Goal: Task Accomplishment & Management: Manage account settings

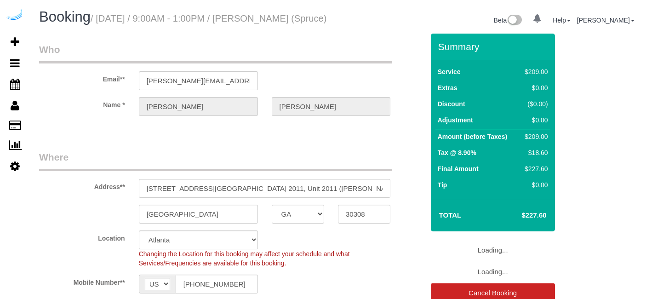
select select "GA"
select select "282"
select select "number:9"
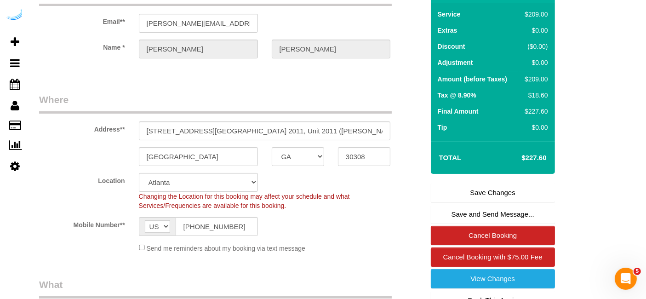
scroll to position [59, 0]
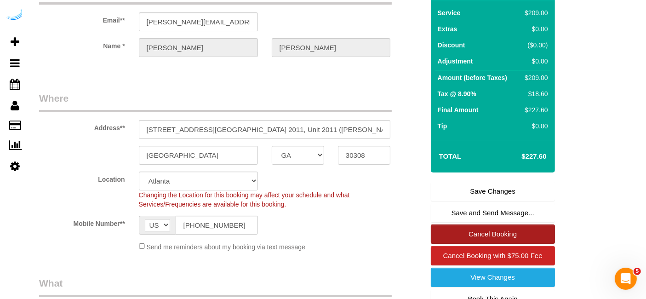
click at [469, 244] on link "Cancel Booking" at bounding box center [493, 233] width 124 height 19
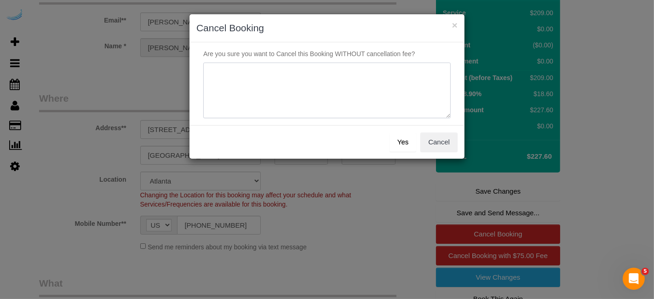
click at [359, 106] on textarea at bounding box center [326, 91] width 247 height 56
type textarea "Not on spruce."
click at [402, 138] on button "Yes" at bounding box center [402, 141] width 27 height 19
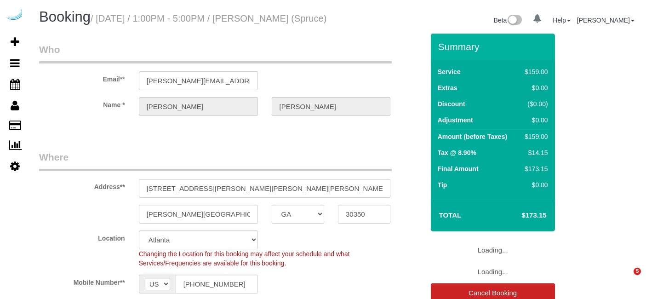
select select "GA"
select select "282"
select select "number:9"
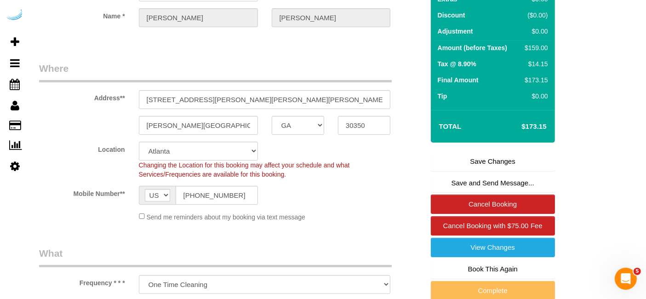
scroll to position [91, 0]
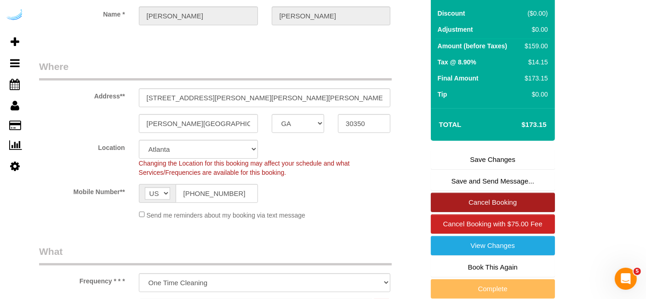
click at [480, 212] on link "Cancel Booking" at bounding box center [493, 202] width 124 height 19
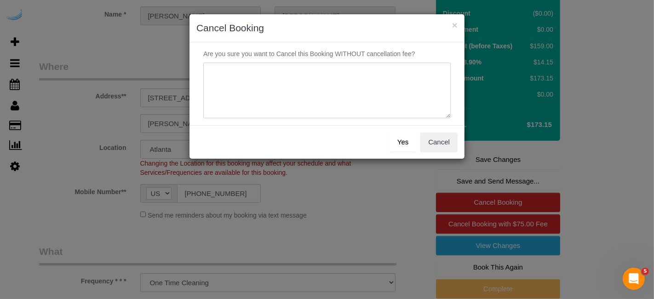
click at [375, 86] on textarea at bounding box center [326, 91] width 247 height 56
paste textarea "Not on spruce."
type textarea "Not on spruce."
click at [407, 141] on button "Yes" at bounding box center [402, 141] width 27 height 19
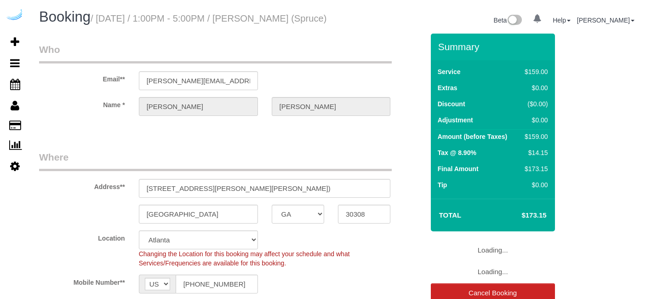
select select "GA"
select select "282"
select select "number:9"
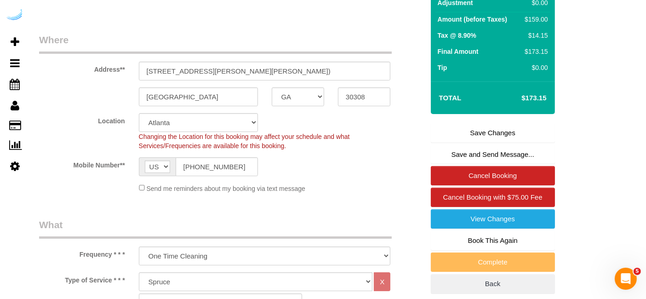
scroll to position [122, 0]
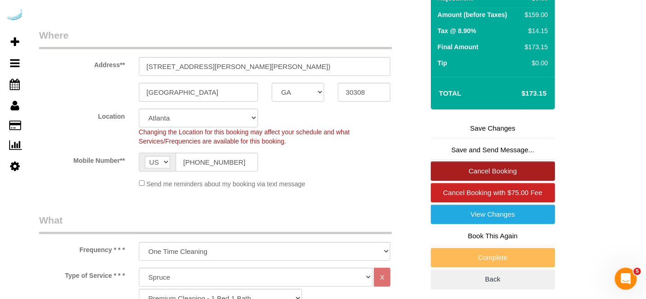
click at [449, 181] on link "Cancel Booking" at bounding box center [493, 170] width 124 height 19
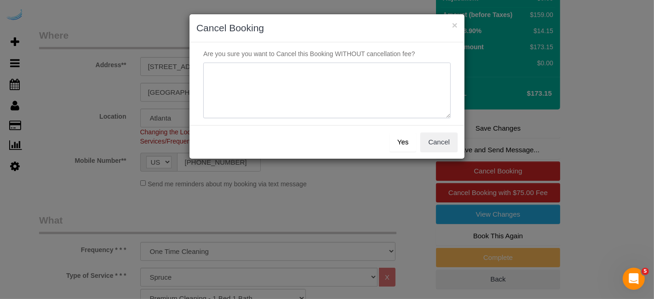
click at [324, 113] on textarea at bounding box center [326, 91] width 247 height 56
paste textarea "Not on spruce."
type textarea "Not on spruce."
click at [408, 142] on button "Yes" at bounding box center [402, 141] width 27 height 19
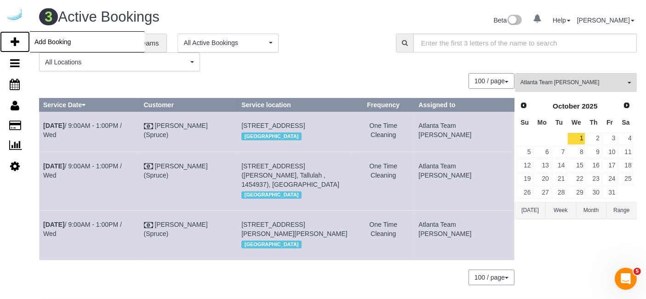
click at [18, 44] on icon at bounding box center [15, 41] width 9 height 11
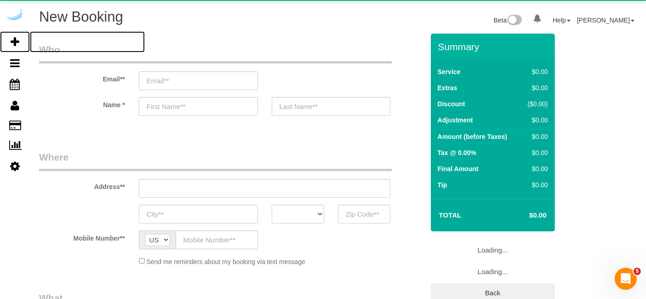
select select "number:9"
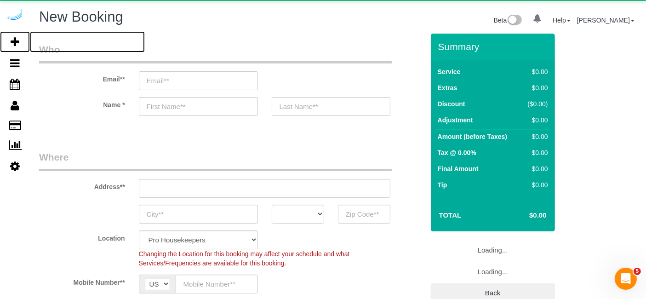
select select "4"
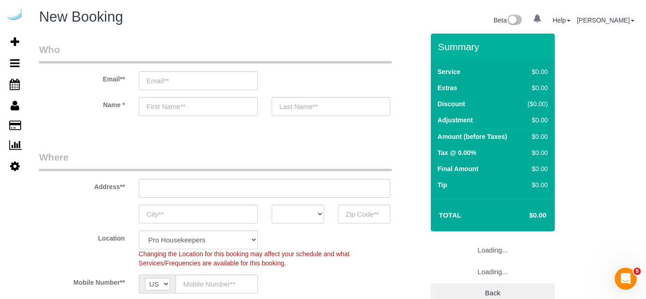
select select "object:1992"
click at [203, 74] on input "email" at bounding box center [198, 80] width 119 height 19
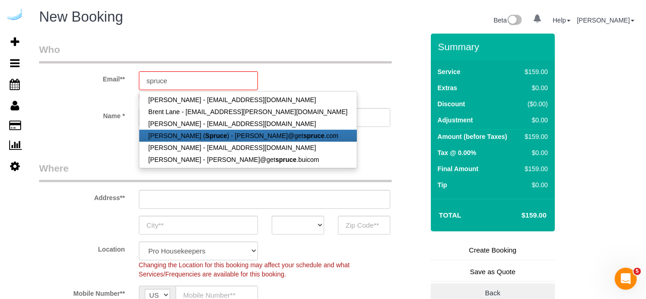
click at [205, 134] on strong "Spruce" at bounding box center [216, 135] width 22 height 7
type input "[PERSON_NAME][EMAIL_ADDRESS][DOMAIN_NAME]"
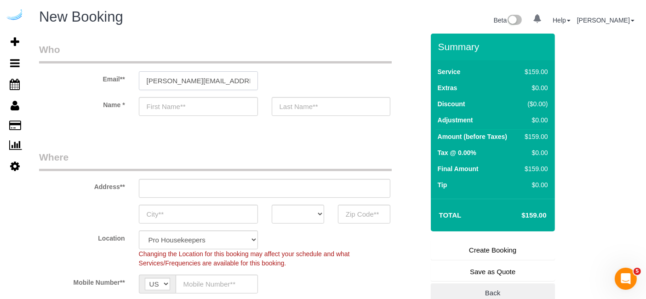
type input "[PERSON_NAME]"
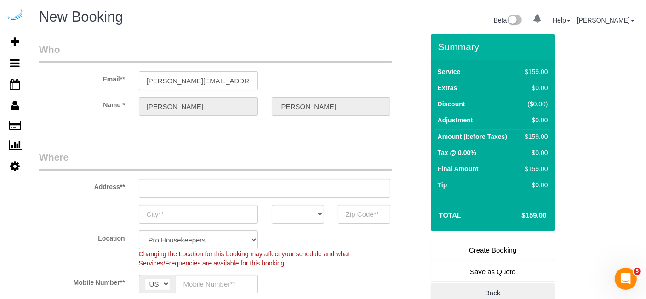
type input "3816 S Lamar Blvd"
type input "Austin"
select select "[GEOGRAPHIC_DATA]"
type input "78704"
select select "9"
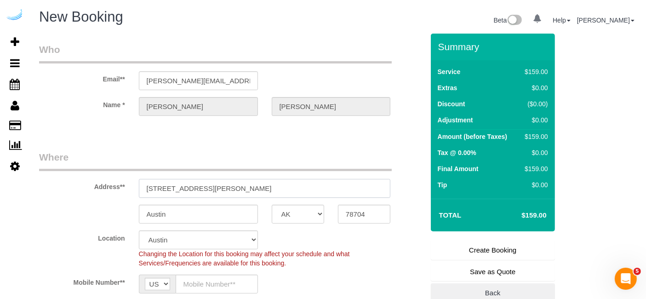
drag, startPoint x: 237, startPoint y: 184, endPoint x: 135, endPoint y: 192, distance: 102.4
click at [135, 192] on div "3816 S Lamar Blvd" at bounding box center [265, 188] width 266 height 19
select select "object:2235"
paste input "220 Ponce De Leon Pl, Decatur, GA 30030"
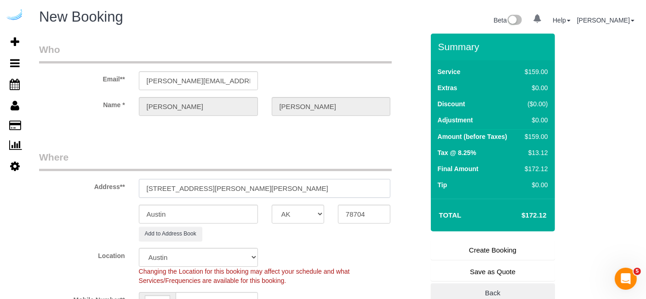
drag, startPoint x: 258, startPoint y: 186, endPoint x: 280, endPoint y: 176, distance: 24.7
click at [280, 176] on div "Address** 220 Ponce De Leon Pl, Decatur, GA 30030" at bounding box center [231, 173] width 398 height 47
type input "220 Ponce De Leon Pl, Decatur, GA 30030"
drag, startPoint x: 364, startPoint y: 211, endPoint x: 340, endPoint y: 213, distance: 24.4
click at [340, 213] on input "78704" at bounding box center [364, 214] width 52 height 19
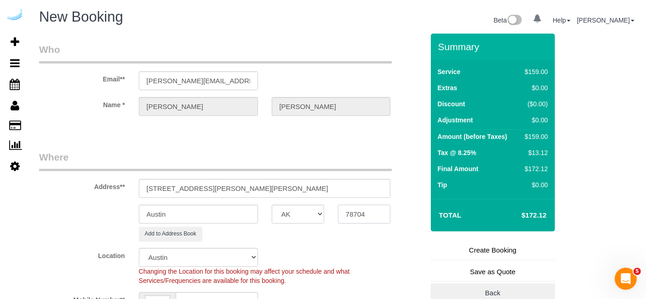
paste input "30030"
type input "30030"
click at [305, 218] on select "AK AL AR AZ CA CO CT DC DE FL GA HI IA ID IL IN KS KY LA MA MD ME MI MN MO MS M…" at bounding box center [298, 214] width 52 height 19
select select "8"
select select "object:2282"
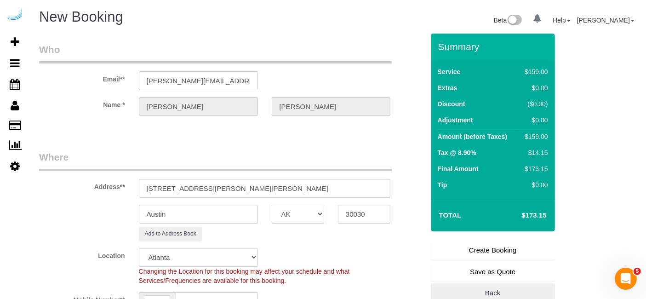
select select "GA"
click at [305, 218] on select "AK AL AR AZ CA CO CT DC DE FL GA HI IA ID IL IN KS KY LA MA MD ME MI MN MO MS M…" at bounding box center [298, 214] width 52 height 19
click at [244, 217] on input "Austin" at bounding box center [198, 214] width 119 height 19
drag, startPoint x: 244, startPoint y: 217, endPoint x: 137, endPoint y: 212, distance: 106.8
click at [137, 212] on div "Austin" at bounding box center [198, 214] width 133 height 19
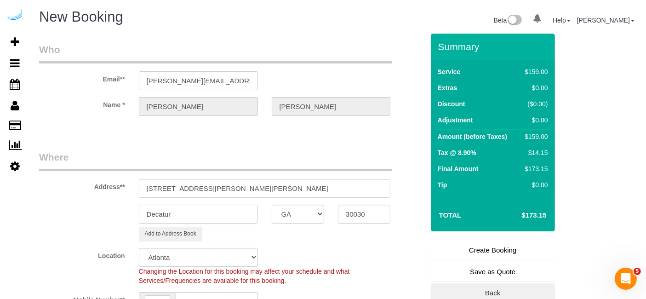
type input "Decatur"
drag, startPoint x: 220, startPoint y: 187, endPoint x: 336, endPoint y: 169, distance: 117.7
click at [336, 169] on fieldset "Where Address** 220 Ponce De Leon Pl, Decatur, GA 30030 Decatur AK AL AR AZ CA …" at bounding box center [231, 242] width 385 height 184
paste input "Lloyd Mccreary"
paste input "Cortland on Ponce"
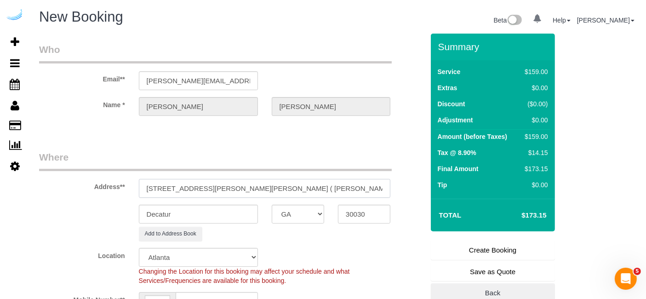
click at [371, 180] on input "220 Ponce De Leon Pl, Building 524, Unit 524 ( Lloyd Mccreary, Cortland on Ponc…" at bounding box center [265, 188] width 252 height 19
paste input "1491139"
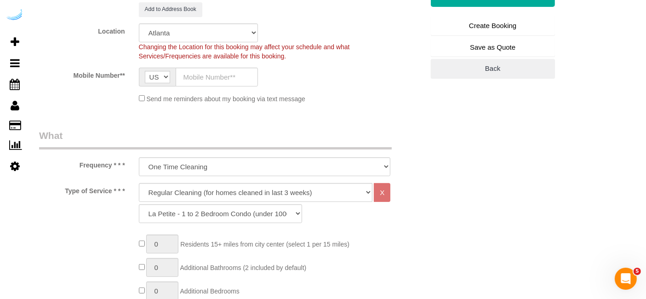
scroll to position [236, 0]
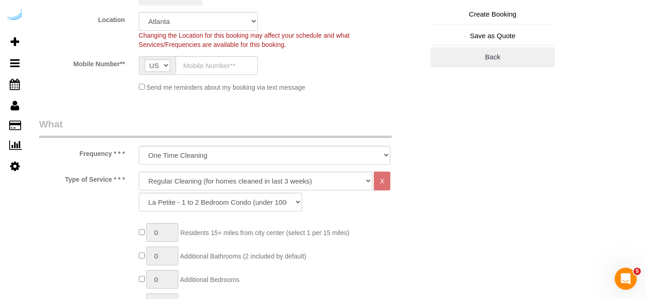
type input "220 Ponce De Leon Pl, Building 524, Unit 524 ( Lloyd Mccreary, Cortland on Ponc…"
click at [259, 179] on select "Deep Cleaning (for homes that have not been cleaned in 3+ weeks) Spruce Regular…" at bounding box center [256, 180] width 234 height 19
select select "282"
click at [139, 171] on select "Deep Cleaning (for homes that have not been cleaned in 3+ weeks) Spruce Regular…" at bounding box center [256, 180] width 234 height 19
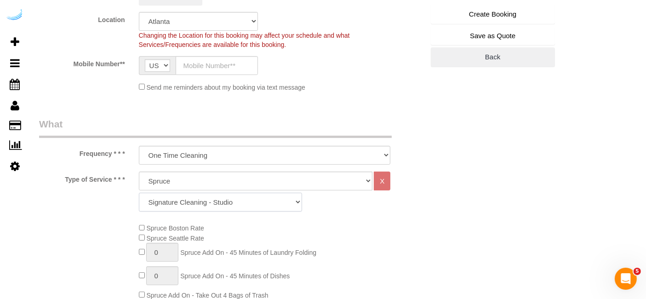
click at [186, 207] on select "Signature Cleaning - Studio Signature Cleaning - 1 Bed 1 Bath Signature Cleanin…" at bounding box center [220, 202] width 163 height 19
select select "304"
click at [139, 193] on select "Signature Cleaning - Studio Signature Cleaning - 1 Bed 1 Bath Signature Cleanin…" at bounding box center [220, 202] width 163 height 19
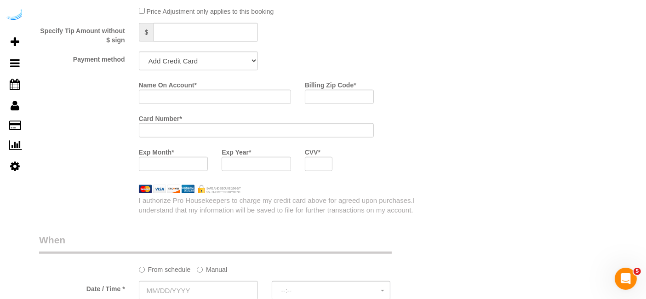
scroll to position [886, 0]
click at [207, 57] on select "Add Credit Card Cash Check Paypal" at bounding box center [198, 59] width 119 height 19
select select "string:check"
click at [139, 50] on select "Add Credit Card Cash Check Paypal" at bounding box center [198, 59] width 119 height 19
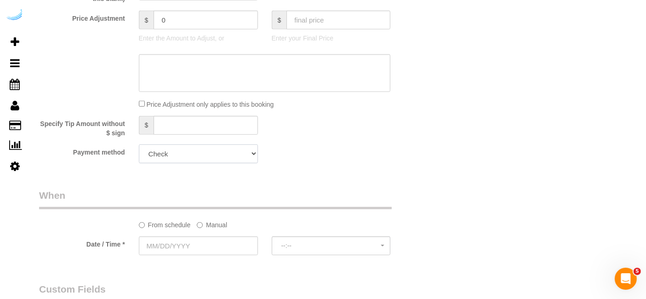
scroll to position [790, 0]
click at [203, 228] on label "Manual" at bounding box center [212, 225] width 30 height 12
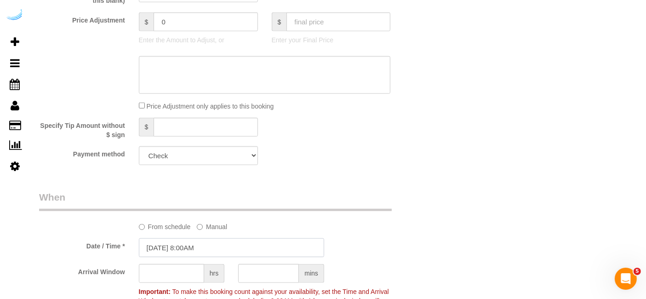
click at [199, 241] on input "09/29/2025 8:00AM" at bounding box center [231, 247] width 185 height 19
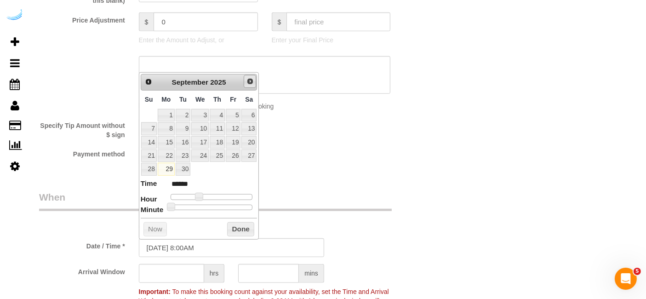
click at [250, 80] on span "Next" at bounding box center [249, 81] width 7 height 7
click at [197, 113] on link "1" at bounding box center [199, 115] width 17 height 12
click at [200, 190] on dl "Time ****** Hour Minute Second Millisecond Microsecond Time Zone ***** ***** **…" at bounding box center [199, 194] width 117 height 32
type input "[DATE] 9:00AM"
type input "******"
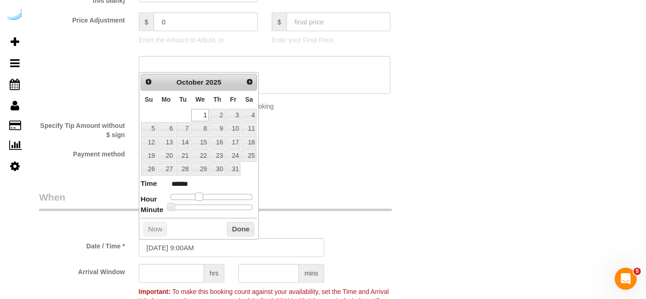
type input "10/01/2025 10:00AM"
type input "*******"
type input "10/01/2025 11:00AM"
type input "*******"
type input "10/01/2025 10:00AM"
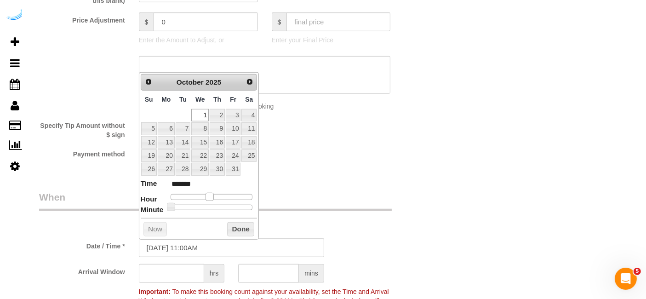
type input "*******"
drag, startPoint x: 199, startPoint y: 194, endPoint x: 206, endPoint y: 194, distance: 6.9
click at [206, 194] on span at bounding box center [206, 197] width 8 height 8
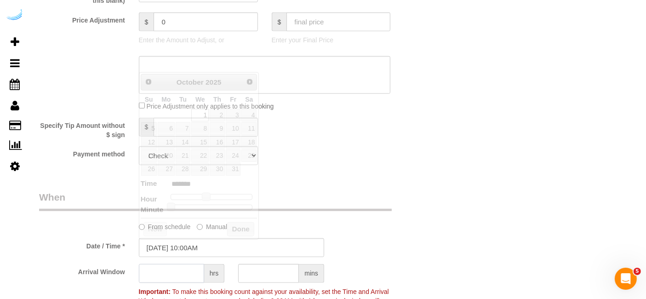
click at [184, 270] on input "text" at bounding box center [171, 273] width 65 height 19
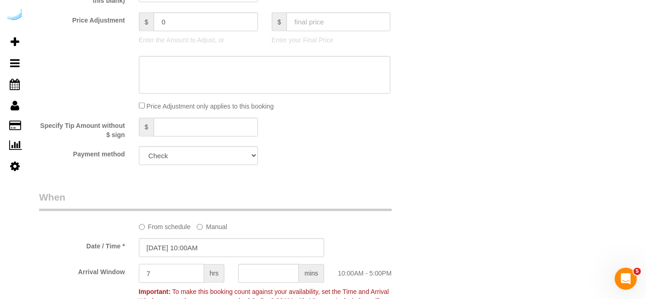
type input "7"
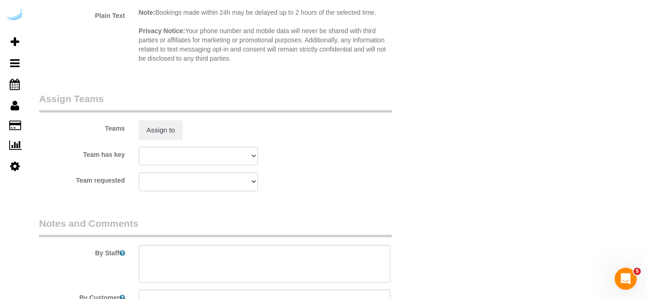
scroll to position [1296, 0]
click at [168, 121] on button "Assign to" at bounding box center [161, 129] width 44 height 19
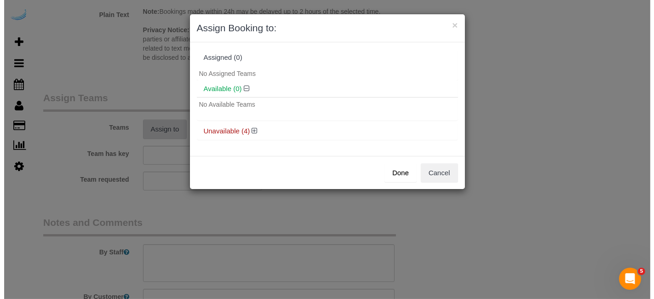
scroll to position [1295, 0]
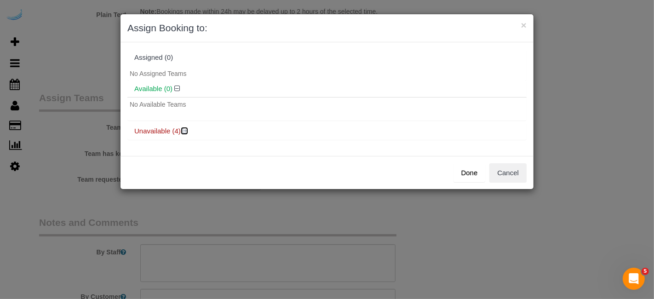
click at [186, 129] on icon at bounding box center [185, 130] width 6 height 7
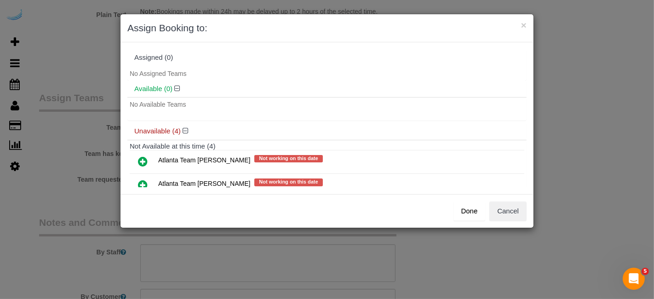
click at [142, 182] on icon at bounding box center [143, 184] width 10 height 11
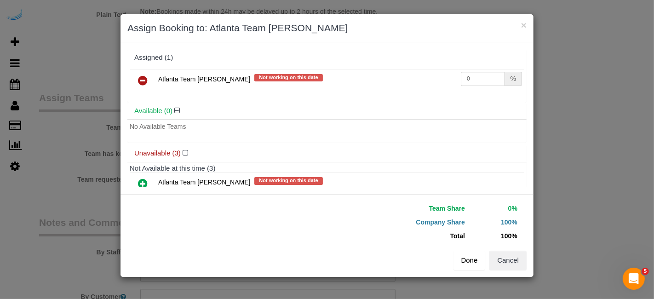
scroll to position [69, 0]
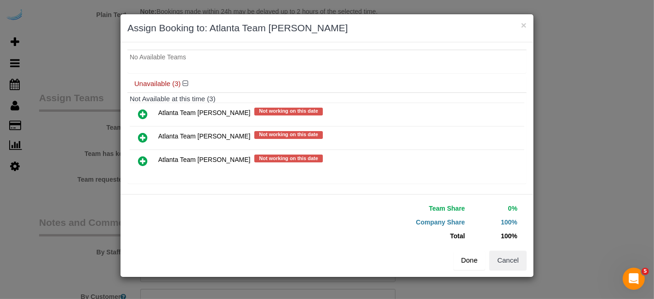
click at [475, 259] on button "Done" at bounding box center [469, 259] width 32 height 19
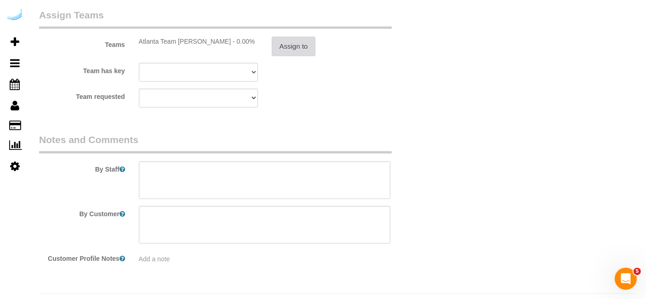
scroll to position [1379, 0]
click at [288, 182] on textarea at bounding box center [265, 180] width 252 height 38
paste textarea "Permanent Notes:No notes from this customer.Today's Notes:No notes from this se…"
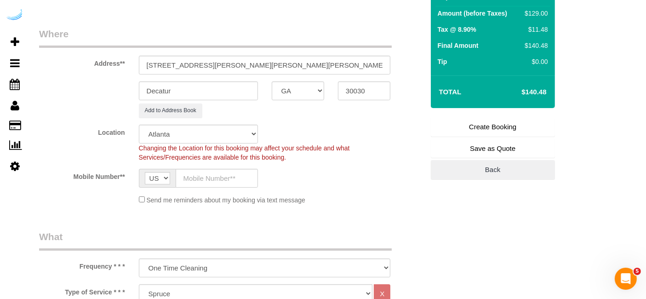
scroll to position [122, 0]
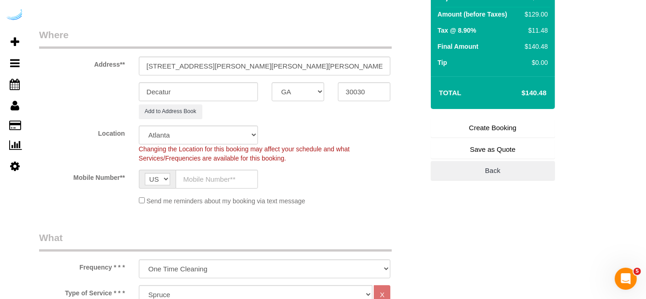
type textarea "Recurrency: One time service. Permanent Notes:No notes from this customer.Today…"
click at [450, 122] on link "Create Booking" at bounding box center [493, 127] width 124 height 19
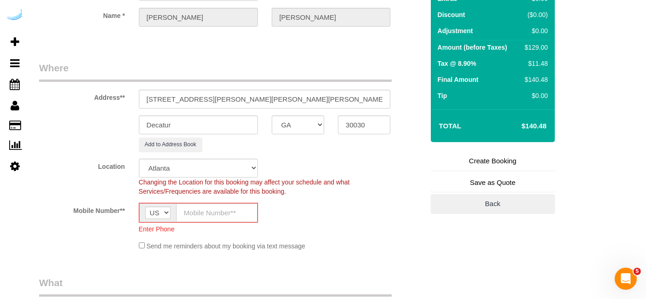
scroll to position [182, 0]
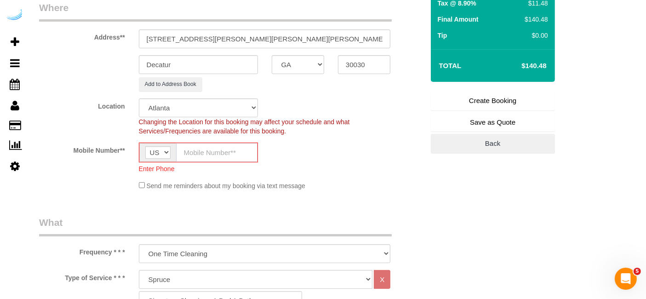
click at [186, 151] on input "text" at bounding box center [216, 152] width 81 height 19
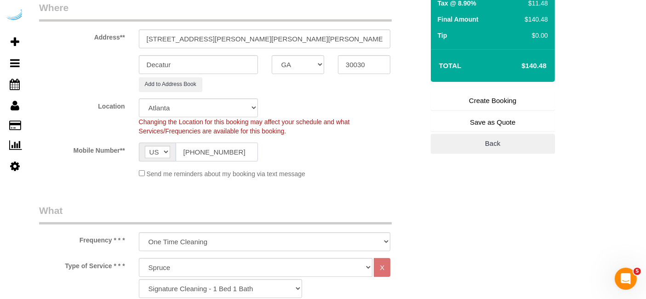
type input "[PHONE_NUMBER]"
click at [479, 100] on link "Create Booking" at bounding box center [493, 100] width 124 height 19
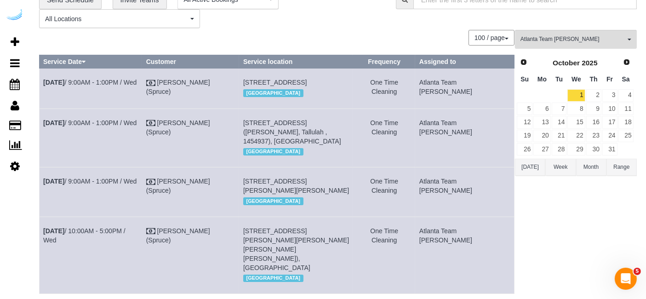
scroll to position [105, 0]
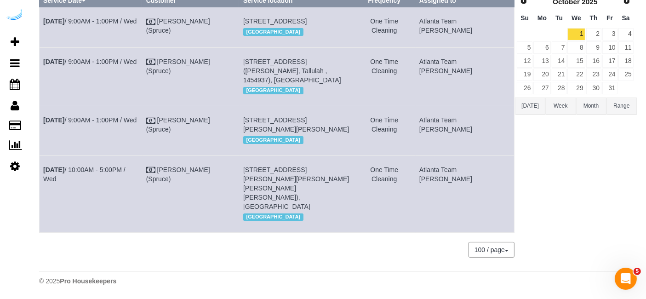
drag, startPoint x: 506, startPoint y: 195, endPoint x: 45, endPoint y: 191, distance: 461.0
click at [45, 191] on tr "Oct 1st / 10:00AM - 5:00PM / Wed Brandie Louck (Spruce) 220 Ponce De Leon Pl, B…" at bounding box center [277, 193] width 475 height 77
copy tr "Oct 1st / 10:00AM - 5:00PM / Wed Brandie Louck (Spruce) 220 Ponce De Leon Pl, B…"
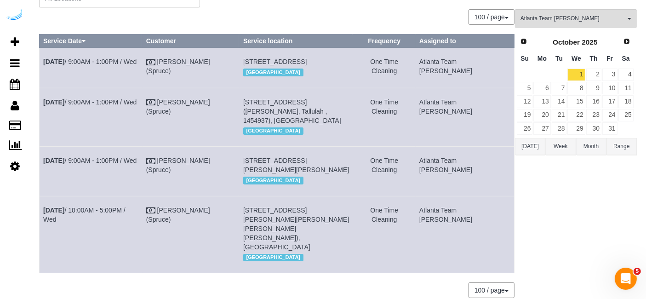
scroll to position [64, 0]
click at [596, 76] on link "2" at bounding box center [593, 74] width 15 height 12
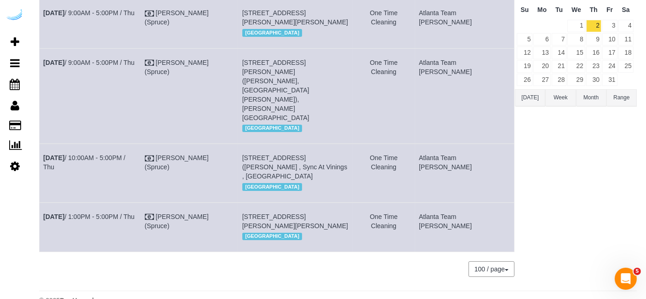
scroll to position [0, 0]
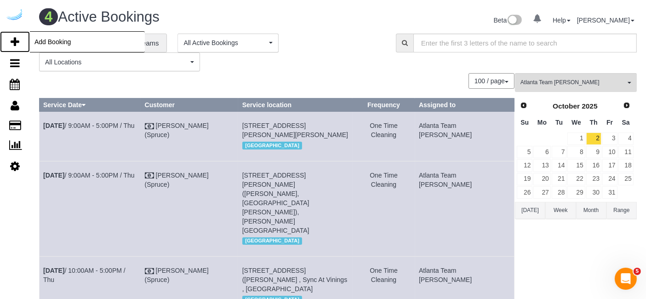
click at [11, 39] on icon at bounding box center [15, 41] width 9 height 11
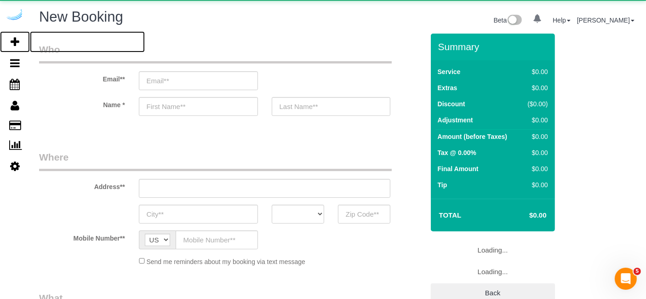
select select "number:9"
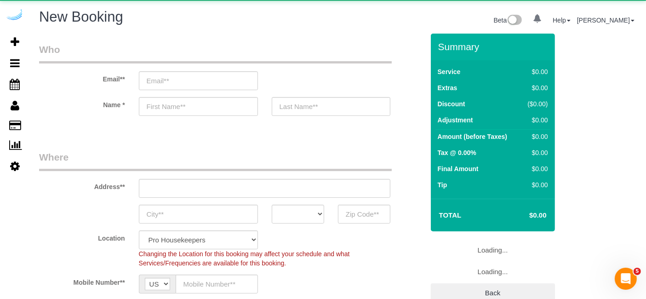
select select "object:3390"
select select "4"
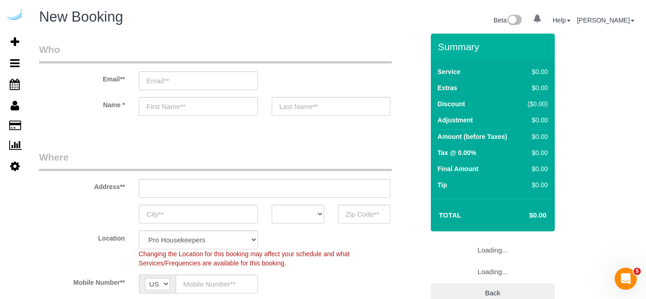
select select "object:3977"
click at [230, 84] on input "email" at bounding box center [198, 80] width 119 height 19
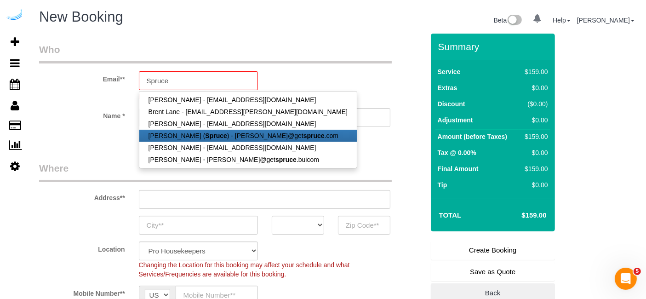
click at [188, 137] on link "Brandie Louck ( Spruce ) - brandie@get spruce .com" at bounding box center [247, 136] width 217 height 12
type input "[PERSON_NAME][EMAIL_ADDRESS][DOMAIN_NAME]"
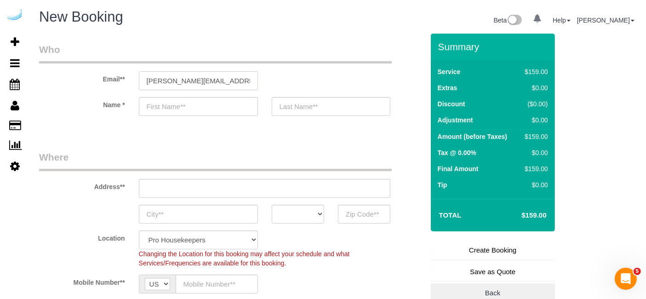
type input "[PERSON_NAME]"
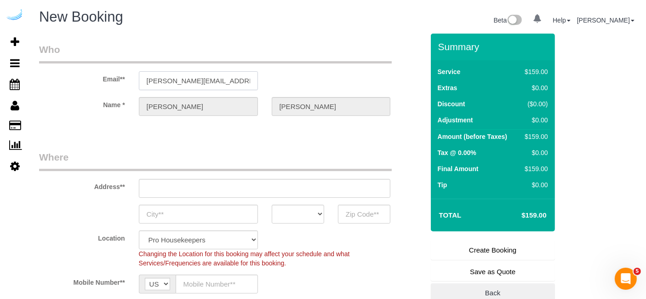
type input "3816 S Lamar Blvd"
type input "Austin"
select select "[GEOGRAPHIC_DATA]"
type input "78704"
select select "9"
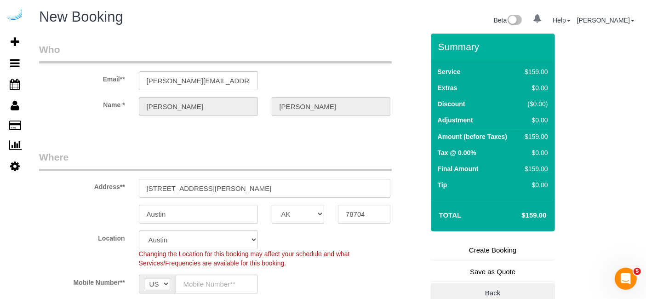
select select "object:4016"
click at [282, 190] on input "3816 S Lamar Blvd" at bounding box center [265, 188] width 252 height 19
paste input "2945 Cumberland Mall, Atlanta, GA 30339"
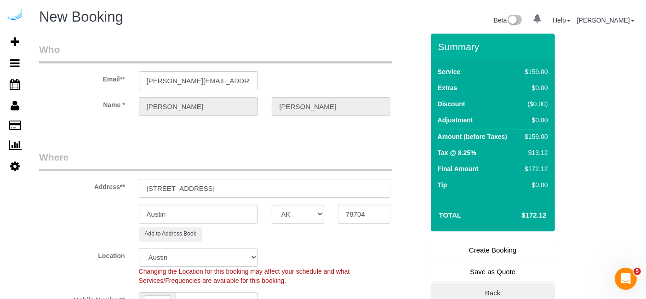
drag, startPoint x: 255, startPoint y: 184, endPoint x: 309, endPoint y: 177, distance: 55.2
click at [309, 177] on div "Address** 2945 Cumberland Mall, Atlanta, GA 30339" at bounding box center [231, 173] width 398 height 47
type input "2945 Cumberland Mall, Atlanta, GA 30339"
click at [359, 218] on input "78704" at bounding box center [364, 214] width 52 height 19
paste input "30339"
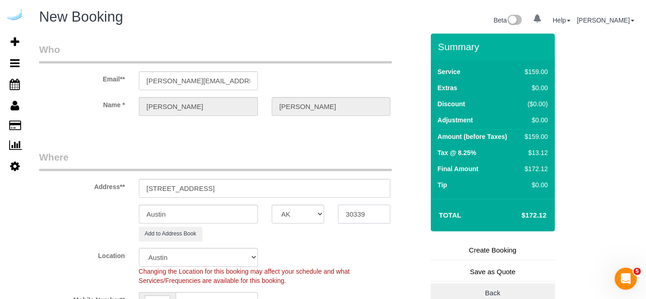
type input "30339"
click at [303, 211] on select "AK AL AR AZ CA CO CT DC DE FL GA HI IA ID IL IN KS KY LA MA MD ME MI MN MO MS M…" at bounding box center [298, 214] width 52 height 19
select select "8"
select select "object:4063"
select select "GA"
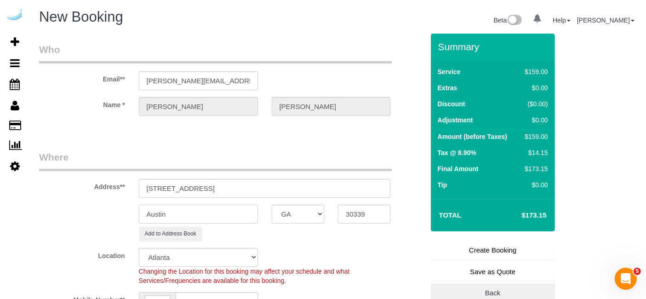
click at [232, 213] on input "Austin" at bounding box center [198, 214] width 119 height 19
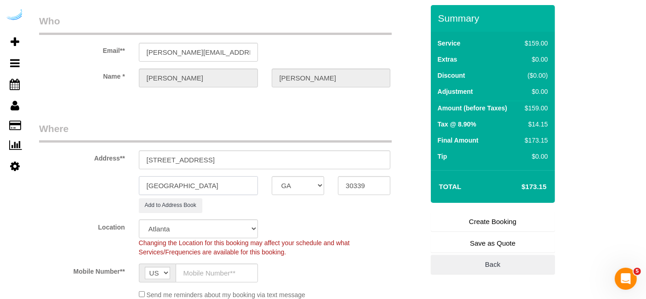
scroll to position [30, 0]
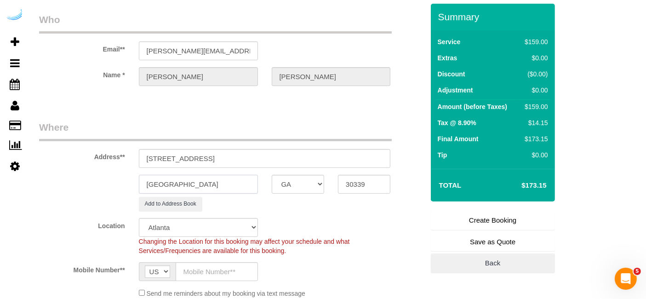
type input "[GEOGRAPHIC_DATA]"
drag, startPoint x: 221, startPoint y: 155, endPoint x: 390, endPoint y: 159, distance: 169.2
click at [390, 159] on div "2945 Cumberland Mall, Atlanta, GA 30339" at bounding box center [265, 158] width 266 height 19
paste input "T-1020"
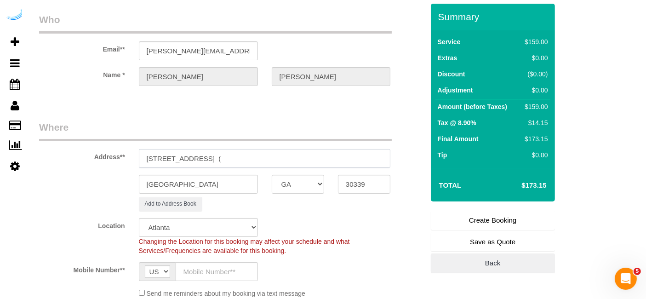
paste input "Rashida Morgan"
paste input "Tallulah"
paste input "1491216"
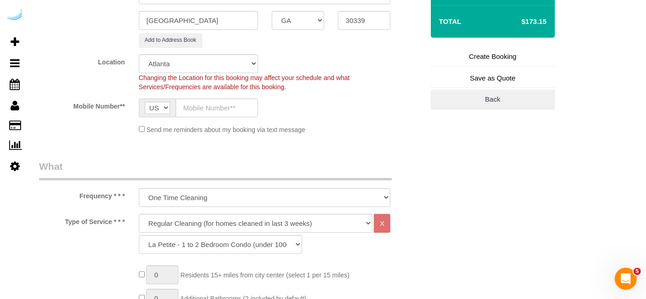
scroll to position [194, 0]
type input "2945 Cumberland Mall, Building T-1020, Unit T-1020 ( Rashida Morgan, Tallulah ,…"
click at [214, 106] on input "text" at bounding box center [217, 107] width 82 height 19
type input "[PHONE_NUMBER]"
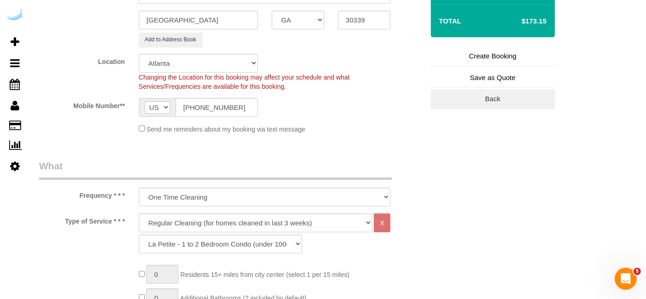
type input "Brandie Louck"
type input "[PHONE_NUMBER]"
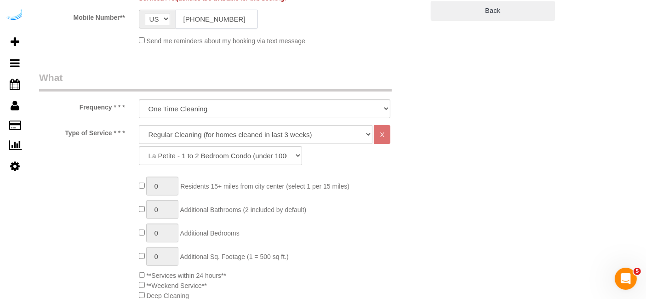
scroll to position [284, 0]
click at [253, 134] on select "Deep Cleaning (for homes that have not been cleaned in 3+ weeks) Spruce Regular…" at bounding box center [256, 133] width 234 height 19
select select "282"
click at [139, 124] on select "Deep Cleaning (for homes that have not been cleaned in 3+ weeks) Spruce Regular…" at bounding box center [256, 133] width 234 height 19
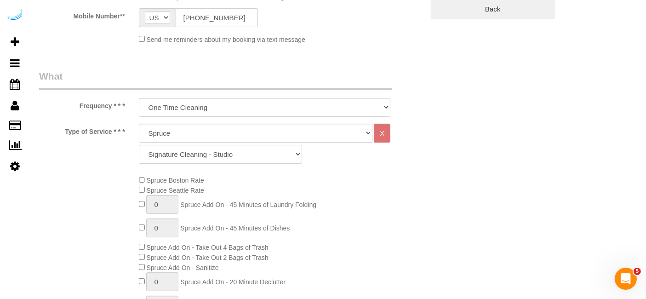
click at [247, 154] on select "Signature Cleaning - Studio Signature Cleaning - 1 Bed 1 Bath Signature Cleanin…" at bounding box center [220, 154] width 163 height 19
select select "309"
click at [139, 145] on select "Signature Cleaning - Studio Signature Cleaning - 1 Bed 1 Bath Signature Cleanin…" at bounding box center [220, 154] width 163 height 19
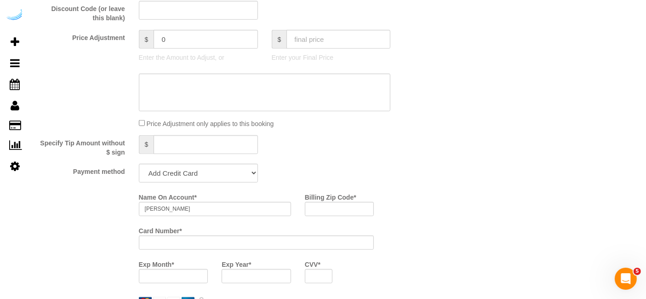
scroll to position [779, 0]
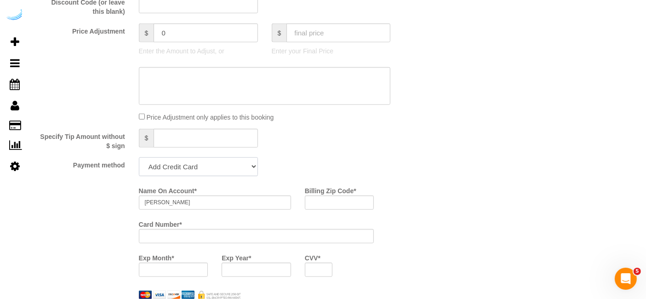
click at [205, 165] on select "Add Credit Card Cash Check Paypal" at bounding box center [198, 166] width 119 height 19
click at [203, 171] on select "Add Credit Card Cash Check Paypal" at bounding box center [198, 166] width 119 height 19
select select "string:check"
click at [139, 157] on select "Add Credit Card Cash Check Paypal" at bounding box center [198, 166] width 119 height 19
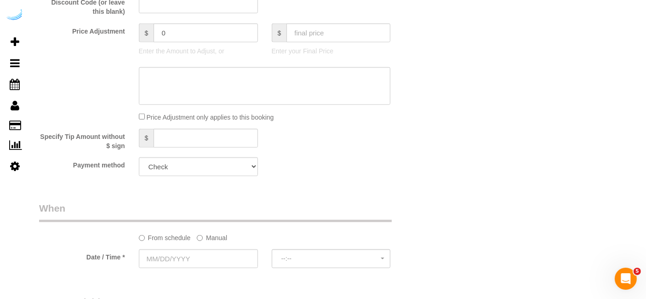
click at [207, 234] on label "Manual" at bounding box center [212, 236] width 30 height 12
click at [187, 256] on input "09/29/2025 8:00AM" at bounding box center [231, 258] width 185 height 19
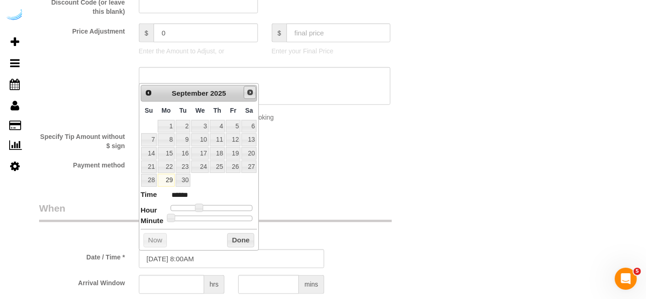
click at [250, 92] on span "Next" at bounding box center [249, 92] width 7 height 7
click at [218, 125] on link "2" at bounding box center [217, 126] width 15 height 12
type input "10/02/2025 9:00AM"
type input "******"
click at [203, 206] on span at bounding box center [203, 208] width 8 height 8
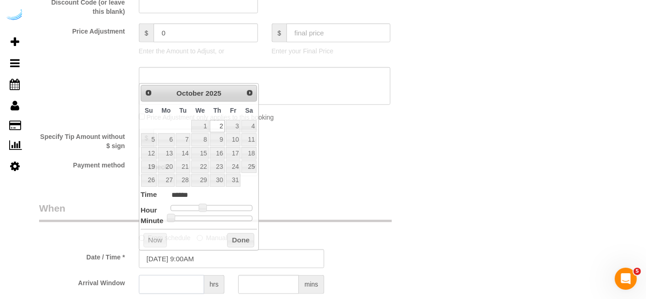
click at [178, 279] on input "text" at bounding box center [171, 284] width 65 height 19
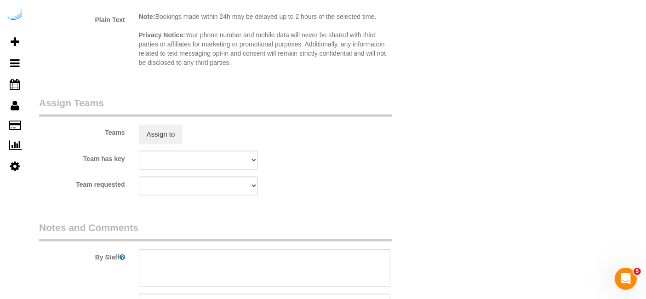
scroll to position [1289, 0]
type input "4"
click at [161, 128] on button "Assign to" at bounding box center [161, 135] width 44 height 19
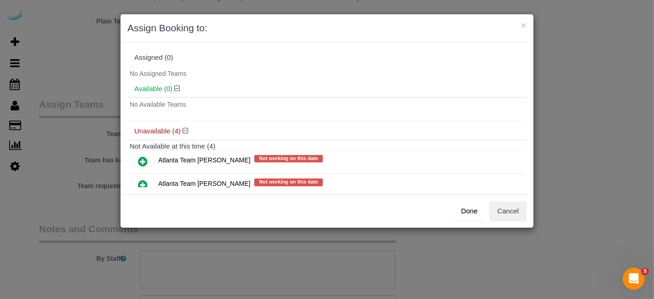
scroll to position [71, 0]
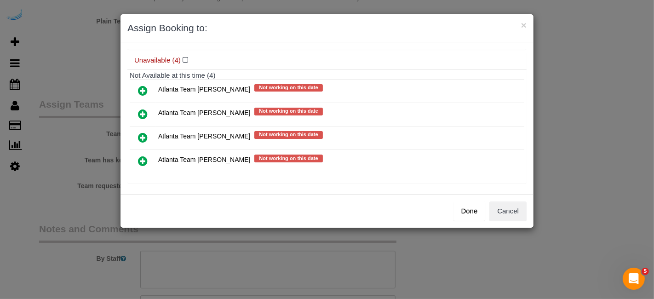
click at [138, 113] on icon at bounding box center [143, 113] width 10 height 11
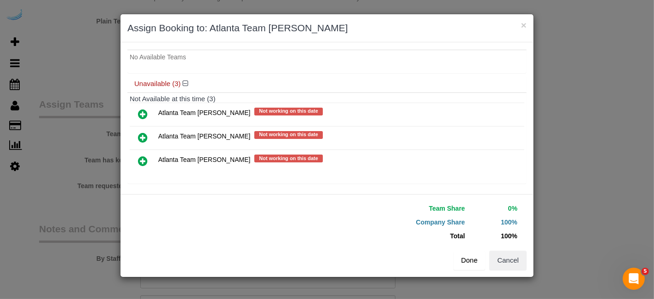
click at [467, 258] on button "Done" at bounding box center [469, 259] width 32 height 19
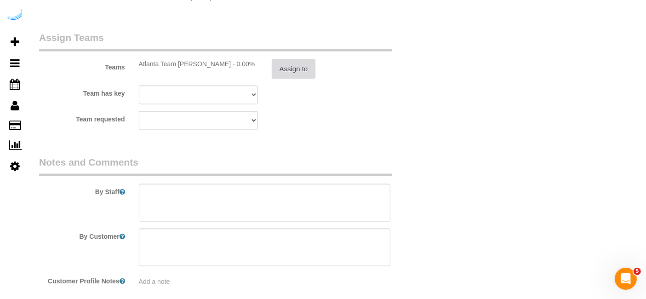
scroll to position [1357, 0]
click at [324, 208] on textarea at bounding box center [265, 202] width 252 height 38
click at [273, 197] on textarea at bounding box center [265, 202] width 252 height 38
paste textarea "Permanent Notes:No notes from this customer.Today's Notes:Please make sure you …"
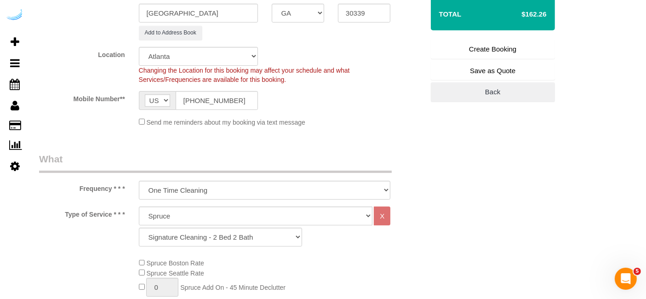
scroll to position [0, 0]
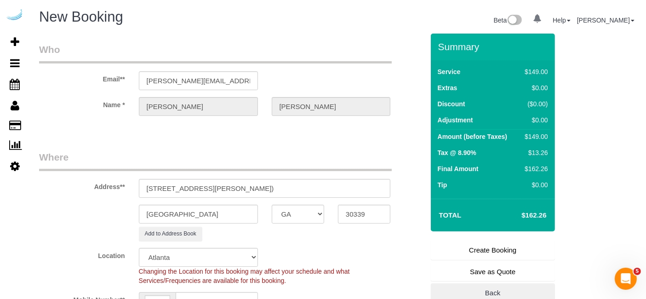
type textarea "Recurrency: One time service Permanent Notes:No notes from this customer.Today'…"
click at [490, 251] on link "Create Booking" at bounding box center [493, 249] width 124 height 19
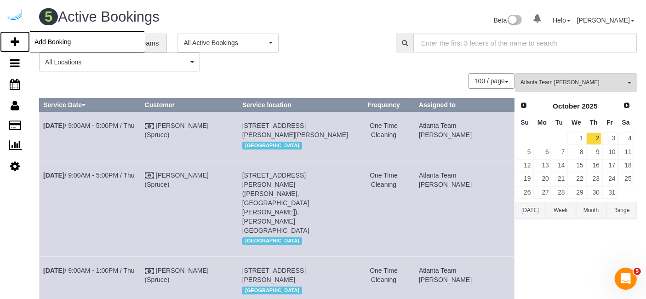
click at [9, 38] on link "Add Booking" at bounding box center [15, 41] width 30 height 21
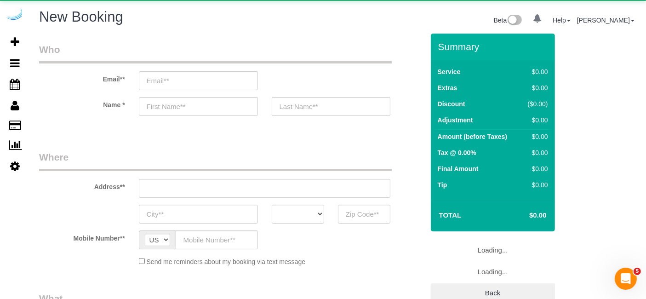
select select "object:5023"
select select "4"
select select "number:9"
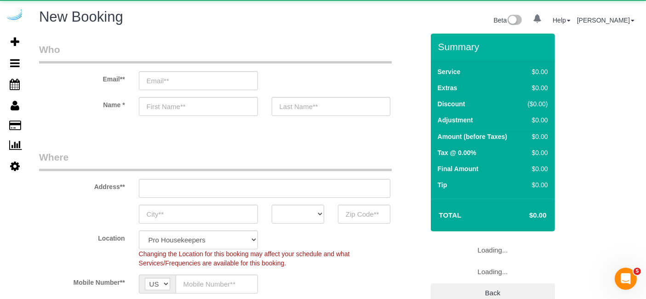
select select "object:5658"
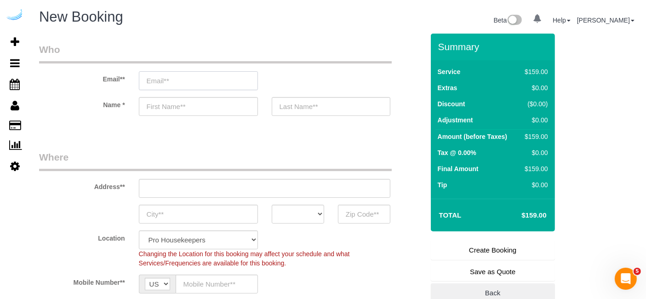
click at [237, 82] on input "email" at bounding box center [198, 80] width 119 height 19
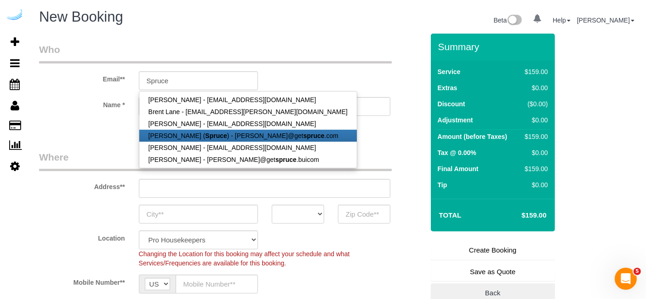
click at [205, 134] on strong "Spruce" at bounding box center [216, 135] width 22 height 7
type input "[PERSON_NAME][EMAIL_ADDRESS][DOMAIN_NAME]"
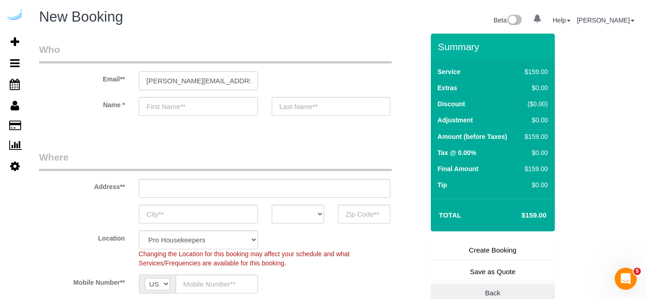
type input "[PERSON_NAME]"
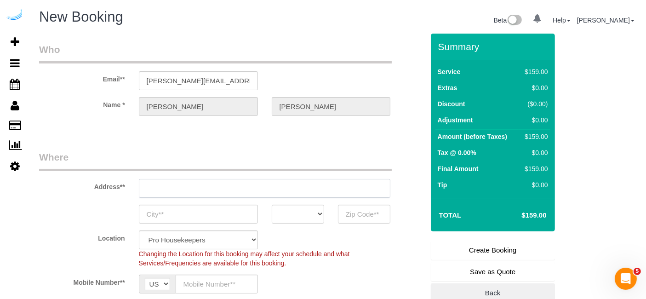
type input "3816 S Lamar Blvd"
type input "Austin"
select select "[GEOGRAPHIC_DATA]"
type input "78704"
click at [257, 188] on input "3816 S Lamar Blvd" at bounding box center [265, 188] width 252 height 19
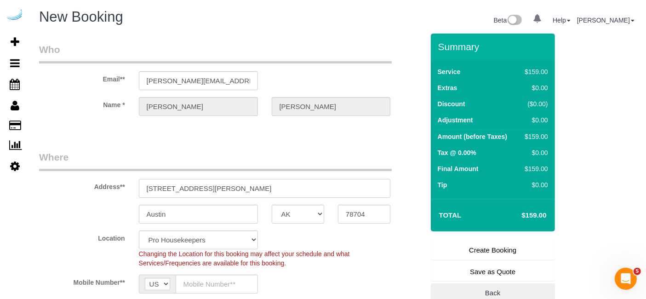
select select "9"
paste input "705 Town Blvd, Atlanta, GA 30319"
type input "705 Town Blvd, Atlanta, GA 30319"
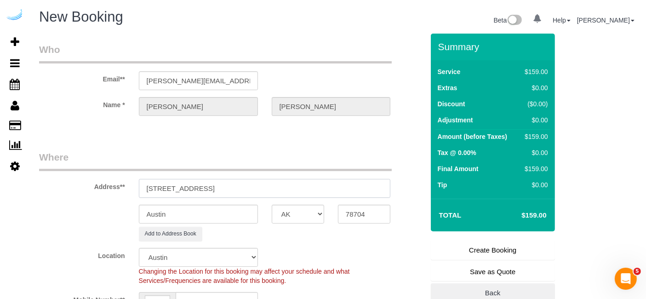
select select "object:5702"
drag, startPoint x: 231, startPoint y: 188, endPoint x: 288, endPoint y: 198, distance: 58.2
click at [288, 198] on sui-booking-address "Address** 705 Town Blvd, Atlanta, GA 30319 Austin AK AL AR AZ CA CO CT DC DE FL…" at bounding box center [231, 195] width 385 height 91
type input "705 Town Blvd, Atlanta, GA 30319"
click at [353, 208] on input "78704" at bounding box center [364, 214] width 52 height 19
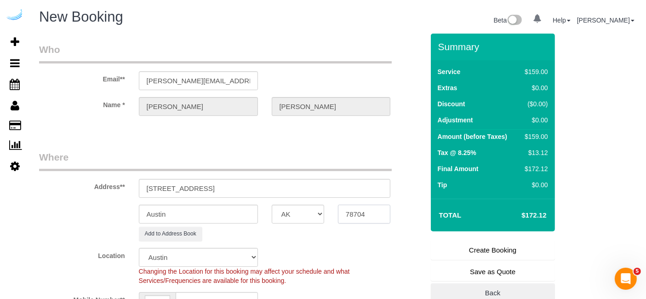
paste input "30319"
type input "30319"
click at [301, 215] on select "AK AL AR AZ CA CO CT DC DE FL GA HI IA ID IL IN KS KY LA MA MD ME MI MN MO MS M…" at bounding box center [298, 214] width 52 height 19
select select "8"
select select "object:5744"
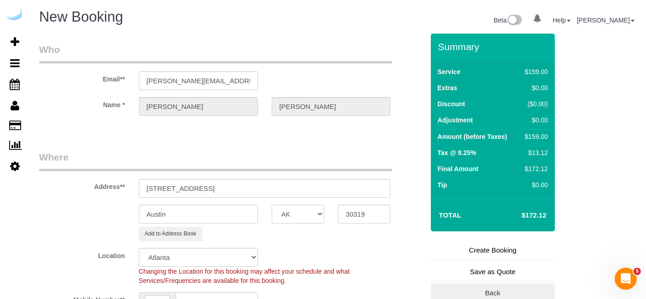
select select "GA"
click at [233, 217] on input "Austin" at bounding box center [198, 214] width 119 height 19
type input "[GEOGRAPHIC_DATA]"
drag, startPoint x: 194, startPoint y: 188, endPoint x: 394, endPoint y: 175, distance: 199.9
click at [394, 175] on div "Address** 705 Town Blvd, Atlanta, GA 30319" at bounding box center [231, 173] width 398 height 47
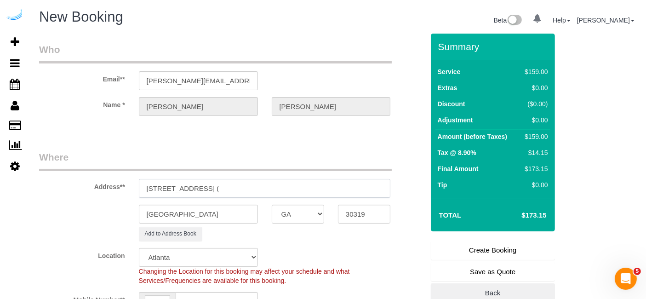
paste input "Megan Helmey"
paste input "The GoodWynn by ARIUM"
paste input "1491214"
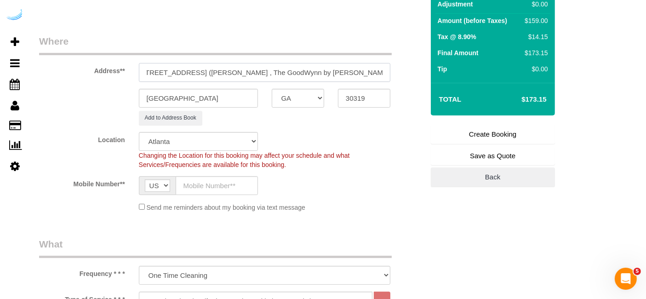
scroll to position [121, 0]
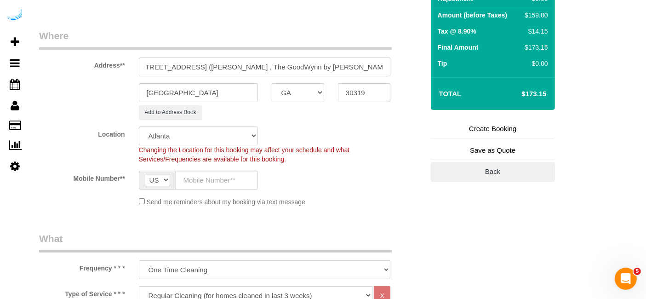
type input "705 Town Blvd, Unit 719 (Megan Helmey , The GoodWynn by ARIUM, 1491214)"
click at [230, 181] on input "text" at bounding box center [217, 180] width 82 height 19
type input "[PHONE_NUMBER]"
type input "Brandie Louck"
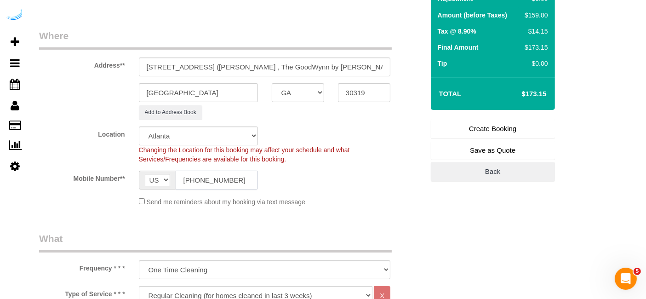
type input "[PHONE_NUMBER]"
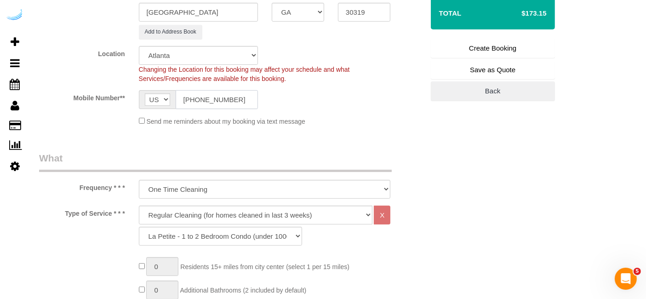
scroll to position [203, 0]
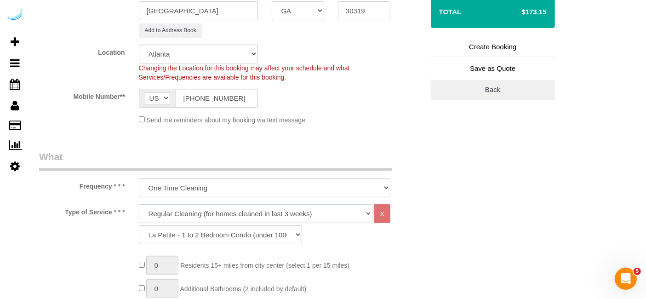
click at [240, 214] on select "Deep Cleaning (for homes that have not been cleaned in 3+ weeks) Spruce Regular…" at bounding box center [256, 213] width 234 height 19
select select "282"
click at [139, 204] on select "Deep Cleaning (for homes that have not been cleaned in 3+ weeks) Spruce Regular…" at bounding box center [256, 213] width 234 height 19
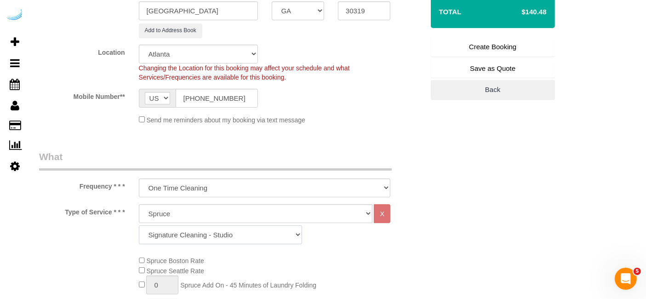
click at [238, 234] on select "Signature Cleaning - Studio Signature Cleaning - 1 Bed 1 Bath Signature Cleanin…" at bounding box center [220, 234] width 163 height 19
select select "309"
click at [139, 225] on select "Signature Cleaning - Studio Signature Cleaning - 1 Bed 1 Bath Signature Cleanin…" at bounding box center [220, 234] width 163 height 19
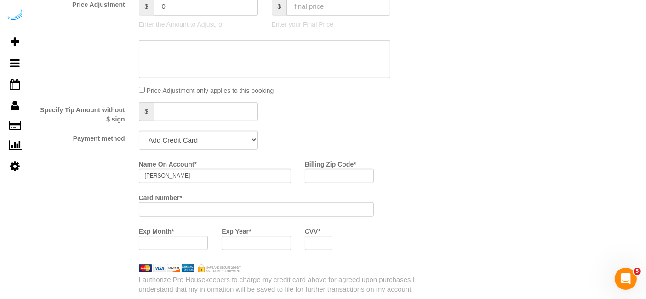
scroll to position [811, 0]
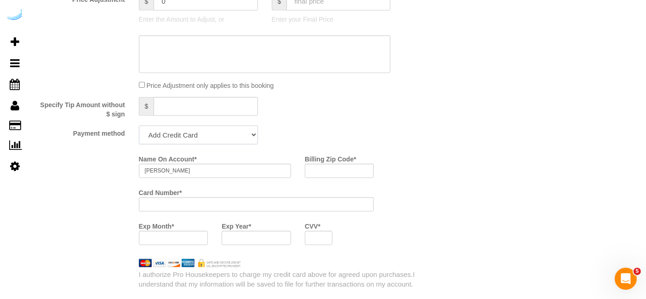
drag, startPoint x: 228, startPoint y: 137, endPoint x: 202, endPoint y: 178, distance: 48.2
select select "string:check"
click at [139, 125] on select "Add Credit Card Cash Check Paypal" at bounding box center [198, 134] width 119 height 19
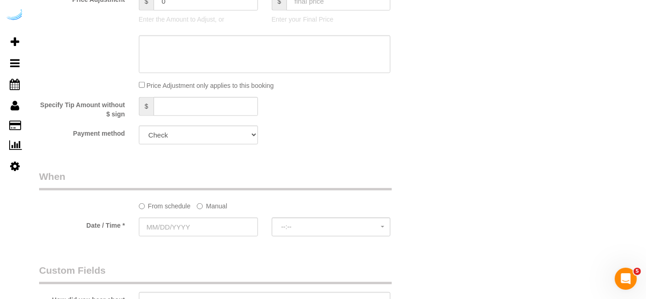
click at [212, 205] on label "Manual" at bounding box center [212, 204] width 30 height 12
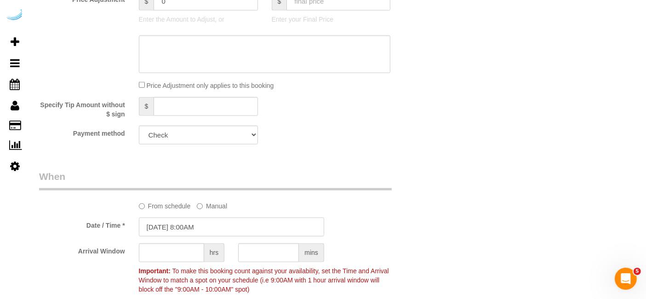
click at [198, 222] on input "09/29/2025 8:00AM" at bounding box center [231, 226] width 185 height 19
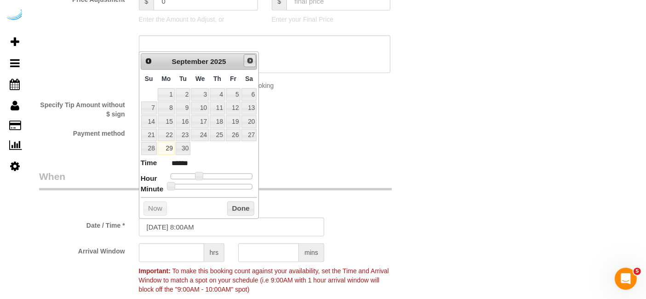
click at [249, 56] on link "Next" at bounding box center [250, 60] width 13 height 13
click at [216, 91] on link "2" at bounding box center [217, 94] width 15 height 12
type input "10/02/2025 9:00AM"
type input "******"
drag, startPoint x: 199, startPoint y: 172, endPoint x: 205, endPoint y: 174, distance: 5.7
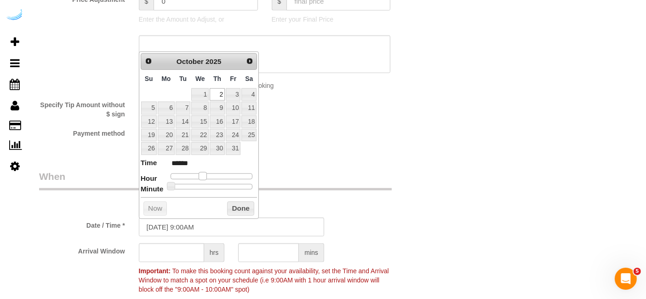
click at [205, 174] on span at bounding box center [203, 176] width 8 height 8
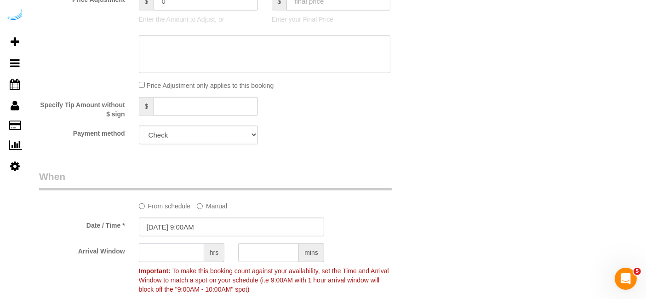
click at [179, 245] on input "text" at bounding box center [171, 252] width 65 height 19
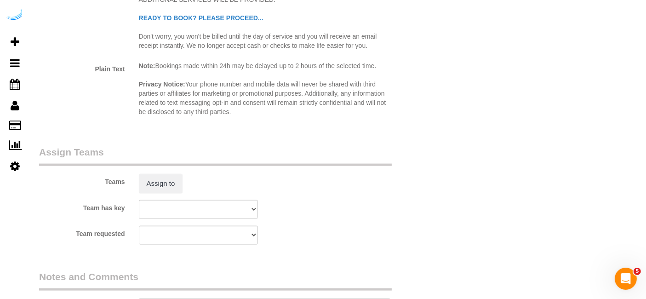
scroll to position [1247, 0]
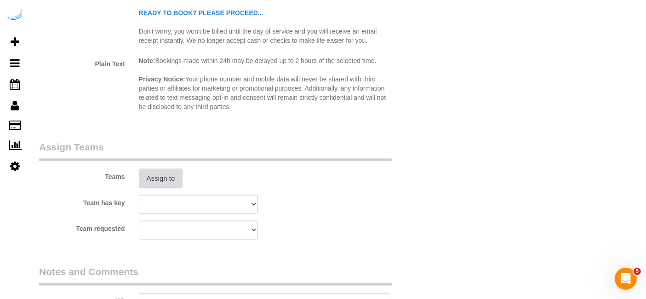
type input "4"
click at [172, 177] on button "Assign to" at bounding box center [161, 178] width 44 height 19
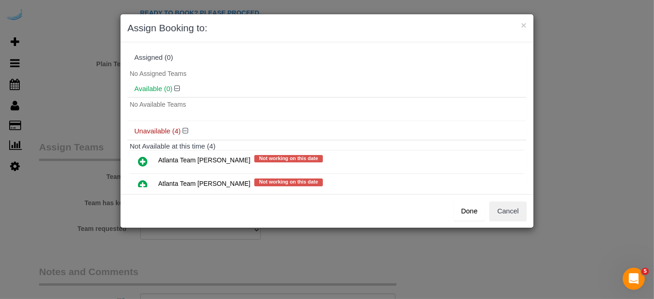
scroll to position [71, 0]
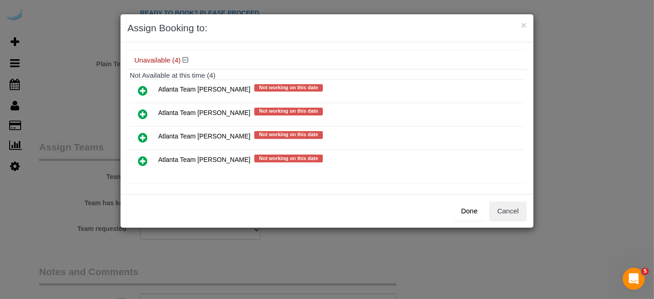
click at [142, 108] on icon at bounding box center [143, 113] width 10 height 11
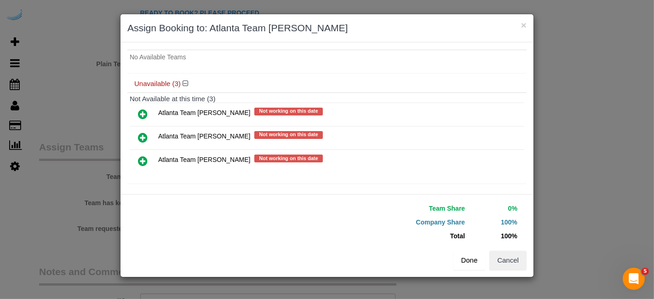
click at [465, 261] on button "Done" at bounding box center [469, 259] width 32 height 19
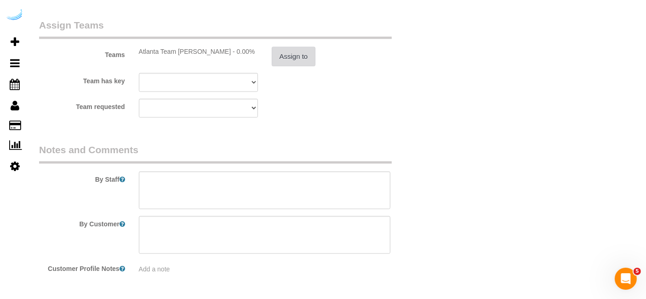
scroll to position [1369, 0]
click at [320, 193] on textarea at bounding box center [265, 190] width 252 height 38
click at [294, 180] on textarea at bounding box center [265, 190] width 252 height 38
paste textarea "Permanent Notes:No notes from this customer.Today's Notes:No notes from this se…"
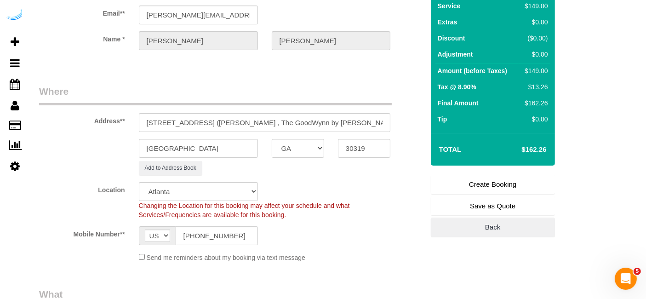
scroll to position [56, 0]
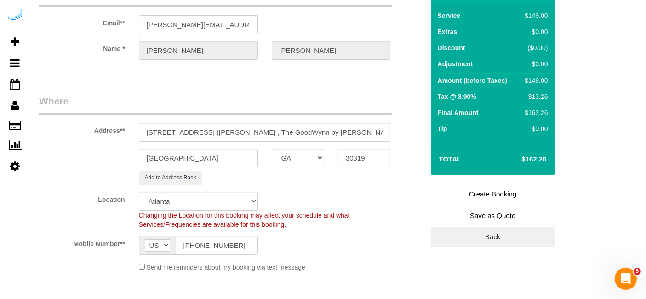
type textarea "Recurrency: One time service Permanent Notes:No notes from this customer.Today'…"
click at [492, 188] on link "Create Booking" at bounding box center [493, 193] width 124 height 19
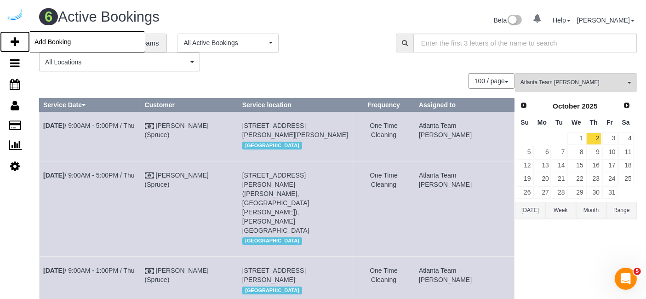
click at [15, 41] on icon at bounding box center [15, 41] width 9 height 11
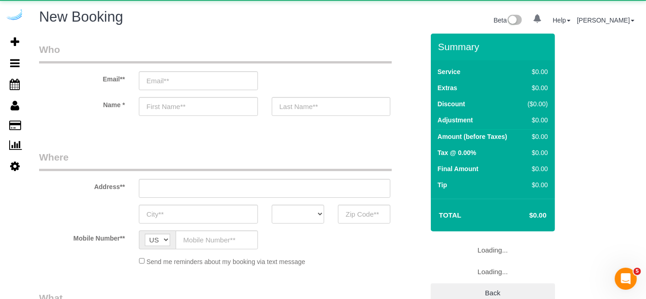
select select "object:7348"
select select "4"
select select "number:9"
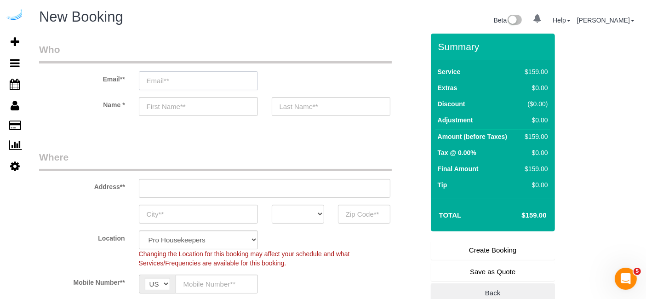
click at [222, 83] on input "email" at bounding box center [198, 80] width 119 height 19
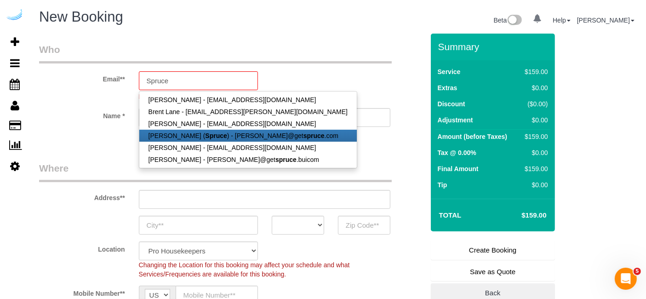
click at [212, 138] on strong "Spruce" at bounding box center [216, 135] width 22 height 7
type input "[PERSON_NAME][EMAIL_ADDRESS][DOMAIN_NAME]"
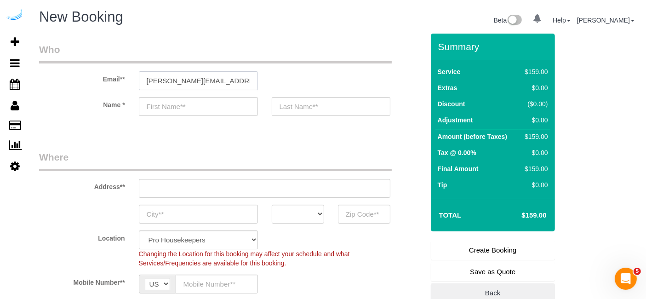
type input "[PERSON_NAME]"
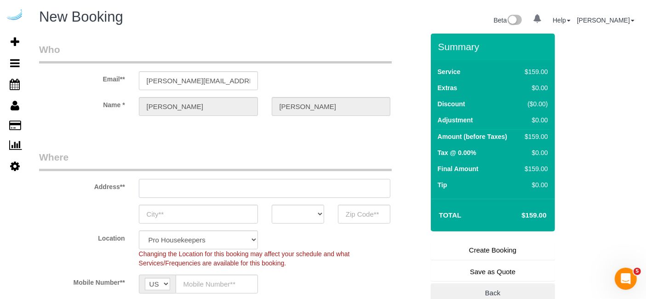
type input "3816 S Lamar Blvd"
type input "Austin"
select select "[GEOGRAPHIC_DATA]"
type input "78704"
click at [246, 187] on input "3816 S Lamar Blvd" at bounding box center [265, 188] width 252 height 19
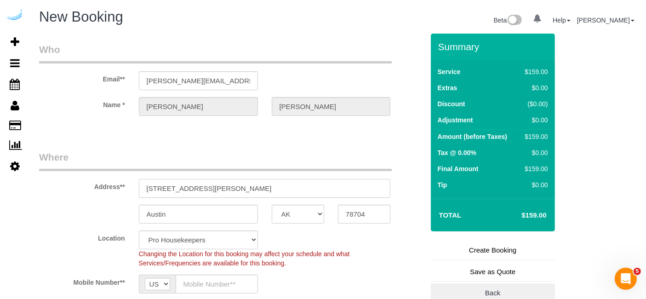
paste input "2945 Cumberland Mall, Atlanta, GA 30339"
type input "2945 Cumberland Mall, Atlanta, GA 30339"
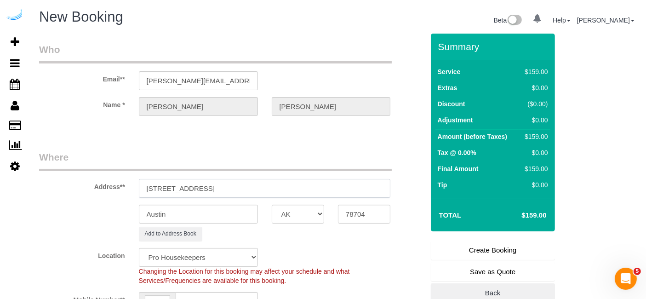
select select "9"
select select "object:7392"
drag, startPoint x: 255, startPoint y: 187, endPoint x: 326, endPoint y: 199, distance: 72.3
click at [326, 199] on sui-booking-address "Address** 2945 Cumberland Mall, Atlanta, GA 30339 Austin AK AL AR AZ CA CO CT D…" at bounding box center [231, 195] width 385 height 91
type input "2945 Cumberland Mall, Atlanta, GA 30339"
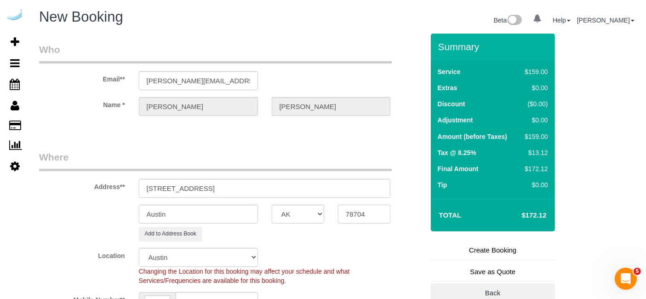
click at [371, 215] on input "78704" at bounding box center [364, 214] width 52 height 19
paste input "30339"
type input "30339"
click at [318, 213] on select "AK AL AR AZ CA CO CT DC DE FL GA HI IA ID IL IN KS KY LA MA MD ME MI MN MO MS M…" at bounding box center [298, 214] width 52 height 19
select select "8"
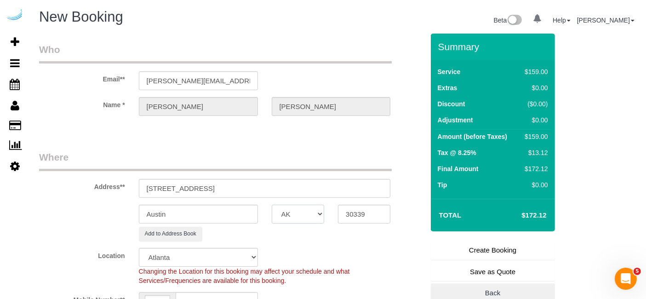
select select "object:7434"
select select "GA"
click at [240, 207] on input "Austin" at bounding box center [198, 214] width 119 height 19
type input "[GEOGRAPHIC_DATA]"
drag, startPoint x: 219, startPoint y: 188, endPoint x: 390, endPoint y: 182, distance: 170.6
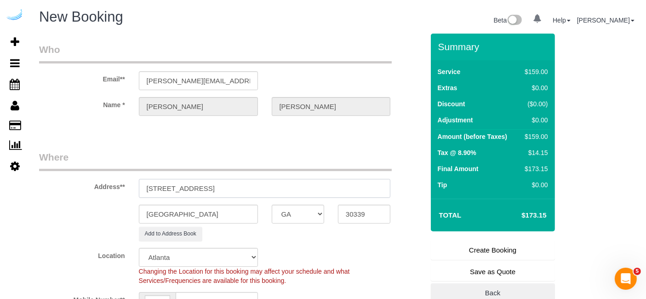
click at [390, 182] on input "2945 Cumberland Mall, Atlanta, GA 30339" at bounding box center [265, 188] width 252 height 19
paste input "T-3072"
paste input "Sheila Simmons"
paste input "Tallulah"
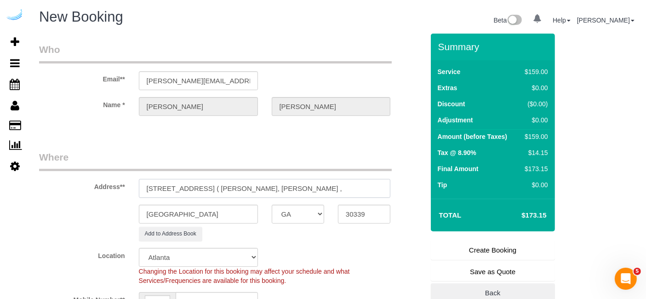
paste input "1490939"
type input "2945 Cumberland Mall, Building T-3072, Unit T-3072 ( Sheila Simmons, Tallulah ,…"
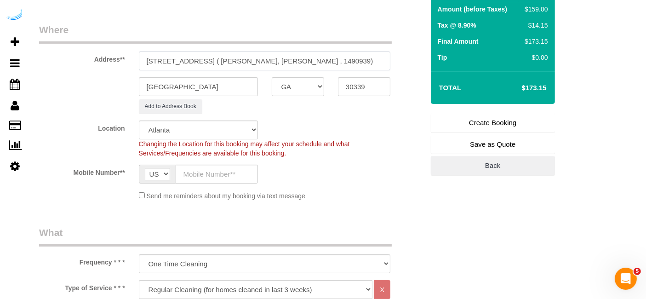
scroll to position [131, 0]
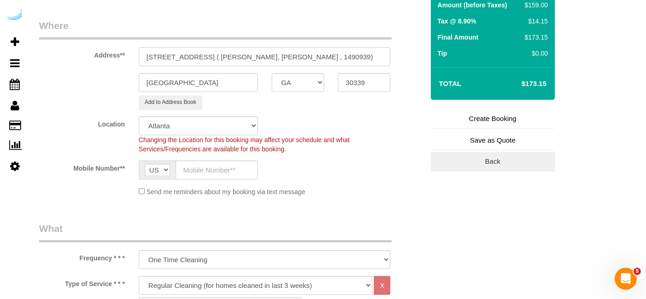
click at [347, 57] on input "2945 Cumberland Mall, Building T-3072, Unit T-3072 ( Sheila Simmons, Tallulah ,…" at bounding box center [265, 56] width 252 height 19
click at [250, 170] on input "text" at bounding box center [217, 169] width 82 height 19
type input "[PHONE_NUMBER]"
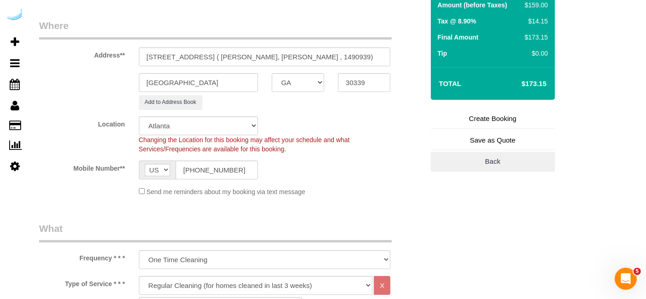
type input "Brandie Louck"
type input "[PHONE_NUMBER]"
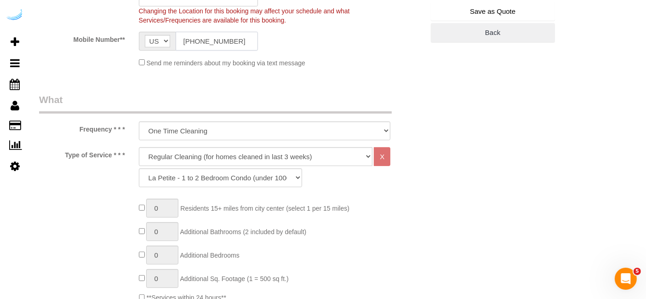
scroll to position [261, 0]
click at [264, 158] on select "Deep Cleaning (for homes that have not been cleaned in 3+ weeks) Spruce Regular…" at bounding box center [256, 155] width 234 height 19
select select "282"
click at [139, 146] on select "Deep Cleaning (for homes that have not been cleaned in 3+ weeks) Spruce Regular…" at bounding box center [256, 155] width 234 height 19
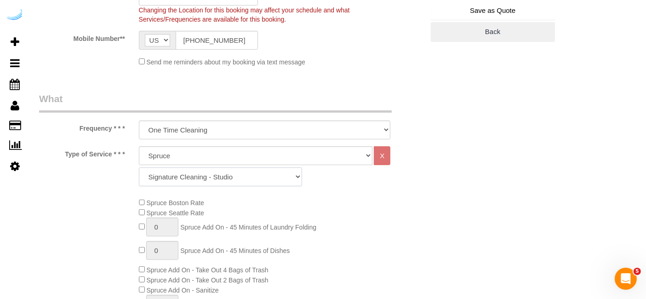
click at [232, 175] on select "Signature Cleaning - Studio Signature Cleaning - 1 Bed 1 Bath Signature Cleanin…" at bounding box center [220, 176] width 163 height 19
select select "304"
click at [139, 167] on select "Signature Cleaning - Studio Signature Cleaning - 1 Bed 1 Bath Signature Cleanin…" at bounding box center [220, 176] width 163 height 19
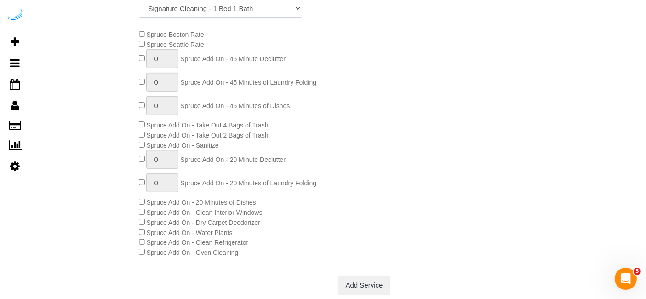
scroll to position [430, 0]
type input "1"
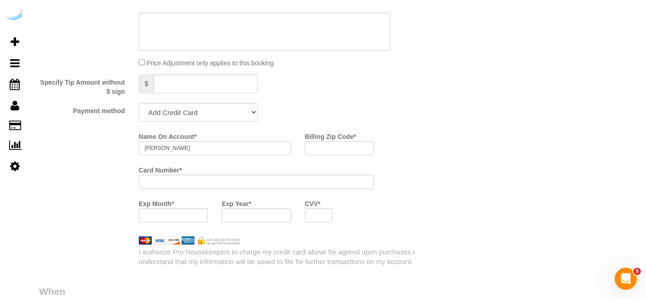
scroll to position [834, 0]
drag, startPoint x: 219, startPoint y: 111, endPoint x: 199, endPoint y: 155, distance: 48.7
select select "string:check"
click at [139, 102] on select "Add Credit Card Cash Check Paypal" at bounding box center [198, 111] width 119 height 19
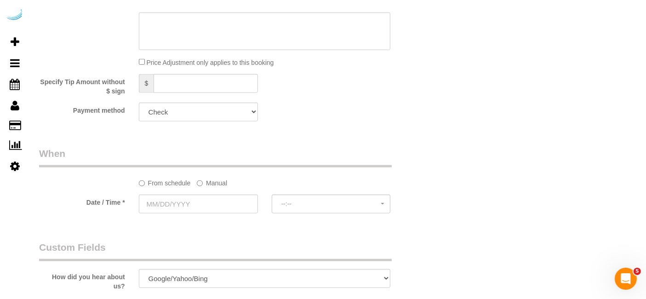
drag, startPoint x: 201, startPoint y: 177, endPoint x: 190, endPoint y: 201, distance: 26.1
click at [190, 201] on sui-booking-spot "From schedule Manual Date / Time * --:-- --:--" at bounding box center [231, 181] width 385 height 68
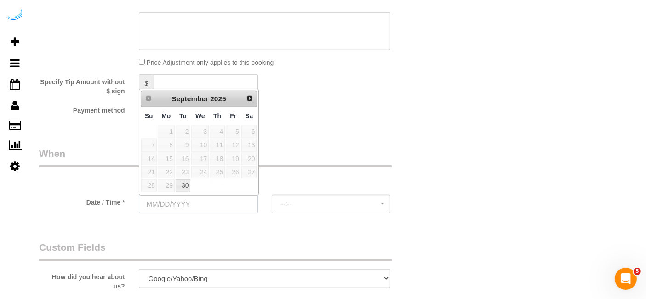
click at [190, 201] on input "text" at bounding box center [198, 203] width 119 height 19
click at [199, 199] on input "text" at bounding box center [198, 203] width 119 height 19
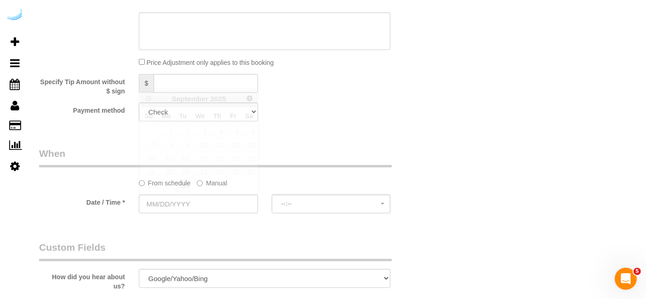
click at [311, 104] on div "Payment method Add Credit Card Cash Check Paypal" at bounding box center [231, 111] width 398 height 19
click at [199, 179] on label "Manual" at bounding box center [212, 181] width 30 height 12
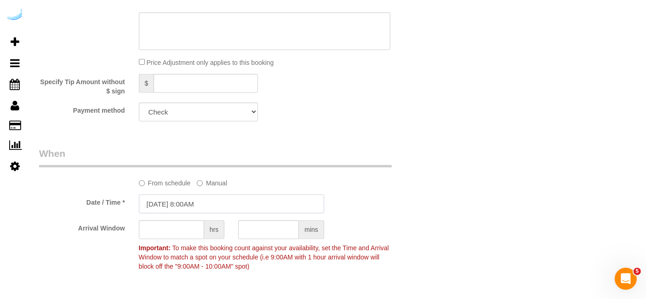
click at [188, 198] on input "09/29/2025 8:00AM" at bounding box center [231, 203] width 185 height 19
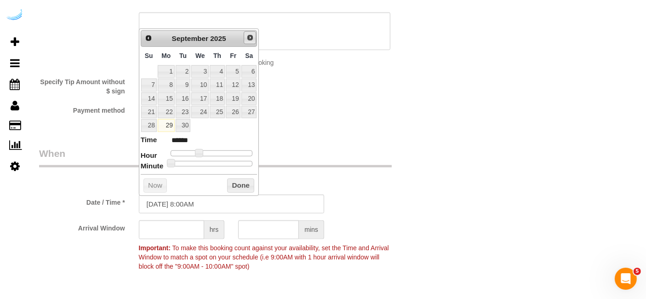
click at [246, 34] on span "Next" at bounding box center [249, 37] width 7 height 7
click at [216, 68] on link "2" at bounding box center [217, 71] width 15 height 12
type input "10/02/2025 9:00AM"
type input "******"
click at [202, 150] on span at bounding box center [203, 153] width 8 height 8
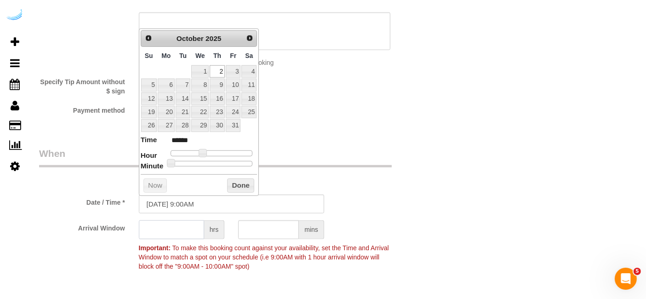
click at [180, 224] on input "text" at bounding box center [171, 229] width 65 height 19
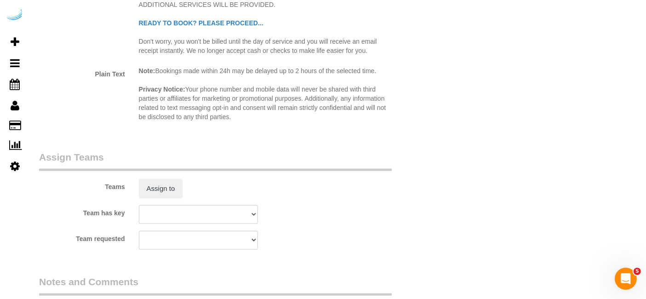
scroll to position [1238, 0]
type input "4"
click at [170, 178] on button "Assign to" at bounding box center [161, 186] width 44 height 19
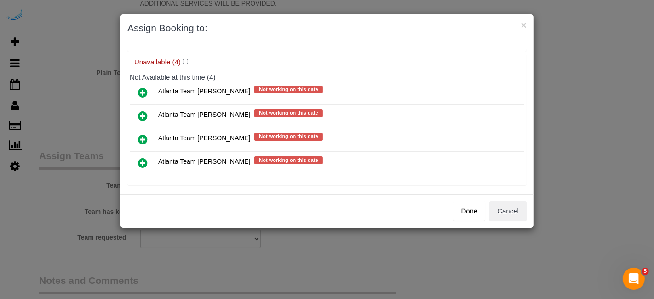
scroll to position [71, 0]
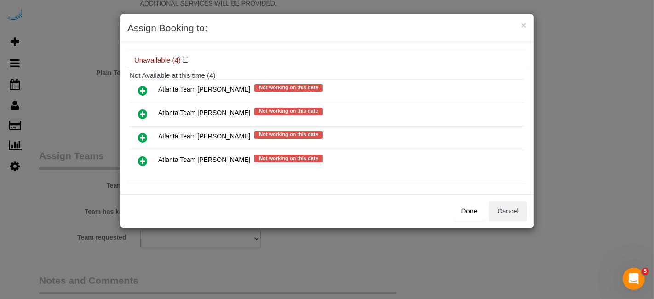
click at [142, 111] on icon at bounding box center [143, 113] width 10 height 11
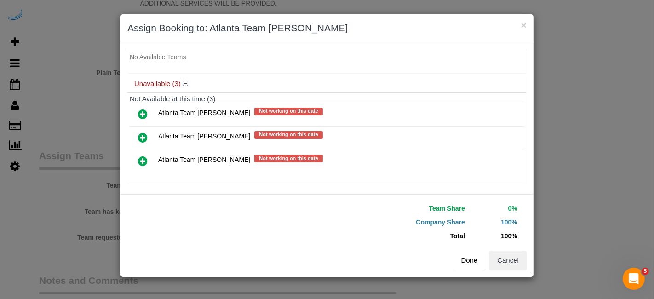
click at [465, 258] on button "Done" at bounding box center [469, 259] width 32 height 19
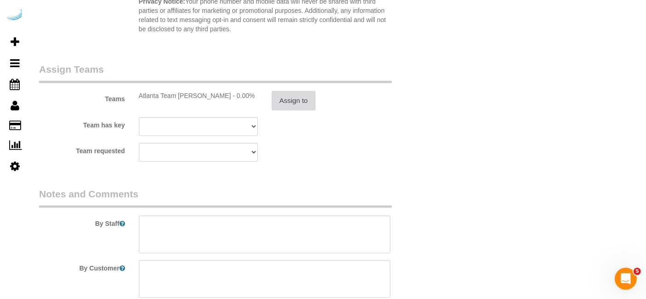
scroll to position [1327, 0]
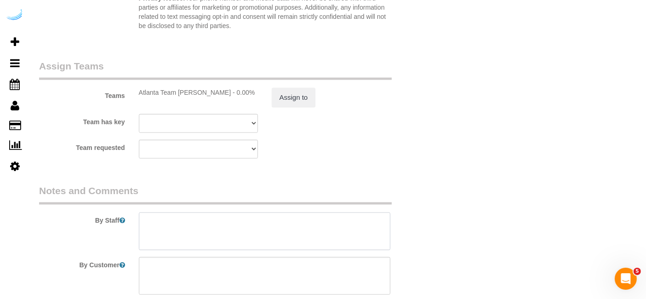
click at [310, 212] on textarea at bounding box center [265, 231] width 252 height 38
click at [225, 228] on textarea at bounding box center [265, 231] width 252 height 38
paste textarea "Permanent Notes:No notes from this customer.Today's Notes:Please fold and organ…"
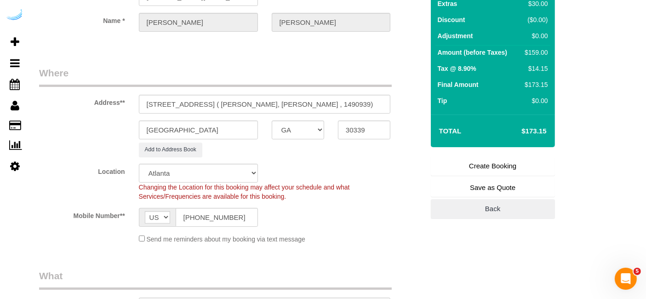
scroll to position [72, 0]
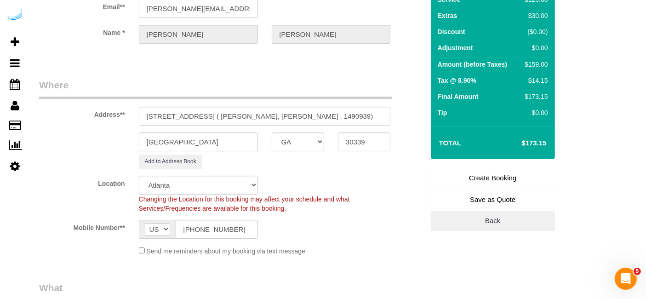
type textarea "Recurrency: One time service Permanent Notes:No notes from this customer.Today'…"
click at [466, 177] on link "Create Booking" at bounding box center [493, 177] width 124 height 19
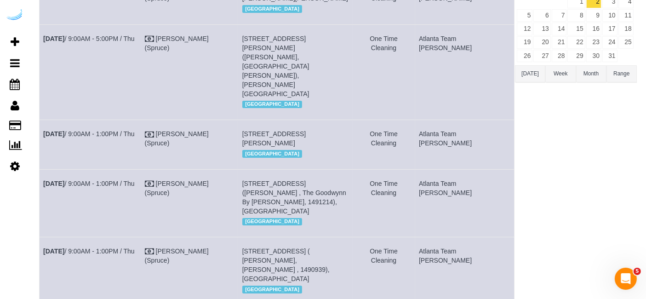
scroll to position [141, 0]
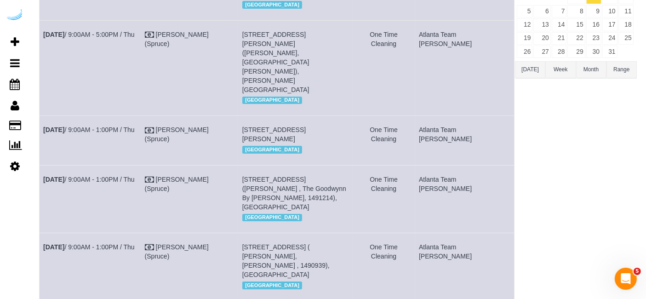
copy tr "Oct 2nd / 9:00AM - 1:00PM / Thu Brandie Louck (Spruce) 2945 Cumberland Mall, Bu…"
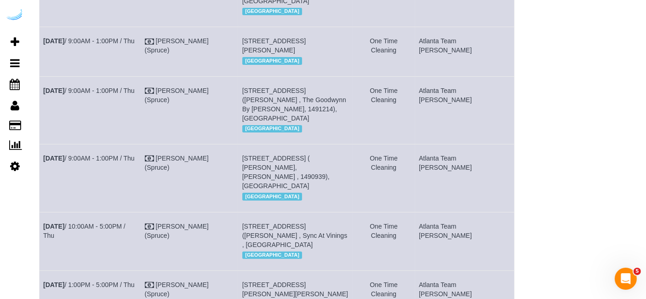
scroll to position [230, 0]
copy tbody "Oct 2nd / 9:00AM - 1:00PM / Thu Brandie Louck (Spruce) 705 Town Blvd, Unit 719 …"
click at [574, 196] on div "Atlanta Team Eliane All Teams Remove Team Filters Atlanta Team Andrea Atlanta T…" at bounding box center [576, 98] width 122 height 510
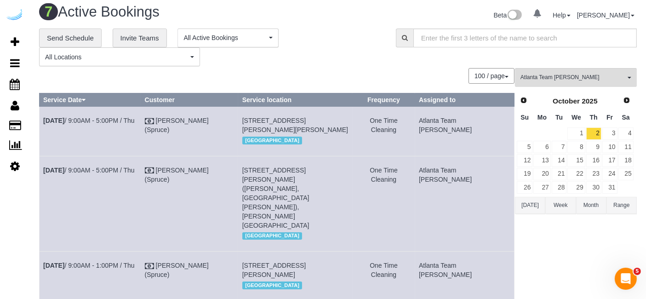
scroll to position [0, 0]
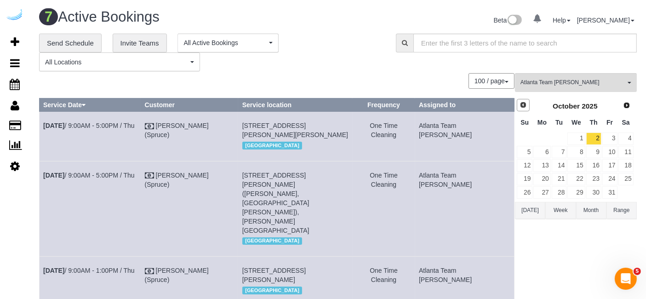
click at [525, 107] on span "Prev" at bounding box center [522, 104] width 7 height 7
click at [562, 190] on link "30" at bounding box center [559, 192] width 15 height 12
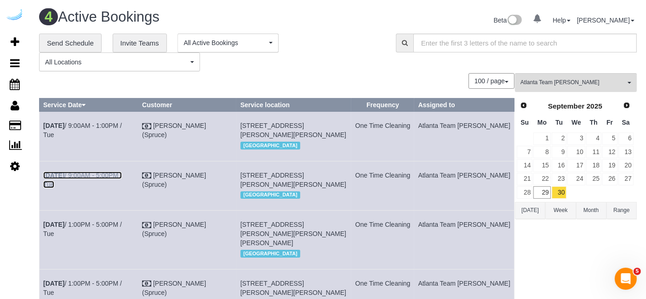
click at [99, 184] on link "Sep 30th / 9:00AM - 5:00PM / Tue" at bounding box center [82, 179] width 79 height 17
click at [110, 122] on link "Sep 30th / 9:00AM - 1:00PM / Tue" at bounding box center [82, 130] width 79 height 17
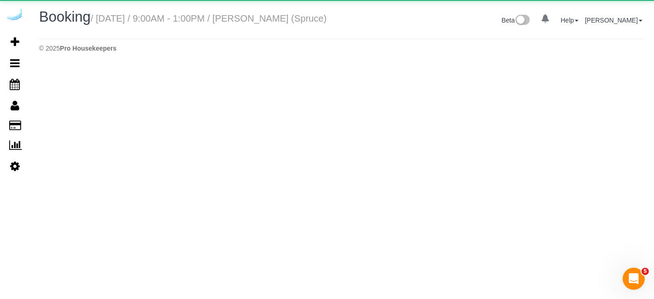
select select "GA"
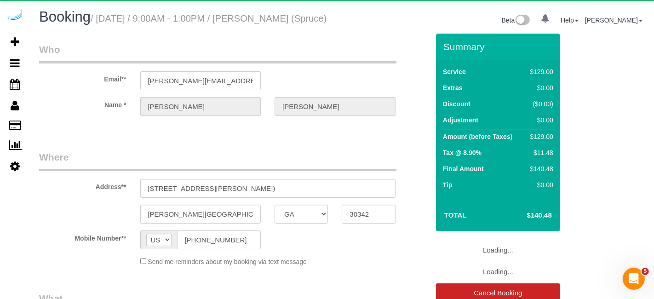
select select "object:8662"
select select "282"
select select "number:9"
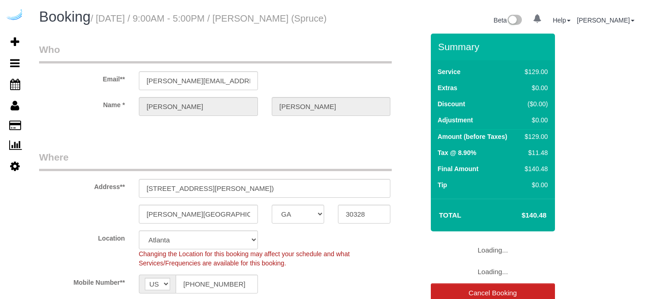
select select "GA"
select select "282"
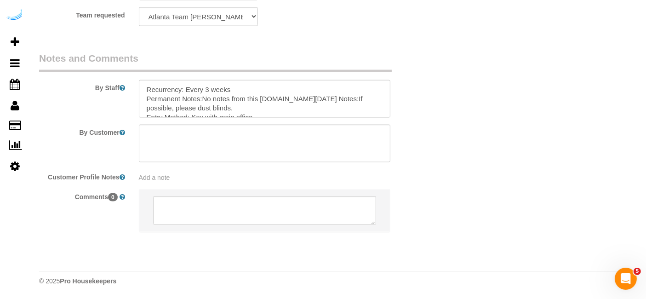
scroll to position [1451, 0]
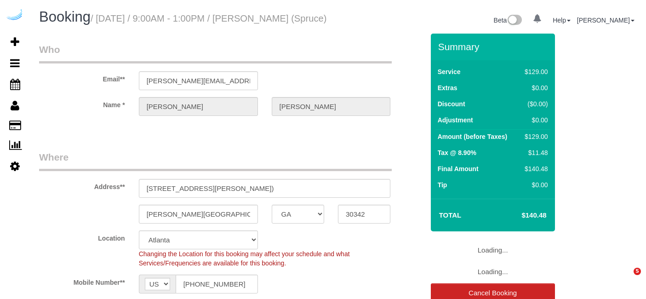
select select "GA"
select select "282"
select select "number:9"
click at [471, 260] on link "Save Changes" at bounding box center [493, 249] width 124 height 19
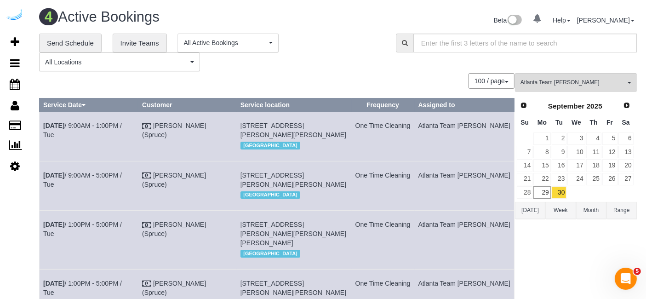
scroll to position [122, 0]
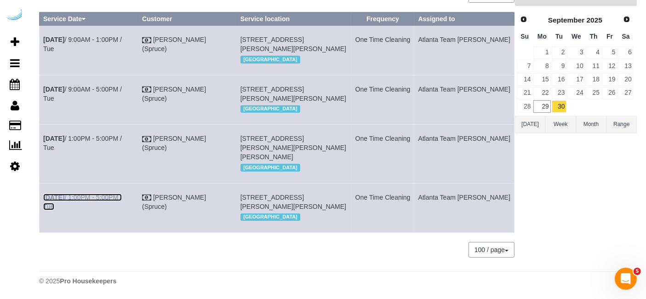
click at [94, 194] on link "Sep 30th / 1:00PM - 5:00PM / Tue" at bounding box center [82, 202] width 79 height 17
click at [114, 135] on link "Sep 30th / 1:00PM - 5:00PM / Tue" at bounding box center [82, 143] width 79 height 17
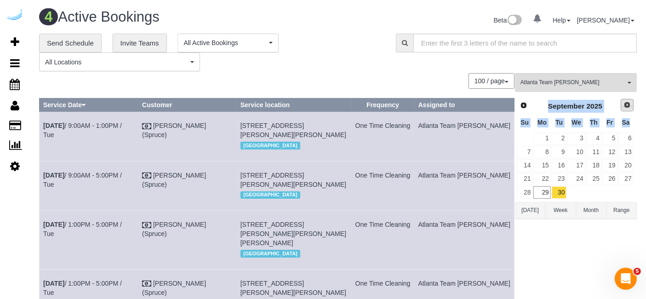
drag, startPoint x: 632, startPoint y: 119, endPoint x: 628, endPoint y: 104, distance: 15.3
click at [628, 104] on div "Prev Next September 2025 Su Mo Tu We Th Fr Sa 1 2 3 4 5 6 7 8 9 10 11 12 13 14 …" at bounding box center [575, 149] width 120 height 105
click at [628, 104] on span "Next" at bounding box center [626, 104] width 7 height 7
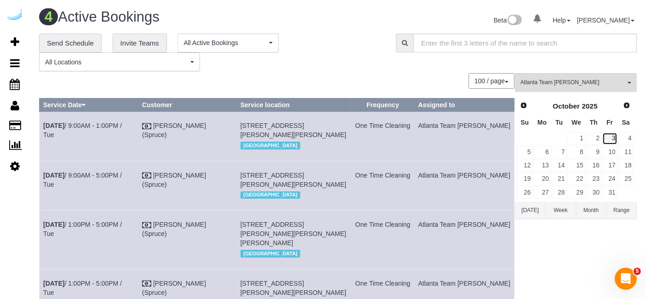
click at [609, 137] on link "3" at bounding box center [609, 138] width 15 height 12
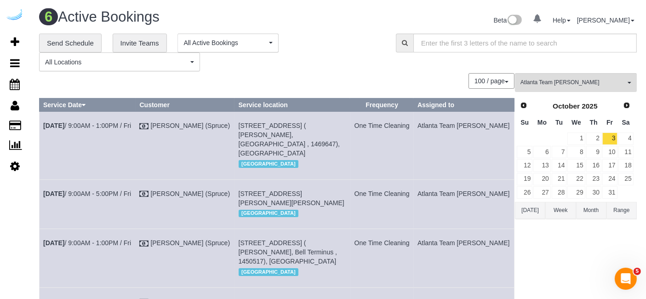
scroll to position [237, 0]
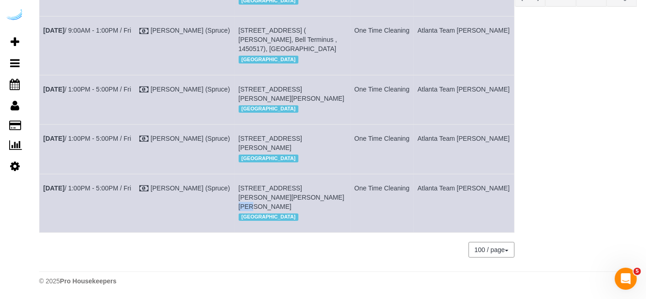
drag, startPoint x: 260, startPoint y: 200, endPoint x: 249, endPoint y: 200, distance: 11.0
click at [249, 200] on span "230 Bill Kennedy Wy Se, Building B, Unit 128 (Sydney Parker, Elan Madison Yards…" at bounding box center [292, 197] width 106 height 26
copy span "128"
click at [121, 190] on link "Oct 3rd / 1:00PM - 5:00PM / Fri" at bounding box center [87, 187] width 88 height 7
copy tr "Oct 3rd / 1:00PM - 5:00PM / Fri Brandie Louck (Spruce) 230 Bill Kennedy Wy Se, …"
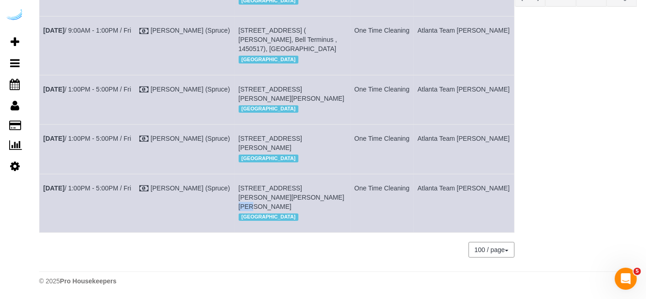
drag, startPoint x: 501, startPoint y: 198, endPoint x: 40, endPoint y: 194, distance: 461.0
click at [40, 194] on tr "Oct 3rd / 1:00PM - 5:00PM / Fri Brandie Louck (Spruce) 230 Bill Kennedy Wy Se, …" at bounding box center [277, 203] width 475 height 58
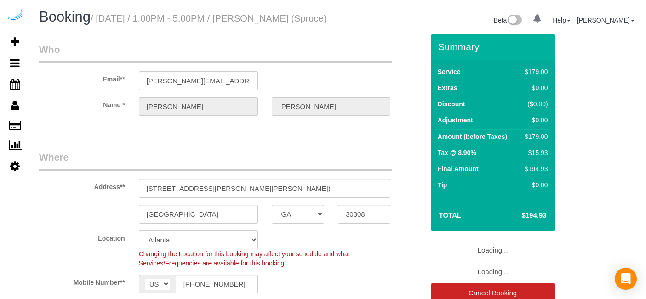
select select "GA"
select select "282"
select select "number:9"
select select "GA"
select select "282"
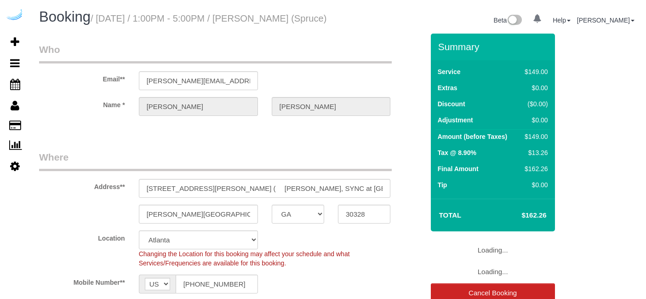
select select "number:9"
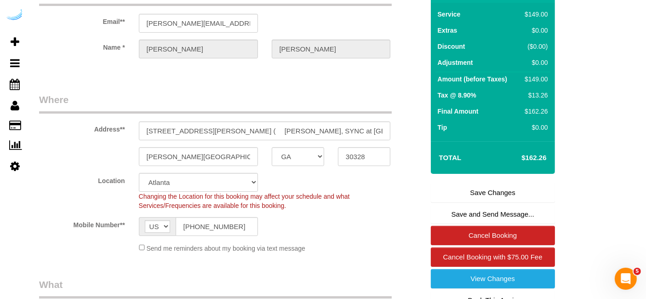
scroll to position [16, 0]
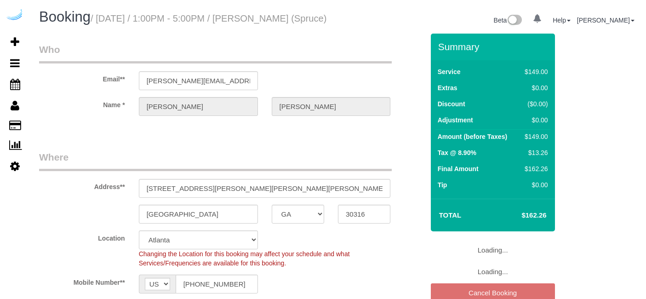
select select "GA"
select select "282"
select select "number:9"
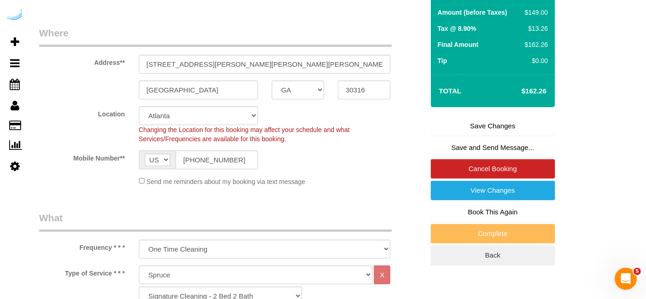
scroll to position [125, 0]
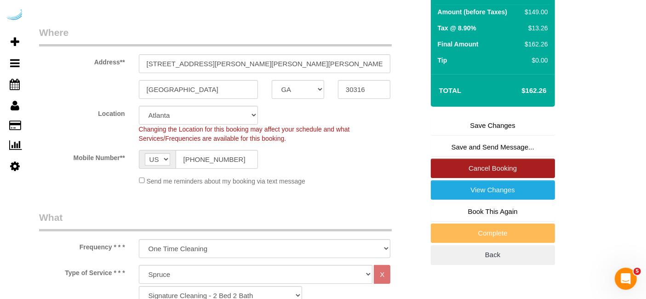
click at [472, 170] on link "Cancel Booking" at bounding box center [493, 168] width 124 height 19
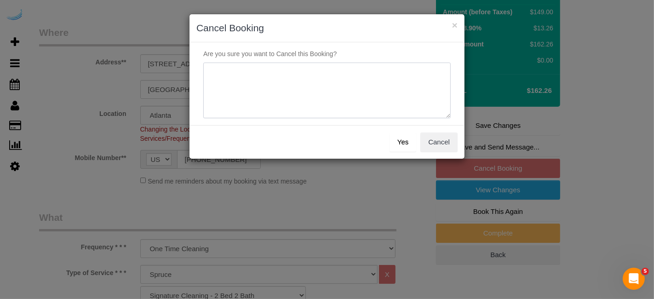
click at [352, 103] on textarea at bounding box center [326, 91] width 247 height 56
type textarea "Not on spruce."
click at [399, 142] on button "Yes" at bounding box center [402, 141] width 27 height 19
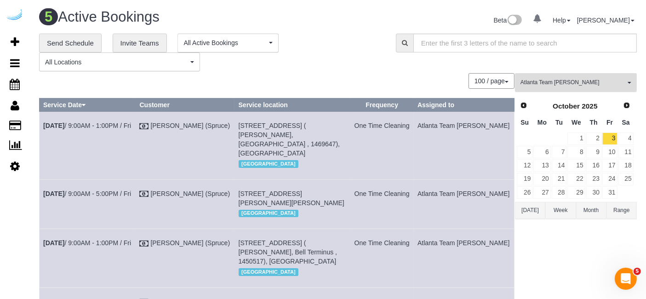
click at [575, 81] on span "Atlanta Team [PERSON_NAME]" at bounding box center [572, 83] width 105 height 8
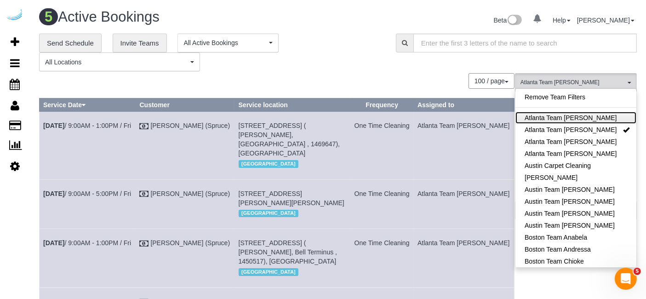
click at [575, 123] on link "Atlanta Team [PERSON_NAME]" at bounding box center [575, 118] width 121 height 12
click at [583, 124] on link "Atlanta Team [PERSON_NAME]" at bounding box center [575, 130] width 121 height 12
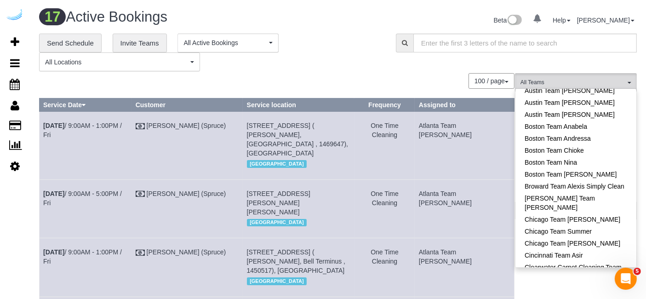
scroll to position [111, 0]
click at [598, 125] on link "Boston Team Anabela" at bounding box center [575, 126] width 121 height 12
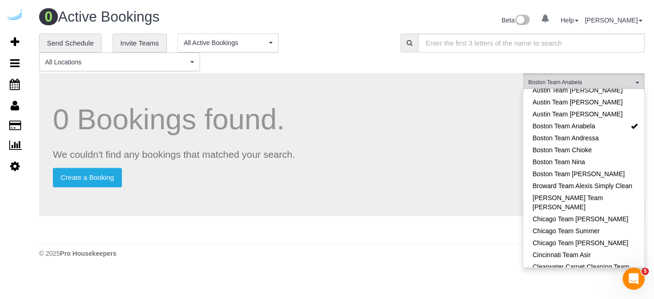
click at [420, 70] on div "**********" at bounding box center [341, 53] width 619 height 38
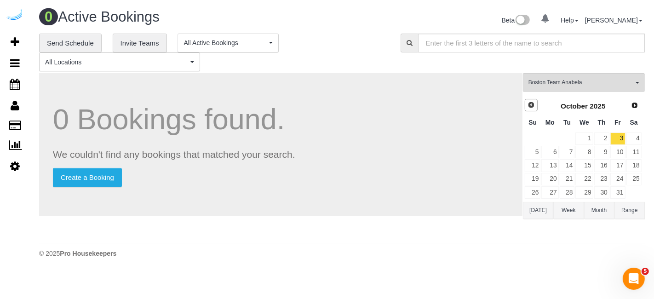
click at [529, 102] on span "Prev" at bounding box center [530, 104] width 7 height 7
click at [552, 188] on link "29" at bounding box center [549, 192] width 17 height 12
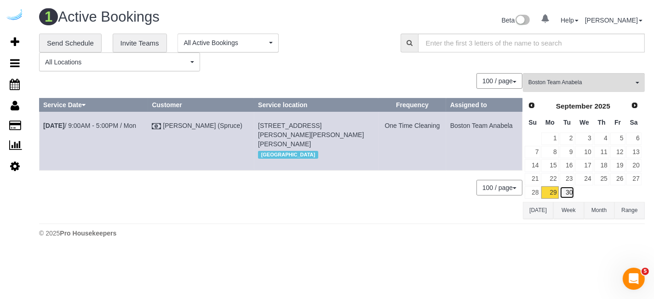
click at [565, 192] on link "30" at bounding box center [566, 192] width 15 height 12
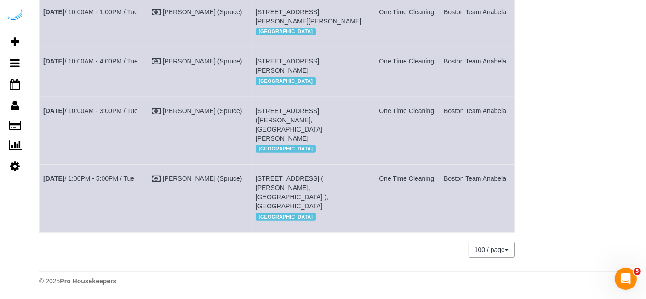
scroll to position [429, 0]
drag, startPoint x: 341, startPoint y: 85, endPoint x: 319, endPoint y: 86, distance: 21.6
click at [319, 74] on span "100 Heard St, Building 150-340, Unit 150-340 ( Mohammed Malik, One North Of Bos…" at bounding box center [287, 65] width 63 height 17
copy span "150-340"
click at [97, 65] on link "Sep 30th / 10:00AM - 4:00PM / Tue" at bounding box center [90, 60] width 95 height 7
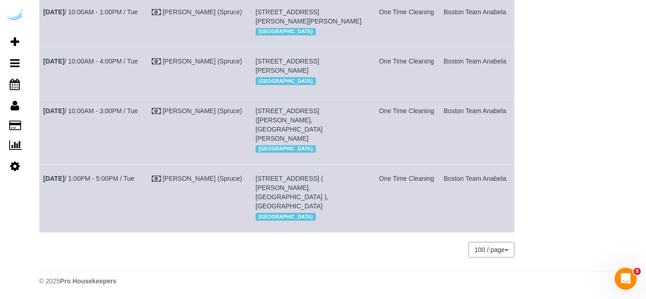
drag, startPoint x: 266, startPoint y: 159, endPoint x: 250, endPoint y: 161, distance: 15.8
click at [251, 161] on td "250 Station Cir, Building 3105, Unit 3105 (Anabel Jimenez, The Avens At Dedham …" at bounding box center [312, 131] width 122 height 68
copy span "3105"
drag, startPoint x: 261, startPoint y: 230, endPoint x: 251, endPoint y: 230, distance: 9.7
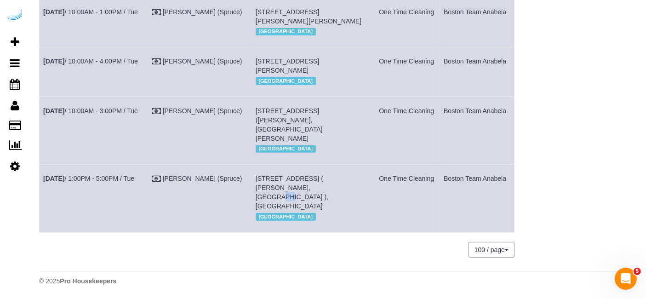
click at [251, 230] on td "11 Overlook Ridge Dr, Building 19, Unit 422 ( Scott Martineau, Alterra At Overl…" at bounding box center [312, 199] width 122 height 68
drag, startPoint x: 262, startPoint y: 229, endPoint x: 251, endPoint y: 229, distance: 11.0
click at [251, 229] on td "11 Overlook Ridge Dr, Building 19, Unit 422 ( Scott Martineau, Alterra At Overl…" at bounding box center [312, 199] width 122 height 68
copy span "422"
click at [119, 182] on link "Sep 30th / 1:00PM - 5:00PM / Tue" at bounding box center [88, 178] width 91 height 7
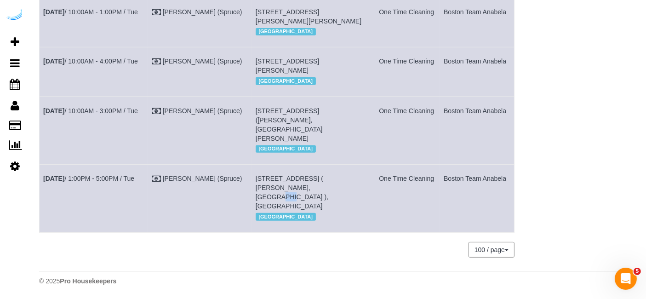
copy tr "Sep 30th / 1:00PM - 5:00PM / Tue Brandie Louck (Spruce) 11 Overlook Ridge Dr, B…"
click at [507, 87] on td "Boston Team Anabela" at bounding box center [477, 71] width 74 height 49
copy tr "Sep 30th / 10:00AM - 4:00PM / Tue Brandie Louck (Spruce) 100 Heard St, Building…"
drag, startPoint x: 507, startPoint y: 87, endPoint x: 43, endPoint y: 72, distance: 464.5
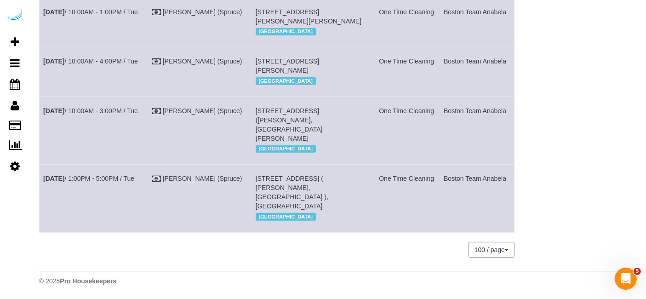
click at [43, 72] on tr "Sep 30th / 10:00AM - 4:00PM / Tue Brandie Louck (Spruce) 100 Heard St, Building…" at bounding box center [277, 71] width 475 height 49
copy tr "Sep 30th / 10:00AM - 4:00PM / Tue Brandie Louck (Spruce) 100 Heard St, Building…"
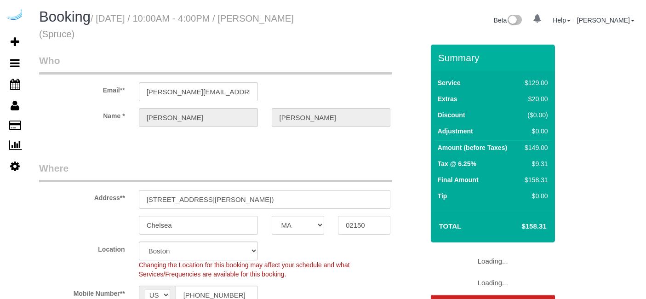
select select "MA"
select select "282"
select select "number:9"
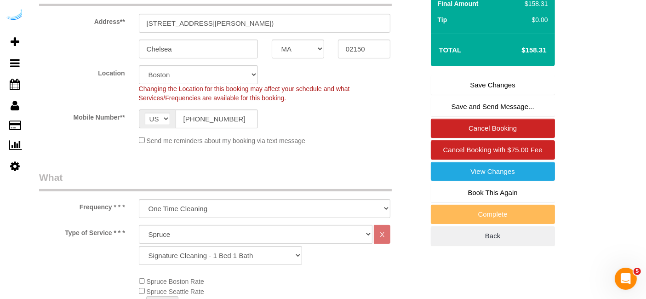
scroll to position [176, 0]
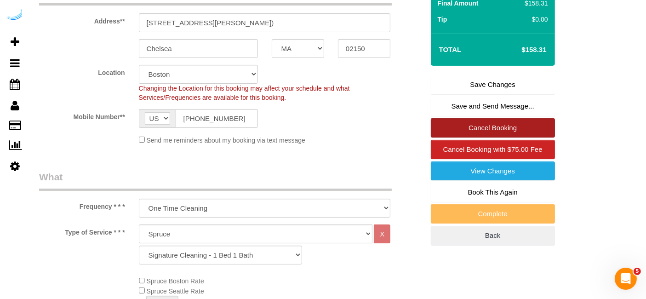
click at [479, 120] on link "Cancel Booking" at bounding box center [493, 127] width 124 height 19
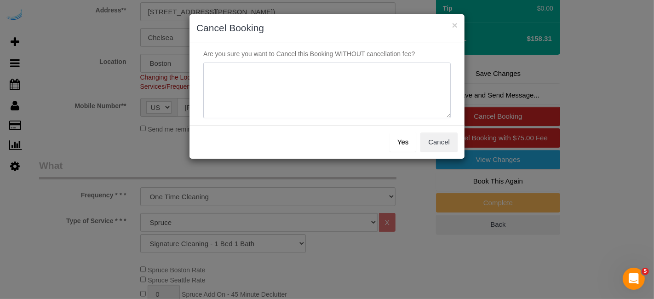
click at [368, 75] on textarea at bounding box center [326, 91] width 247 height 56
type textarea "Not on spruce."
click at [407, 143] on button "Yes" at bounding box center [402, 141] width 27 height 19
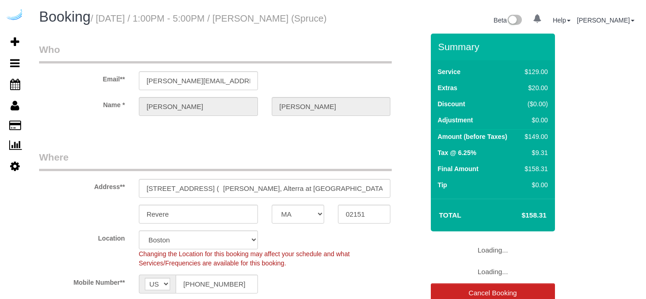
select select "MA"
select select "282"
select select "number:9"
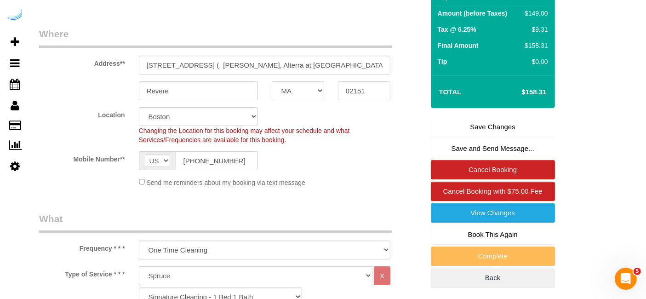
scroll to position [130, 0]
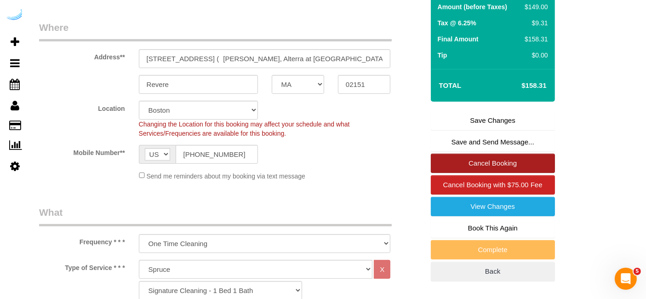
click at [497, 169] on link "Cancel Booking" at bounding box center [493, 163] width 124 height 19
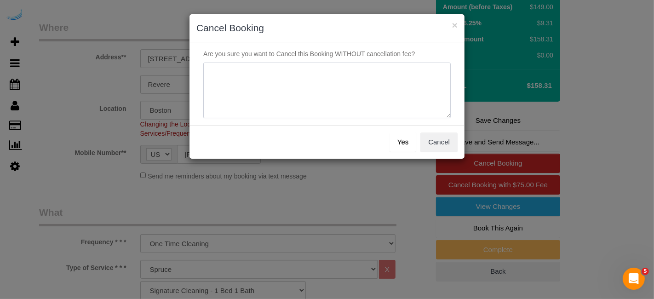
click at [393, 90] on textarea at bounding box center [326, 91] width 247 height 56
paste textarea "Not on spruce."
type textarea "Not on spruce."
click at [397, 138] on button "Yes" at bounding box center [402, 141] width 27 height 19
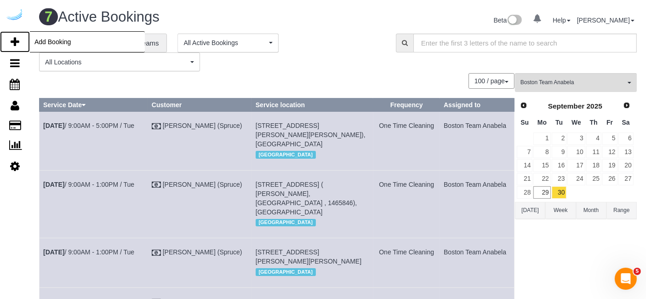
click at [18, 40] on icon at bounding box center [15, 41] width 9 height 11
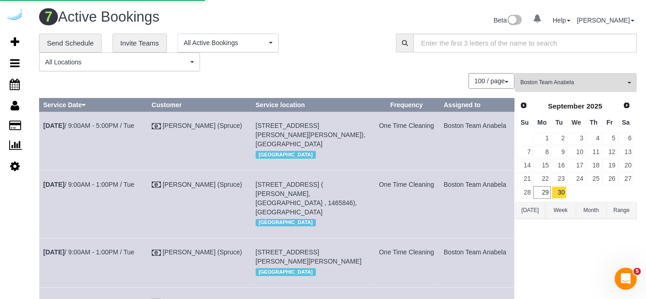
select select "number:9"
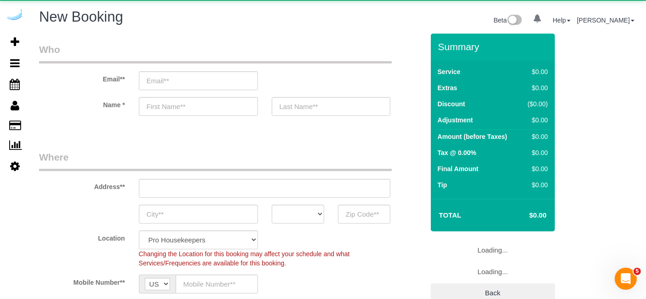
select select "object:2040"
select select "4"
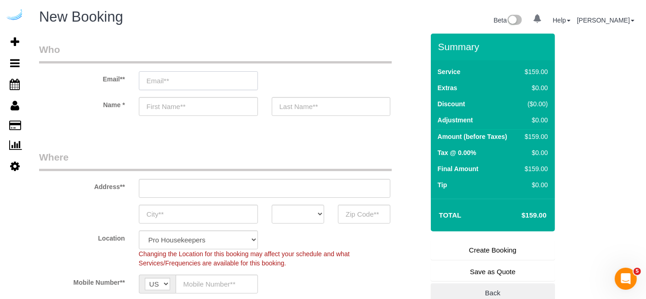
click at [232, 80] on input "email" at bounding box center [198, 80] width 119 height 19
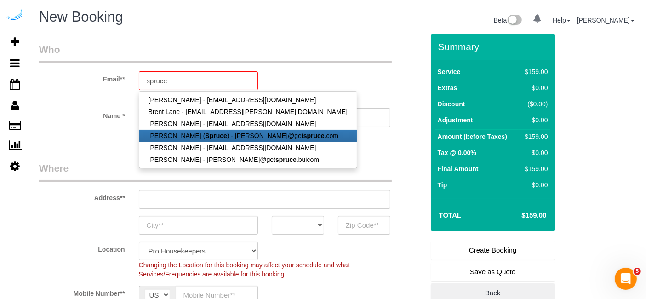
click at [225, 130] on link "Brandie Louck ( Spruce ) - brandie@get spruce .com" at bounding box center [247, 136] width 217 height 12
type input "[PERSON_NAME][EMAIL_ADDRESS][DOMAIN_NAME]"
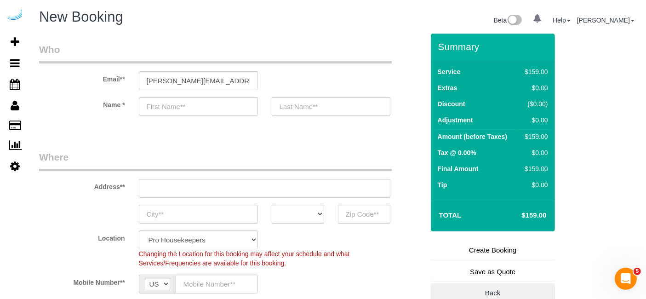
type input "[PERSON_NAME]"
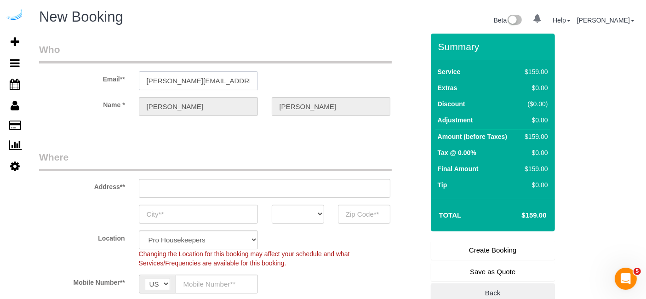
type input "3816 S Lamar Blvd"
type input "Austin"
select select "[GEOGRAPHIC_DATA]"
type input "78704"
click at [254, 186] on input "3816 S Lamar Blvd" at bounding box center [265, 188] width 252 height 19
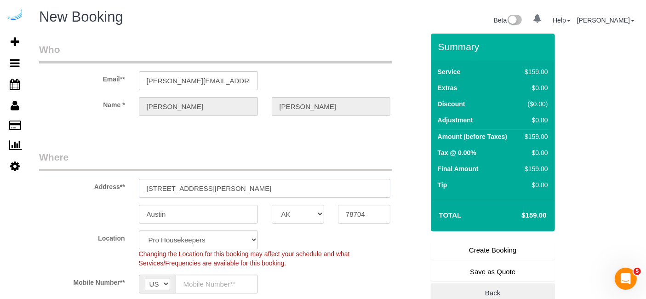
select select "9"
paste input "85 University Ave, Westwood, MA 02090"
type input "85 University Ave, Westwood, MA 02090"
select select "object:2084"
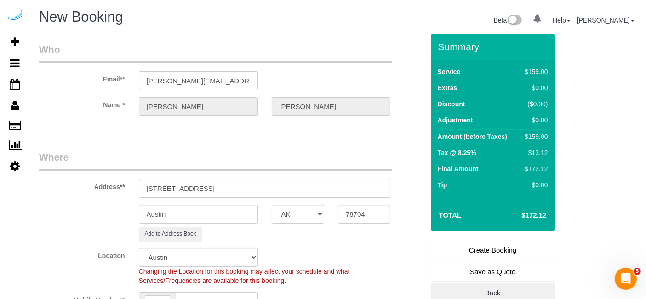
drag, startPoint x: 252, startPoint y: 186, endPoint x: 300, endPoint y: 184, distance: 47.4
click at [300, 184] on input "85 University Ave, Westwood, MA 02090" at bounding box center [265, 188] width 252 height 19
type input "85 University Ave, Westwood, MA 02090"
click at [358, 209] on input "78704" at bounding box center [364, 214] width 52 height 19
paste input "02090"
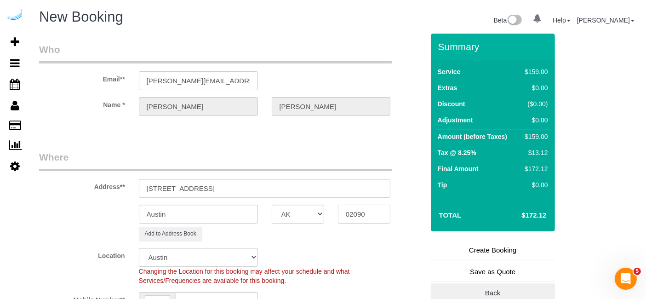
type input "02090"
click at [305, 211] on select "AK AL AR AZ CA CO CT DC DE FL GA HI IA ID IL IN KS KY LA MA MD ME MI MN MO MS M…" at bounding box center [298, 214] width 52 height 19
select select "MA"
click at [272, 205] on select "AK AL AR AZ CA CO CT DC DE FL GA HI IA ID IL IN KS KY LA MA MD ME MI MN MO MS M…" at bounding box center [298, 214] width 52 height 19
select select "1"
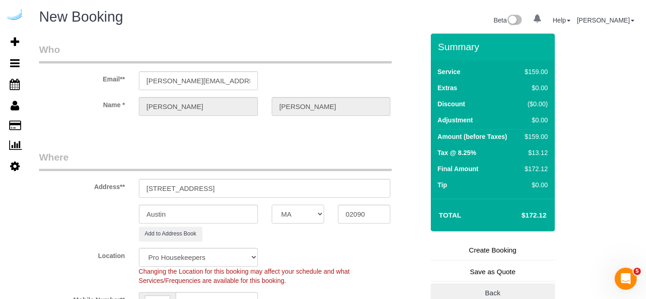
select select "object:2126"
click at [239, 216] on input "Austin" at bounding box center [198, 214] width 119 height 19
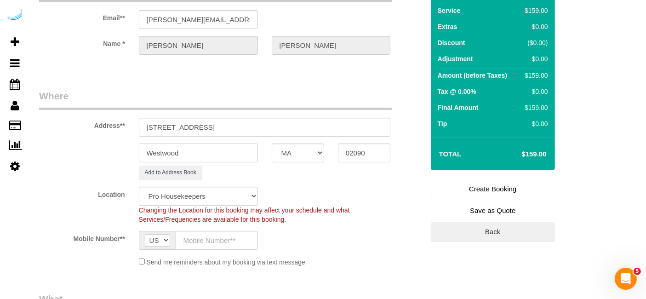
scroll to position [62, 0]
type input "Westwood"
drag, startPoint x: 204, startPoint y: 125, endPoint x: 591, endPoint y: 143, distance: 387.4
paste input "Diane Mastrangelo"
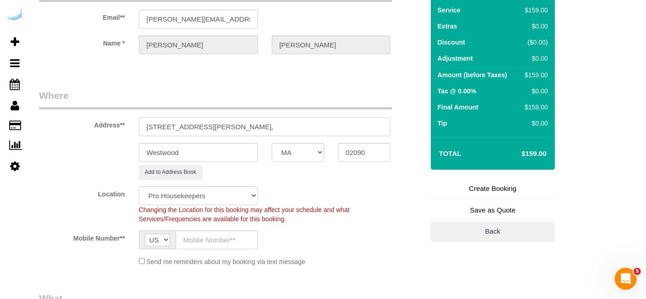
paste input "Gables University Station"
paste input "1490015"
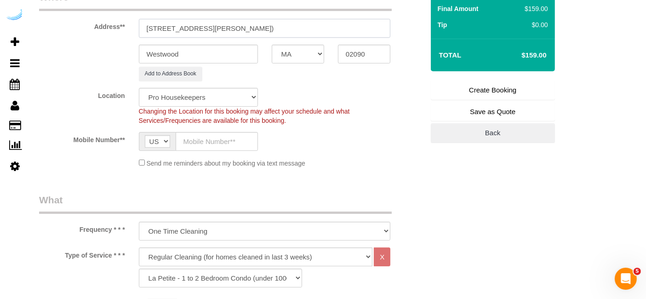
scroll to position [161, 0]
type input "85 University Ave, Building 1, Unit 1137 (Diane Mastrangelo, Gables University …"
click at [234, 98] on select "Pro Housekeepers Atlanta Austin Boston Chicago Cincinnati Clearwater Denver Ft …" at bounding box center [198, 96] width 119 height 19
select select "7"
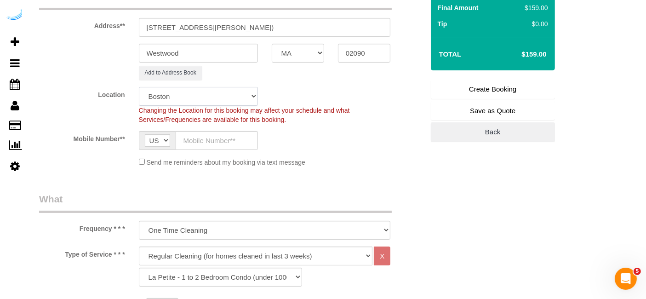
click at [139, 87] on select "Pro Housekeepers Atlanta Austin Boston Chicago Cincinnati Clearwater Denver Ft …" at bounding box center [198, 96] width 119 height 19
select select "object:2580"
click at [201, 137] on input "text" at bounding box center [217, 140] width 82 height 19
type input "[PHONE_NUMBER]"
type input "Brandie Louck"
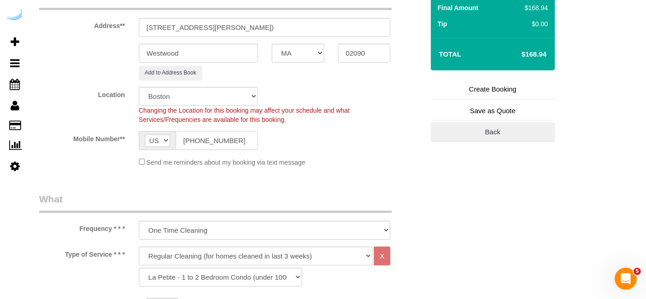
type input "[PHONE_NUMBER]"
click at [197, 257] on select "Deep Cleaning (for homes that have not been cleaned in 3+ weeks) Spruce Regular…" at bounding box center [256, 255] width 234 height 19
select select "282"
click at [139, 246] on select "Deep Cleaning (for homes that have not been cleaned in 3+ weeks) Spruce Regular…" at bounding box center [256, 255] width 234 height 19
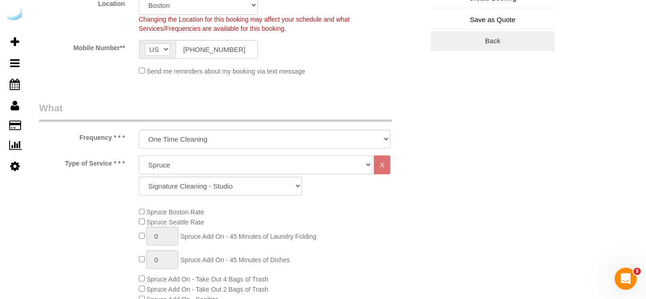
scroll to position [253, 0]
click at [217, 189] on select "Signature Cleaning - Studio Signature Cleaning - 1 Bed 1 Bath Signature Cleanin…" at bounding box center [220, 185] width 163 height 19
click at [235, 190] on select "Signature Cleaning - Studio Signature Cleaning - 1 Bed 1 Bath Signature Cleanin…" at bounding box center [220, 185] width 163 height 19
select select "304"
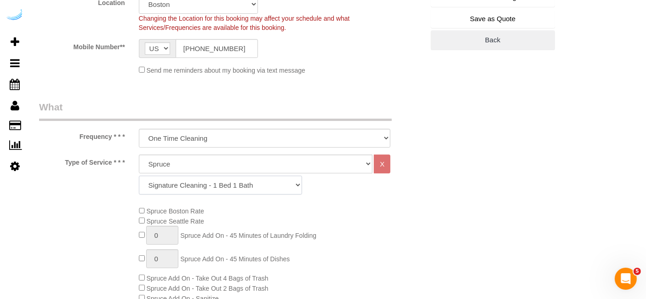
click at [139, 176] on select "Signature Cleaning - Studio Signature Cleaning - 1 Bed 1 Bath Signature Cleanin…" at bounding box center [220, 185] width 163 height 19
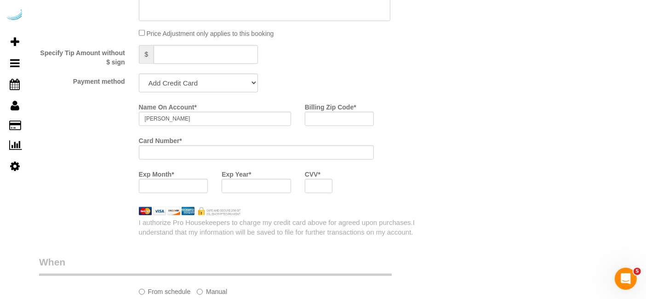
scroll to position [864, 0]
click at [232, 87] on select "Add Credit Card Cash Check Paypal" at bounding box center [198, 82] width 119 height 19
select select "string:check"
click at [139, 73] on select "Add Credit Card Cash Check Paypal" at bounding box center [198, 82] width 119 height 19
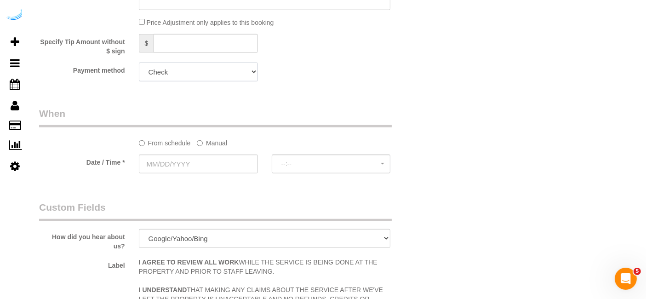
scroll to position [808, 0]
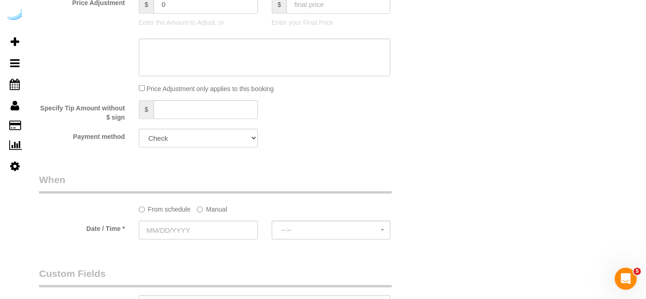
click at [209, 208] on label "Manual" at bounding box center [212, 207] width 30 height 12
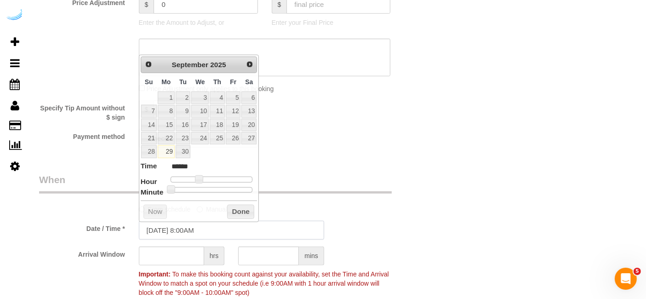
click at [187, 227] on input "09/29/2025 8:00AM" at bounding box center [231, 230] width 185 height 19
click at [184, 153] on link "30" at bounding box center [183, 151] width 15 height 12
click at [179, 148] on link "30" at bounding box center [183, 151] width 15 height 12
type input "09/30/2025 9:00AM"
type input "******"
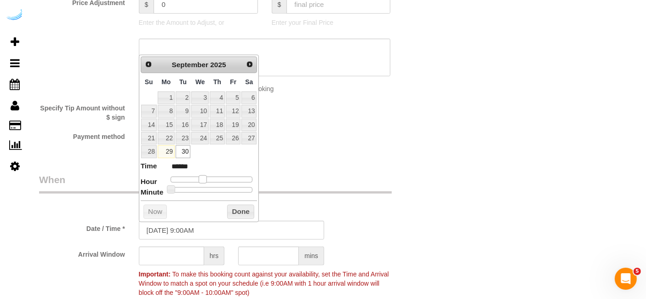
click at [203, 179] on span at bounding box center [203, 179] width 8 height 8
click at [182, 254] on input "text" at bounding box center [171, 255] width 65 height 19
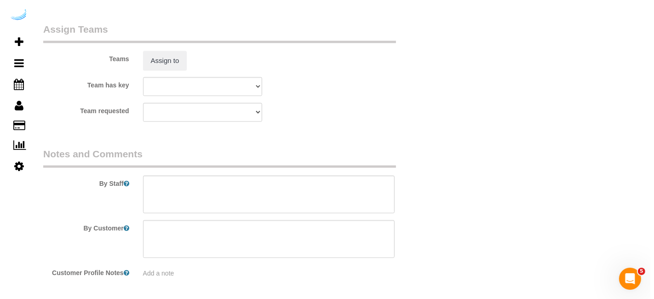
scroll to position [1365, 0]
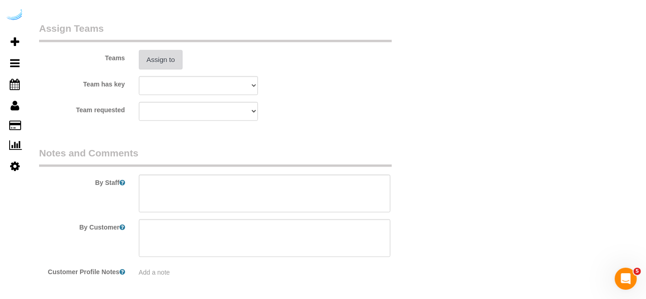
type input "8"
click at [159, 59] on button "Assign to" at bounding box center [161, 59] width 44 height 19
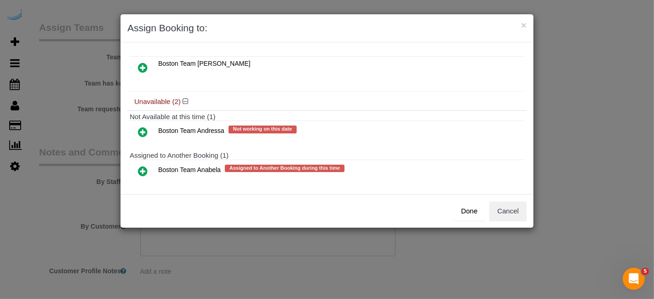
scroll to position [71, 0]
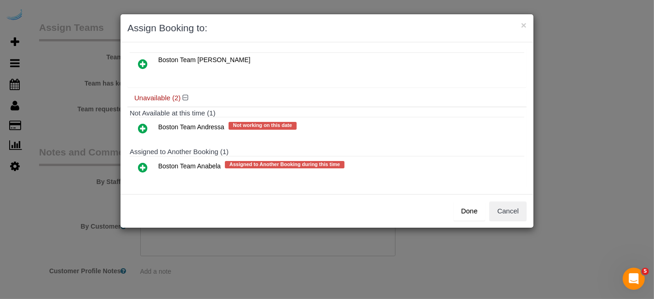
click at [139, 166] on icon at bounding box center [143, 167] width 10 height 11
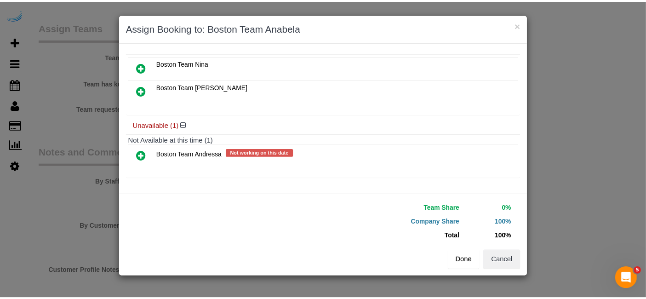
scroll to position [60, 0]
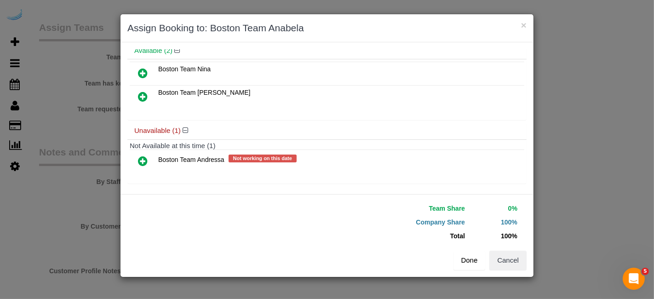
click at [463, 256] on button "Done" at bounding box center [469, 259] width 32 height 19
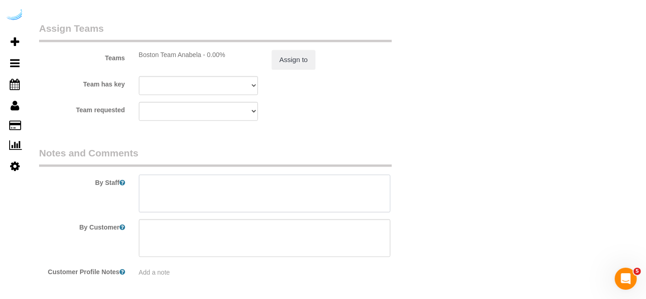
click at [301, 188] on textarea at bounding box center [265, 194] width 252 height 38
click at [201, 193] on textarea at bounding box center [265, 194] width 252 height 38
paste textarea "Permanent Notes:No notes from this customer.Today's Notes:No notes from this se…"
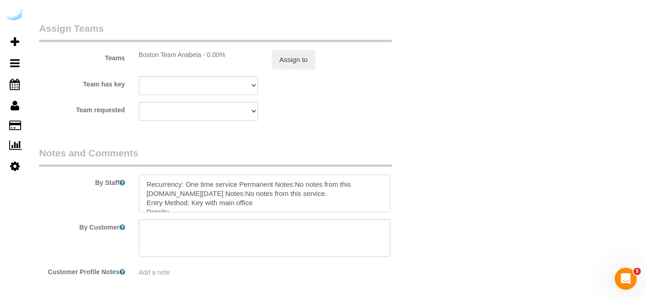
click at [239, 180] on textarea at bounding box center [265, 194] width 252 height 38
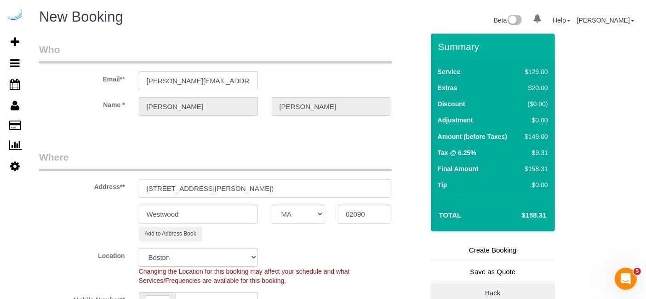
type textarea "Recurrency: One time service Permanent Notes:No notes from this customer.Today'…"
click at [473, 252] on link "Create Booking" at bounding box center [493, 249] width 124 height 19
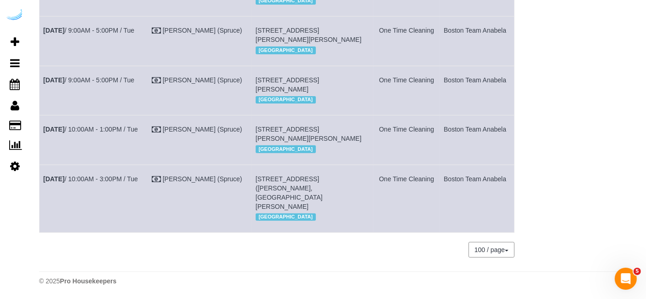
scroll to position [339, 0]
copy tr "Sep 30th / 9:00AM - 5:00PM / Tue Brandie Louck (Spruce) 85 University Ave, Buil…"
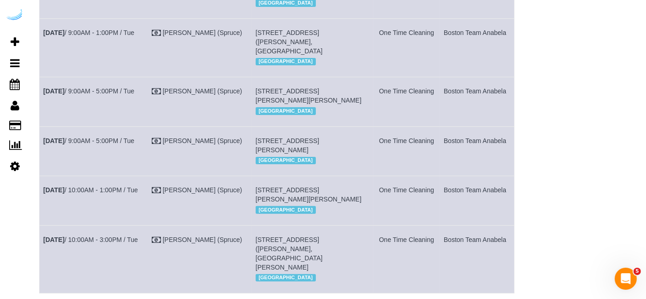
scroll to position [269, 0]
click at [124, 94] on link "Sep 30th / 9:00AM - 5:00PM / Tue" at bounding box center [88, 90] width 91 height 7
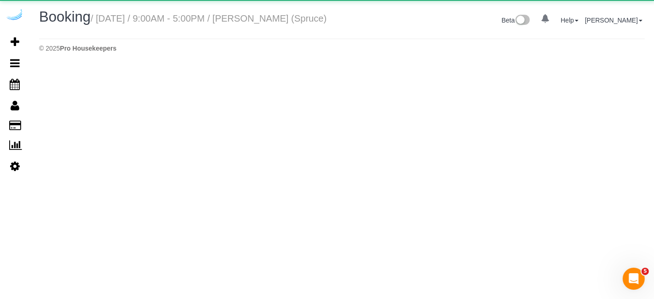
select select "MA"
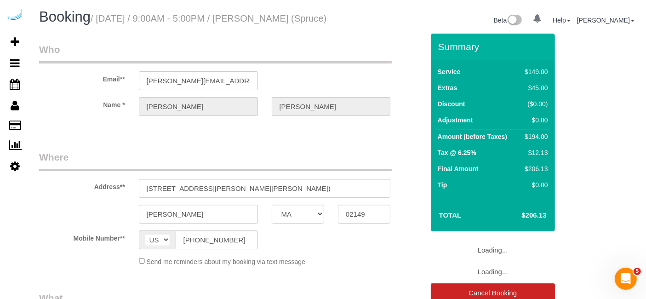
select select "number:9"
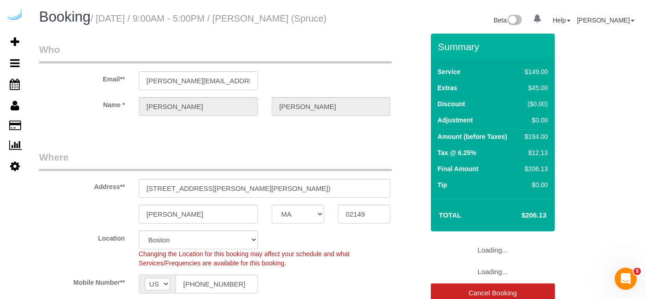
select select "object:3650"
select select "282"
select select "object:3760"
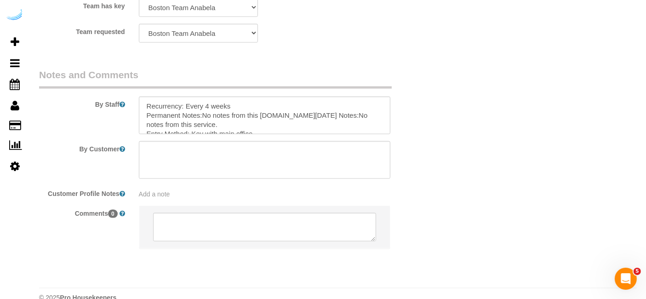
scroll to position [1426, 0]
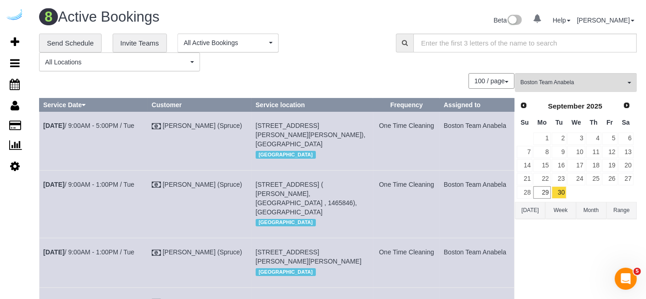
scroll to position [188, 0]
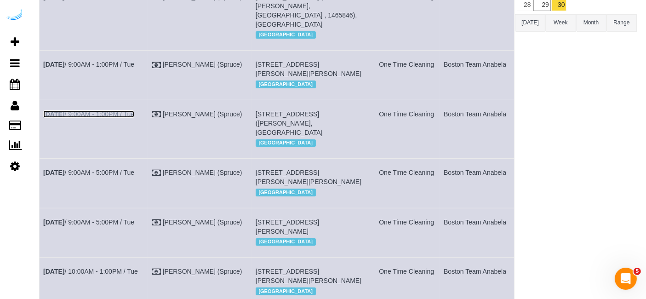
click at [114, 118] on link "Sep 30th / 9:00AM - 1:00PM / Tue" at bounding box center [88, 113] width 91 height 7
click at [125, 68] on link "Sep 30th / 9:00AM - 1:00PM / Tue" at bounding box center [88, 64] width 91 height 7
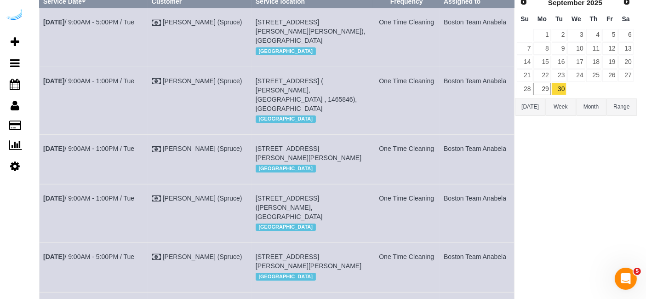
scroll to position [103, 0]
click at [120, 85] on link "Sep 30th / 9:00AM - 1:00PM / Tue" at bounding box center [88, 81] width 91 height 7
click at [123, 20] on link "Sep 30th / 9:00AM - 5:00PM / Tue" at bounding box center [88, 22] width 91 height 7
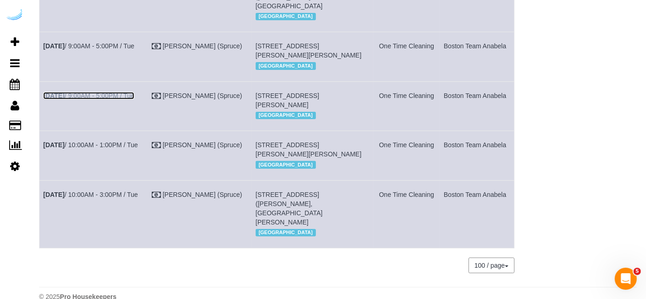
click at [73, 99] on link "Sep 30th / 9:00AM - 5:00PM / Tue" at bounding box center [88, 95] width 91 height 7
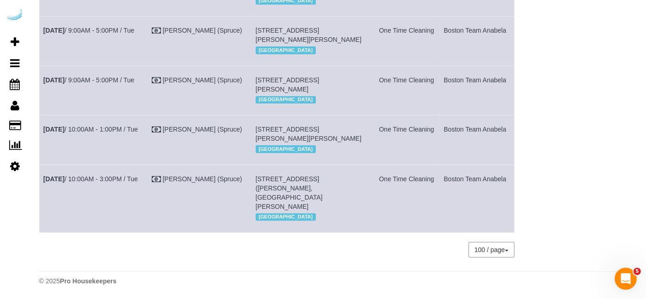
scroll to position [378, 0]
click at [111, 182] on link "Sep 30th / 10:00AM - 3:00PM / Tue" at bounding box center [90, 178] width 95 height 7
click at [137, 133] on link "Sep 30th / 10:00AM - 1:00PM / Tue" at bounding box center [90, 128] width 95 height 7
copy tbody "Sep 30th / 9:00AM - 5:00PM / Tue Brandie Louck (Spruce) 1000 Presidents Way, Bu…"
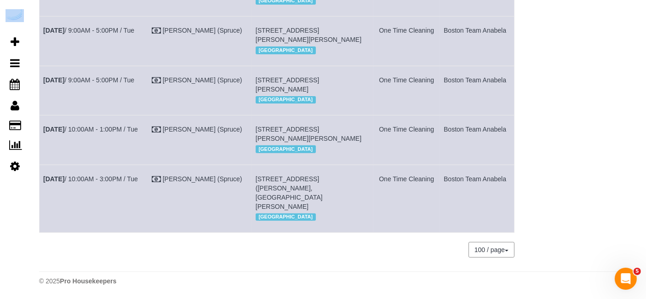
drag, startPoint x: 41, startPoint y: 121, endPoint x: 504, endPoint y: 189, distance: 467.8
click at [504, 189] on tbody "Sep 30th / 9:00AM - 5:00PM / Tue Brandie Louck (Spruce) 1000 Presidents Way, Bu…" at bounding box center [277, 7] width 475 height 450
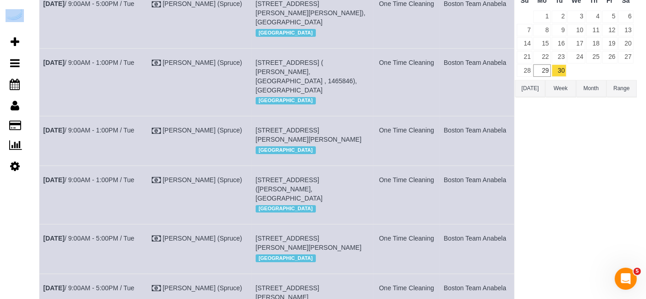
scroll to position [0, 0]
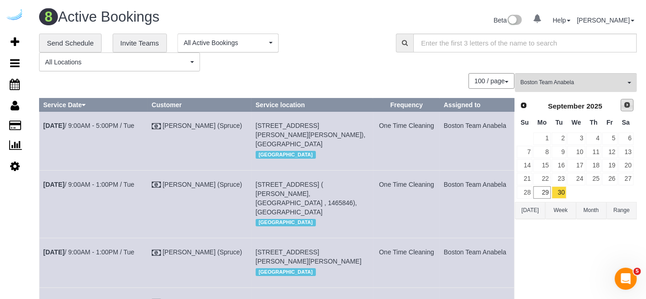
click at [626, 103] on span "Next" at bounding box center [626, 104] width 7 height 7
click at [586, 136] on td "2" at bounding box center [594, 138] width 16 height 13
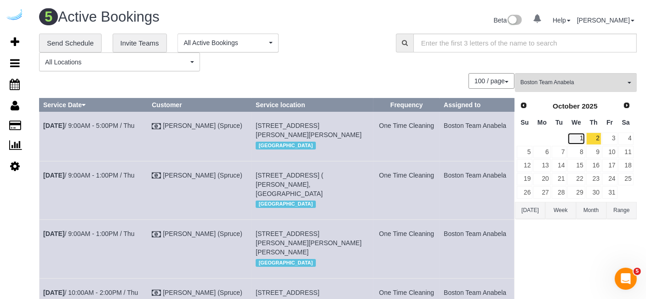
click at [578, 137] on link "1" at bounding box center [575, 138] width 17 height 12
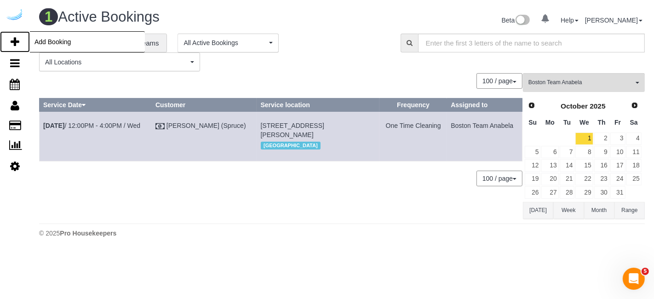
click at [9, 37] on link "Add Booking" at bounding box center [15, 41] width 30 height 21
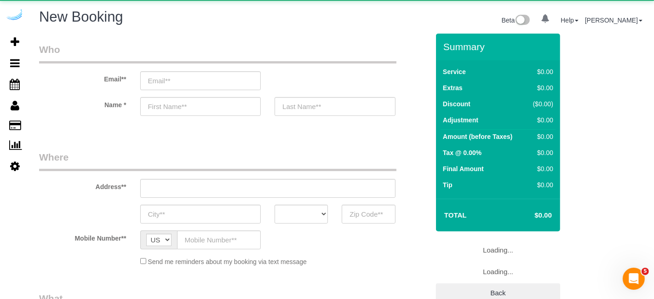
select select "object:5073"
select select "4"
select select "number:9"
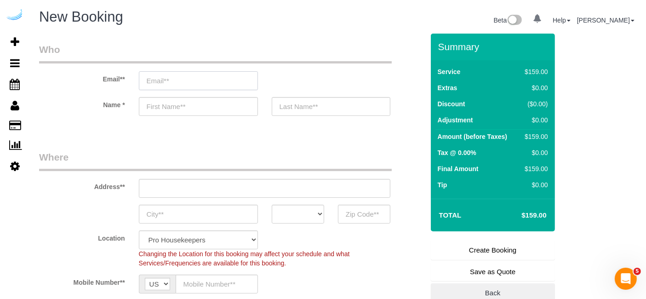
click at [199, 85] on input "email" at bounding box center [198, 80] width 119 height 19
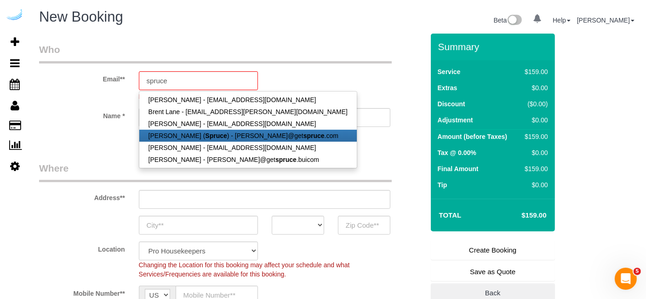
click at [205, 132] on strong "Spruce" at bounding box center [216, 135] width 22 height 7
type input "[PERSON_NAME][EMAIL_ADDRESS][DOMAIN_NAME]"
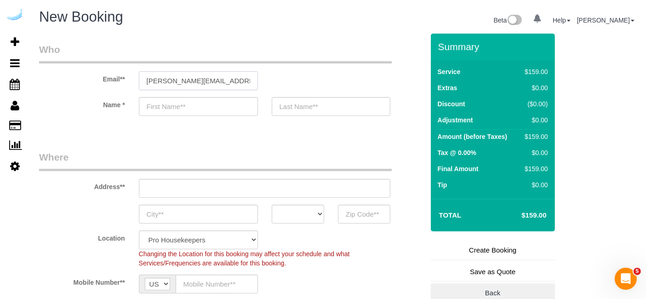
type input "[PERSON_NAME]"
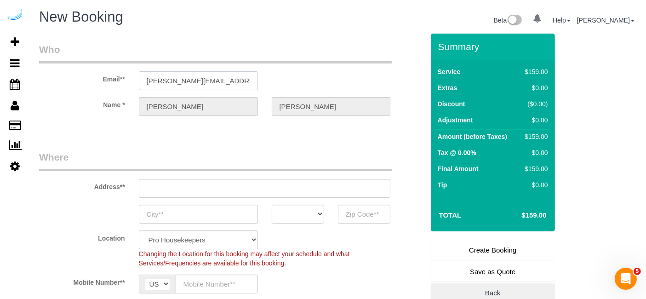
type input "3816 S Lamar Blvd"
type input "Austin"
select select "[GEOGRAPHIC_DATA]"
type input "78704"
click at [202, 184] on input "3816 S Lamar Blvd" at bounding box center [265, 188] width 252 height 19
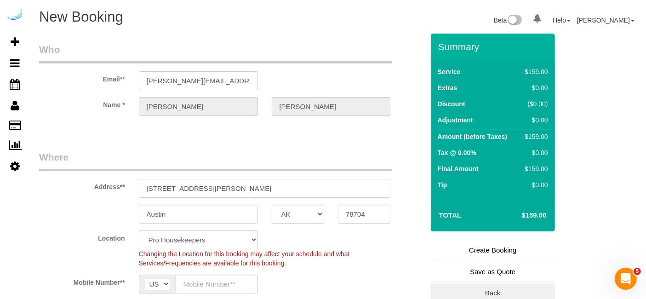
select select "9"
select select "object:5112"
click at [215, 186] on input "3816 S Lamar Blvd" at bounding box center [265, 188] width 252 height 19
paste input "5 Lomasney Wy, Boston, MA 02114"
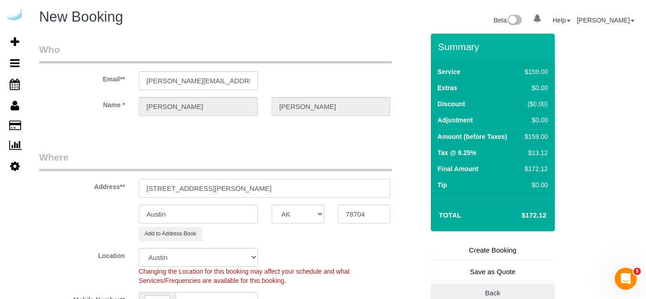
paste input "text"
drag, startPoint x: 240, startPoint y: 189, endPoint x: 309, endPoint y: 180, distance: 70.0
click at [309, 180] on input "35 Lomasney Wy, Boston, MA 02114" at bounding box center [265, 188] width 252 height 19
type input "35 Lomasney Wy, Boston, MA 02114"
click at [362, 212] on input "78704" at bounding box center [364, 214] width 52 height 19
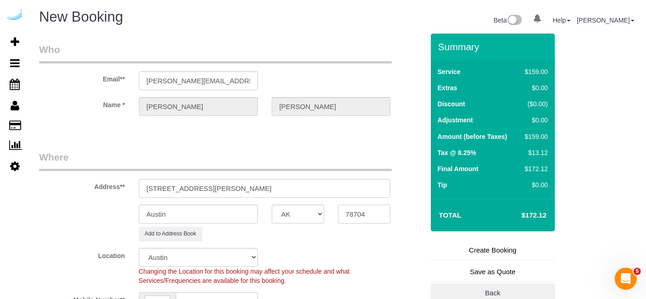
paste input "0211"
type input "02114"
click at [301, 211] on select "AK AL AR AZ CA CO CT DC DE FL GA HI IA ID IL IN KS KY LA MA MD ME MI MN MO MS M…" at bounding box center [298, 214] width 52 height 19
select select "7"
select select "object:5159"
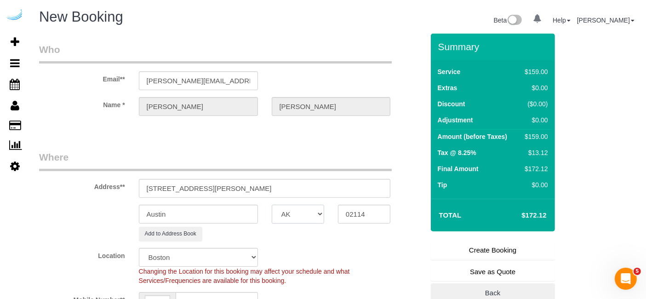
select select "MA"
click at [215, 210] on input "Austin" at bounding box center [198, 214] width 119 height 19
type input "[GEOGRAPHIC_DATA]"
drag, startPoint x: 202, startPoint y: 186, endPoint x: 463, endPoint y: 152, distance: 263.3
click at [463, 34] on form "Who Email** brandie@getspruce.com Name * Brandie Louck Where Address** 35 Lomas…" at bounding box center [338, 34] width 598 height 0
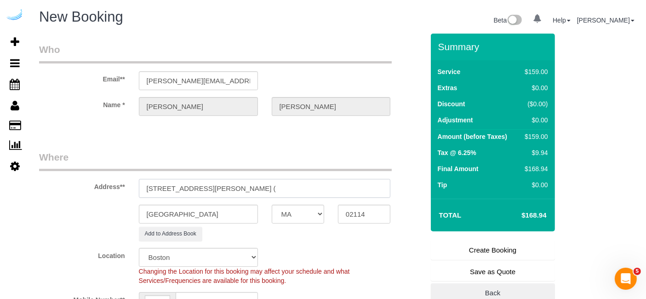
paste input "Jake Trimble"
paste input "Alcott"
paste input "1491119"
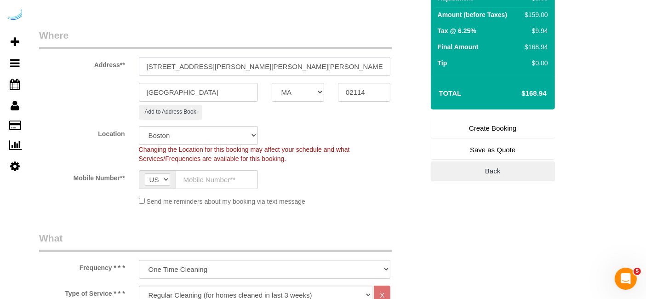
scroll to position [144, 0]
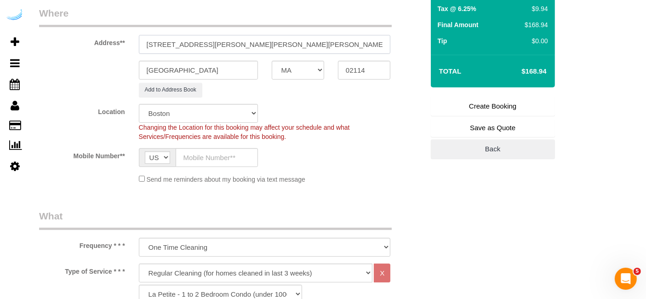
type input "35 Lomasney Wy, Unit 3406 (Jake Trimble, Alcott , 1491119)"
click at [228, 149] on input "text" at bounding box center [217, 157] width 82 height 19
type input "[PHONE_NUMBER]"
type input "Brandie Louck"
type input "[PHONE_NUMBER]"
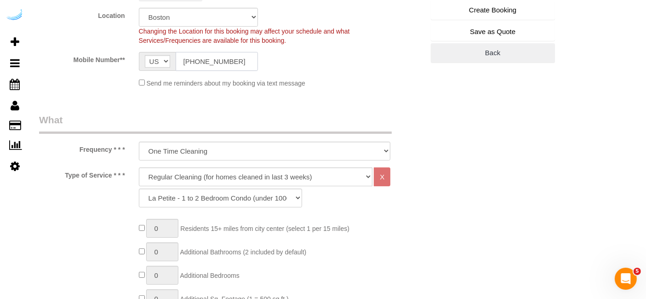
scroll to position [240, 0]
click at [241, 179] on select "Deep Cleaning (for homes that have not been cleaned in 3+ weeks) Spruce Regular…" at bounding box center [256, 176] width 234 height 19
select select "282"
click at [139, 167] on select "Deep Cleaning (for homes that have not been cleaned in 3+ weeks) Spruce Regular…" at bounding box center [256, 176] width 234 height 19
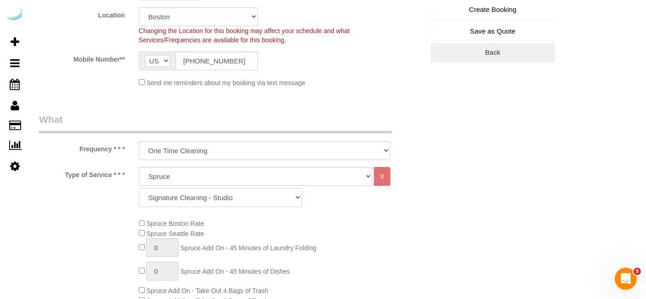
click at [222, 198] on select "Signature Cleaning - Studio Signature Cleaning - 1 Bed 1 Bath Signature Cleanin…" at bounding box center [220, 197] width 163 height 19
select select "304"
click at [139, 188] on select "Signature Cleaning - Studio Signature Cleaning - 1 Bed 1 Bath Signature Cleanin…" at bounding box center [220, 197] width 163 height 19
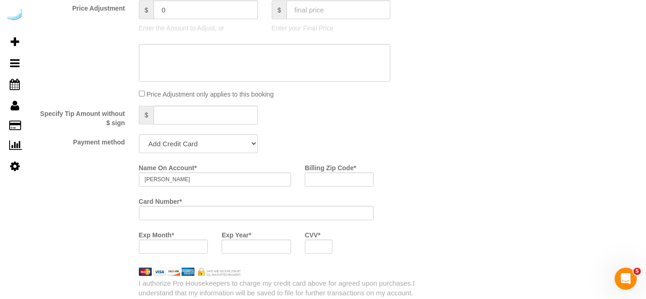
scroll to position [803, 0]
click at [199, 151] on select "Add Credit Card Cash Check Paypal" at bounding box center [198, 142] width 119 height 19
select select "string:check"
click at [139, 133] on select "Add Credit Card Cash Check Paypal" at bounding box center [198, 142] width 119 height 19
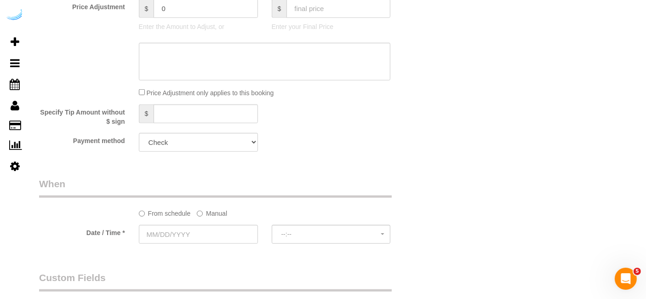
click at [211, 209] on label "Manual" at bounding box center [212, 211] width 30 height 12
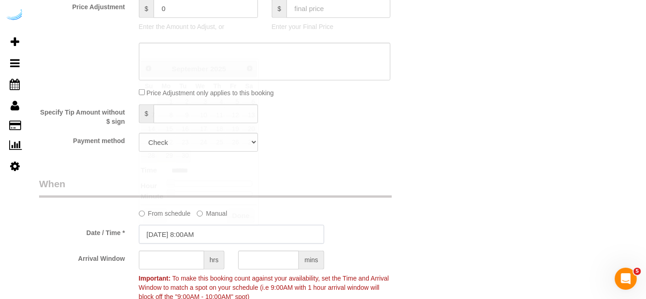
click at [196, 227] on input "09/29/2025 8:00AM" at bounding box center [231, 234] width 185 height 19
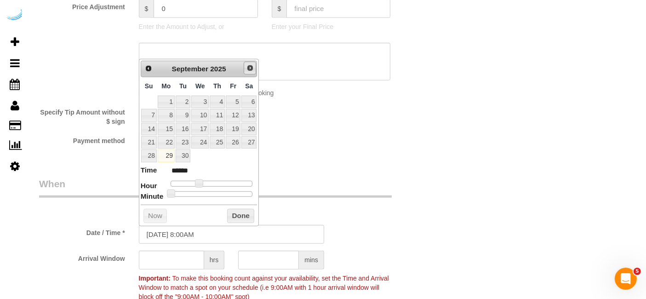
click at [248, 66] on span "Next" at bounding box center [249, 67] width 7 height 7
click at [203, 101] on link "1" at bounding box center [199, 102] width 17 height 12
type input "10/01/2025 9:00AM"
type input "******"
type input "10/01/2025 10:00AM"
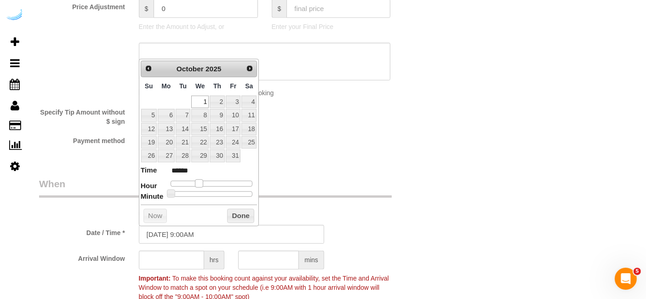
type input "*******"
type input "10/01/2025 11:00AM"
type input "*******"
type input "10/01/2025 12:00PM"
type input "*******"
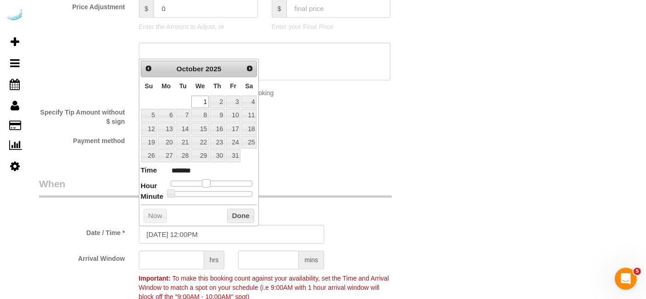
type input "10/01/2025 1:00PM"
type input "******"
drag, startPoint x: 200, startPoint y: 184, endPoint x: 218, endPoint y: 184, distance: 17.9
click at [218, 184] on span at bounding box center [216, 183] width 8 height 8
click at [163, 259] on input "text" at bounding box center [171, 259] width 65 height 19
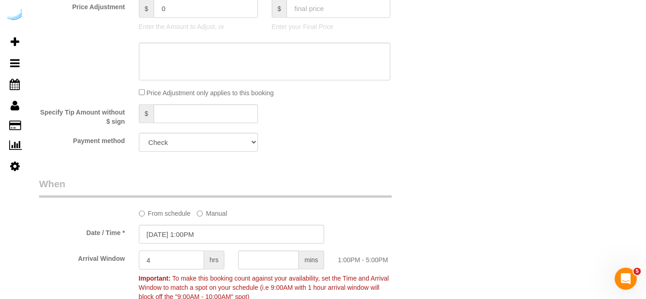
type input "4"
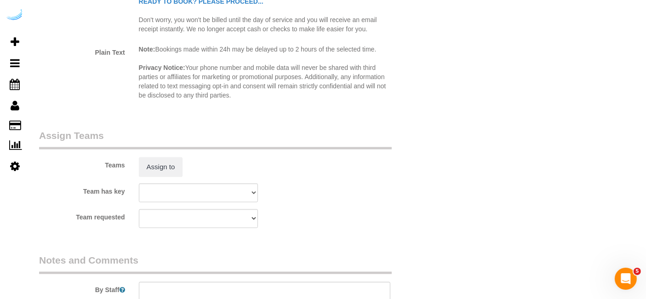
scroll to position [1259, 0]
click at [163, 166] on button "Assign to" at bounding box center [161, 165] width 44 height 19
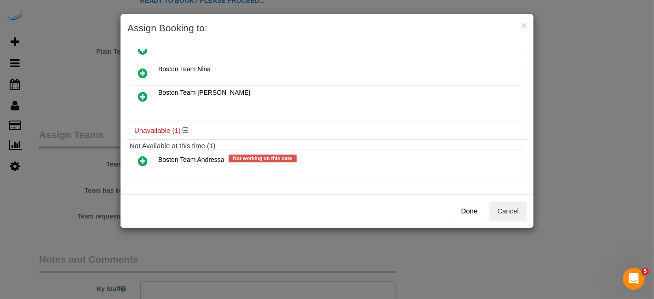
scroll to position [0, 0]
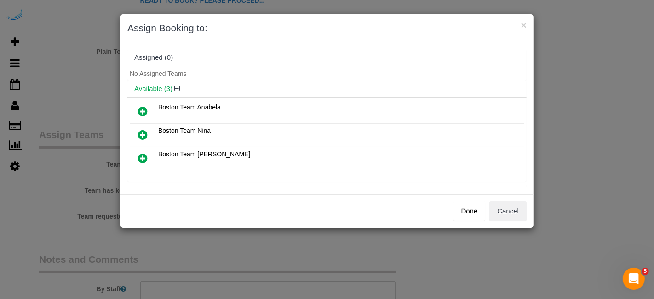
click at [144, 106] on icon at bounding box center [143, 111] width 10 height 11
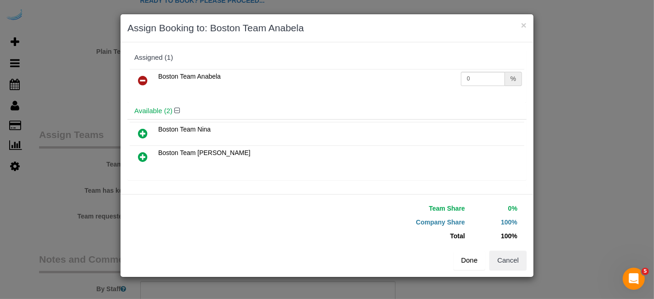
scroll to position [60, 0]
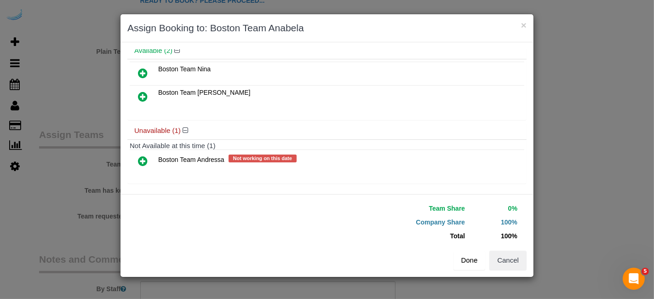
click at [455, 258] on button "Done" at bounding box center [469, 259] width 32 height 19
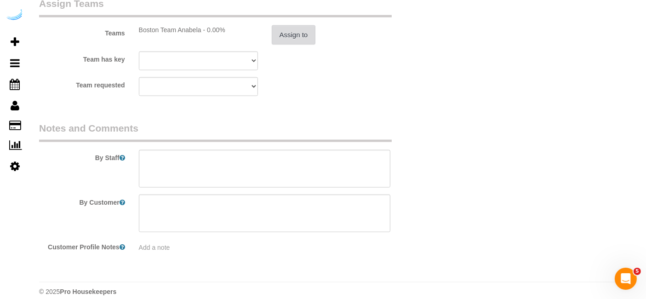
scroll to position [1390, 0]
click at [332, 162] on textarea at bounding box center [265, 168] width 252 height 38
click at [298, 167] on textarea at bounding box center [265, 168] width 252 height 38
paste textarea "Permanent Notes:No notes from this customer.Today's Notes:Please be sure to cle…"
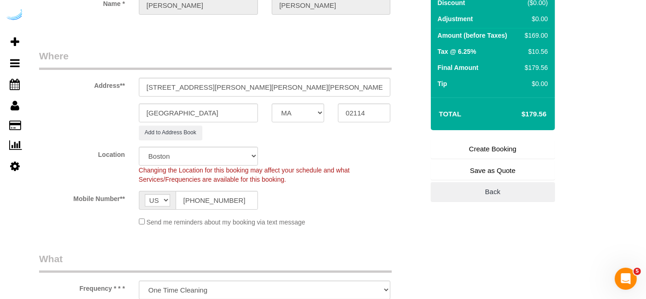
scroll to position [101, 0]
type textarea "Recurreny: One time service Permanent Notes:No notes from this customer.Today's…"
click at [492, 144] on link "Create Booking" at bounding box center [493, 149] width 124 height 19
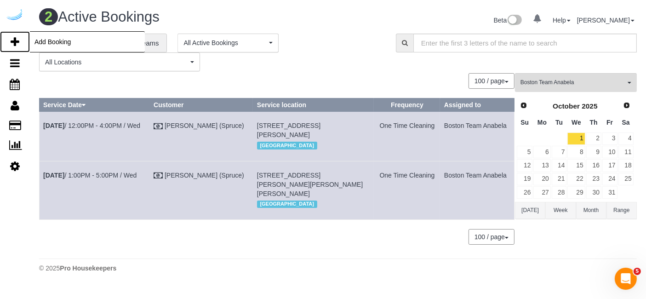
click at [17, 41] on icon at bounding box center [15, 41] width 9 height 11
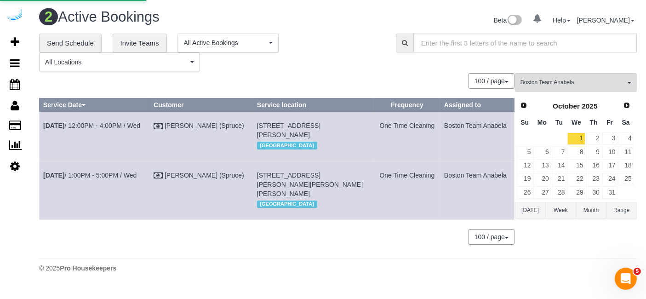
select select "number:9"
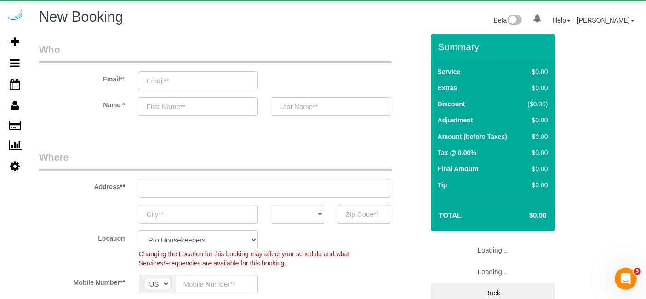
select select "object:6695"
select select "4"
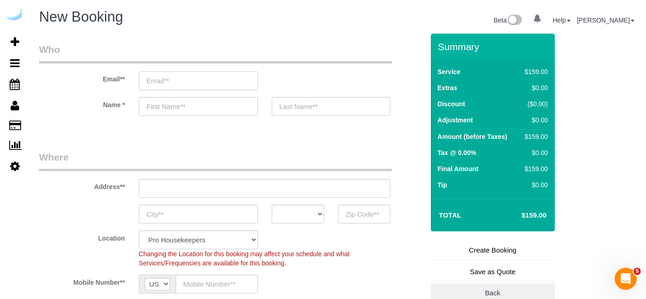
click at [219, 78] on input "email" at bounding box center [198, 80] width 119 height 19
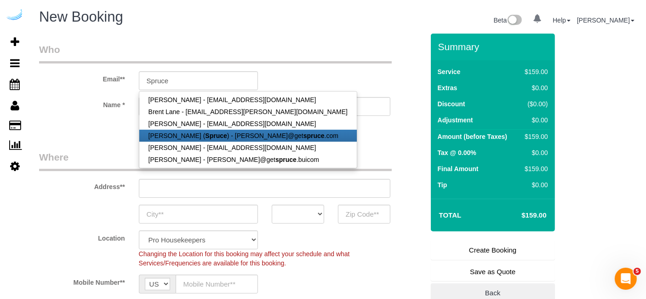
click at [205, 132] on strong "Spruce" at bounding box center [216, 135] width 22 height 7
type input "[PERSON_NAME][EMAIL_ADDRESS][DOMAIN_NAME]"
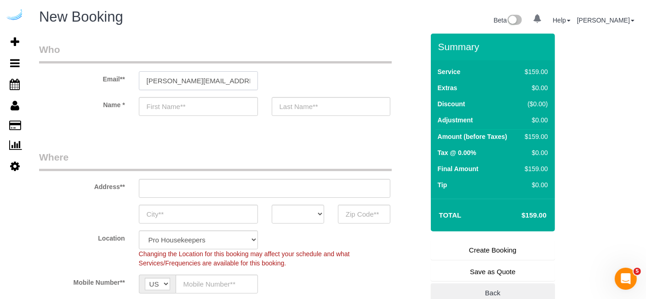
type input "[PERSON_NAME]"
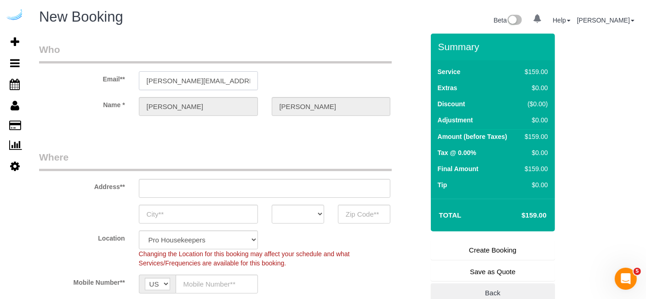
type input "[STREET_ADDRESS][PERSON_NAME]"
type input "Austin"
select select "[GEOGRAPHIC_DATA]"
type input "78704"
click at [302, 183] on input "[STREET_ADDRESS][PERSON_NAME]" at bounding box center [265, 188] width 252 height 19
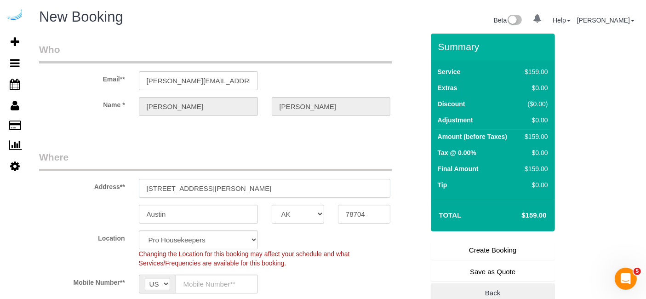
paste input "11 Overlook Ridge Dr, Revere, MA 02151"
type input "11 Overlook Ridge Dr, Revere, MA 02151"
select select "9"
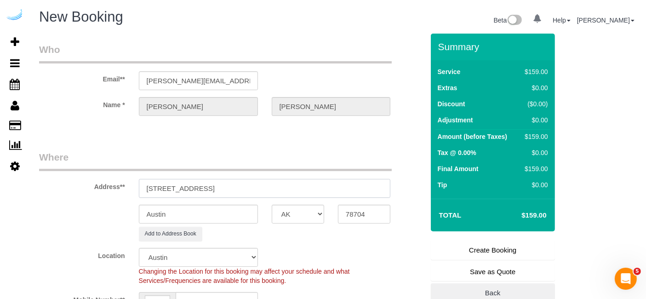
select select "object:6739"
drag, startPoint x: 254, startPoint y: 187, endPoint x: 304, endPoint y: 188, distance: 49.7
click at [304, 188] on input "11 Overlook Ridge Dr, Revere, MA 02151" at bounding box center [265, 188] width 252 height 19
type input "11 Overlook Ridge Dr, Revere, MA 02151"
click at [387, 212] on input "78704" at bounding box center [364, 214] width 52 height 19
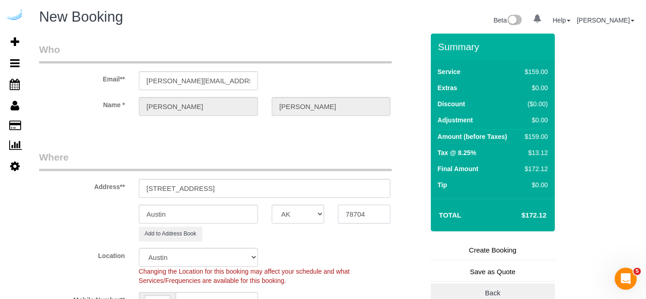
paste input "02151"
type input "02151"
click at [289, 219] on select "AK AL AR AZ CA CO CT DC DE [GEOGRAPHIC_DATA] [GEOGRAPHIC_DATA] HI IA ID IL IN K…" at bounding box center [298, 214] width 52 height 19
select select "7"
select select "object:6781"
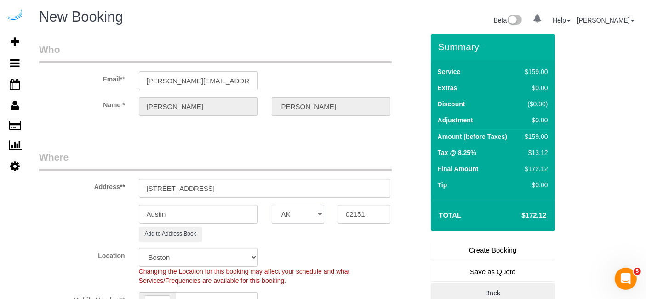
select select "MA"
click at [226, 215] on input "Austin" at bounding box center [198, 214] width 119 height 19
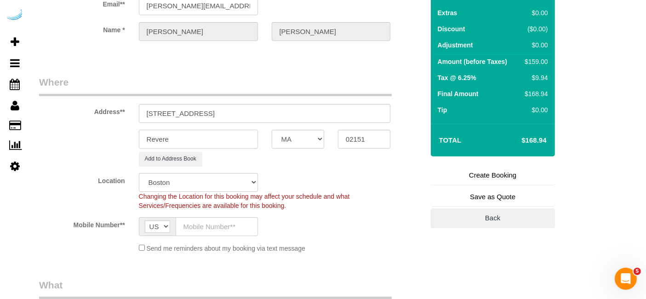
scroll to position [76, 0]
type input "Revere"
drag, startPoint x: 215, startPoint y: 108, endPoint x: 469, endPoint y: 138, distance: 255.6
paste input "CR-3218"
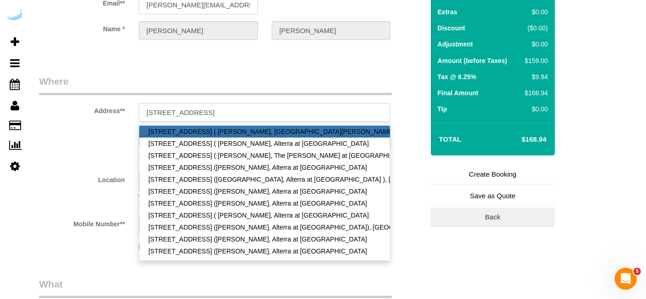
paste input "CR-3218"
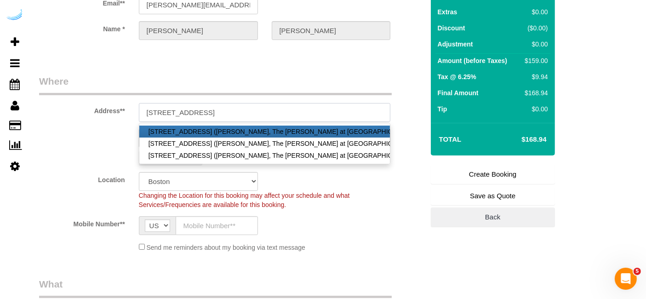
paste input "CR-3218"
paste input "Kurt Sell"
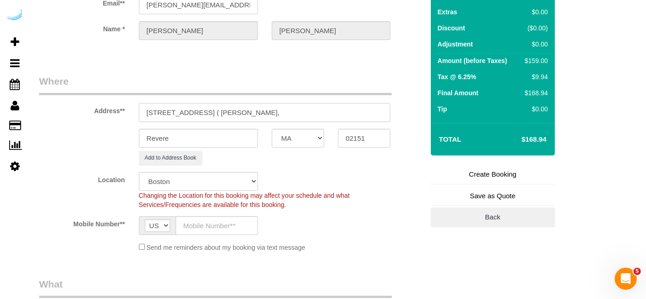
paste input "The Chase at Overlook Ridge"
paste input "1490908"
type input "11 Overlook Ridge Dr, Building CR-3218, Unit CR-3218 ( Kurt Sell, The Chase at …"
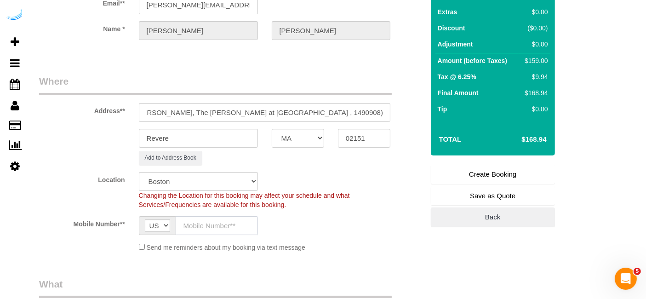
scroll to position [0, 0]
click at [200, 221] on input "text" at bounding box center [217, 225] width 82 height 19
type input "[PHONE_NUMBER]"
type input "[PERSON_NAME]"
type input "[PHONE_NUMBER]"
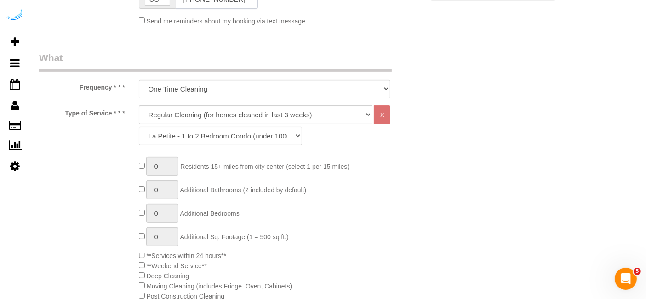
scroll to position [305, 0]
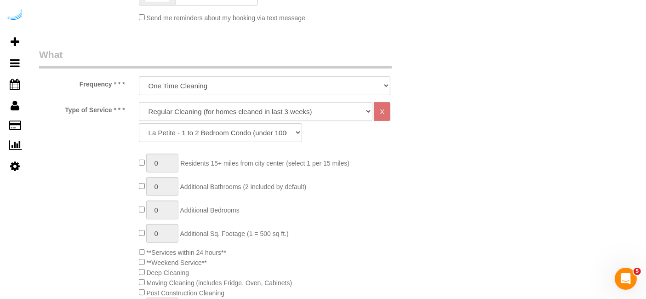
drag, startPoint x: 241, startPoint y: 104, endPoint x: 203, endPoint y: 149, distance: 59.7
select select "282"
click at [139, 102] on select "Deep Cleaning (for homes that have not been cleaned in 3+ weeks) Spruce Regular…" at bounding box center [256, 111] width 234 height 19
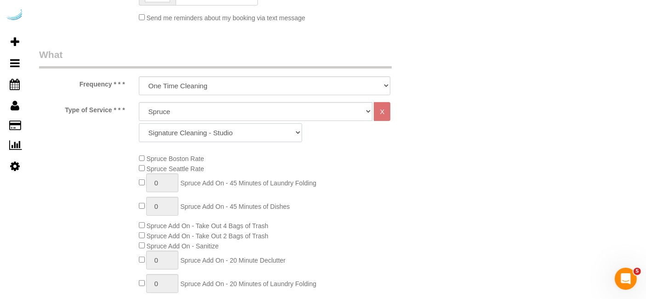
click at [201, 129] on select "Signature Cleaning - Studio Signature Cleaning - 1 Bed 1 Bath Signature Cleanin…" at bounding box center [220, 132] width 163 height 19
select select "304"
click at [139, 123] on select "Signature Cleaning - Studio Signature Cleaning - 1 Bed 1 Bath Signature Cleanin…" at bounding box center [220, 132] width 163 height 19
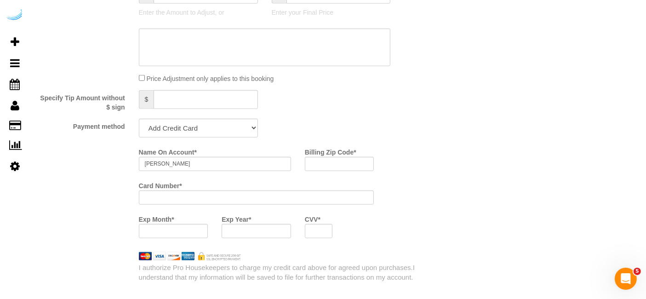
scroll to position [819, 0]
drag, startPoint x: 205, startPoint y: 121, endPoint x: 184, endPoint y: 168, distance: 51.0
select select "string:check"
click at [139, 117] on select "Add Credit Card Cash Check Paypal" at bounding box center [198, 126] width 119 height 19
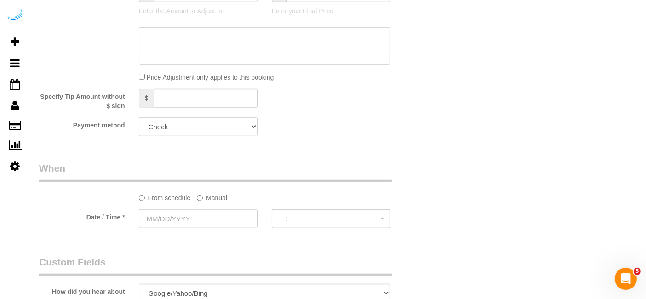
click at [203, 202] on sui-booking-spot "From schedule Manual Date / Time * --:-- --:--" at bounding box center [231, 195] width 385 height 68
click at [208, 198] on label "Manual" at bounding box center [212, 196] width 30 height 12
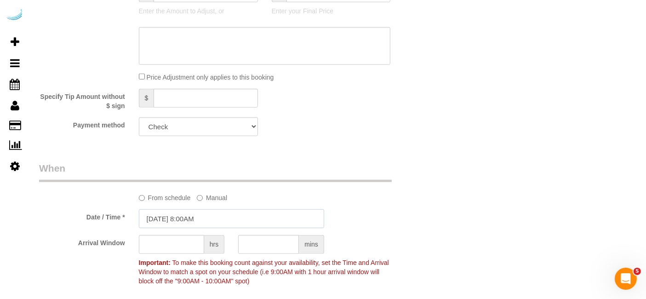
click at [199, 216] on input "[DATE] 8:00AM" at bounding box center [231, 218] width 185 height 19
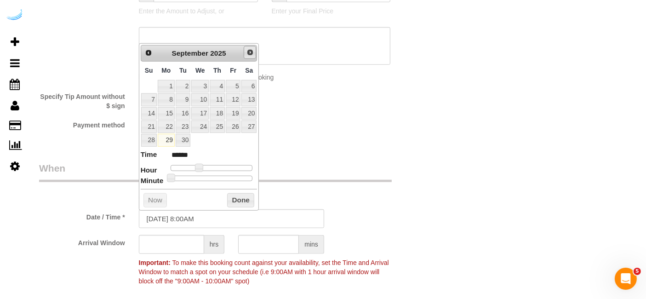
click at [251, 51] on span "Next" at bounding box center [249, 52] width 7 height 7
click at [202, 85] on link "1" at bounding box center [199, 86] width 17 height 12
type input "10/01/2025 9:00AM"
type input "******"
type input "10/01/2025 10:00AM"
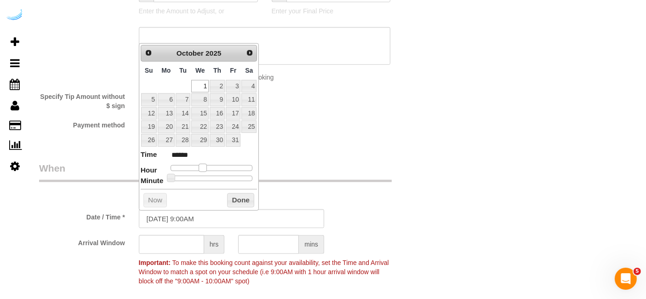
type input "*******"
drag, startPoint x: 194, startPoint y: 166, endPoint x: 201, endPoint y: 166, distance: 6.9
click at [202, 166] on span at bounding box center [206, 168] width 8 height 8
click at [174, 245] on input "text" at bounding box center [171, 244] width 65 height 19
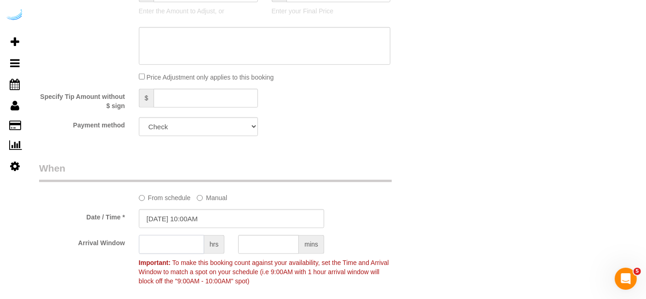
type input "4"
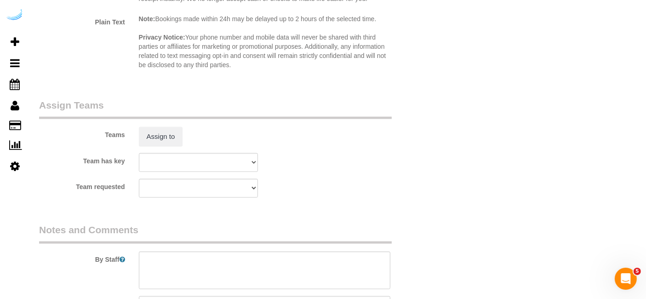
scroll to position [1292, 0]
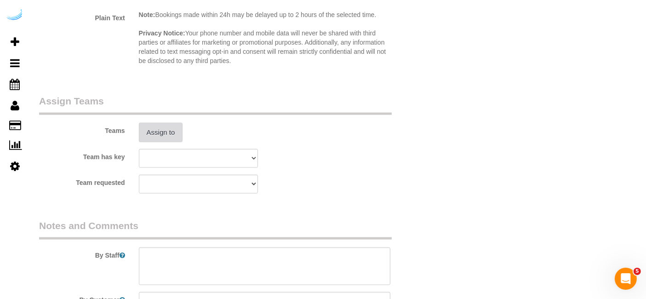
type input "3"
click at [165, 128] on button "Assign to" at bounding box center [161, 132] width 44 height 19
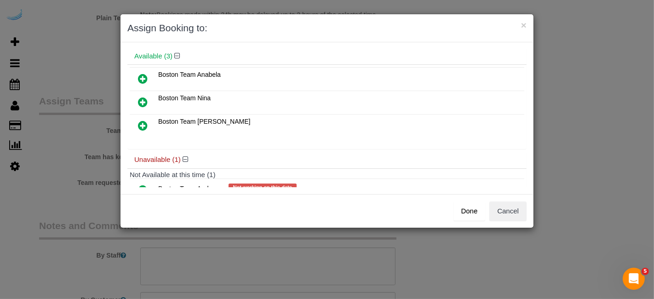
scroll to position [14, 0]
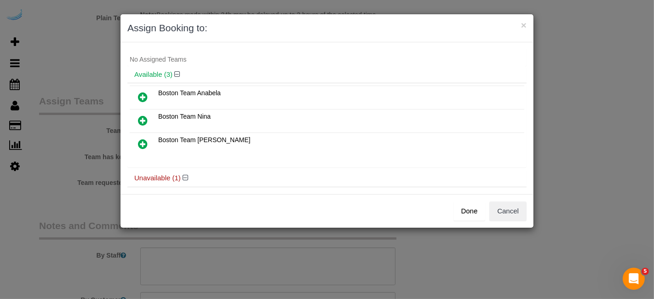
click at [144, 97] on icon at bounding box center [143, 96] width 10 height 11
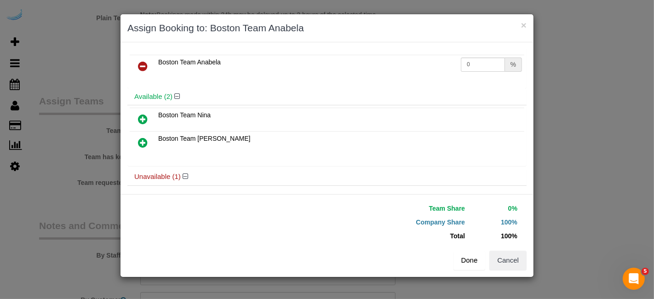
click at [471, 255] on button "Done" at bounding box center [469, 259] width 32 height 19
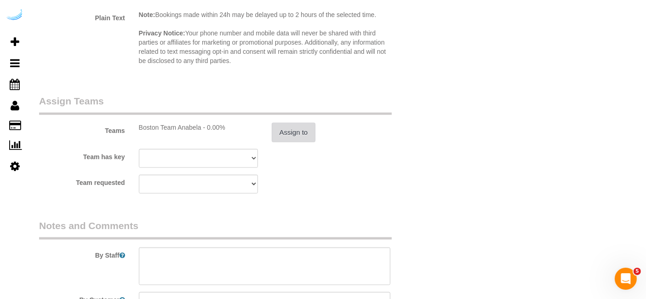
scroll to position [1367, 0]
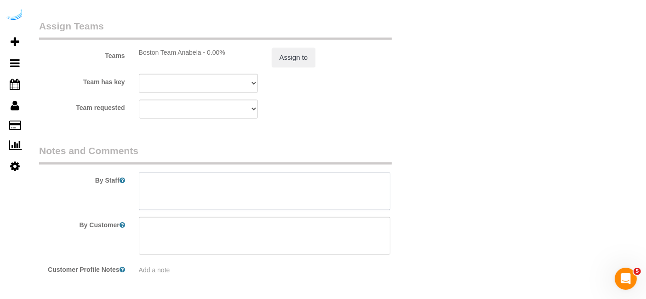
click at [269, 181] on textarea at bounding box center [265, 191] width 252 height 38
click at [270, 187] on textarea at bounding box center [265, 191] width 252 height 38
paste textarea "Permanent Notes:No notes from this customer.Today's Notes:No notes from this se…"
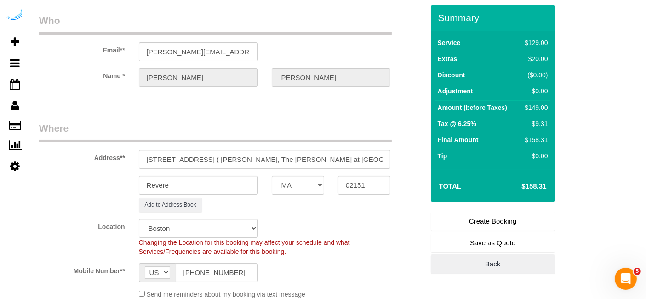
scroll to position [0, 0]
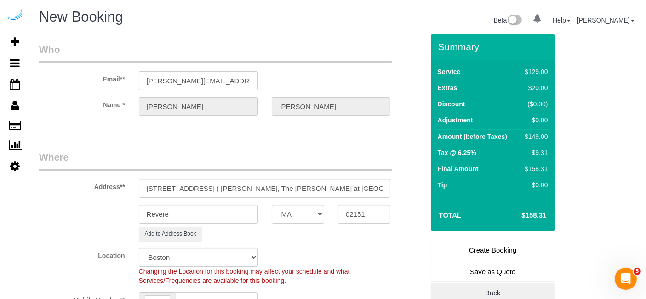
type textarea "Recurrency: One time service Permanent Notes:No notes from this customer.Today'…"
click at [501, 247] on link "Create Booking" at bounding box center [493, 249] width 124 height 19
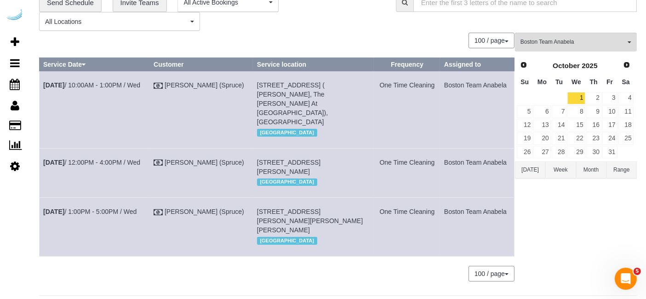
scroll to position [43, 0]
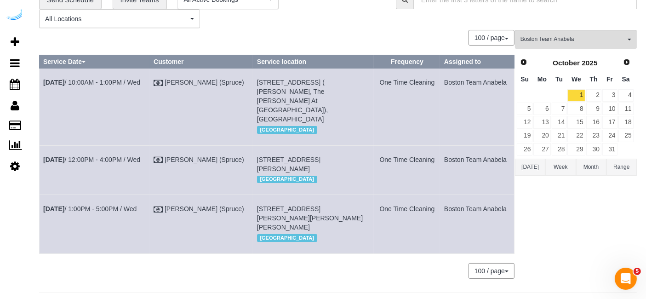
copy tr "Oct 1st / 1:00PM - 5:00PM / Wed Brandie Louck (Spruce) 35 Lomasney Wy, Unit 340…"
drag, startPoint x: 494, startPoint y: 228, endPoint x: 42, endPoint y: 244, distance: 452.1
click at [42, 244] on tr "Oct 1st / 1:00PM - 5:00PM / Wed Brandie Louck (Spruce) 35 Lomasney Wy, Unit 340…" at bounding box center [277, 224] width 475 height 58
copy tr "Oct 1st / 10:00AM - 1:00PM / Wed Brandie Louck (Spruce) 11 Overlook Ridge Dr, B…"
click at [488, 211] on td "Boston Team Anabela" at bounding box center [477, 224] width 74 height 58
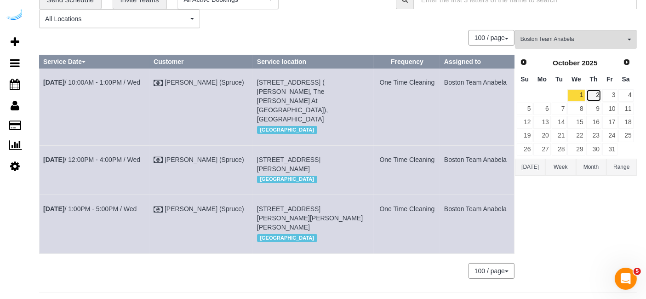
click at [593, 99] on link "2" at bounding box center [593, 95] width 15 height 12
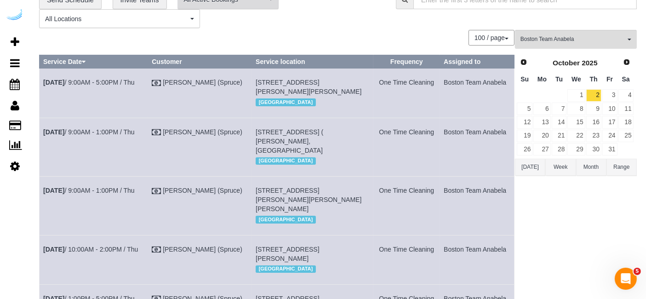
scroll to position [189, 0]
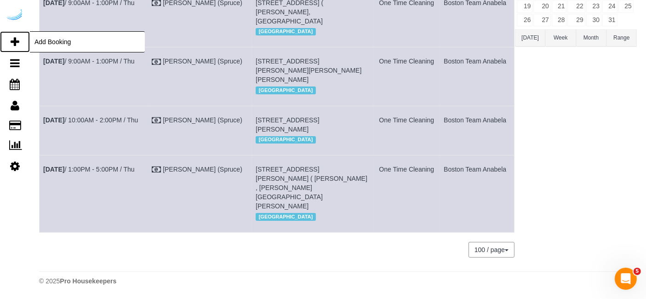
click at [12, 40] on icon at bounding box center [15, 41] width 9 height 11
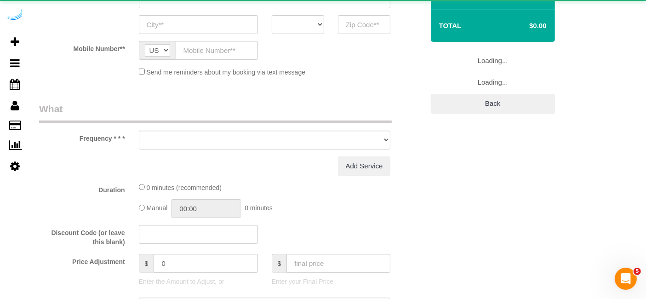
select select "object:8438"
select select "number:9"
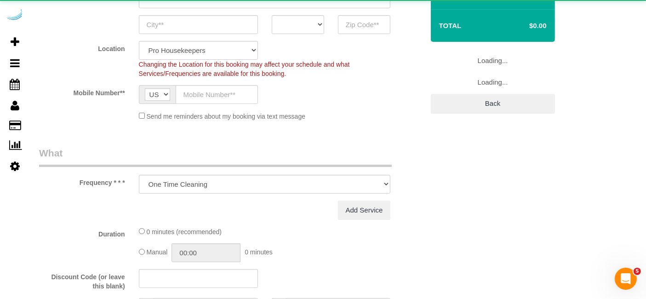
select select "object:8493"
select select "4"
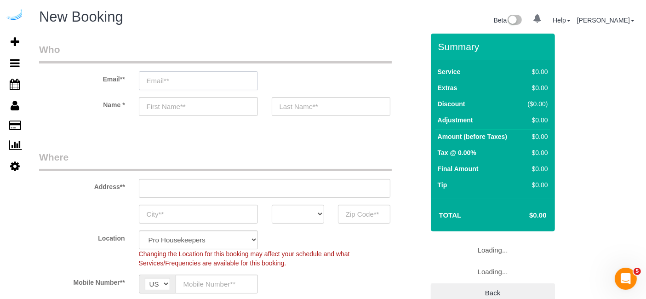
click at [216, 85] on input "email" at bounding box center [198, 80] width 119 height 19
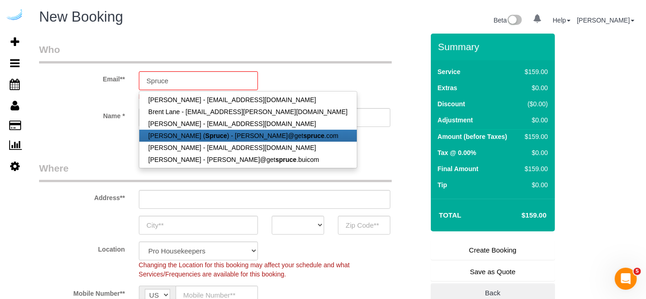
click at [205, 130] on link "Brandie Louck ( Spruce ) - brandie@get spruce .com" at bounding box center [247, 136] width 217 height 12
type input "[PERSON_NAME][EMAIL_ADDRESS][DOMAIN_NAME]"
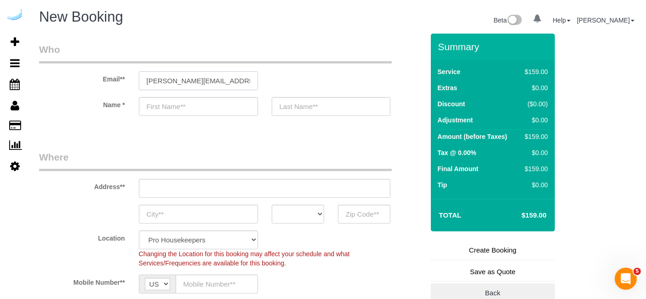
type input "[PERSON_NAME]"
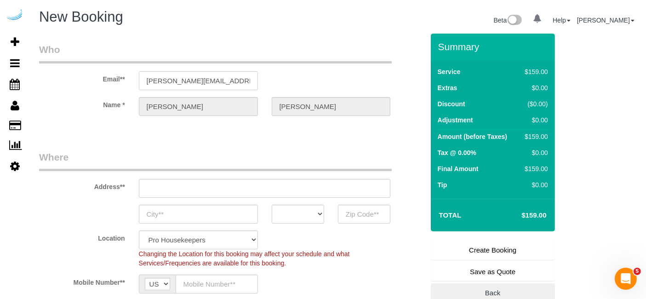
type input "3816 S Lamar Blvd"
type input "Austin"
select select "[GEOGRAPHIC_DATA]"
type input "78704"
click at [245, 187] on input "3816 S Lamar Blvd" at bounding box center [265, 188] width 252 height 19
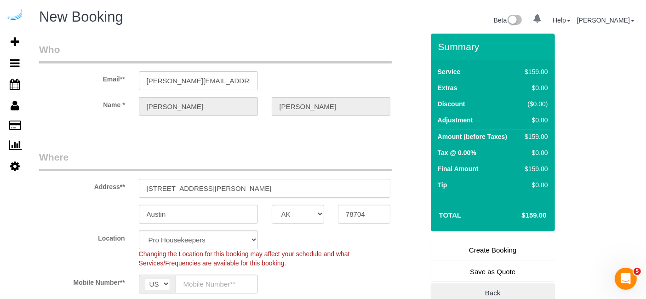
paste input "1490142"
type input "1490142"
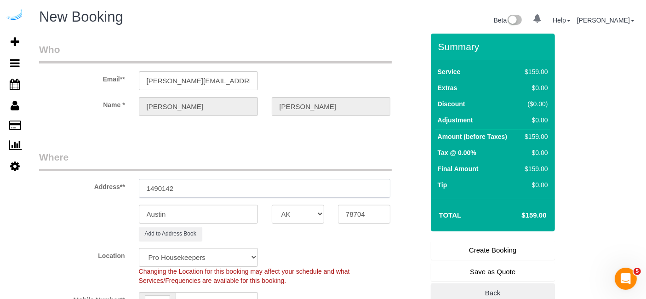
select select "9"
select select "object:8666"
click at [202, 189] on input "1490142" at bounding box center [265, 188] width 252 height 19
paste input "85 University Ave, Westwood, MA 02090"
drag, startPoint x: 248, startPoint y: 187, endPoint x: 293, endPoint y: 184, distance: 45.1
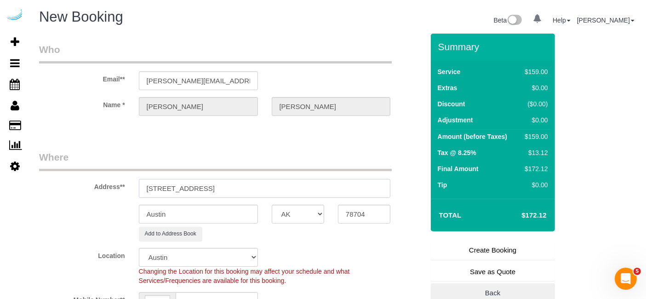
click at [293, 184] on input "85 University Ave, Westwood, MA 02090" at bounding box center [265, 188] width 252 height 19
type input "85 University Ave, Westwood, MA 02090"
click at [377, 212] on input "78704" at bounding box center [364, 214] width 52 height 19
paste input "02090"
type input "02090"
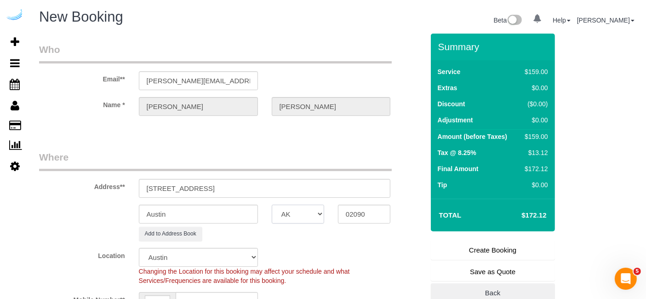
click at [316, 215] on select "AK AL AR AZ CA CO CT DC DE FL GA HI IA ID IL IN KS KY LA MA MD ME MI MN MO MS M…" at bounding box center [298, 214] width 52 height 19
select select "1"
select select "object:8708"
click at [316, 215] on select "AK AL AR AZ CA CO CT DC DE FL GA HI IA ID IL IN KS KY LA MA MD ME MI MN MO MS M…" at bounding box center [298, 214] width 52 height 19
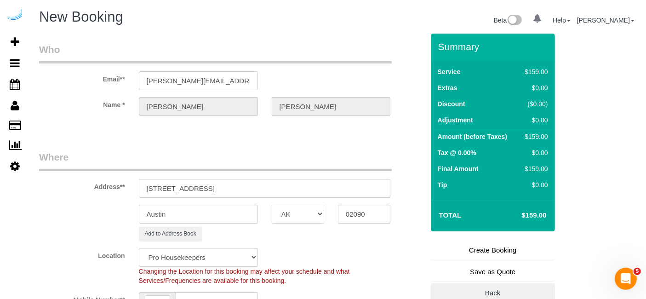
select select "MA"
click at [245, 214] on input "Austin" at bounding box center [198, 214] width 119 height 19
type input "Westwood"
drag, startPoint x: 206, startPoint y: 183, endPoint x: 307, endPoint y: 196, distance: 101.9
click at [307, 196] on input "85 University Ave, Westwood, MA 02090" at bounding box center [265, 188] width 252 height 19
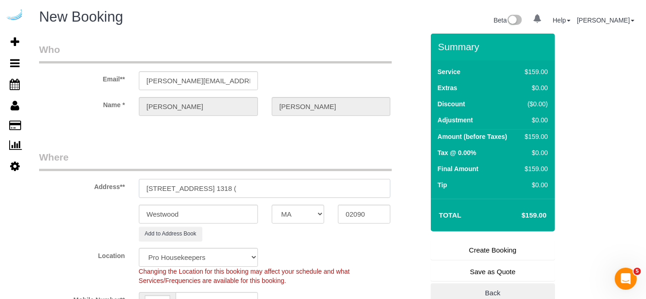
paste input "Jill DuMoulin"
click at [251, 188] on input "85 University Ave, Building 1, Unti 1318 (Jill DuMoulin," at bounding box center [265, 188] width 252 height 19
paste input "Gables University Station"
click at [342, 183] on input "85 University Ave, Building 1, Unit 1318 (Jill DuMoulin," at bounding box center [265, 188] width 252 height 19
paste input "1490142"
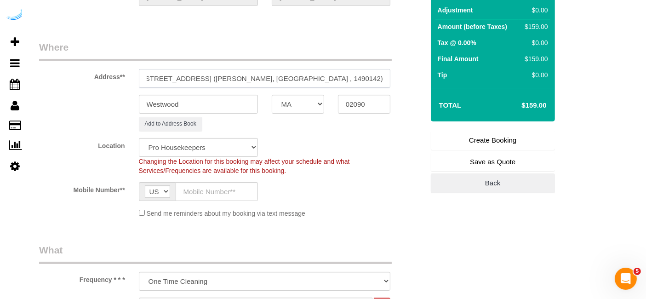
scroll to position [110, 0]
type input "85 University Ave, Building 1, Unit 1318 (Jill DuMoulin, Gables University Stat…"
click at [227, 149] on select "Pro Housekeepers Atlanta Austin Boston Chicago Cincinnati Clearwater Denver Ft …" at bounding box center [198, 146] width 119 height 19
select select "7"
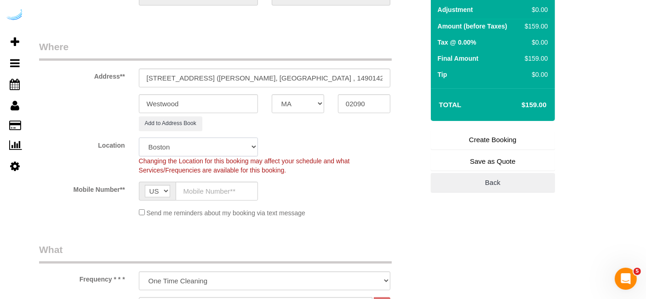
click at [139, 137] on select "Pro Housekeepers Atlanta Austin Boston Chicago Cincinnati Clearwater Denver Ft …" at bounding box center [198, 146] width 119 height 19
select select "object:9162"
click at [218, 188] on input "text" at bounding box center [217, 191] width 82 height 19
type input "[PHONE_NUMBER]"
type input "Brandie Louck"
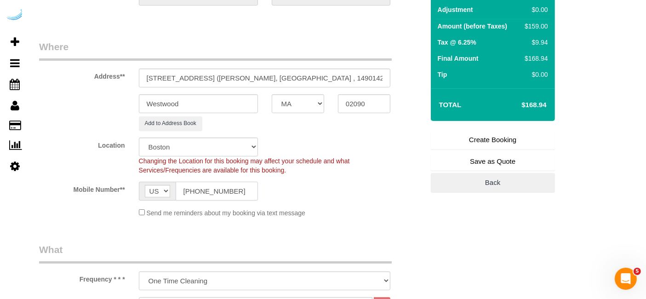
type input "[PHONE_NUMBER]"
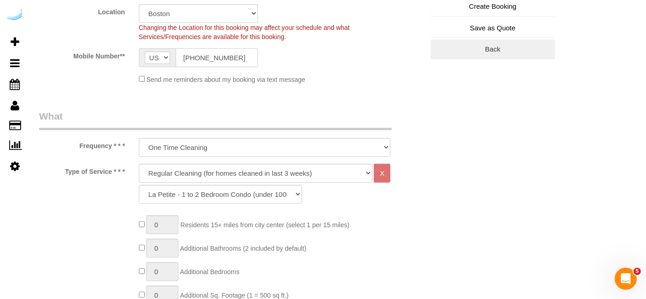
scroll to position [245, 0]
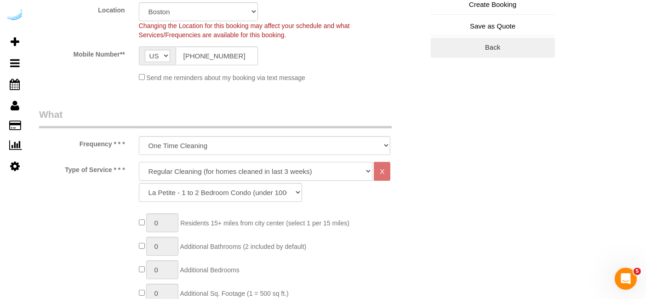
click at [256, 174] on select "Deep Cleaning (for homes that have not been cleaned in 3+ weeks) Spruce Regular…" at bounding box center [256, 171] width 234 height 19
click at [139, 162] on select "Deep Cleaning (for homes that have not been cleaned in 3+ weeks) Spruce Regular…" at bounding box center [256, 171] width 234 height 19
drag, startPoint x: 254, startPoint y: 165, endPoint x: 224, endPoint y: 212, distance: 56.0
select select "282"
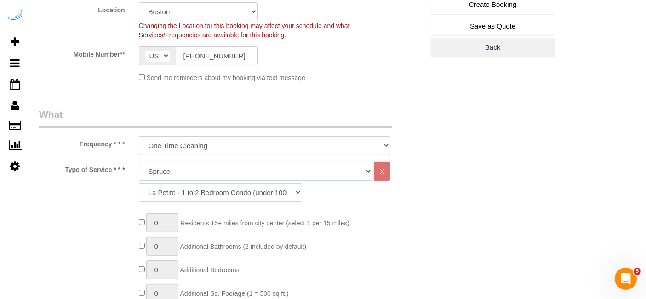
click at [139, 162] on select "Deep Cleaning (for homes that have not been cleaned in 3+ weeks) Spruce Regular…" at bounding box center [256, 171] width 234 height 19
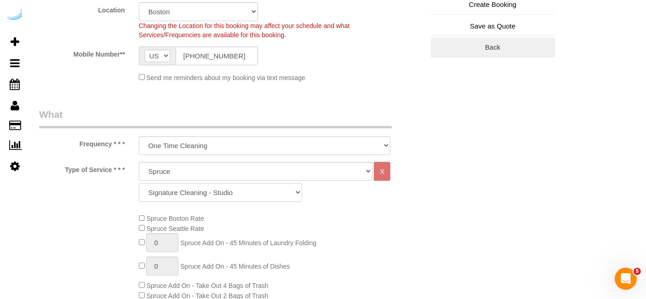
click at [204, 189] on select "Signature Cleaning - Studio Signature Cleaning - 1 Bed 1 Bath Signature Cleanin…" at bounding box center [220, 192] width 163 height 19
select select "304"
click at [139, 183] on select "Signature Cleaning - Studio Signature Cleaning - 1 Bed 1 Bath Signature Cleanin…" at bounding box center [220, 192] width 163 height 19
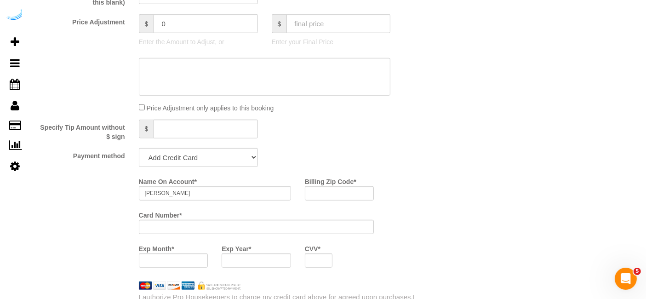
scroll to position [789, 0]
click at [218, 147] on select "Add Credit Card Cash Check Paypal" at bounding box center [198, 156] width 119 height 19
select select "string:check"
click at [139, 147] on select "Add Credit Card Cash Check Paypal" at bounding box center [198, 156] width 119 height 19
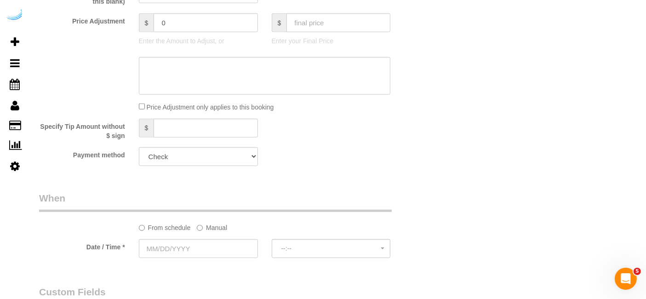
click at [207, 227] on label "Manual" at bounding box center [212, 226] width 30 height 12
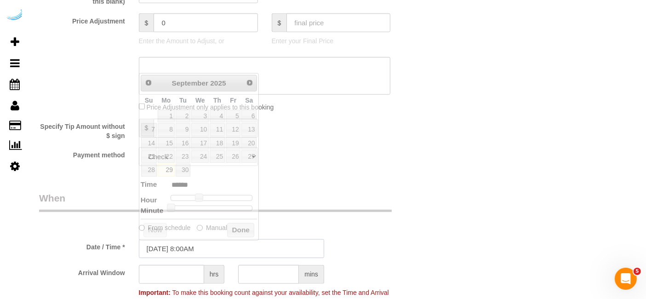
click at [194, 245] on input "09/29/2025 8:00AM" at bounding box center [231, 248] width 185 height 19
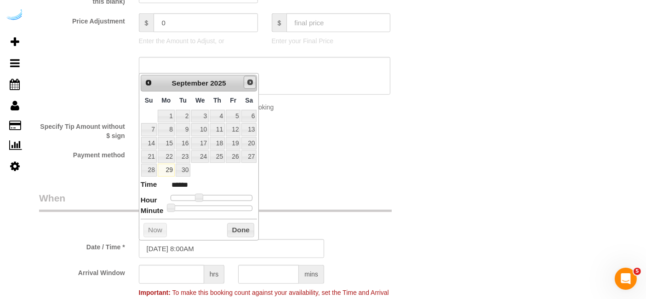
click at [251, 86] on link "Next" at bounding box center [250, 82] width 13 height 13
click at [217, 116] on link "2" at bounding box center [217, 116] width 15 height 12
type input "10/02/2025 11:00AM"
type input "*******"
type input "10/02/2025 12:00PM"
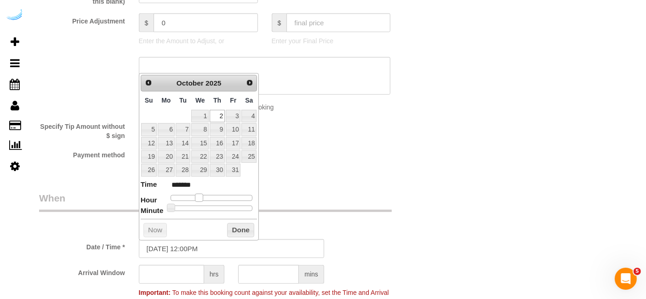
type input "*******"
type input "10/02/2025 1:00PM"
type input "******"
drag, startPoint x: 196, startPoint y: 198, endPoint x: 214, endPoint y: 200, distance: 17.6
click at [214, 200] on span at bounding box center [216, 198] width 8 height 8
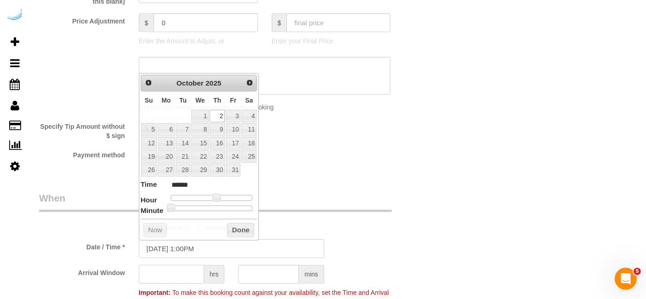
click at [175, 272] on input "text" at bounding box center [171, 274] width 65 height 19
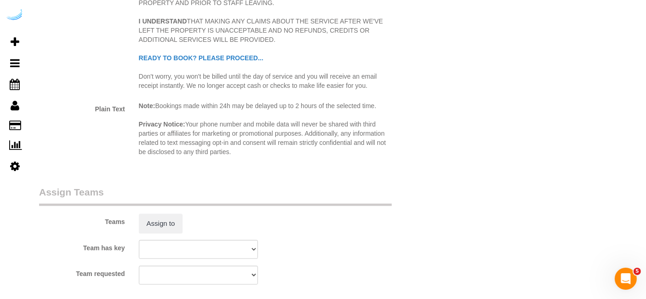
scroll to position [1204, 0]
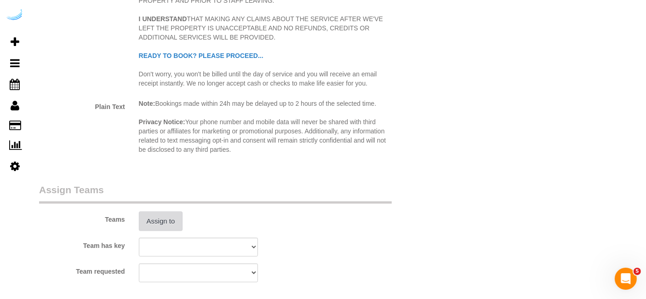
type input "4"
click at [166, 216] on button "Assign to" at bounding box center [161, 220] width 44 height 19
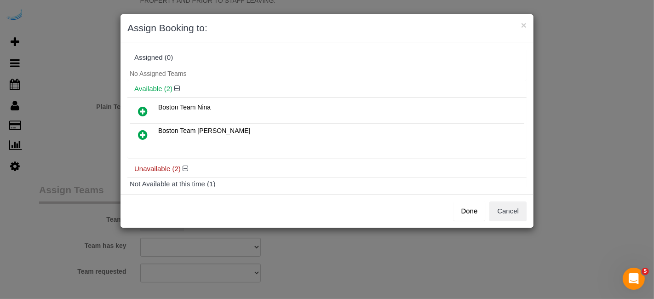
scroll to position [77, 0]
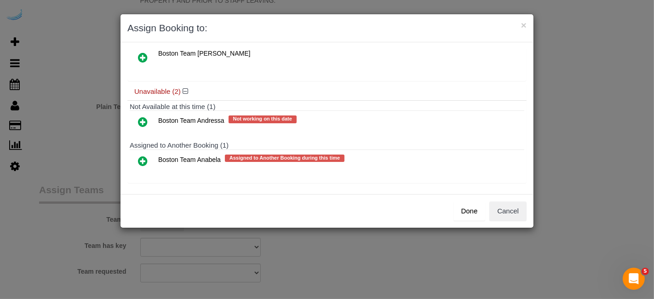
click at [146, 156] on icon at bounding box center [143, 160] width 10 height 11
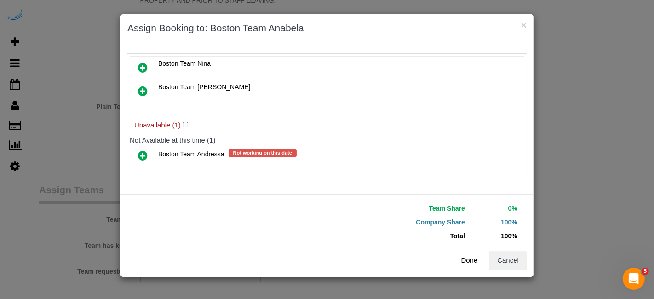
scroll to position [60, 0]
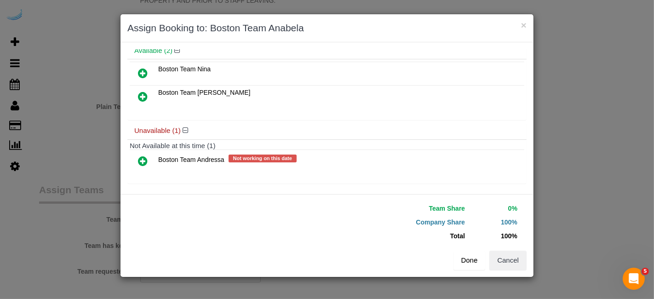
click at [466, 258] on button "Done" at bounding box center [469, 259] width 32 height 19
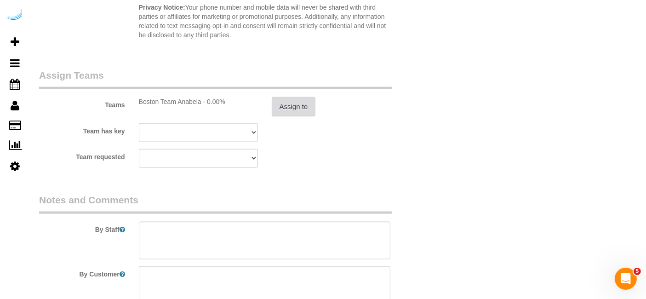
scroll to position [1398, 0]
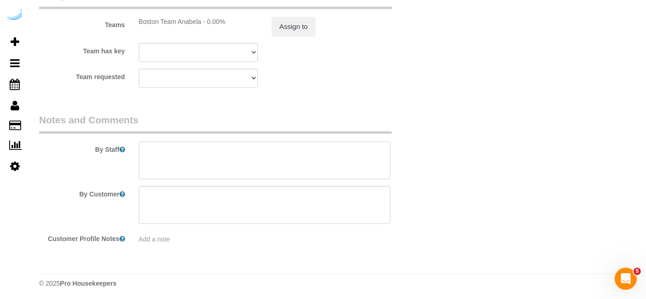
click at [355, 171] on textarea at bounding box center [265, 161] width 252 height 38
click at [261, 148] on textarea at bounding box center [265, 161] width 252 height 38
paste textarea "Permanent Notes:No notes from this customer.Today's Notes:No notes from this se…"
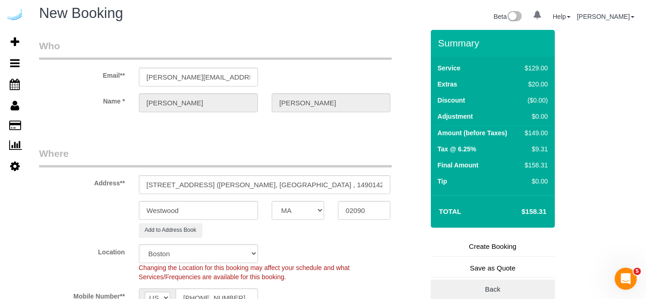
scroll to position [4, 0]
type textarea "Recurrency: One time service Permanent Notes:No notes from this customer.Today'…"
click at [477, 252] on link "Create Booking" at bounding box center [493, 246] width 124 height 19
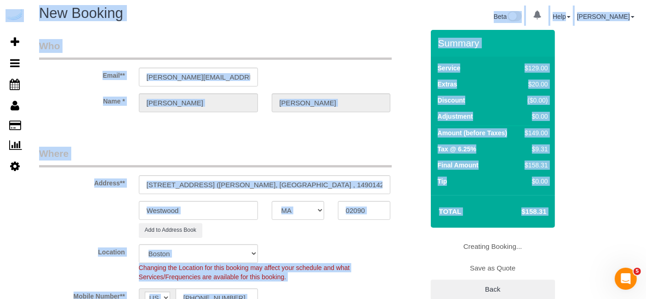
drag, startPoint x: 477, startPoint y: 252, endPoint x: 187, endPoint y: -45, distance: 414.7
click at [187, 0] on html "0 Beta Your Notifications You have 0 alerts Add Booking Bookings Active Booking…" at bounding box center [323, 145] width 646 height 299
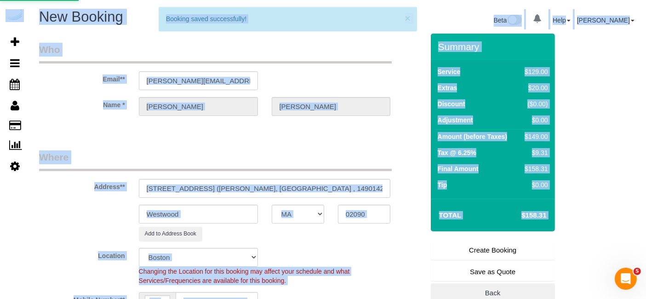
click at [256, 26] on div "× 3 Booking saved successfully!" at bounding box center [288, 19] width 258 height 24
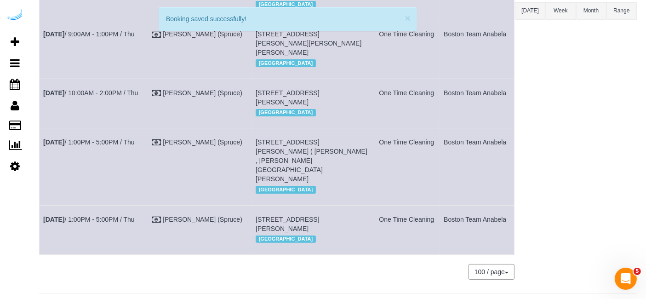
scroll to position [200, 0]
copy tr "Oct 2nd / 1:00PM - 5:00PM / Thu Brandie Louck (Spruce) 85 University Ave, Build…"
click at [548, 170] on div "Boston Team Anabela All Teams Remove Team Filters Atlanta Team Andrea Atlanta T…" at bounding box center [576, 80] width 122 height 415
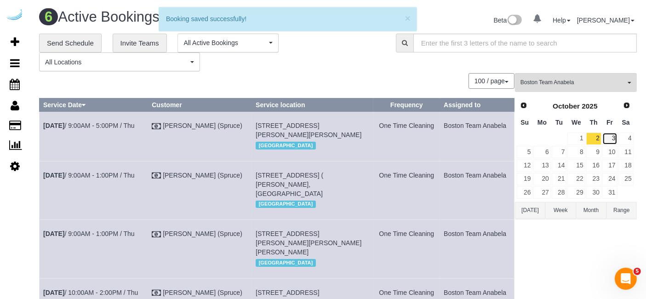
click at [615, 138] on link "3" at bounding box center [609, 138] width 15 height 12
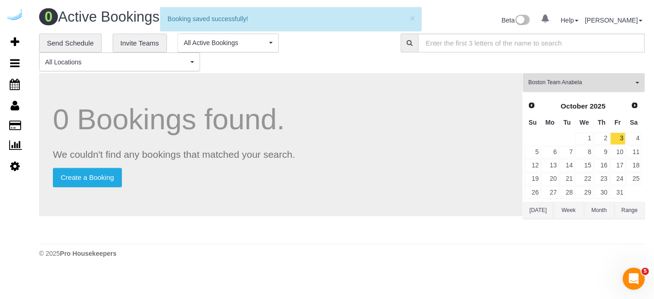
click at [541, 85] on span "Boston Team Anabela" at bounding box center [580, 83] width 105 height 8
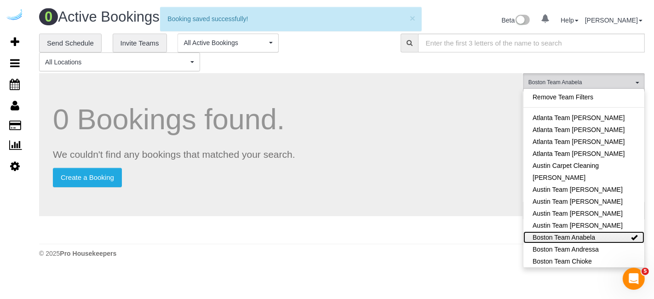
click at [592, 236] on link "Boston Team Anabela" at bounding box center [583, 237] width 121 height 12
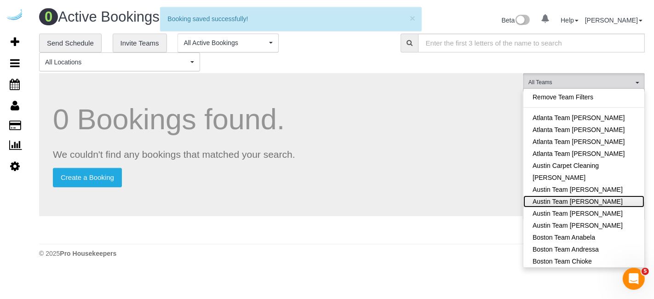
click at [591, 203] on link "Austin Team [PERSON_NAME]" at bounding box center [583, 201] width 121 height 12
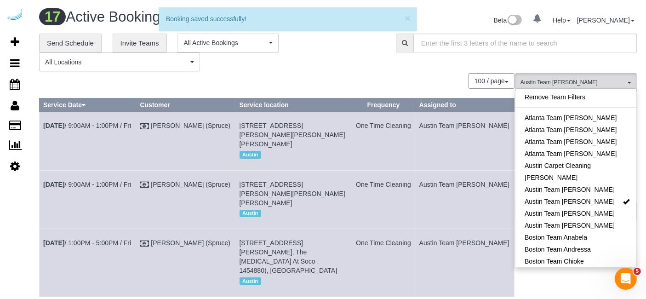
click at [335, 75] on div "100 / page 10 / page 20 / page 30 / page 40 / page 50 / page 100 / page" at bounding box center [276, 81] width 475 height 16
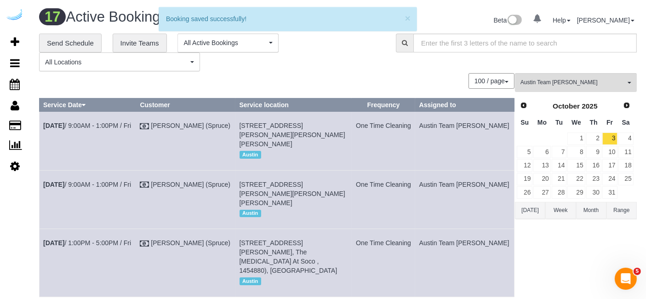
click at [516, 105] on div "Prev Next October 2025" at bounding box center [575, 106] width 118 height 16
click at [520, 105] on span "Prev" at bounding box center [522, 104] width 7 height 7
click at [543, 192] on link "29" at bounding box center [541, 192] width 17 height 12
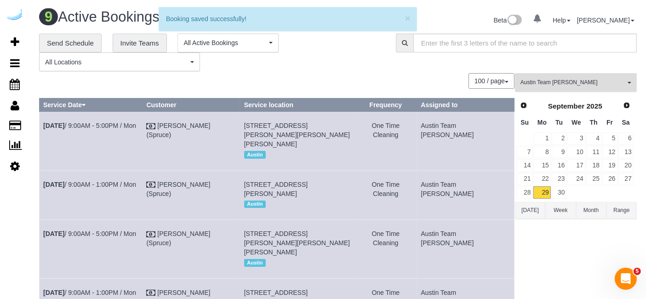
click at [558, 80] on span "Austin Team [PERSON_NAME]" at bounding box center [572, 83] width 105 height 8
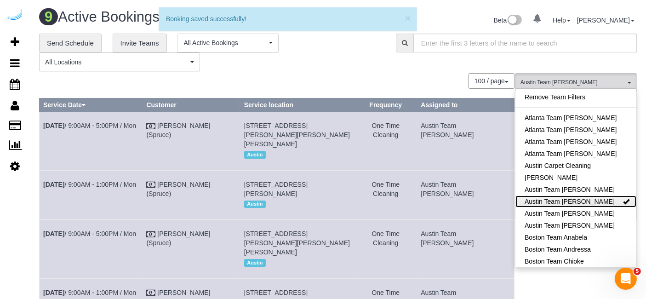
click at [561, 202] on link "Austin Team [PERSON_NAME]" at bounding box center [575, 201] width 121 height 12
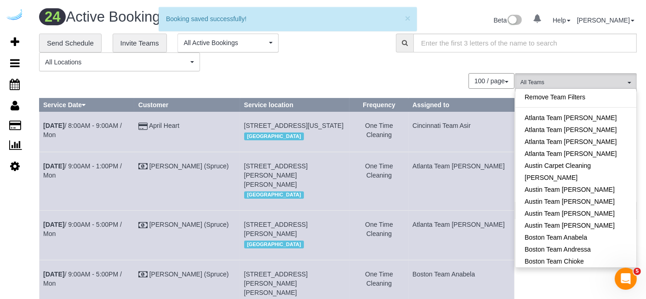
click at [542, 58] on div "**********" at bounding box center [337, 53] width 611 height 38
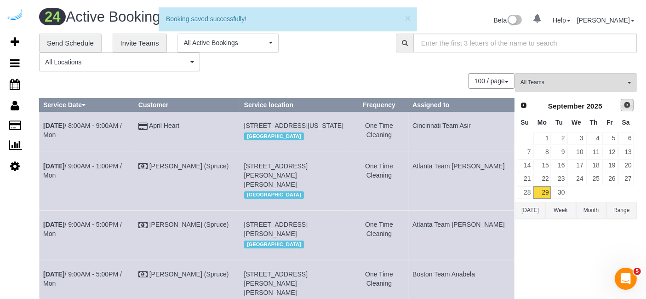
click at [621, 110] on link "Next" at bounding box center [626, 105] width 13 height 13
click at [608, 164] on link "17" at bounding box center [609, 165] width 15 height 12
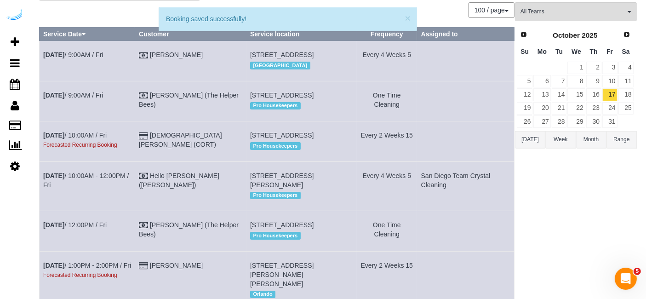
scroll to position [70, 0]
click at [178, 108] on link "Dagmar Schmidt (The Helper Bees)" at bounding box center [189, 100] width 100 height 17
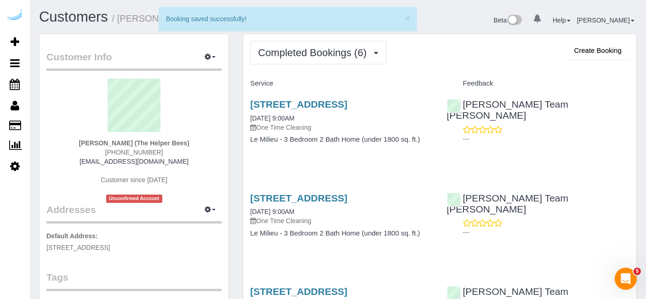
click at [332, 97] on div "18221 N Skyhawk Dr, Surprise, AZ 85374 09/25/2025 9:00AM One Time Cleaning Le M…" at bounding box center [341, 126] width 196 height 71
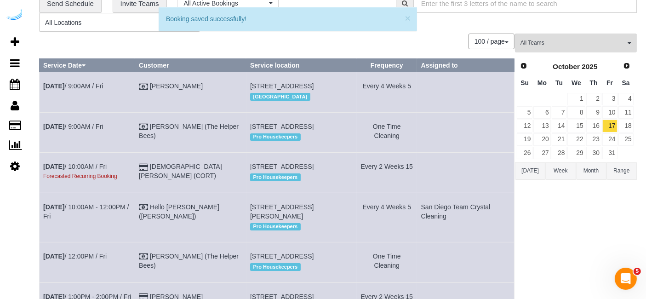
scroll to position [39, 0]
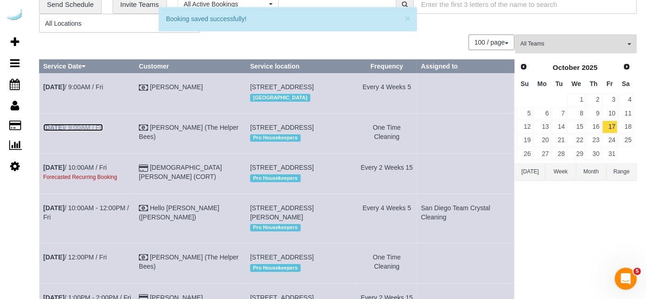
click at [96, 131] on link "Oct 17th / 9:00AM / Fri" at bounding box center [73, 127] width 60 height 7
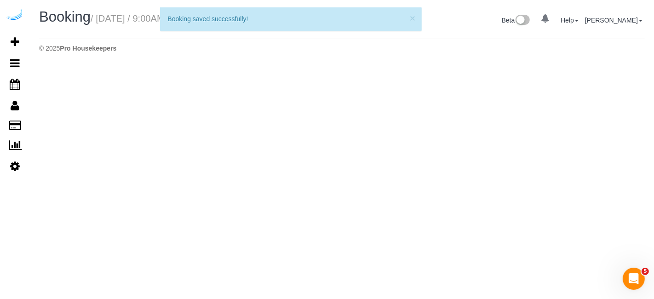
select select "AZ"
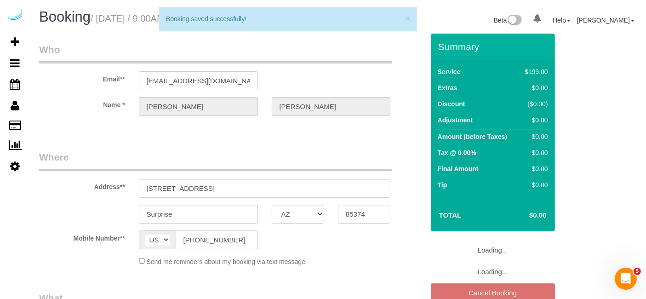
select select "number:9"
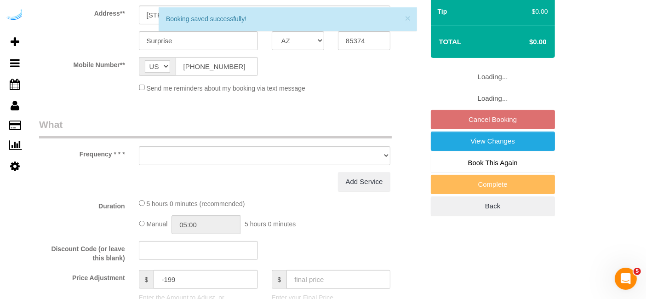
select select "object:11596"
select select "4"
select select "spot59"
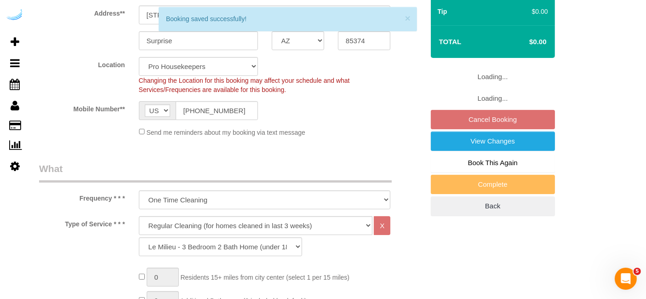
select select "object:12190"
select select "spot109"
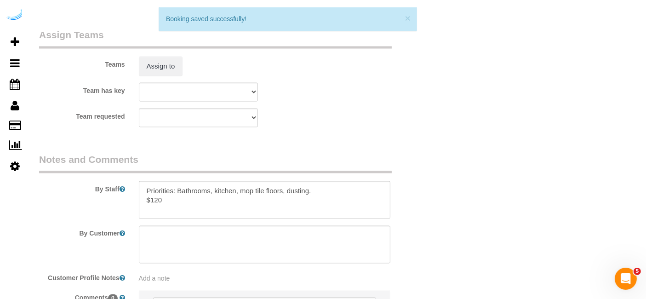
scroll to position [1619, 0]
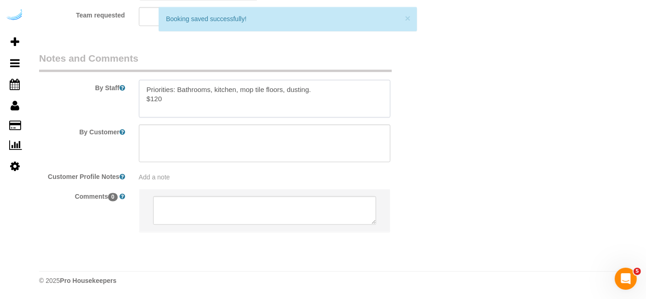
click at [226, 102] on textarea at bounding box center [265, 99] width 252 height 38
paste textarea "please don't send team michelle again - per customer"
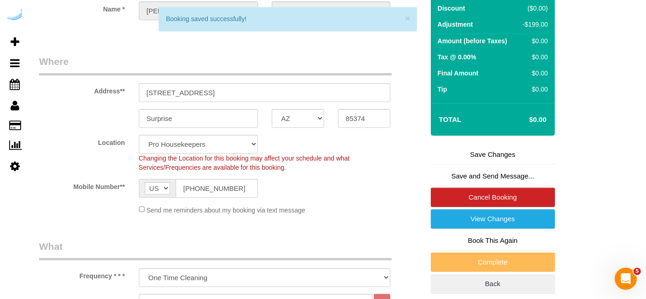
scroll to position [82, 0]
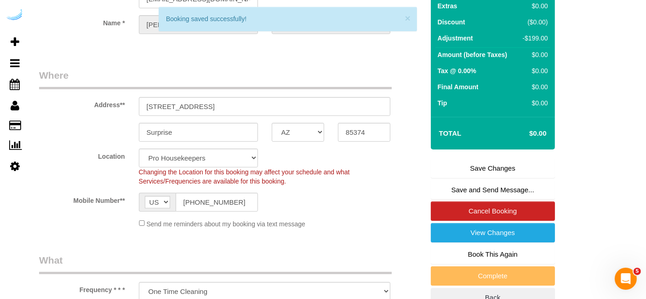
type textarea "Priorities: Bathrooms, kitchen, mop tile floors, dusting. $120 please don't sen…"
click at [487, 171] on link "Save Changes" at bounding box center [493, 168] width 124 height 19
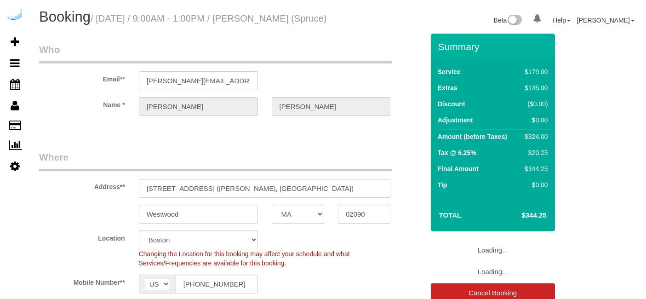
select select "MA"
select select "282"
select select "number:9"
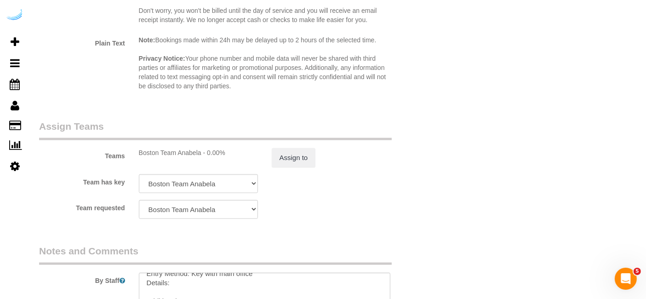
scroll to position [1451, 0]
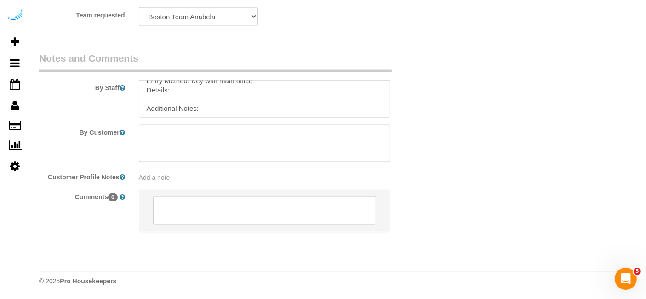
click at [322, 152] on textarea at bounding box center [265, 144] width 252 height 38
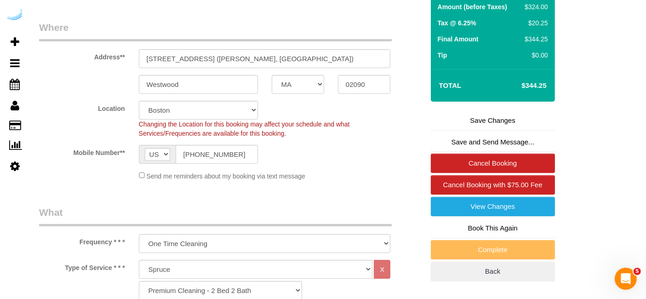
scroll to position [0, 0]
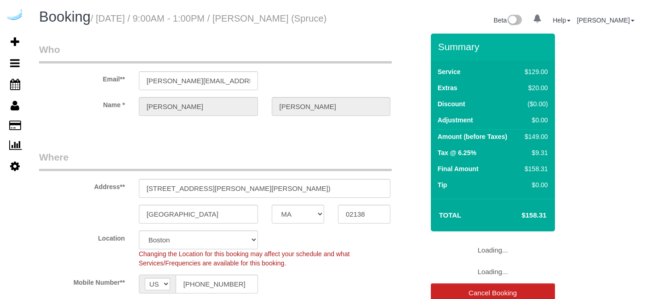
select select "MA"
select select "282"
select select "number:9"
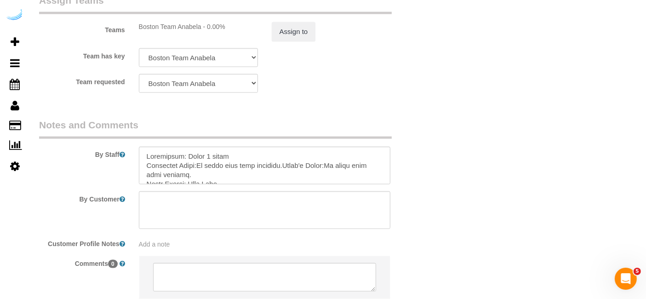
scroll to position [1410, 0]
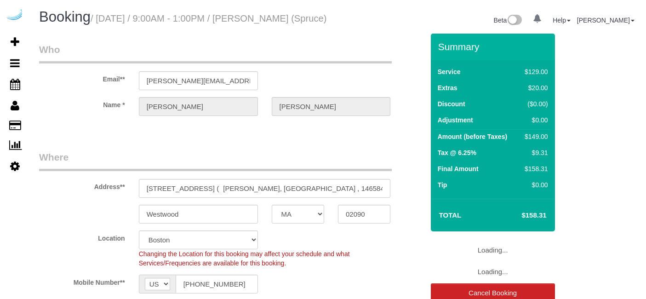
select select "MA"
select select "number:9"
select select "object:779"
select select "282"
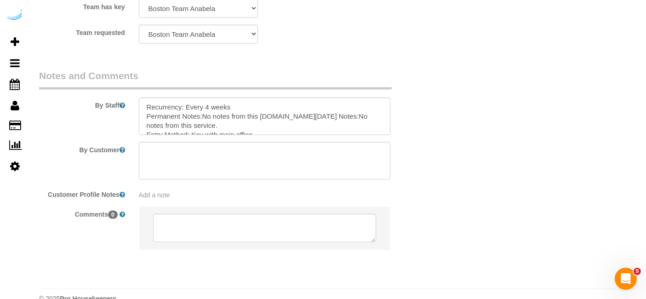
scroll to position [1426, 0]
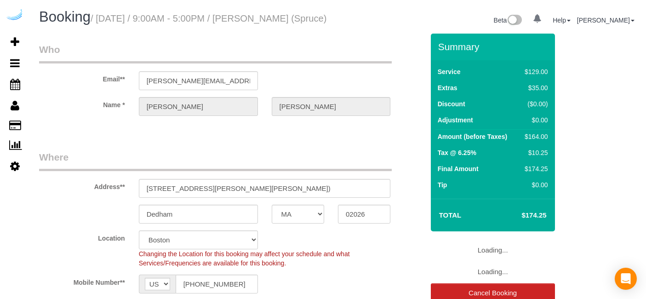
select select "MA"
select select "282"
select select "number:9"
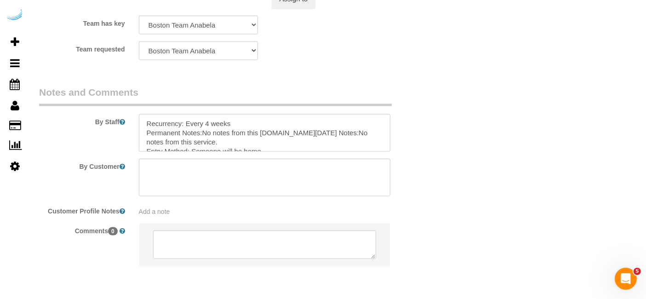
scroll to position [1410, 0]
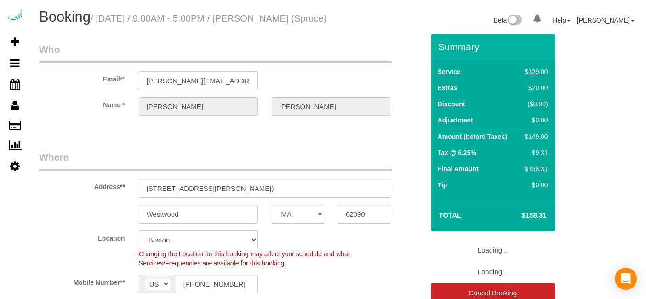
select select "MA"
select select "282"
select select "number:9"
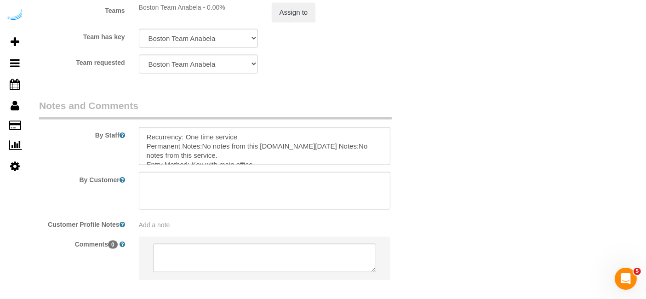
scroll to position [1396, 0]
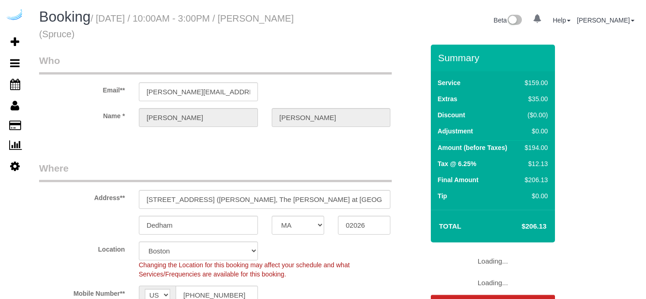
select select "MA"
select select "282"
select select "number:9"
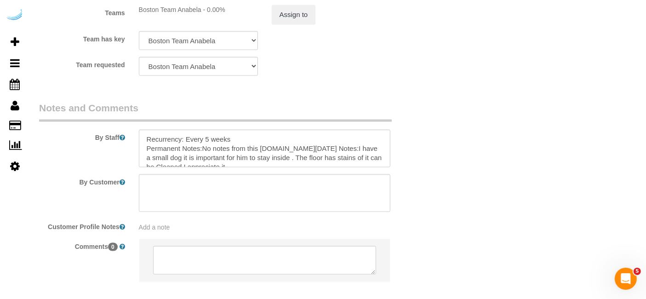
scroll to position [1407, 0]
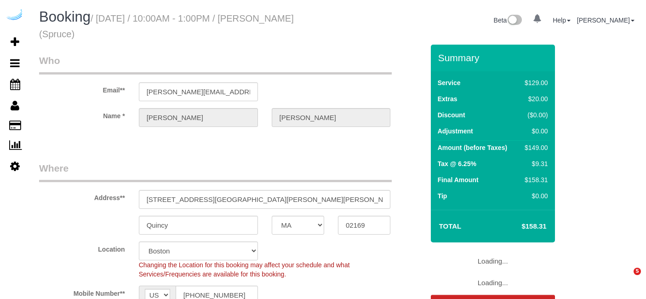
select select "MA"
select select "282"
select select "number:9"
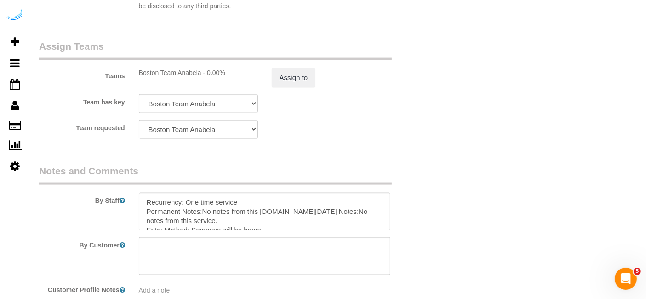
scroll to position [1341, 0]
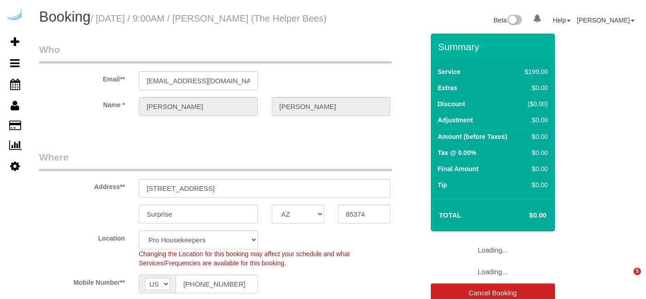
select select "AZ"
select select "4"
select select "spot1"
select select "number:9"
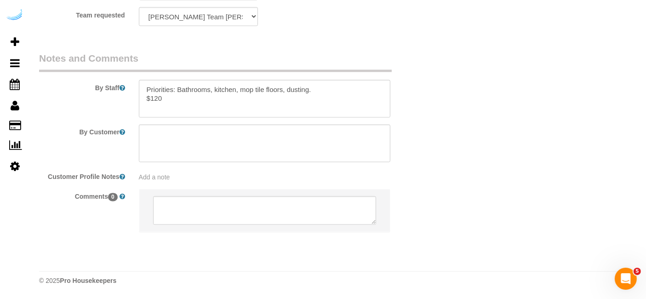
scroll to position [1656, 0]
click at [212, 113] on textarea at bounding box center [265, 99] width 252 height 38
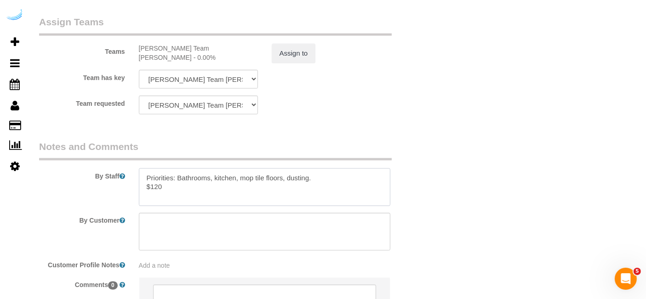
scroll to position [1546, 0]
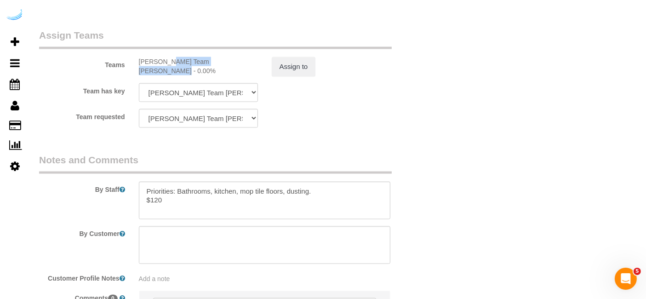
drag, startPoint x: 137, startPoint y: 75, endPoint x: 209, endPoint y: 78, distance: 71.8
click at [209, 76] on div "Teams Chandler Team Michelle - 0.00% Assign to" at bounding box center [231, 52] width 398 height 48
copy div "Chandler Team Michelle"
click at [186, 216] on textarea at bounding box center [265, 201] width 252 height 38
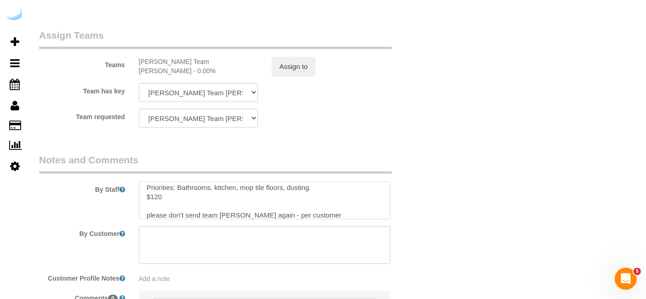
scroll to position [18, 0]
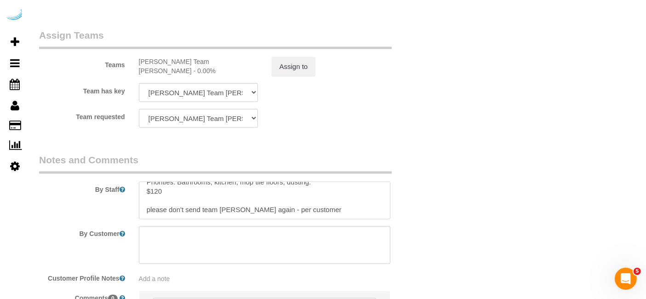
drag, startPoint x: 335, startPoint y: 226, endPoint x: 142, endPoint y: 211, distance: 192.8
click at [142, 211] on textarea at bounding box center [265, 201] width 252 height 38
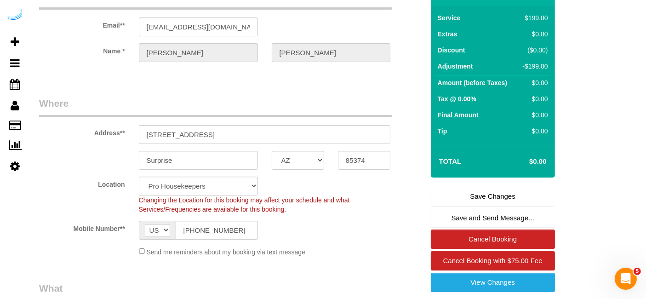
scroll to position [0, 0]
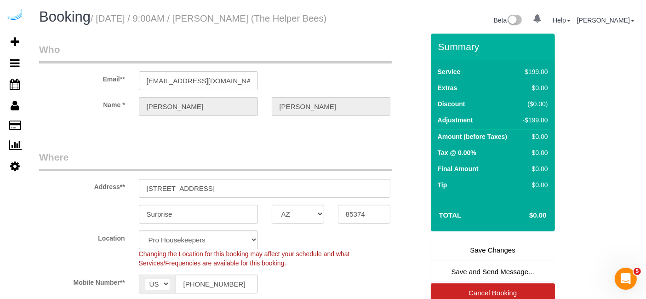
type textarea "Priorities: Bathrooms, kitchen, mop tile floors, dusting. $120 please don't sen…"
click at [488, 256] on link "Save Changes" at bounding box center [493, 249] width 124 height 19
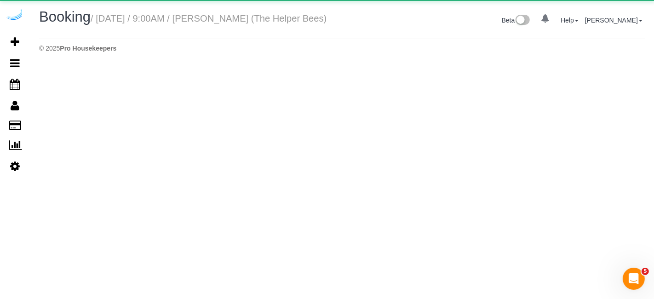
select select "AZ"
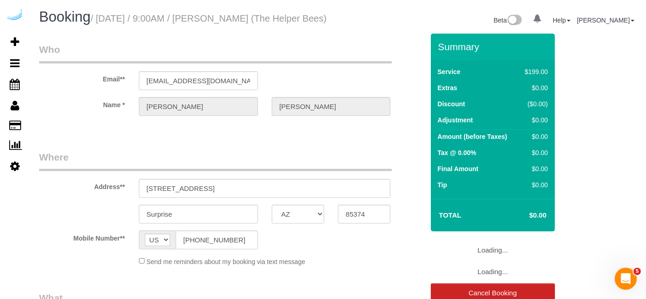
select select "object:4499"
select select "4"
select select "number:9"
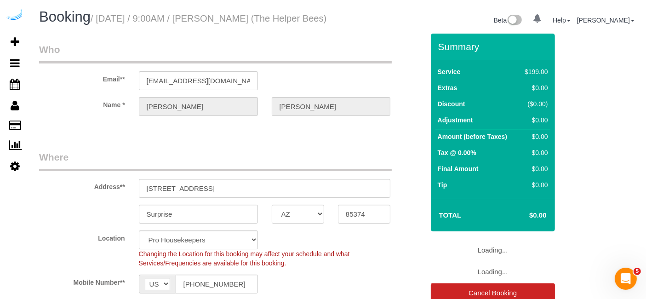
select select "object:5093"
select select "spot6"
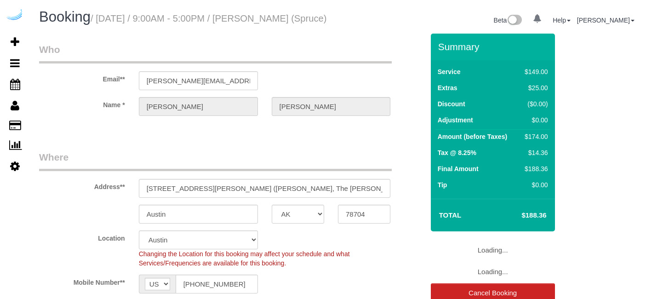
select select "[GEOGRAPHIC_DATA]"
select select "282"
select select "number:9"
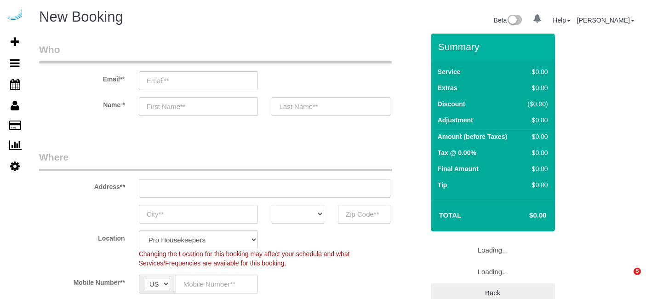
select select "4"
select select "number:9"
click at [220, 74] on input "email" at bounding box center [198, 80] width 119 height 19
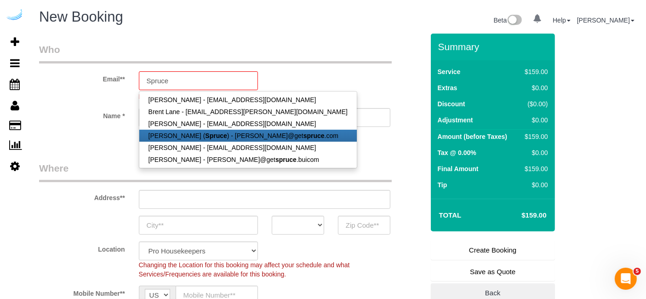
click at [213, 135] on strong "Spruce" at bounding box center [216, 135] width 22 height 7
type input "[PERSON_NAME][EMAIL_ADDRESS][DOMAIN_NAME]"
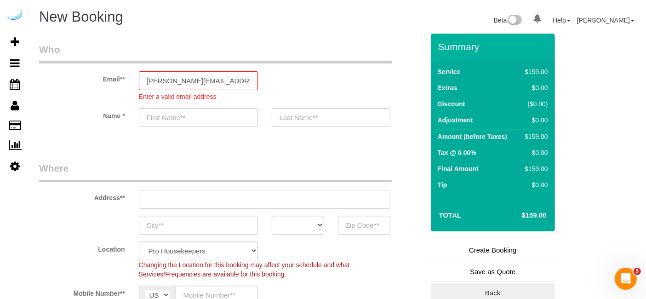
click at [269, 188] on div "Address**" at bounding box center [231, 184] width 398 height 47
type input "[PERSON_NAME]"
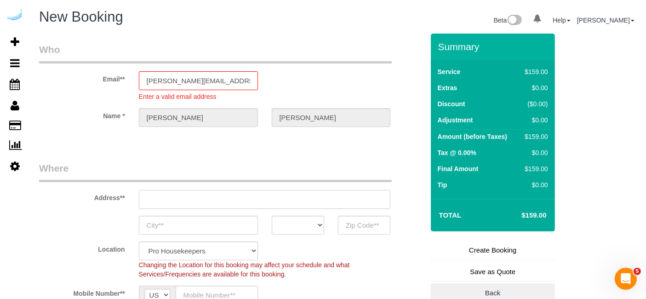
type input "[STREET_ADDRESS][PERSON_NAME]"
type input "Austin"
select select "[GEOGRAPHIC_DATA]"
type input "78704"
paste input "[STREET_ADDRESS][PERSON_NAME]"
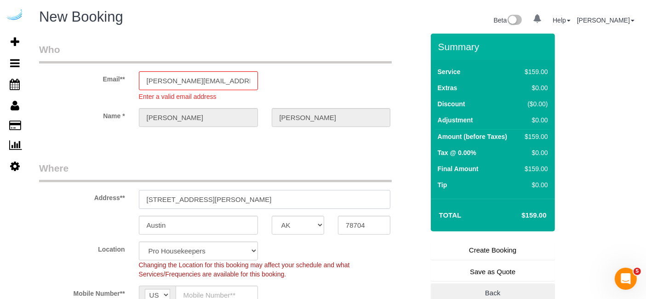
type input "[STREET_ADDRESS][PERSON_NAME]"
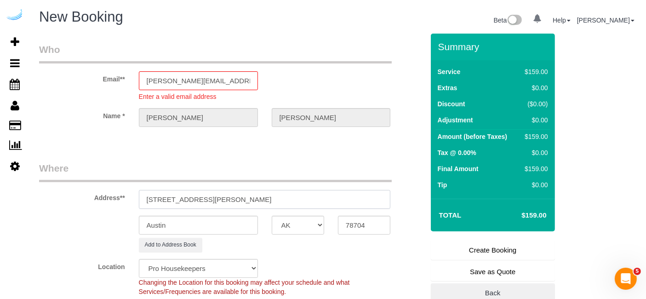
select select "9"
select select "object:2068"
drag, startPoint x: 230, startPoint y: 196, endPoint x: 314, endPoint y: 192, distance: 84.7
click at [314, 192] on input "[STREET_ADDRESS][PERSON_NAME]" at bounding box center [265, 199] width 252 height 19
type input "[STREET_ADDRESS][PERSON_NAME]"
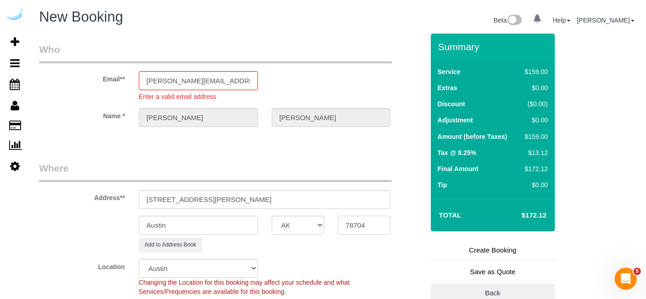
click at [359, 223] on input "78704" at bounding box center [364, 225] width 52 height 19
paste input "35"
type input "78735"
drag, startPoint x: 199, startPoint y: 199, endPoint x: 293, endPoint y: 207, distance: 94.1
click at [293, 207] on input "[STREET_ADDRESS][PERSON_NAME]" at bounding box center [265, 199] width 252 height 19
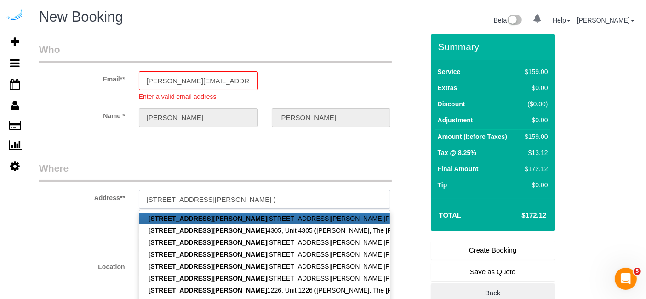
paste input "[PERSON_NAME]"
paste input "1491319"
type input "[STREET_ADDRESS][PERSON_NAME][PERSON_NAME][PERSON_NAME])"
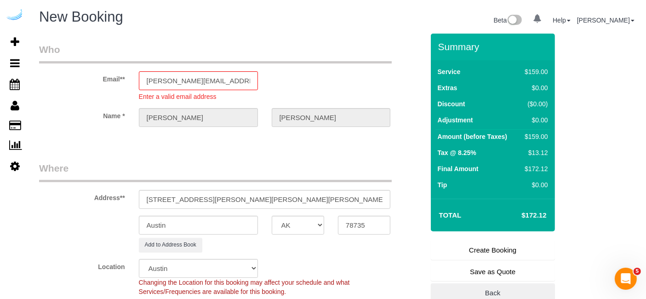
click at [242, 138] on fieldset "Who Email** [PERSON_NAME][EMAIL_ADDRESS][DOMAIN_NAME] Enter a valid email addre…" at bounding box center [231, 93] width 385 height 100
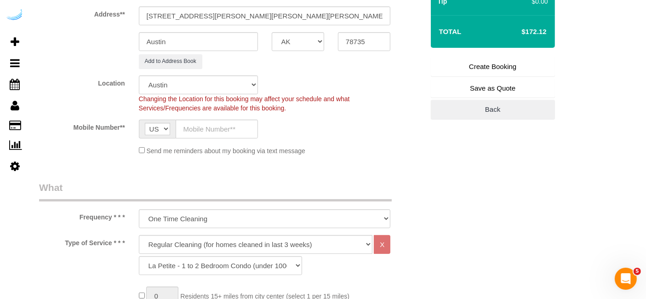
scroll to position [184, 0]
click at [234, 125] on input "text" at bounding box center [217, 128] width 82 height 19
click at [332, 134] on div "Mobile Number** AF AL DZ AD AO AI AQ AG AR AM AW AU AT AZ BS BH BD BB BY BE BZ …" at bounding box center [231, 128] width 398 height 19
click at [244, 125] on input "text" at bounding box center [217, 128] width 82 height 19
paste input "[PHONE_NUMBER]"
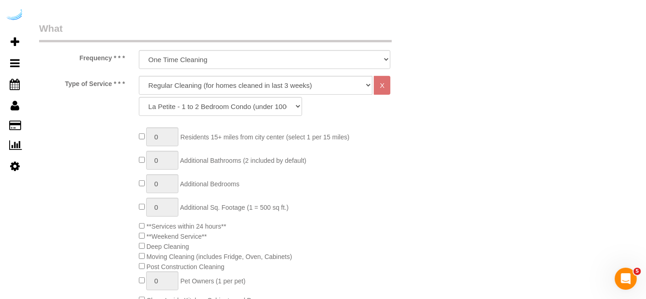
scroll to position [345, 0]
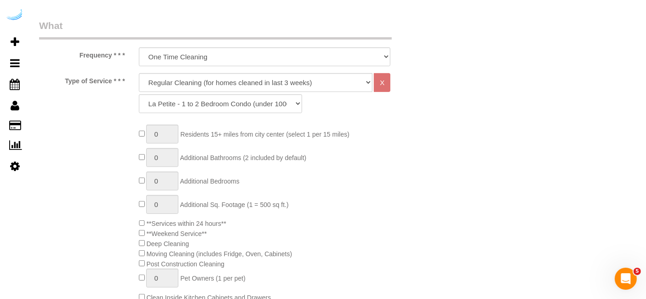
type input "[PHONE_NUMBER]"
click at [261, 83] on select "Deep Cleaning (for homes that have not been cleaned in 3+ weeks) Spruce Regular…" at bounding box center [256, 82] width 234 height 19
select select "282"
click at [139, 73] on select "Deep Cleaning (for homes that have not been cleaned in 3+ weeks) Spruce Regular…" at bounding box center [256, 82] width 234 height 19
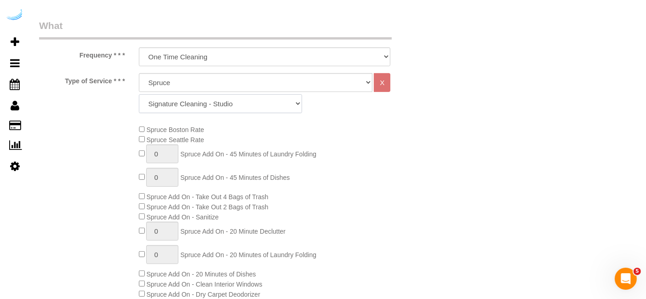
click at [249, 106] on select "Signature Cleaning - Studio Signature Cleaning - 1 Bed 1 Bath Signature Cleanin…" at bounding box center [220, 103] width 163 height 19
select select "336"
click at [139, 94] on select "Signature Cleaning - Studio Signature Cleaning - 1 Bed 1 Bath Signature Cleanin…" at bounding box center [220, 103] width 163 height 19
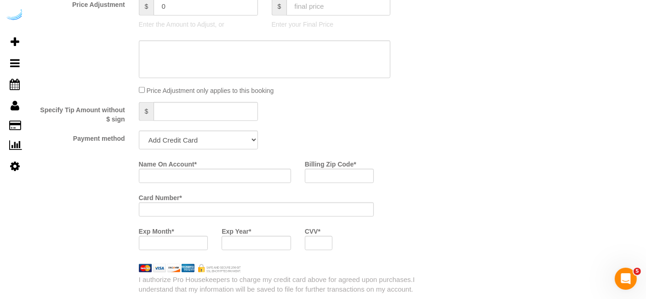
scroll to position [817, 0]
drag, startPoint x: 192, startPoint y: 136, endPoint x: 178, endPoint y: 177, distance: 43.2
select select "string:check"
click at [139, 131] on select "Add Credit Card Cash Check Paypal" at bounding box center [198, 140] width 119 height 19
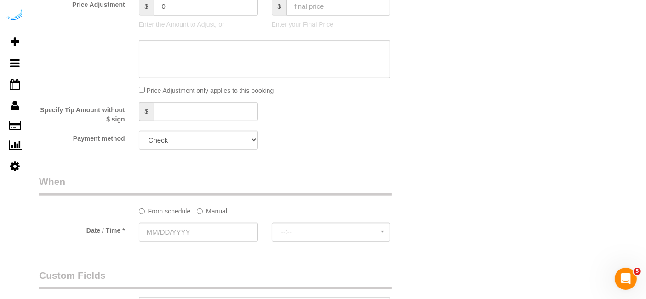
click at [216, 205] on label "Manual" at bounding box center [212, 209] width 30 height 12
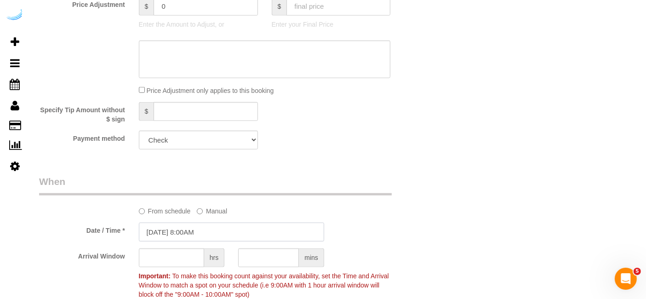
click at [180, 231] on input "09/29/2025 8:00AM" at bounding box center [231, 231] width 185 height 19
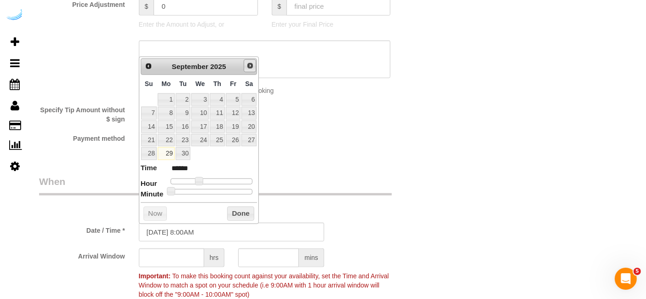
click at [248, 68] on span "Next" at bounding box center [249, 65] width 7 height 7
click at [147, 62] on span "Prev" at bounding box center [147, 65] width 7 height 7
click at [183, 153] on link "30" at bounding box center [183, 153] width 15 height 12
type input "[DATE] 9:00AM"
type input "******"
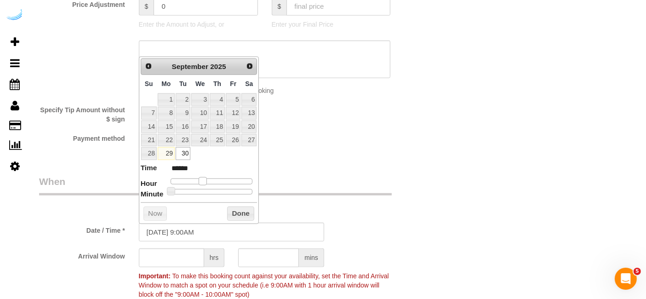
click at [203, 177] on span at bounding box center [203, 181] width 8 height 8
click at [184, 254] on input "text" at bounding box center [171, 257] width 65 height 19
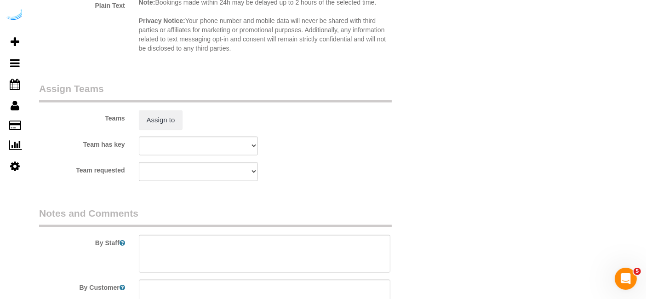
scroll to position [1316, 0]
type input "8"
click at [176, 120] on button "Assign to" at bounding box center [161, 119] width 44 height 19
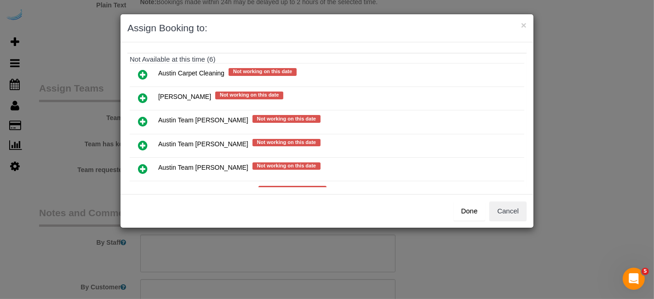
scroll to position [102, 0]
click at [142, 140] on icon at bounding box center [143, 144] width 10 height 11
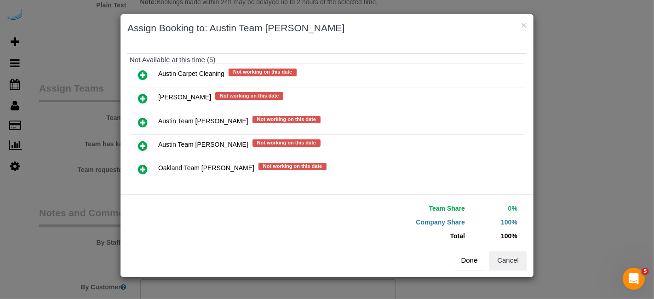
click at [473, 266] on button "Done" at bounding box center [469, 259] width 32 height 19
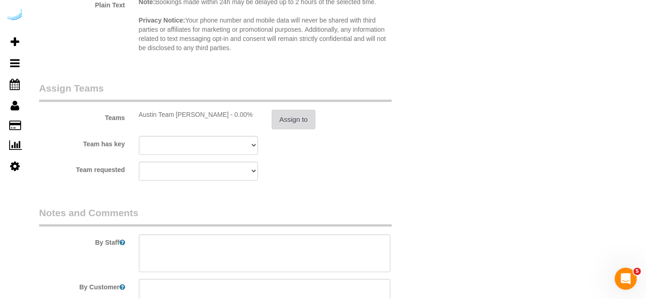
scroll to position [1409, 0]
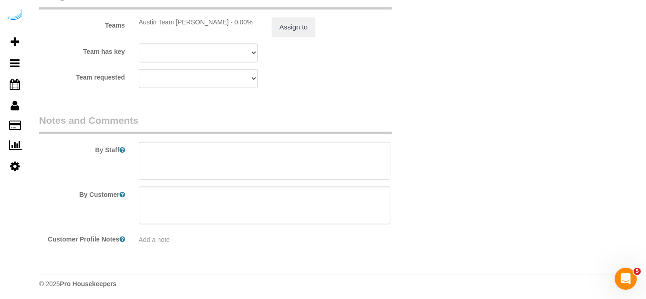
click at [268, 165] on textarea at bounding box center [265, 161] width 252 height 38
click at [277, 160] on textarea at bounding box center [265, 161] width 252 height 38
paste textarea "Permanent Notes:No notes from this customer.Today's Notes:No notes from this se…"
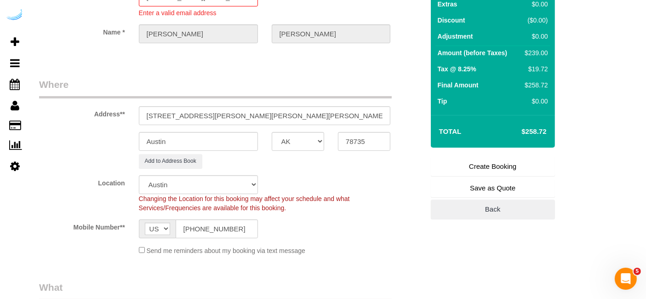
scroll to position [57, 0]
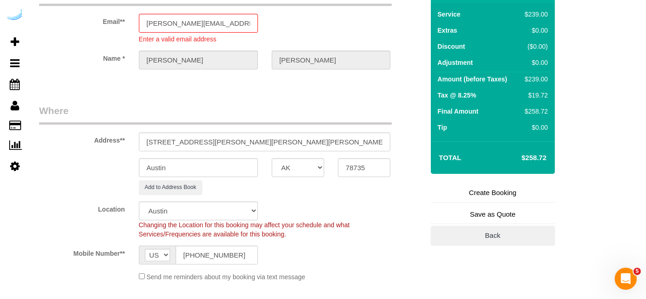
type textarea "Recurrency: One time service Permanent Notes:No notes from this customer.Today'…"
click at [472, 187] on link "Create Booking" at bounding box center [493, 192] width 124 height 19
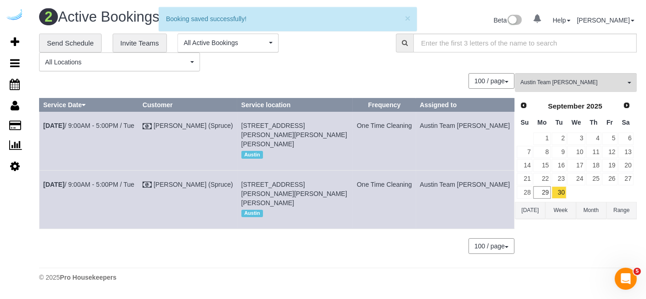
scroll to position [0, 0]
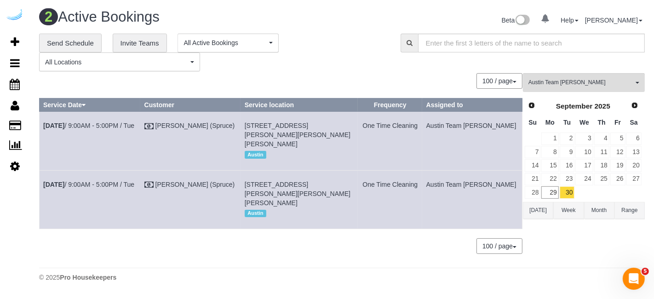
copy tbody "Sep 30th / 9:00AM - 5:00PM / Tue Brandie Louck (Spruce) 1401 S Lamar Blvd, Buil…"
drag, startPoint x: 515, startPoint y: 184, endPoint x: 43, endPoint y: 135, distance: 474.1
click at [43, 135] on tbody "Sep 30th / 9:00AM - 5:00PM / Tue Brandie Louck (Spruce) 1401 S Lamar Blvd, Buil…" at bounding box center [281, 170] width 483 height 117
click at [634, 101] on span "Next" at bounding box center [634, 104] width 7 height 7
click at [589, 137] on link "1" at bounding box center [583, 138] width 17 height 12
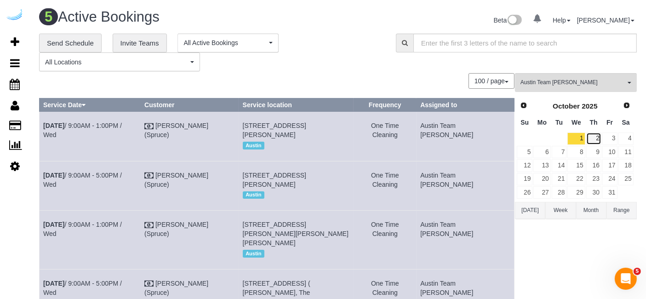
click at [595, 133] on link "2" at bounding box center [593, 138] width 15 height 12
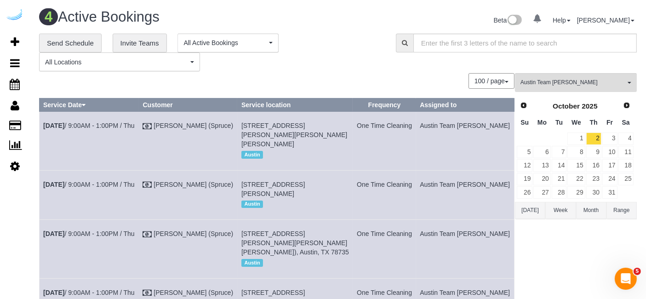
scroll to position [122, 0]
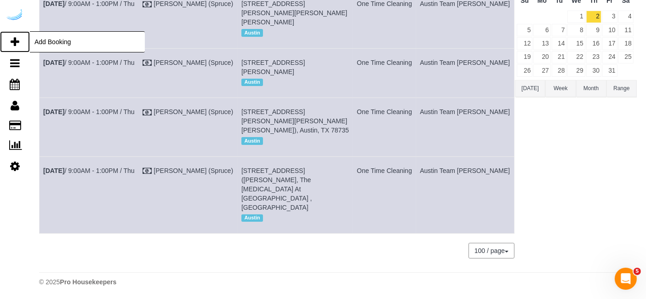
click at [15, 38] on icon at bounding box center [15, 41] width 9 height 11
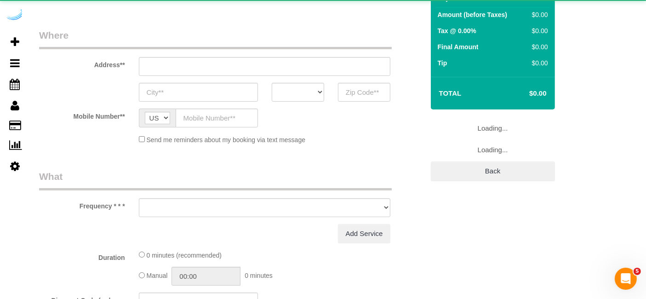
select select "object:4017"
select select "4"
select select "number:9"
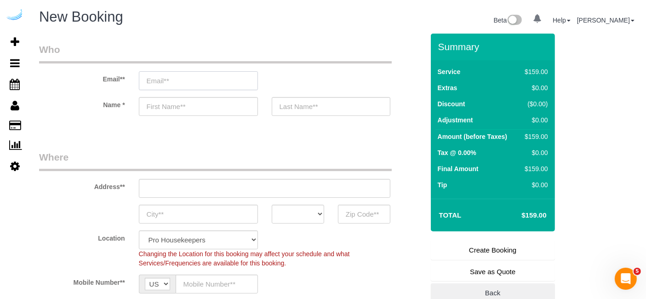
click at [157, 77] on input "email" at bounding box center [198, 80] width 119 height 19
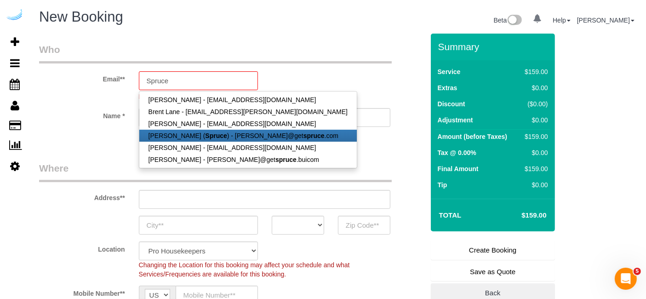
click at [205, 136] on strong "Spruce" at bounding box center [216, 135] width 22 height 7
type input "[PERSON_NAME][EMAIL_ADDRESS][DOMAIN_NAME]"
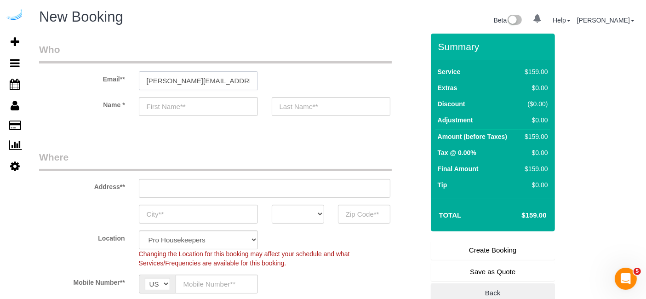
type input "[PERSON_NAME]"
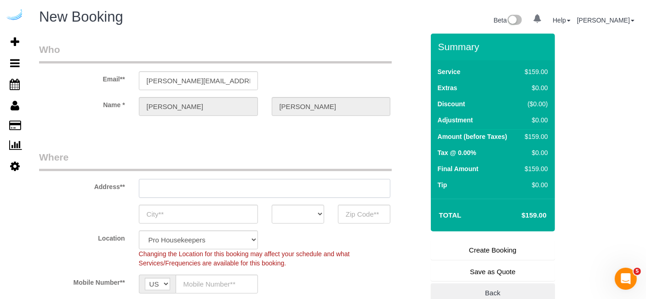
type input "3816 S Lamar Blvd"
type input "Austin"
select select "[GEOGRAPHIC_DATA]"
type input "78704"
click at [262, 192] on input "3816 S Lamar Blvd" at bounding box center [265, 188] width 252 height 19
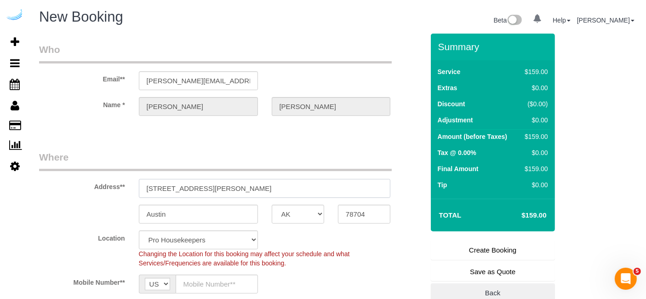
select select "9"
paste input "1221 S Congress Ave, Austin, TX 78704"
type input "1221 S Congress Ave, Austin, TX 78704"
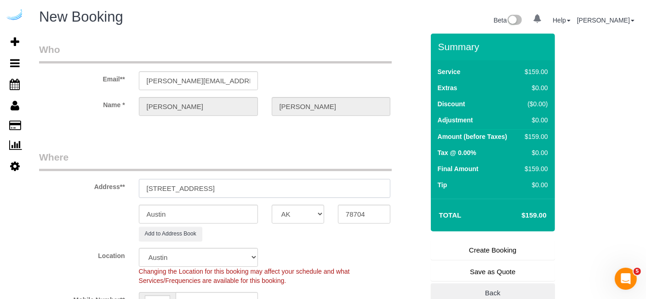
select select "object:4061"
drag, startPoint x: 250, startPoint y: 186, endPoint x: 308, endPoint y: 192, distance: 59.2
click at [308, 192] on input "1221 S Congress Ave, Austin, TX 78704" at bounding box center [265, 188] width 252 height 19
click at [359, 215] on input "78704" at bounding box center [364, 214] width 52 height 19
drag, startPoint x: 216, startPoint y: 187, endPoint x: 437, endPoint y: 194, distance: 220.7
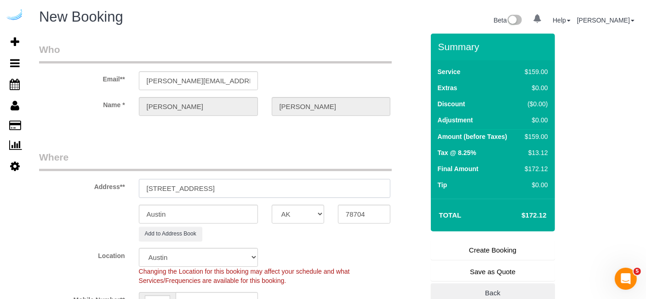
click at [437, 34] on form "Who Email** brandie@getspruce.com Name * Brandie Louck Where Address** 1221 S C…" at bounding box center [338, 34] width 598 height 0
paste input "Melinda Embree"
paste input "The Lola South Congress"
paste input "1491233"
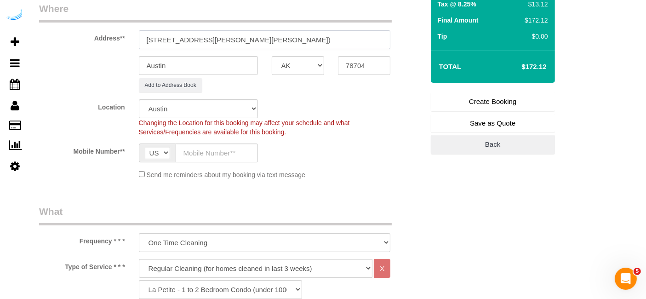
scroll to position [151, 0]
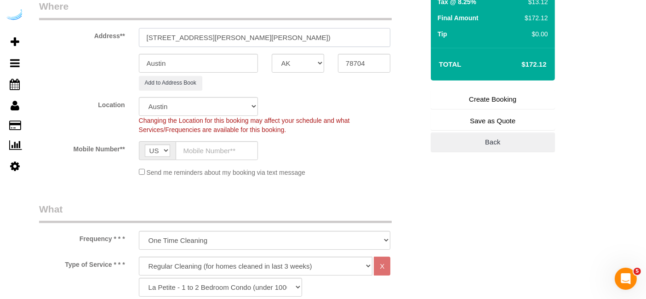
type input "1221 S Congress Ave, Building 5, Unit 521 (Melinda Embree, The Lola South Congr…"
click at [211, 148] on input "text" at bounding box center [217, 150] width 82 height 19
paste input "[PHONE_NUMBER]"
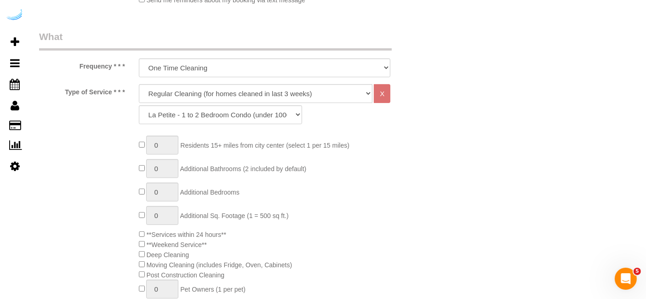
scroll to position [327, 0]
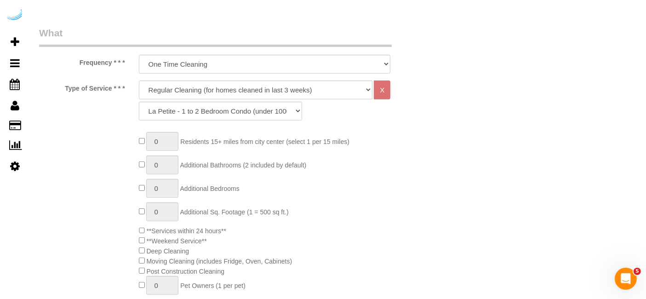
type input "[PHONE_NUMBER]"
drag, startPoint x: 267, startPoint y: 87, endPoint x: 232, endPoint y: 129, distance: 53.8
select select "282"
click at [139, 80] on select "Deep Cleaning (for homes that have not been cleaned in 3+ weeks) Spruce Regular…" at bounding box center [256, 89] width 234 height 19
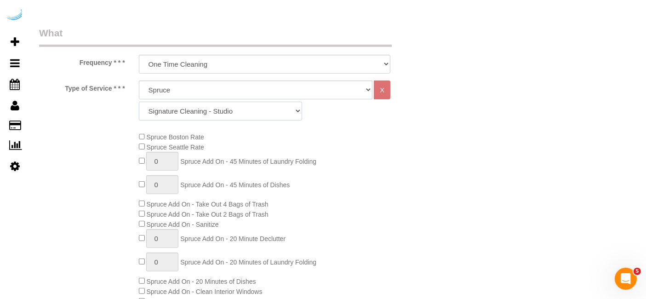
click at [236, 106] on select "Signature Cleaning - Studio Signature Cleaning - 1 Bed 1 Bath Signature Cleanin…" at bounding box center [220, 111] width 163 height 19
select select "309"
click at [139, 102] on select "Signature Cleaning - Studio Signature Cleaning - 1 Bed 1 Bath Signature Cleanin…" at bounding box center [220, 111] width 163 height 19
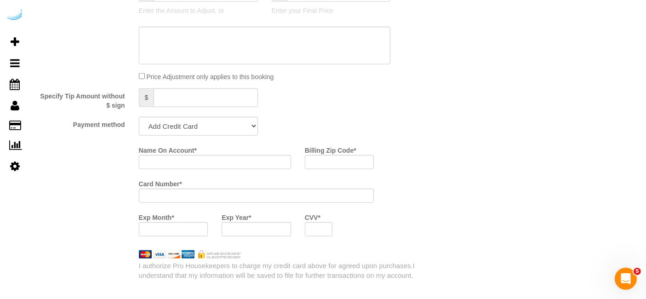
scroll to position [820, 0]
click at [216, 121] on select "Add Credit Card Cash Check Paypal" at bounding box center [198, 125] width 119 height 19
select select "string:check"
click at [139, 116] on select "Add Credit Card Cash Check Paypal" at bounding box center [198, 125] width 119 height 19
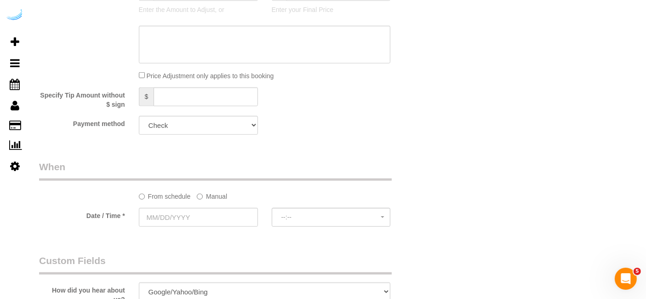
click at [216, 199] on label "Manual" at bounding box center [212, 194] width 30 height 12
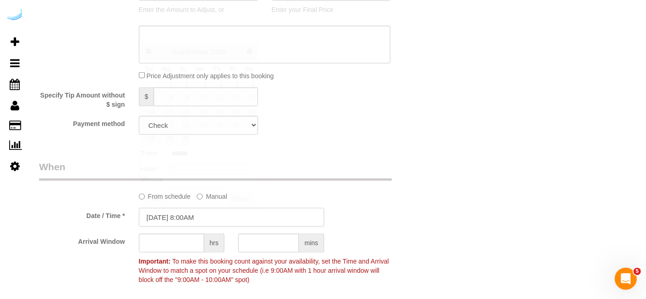
click at [203, 212] on input "[DATE] 8:00AM" at bounding box center [231, 217] width 185 height 19
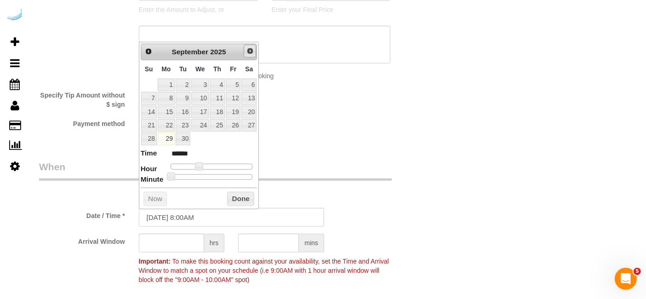
click at [245, 52] on link "Next" at bounding box center [250, 51] width 13 height 13
click at [216, 83] on link "2" at bounding box center [217, 85] width 15 height 12
type input "[DATE] 9:00AM"
type input "******"
click at [200, 165] on span at bounding box center [203, 166] width 8 height 8
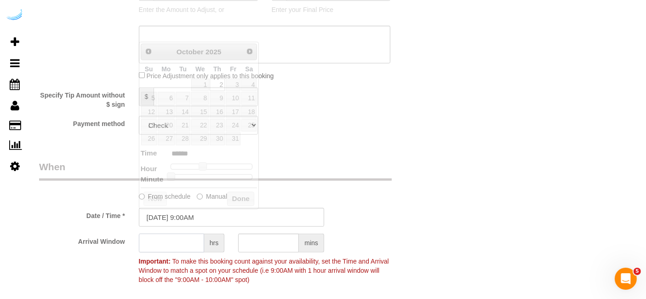
click at [182, 241] on input "text" at bounding box center [171, 242] width 65 height 19
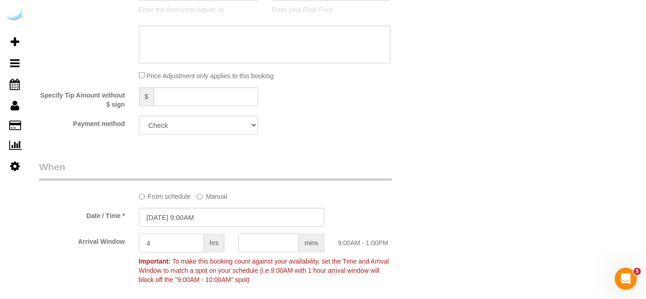
type input "4"
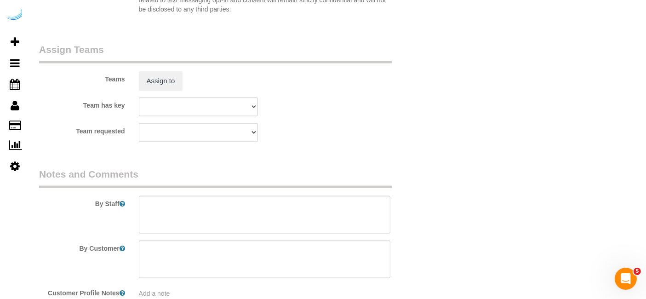
scroll to position [1348, 0]
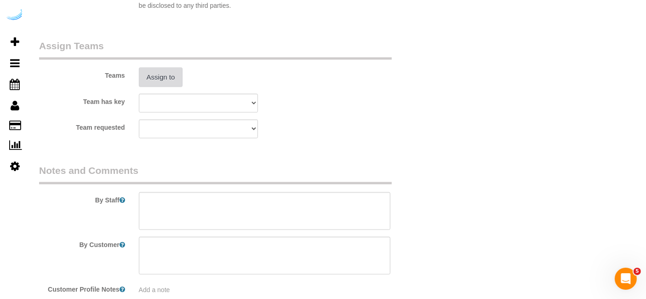
click at [166, 81] on button "Assign to" at bounding box center [161, 77] width 44 height 19
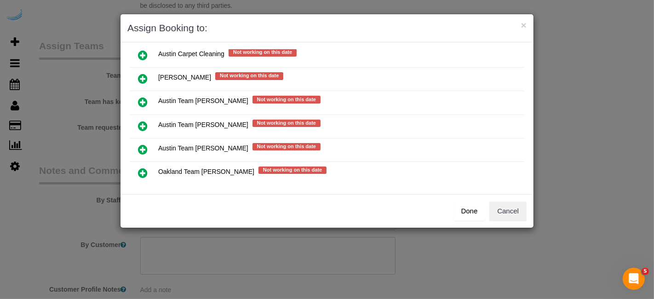
scroll to position [129, 0]
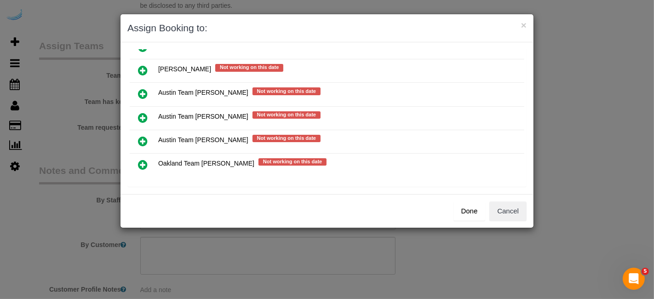
click at [144, 114] on icon at bounding box center [143, 117] width 10 height 11
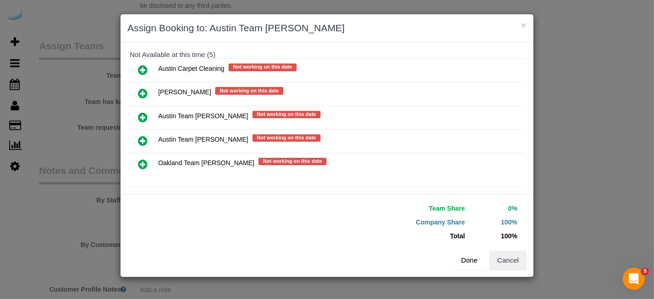
click at [470, 262] on button "Done" at bounding box center [469, 259] width 32 height 19
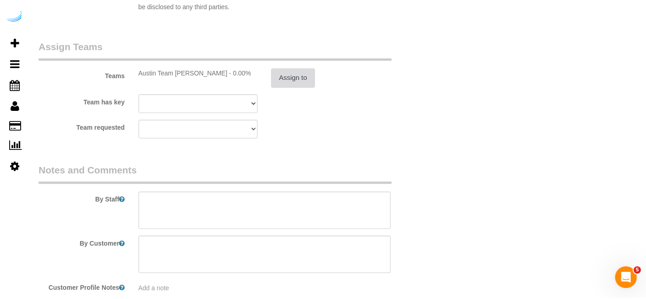
scroll to position [1348, 0]
click at [279, 209] on textarea at bounding box center [265, 211] width 252 height 38
click at [222, 205] on textarea at bounding box center [265, 211] width 252 height 38
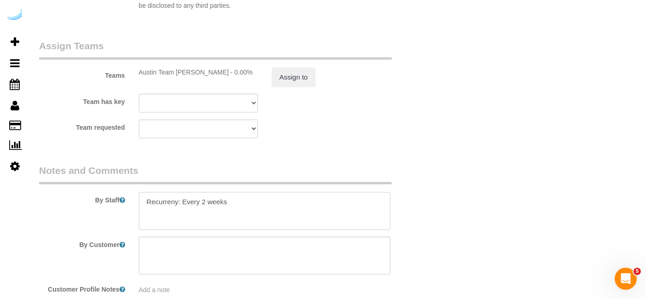
paste textarea "Permanent Notes:No notes from this customer.Today's Notes:No notes from this se…"
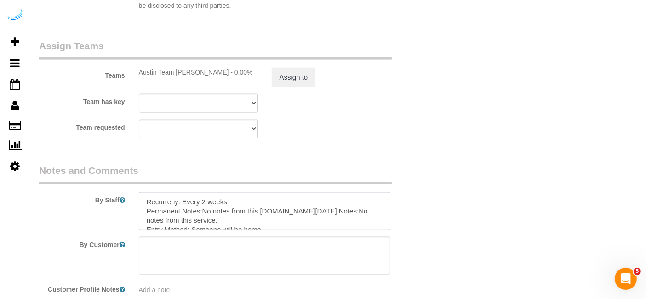
click at [174, 200] on textarea at bounding box center [265, 211] width 252 height 38
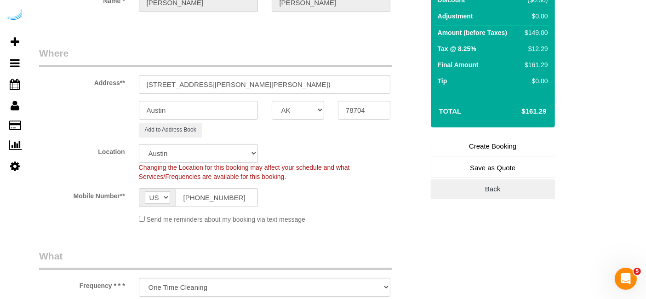
scroll to position [101, 0]
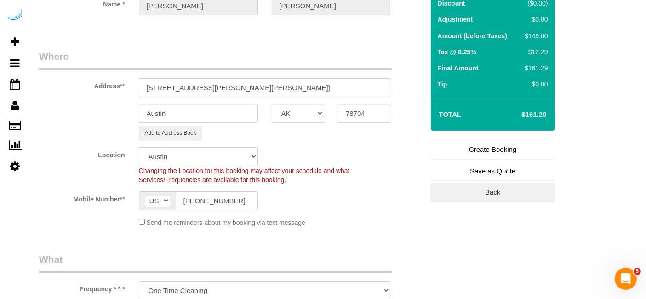
type textarea "Recurrency: Every 2 weeks Permanent Notes:No notes from this customer.Today's N…"
click at [472, 150] on link "Create Booking" at bounding box center [493, 149] width 124 height 19
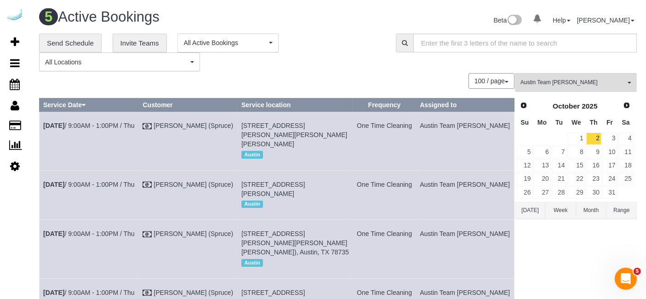
scroll to position [180, 0]
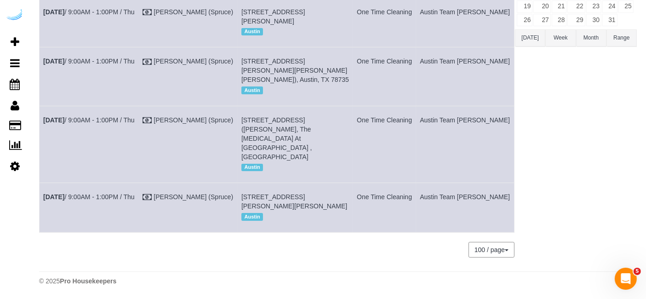
copy tr "Oct 2nd / 9:00AM - 1:00PM / Thu Brandie Louck (Spruce) 1221 S Congress Ave, Bui…"
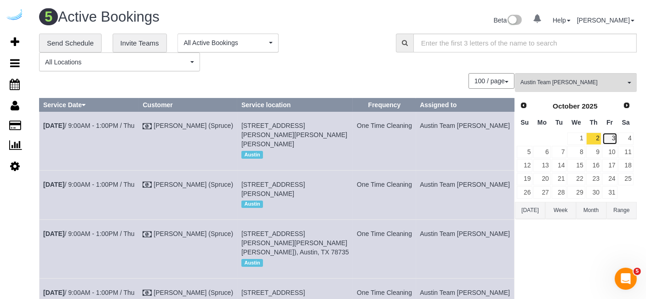
click at [610, 136] on link "3" at bounding box center [609, 138] width 15 height 12
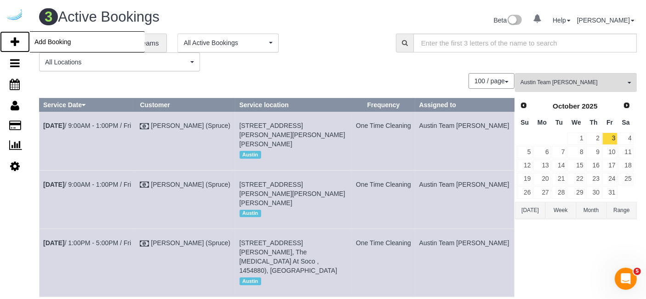
click at [17, 42] on icon at bounding box center [15, 41] width 9 height 11
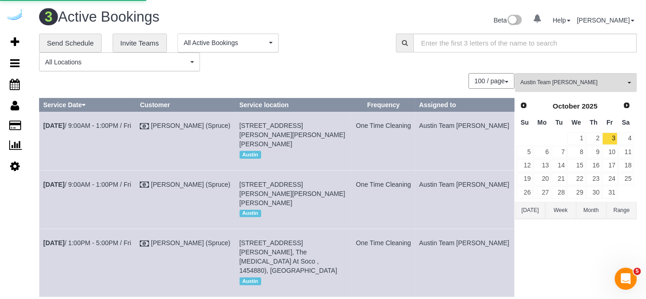
select select "number:9"
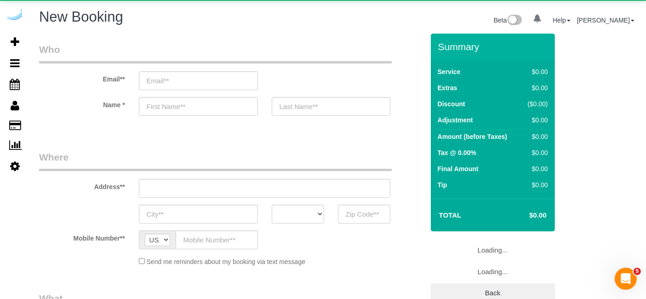
select select "object:5803"
select select "4"
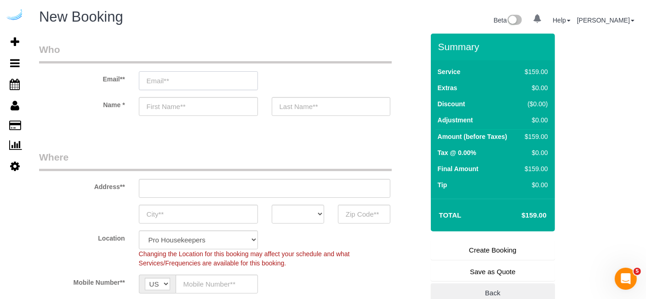
click at [218, 83] on input "email" at bounding box center [198, 80] width 119 height 19
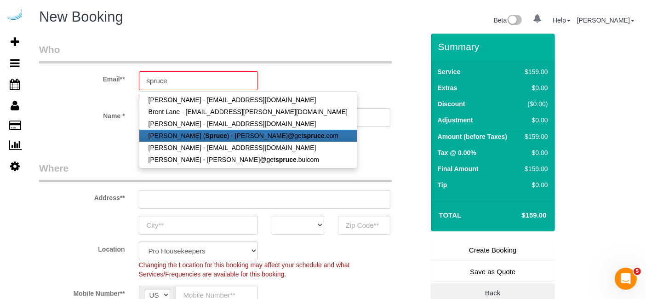
click at [207, 133] on strong "Spruce" at bounding box center [216, 135] width 22 height 7
type input "[PERSON_NAME][EMAIL_ADDRESS][DOMAIN_NAME]"
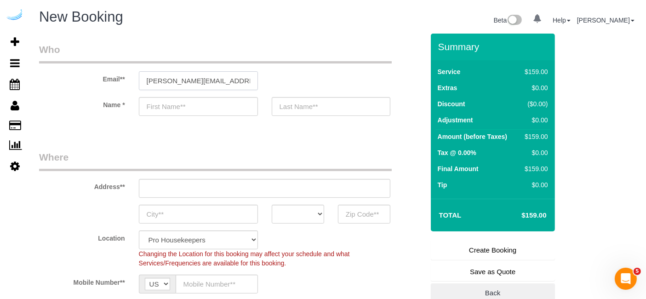
type input "[PERSON_NAME]"
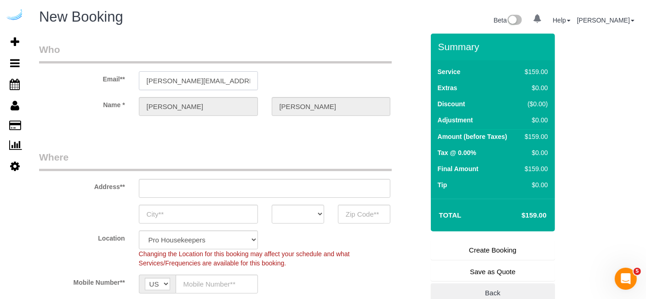
type input "[STREET_ADDRESS][PERSON_NAME]"
type input "Austin"
select select "[GEOGRAPHIC_DATA]"
type input "78704"
click at [289, 189] on input "[STREET_ADDRESS][PERSON_NAME]" at bounding box center [265, 188] width 252 height 19
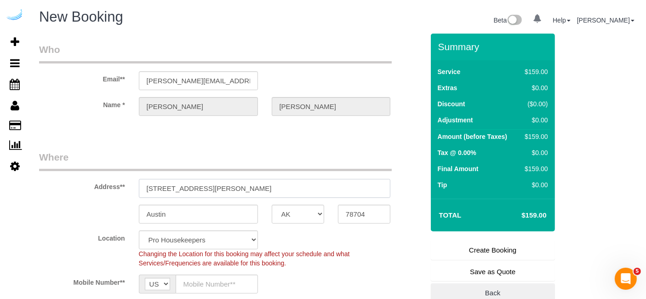
paste input "201 Lavaca St, Austin, TX 78701"
type input "201 Lavaca St, Austin, TX 78701"
select select "9"
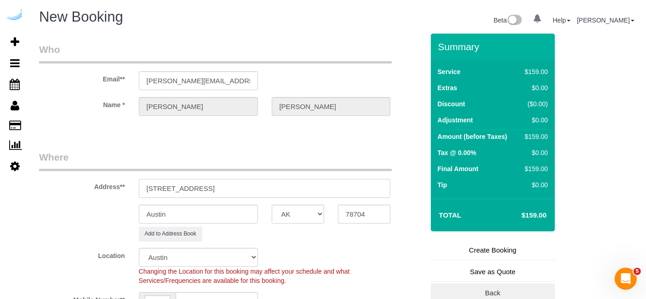
select select "object:5847"
drag, startPoint x: 229, startPoint y: 191, endPoint x: 279, endPoint y: 192, distance: 49.7
click at [279, 192] on input "201 Lavaca St, Austin, TX 78701" at bounding box center [265, 188] width 252 height 19
type input "201 Lavaca St, Austin, TX 78701"
click at [358, 212] on input "78704" at bounding box center [364, 214] width 52 height 19
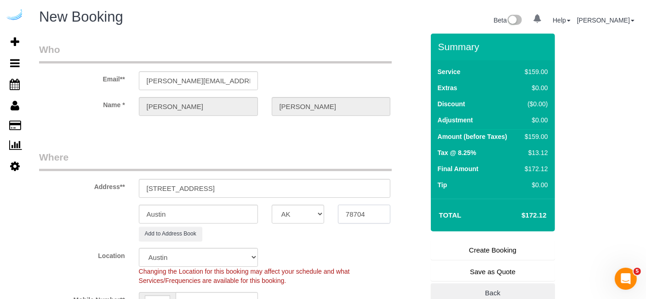
drag, startPoint x: 350, startPoint y: 215, endPoint x: 372, endPoint y: 211, distance: 22.4
click at [372, 211] on input "78704" at bounding box center [364, 214] width 52 height 19
paste input "8701"
click at [346, 213] on input "8701" at bounding box center [364, 214] width 52 height 19
type input "78701"
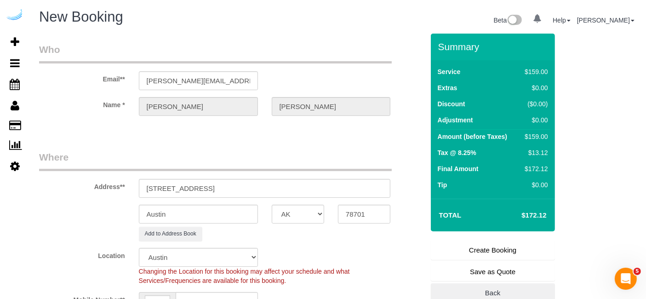
click at [369, 239] on div "Add to Address Book" at bounding box center [265, 234] width 266 height 14
drag, startPoint x: 196, startPoint y: 186, endPoint x: 460, endPoint y: 166, distance: 264.1
click at [460, 34] on form "Who Email** brandie@getspruce.com Name * Brandie Louck Where Address** 201 Lava…" at bounding box center [338, 34] width 598 height 0
paste input "Hunter Wynns"
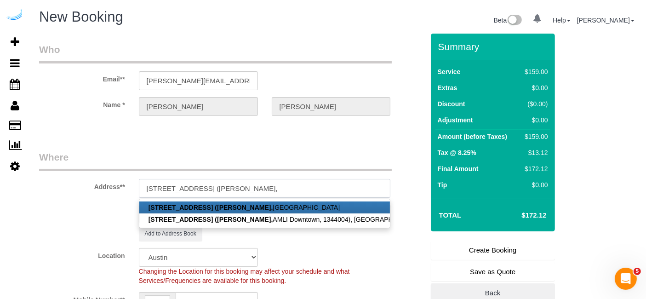
paste input "AMLI Downtown"
paste input "1491038"
type input "201 Lavaca St, Unit 226 (Hunter Wynns, AMLI Downtown , 1491038)"
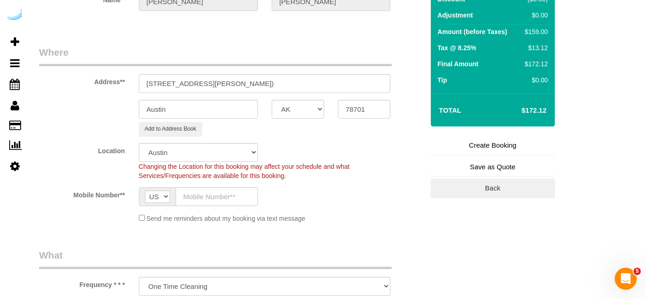
scroll to position [107, 0]
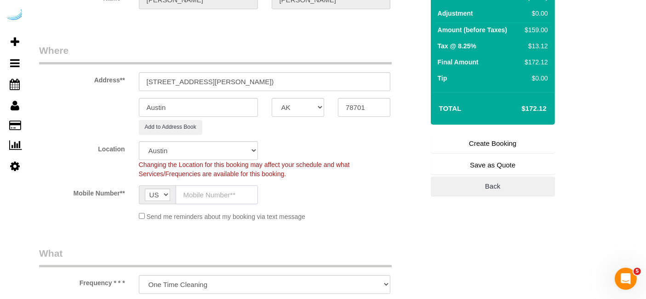
click at [228, 188] on input "text" at bounding box center [217, 194] width 82 height 19
click at [306, 211] on div "Send me reminders about my booking via text message" at bounding box center [265, 216] width 266 height 10
paste input "[PHONE_NUMBER]"
click at [219, 198] on input "[PHONE_NUMBER]" at bounding box center [217, 194] width 82 height 19
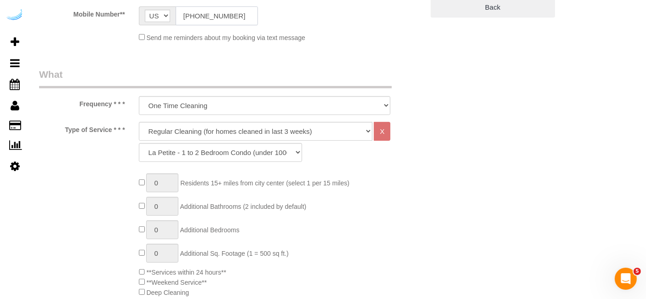
scroll to position [289, 0]
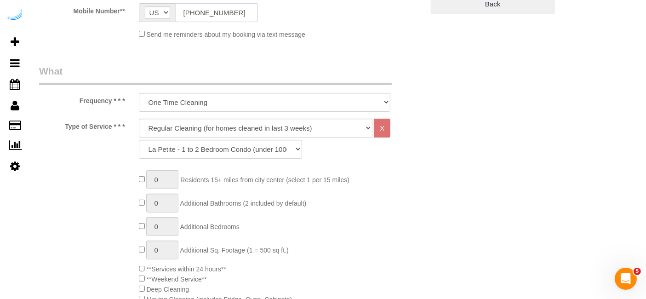
type input "[PHONE_NUMBER]"
click at [240, 126] on select "Deep Cleaning (for homes that have not been cleaned in 3+ weeks) Spruce Regular…" at bounding box center [256, 128] width 234 height 19
select select "282"
click at [139, 119] on select "Deep Cleaning (for homes that have not been cleaned in 3+ weeks) Spruce Regular…" at bounding box center [256, 128] width 234 height 19
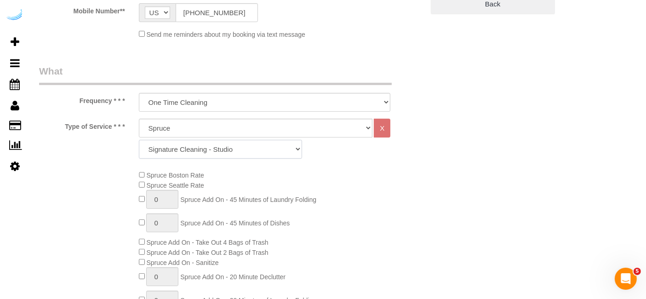
click at [227, 151] on select "Signature Cleaning - Studio Signature Cleaning - 1 Bed 1 Bath Signature Cleanin…" at bounding box center [220, 149] width 163 height 19
select select "304"
click at [139, 140] on select "Signature Cleaning - Studio Signature Cleaning - 1 Bed 1 Bath Signature Cleanin…" at bounding box center [220, 149] width 163 height 19
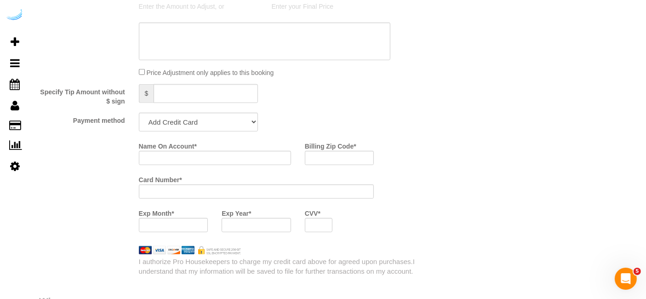
scroll to position [832, 0]
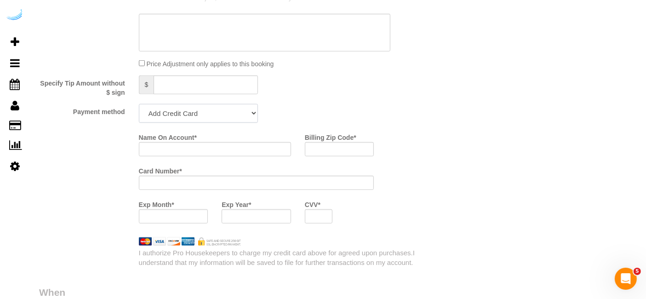
drag, startPoint x: 214, startPoint y: 112, endPoint x: 206, endPoint y: 149, distance: 37.6
select select "string:check"
click at [139, 104] on select "Add Credit Card Cash Check Paypal" at bounding box center [198, 113] width 119 height 19
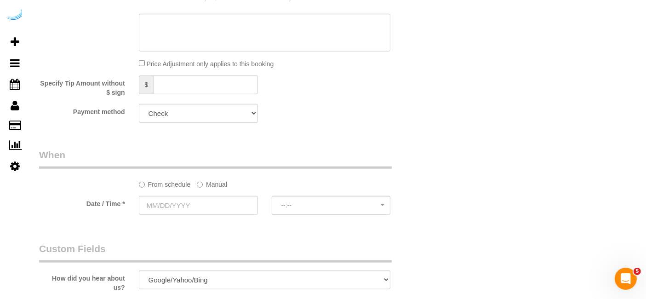
click at [216, 178] on label "Manual" at bounding box center [212, 182] width 30 height 12
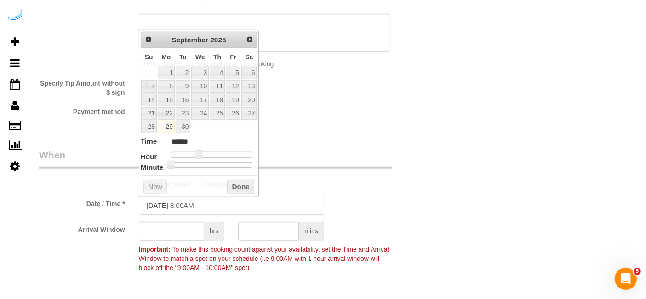
click at [206, 200] on input "[DATE] 8:00AM" at bounding box center [231, 205] width 185 height 19
click at [250, 43] on link "Next" at bounding box center [250, 39] width 13 height 13
click at [236, 74] on link "3" at bounding box center [233, 73] width 15 height 12
type input "10/03/2025 9:00AM"
type input "******"
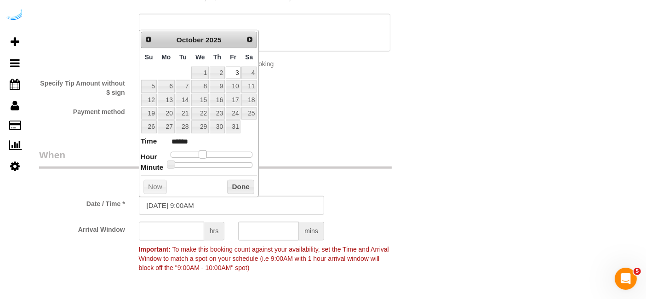
click at [205, 150] on span at bounding box center [203, 154] width 8 height 8
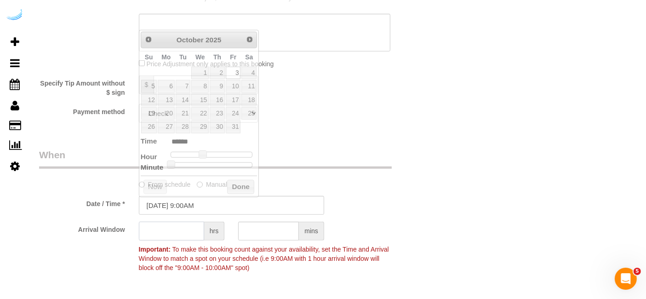
click at [178, 228] on input "text" at bounding box center [171, 231] width 65 height 19
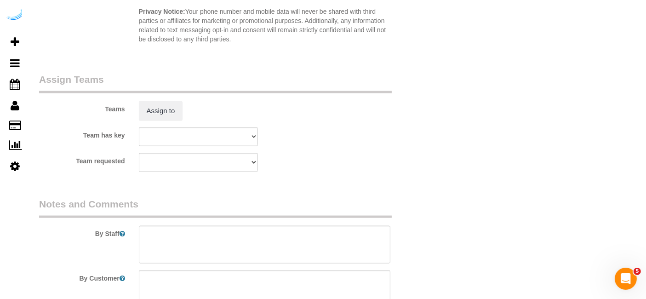
scroll to position [1315, 0]
type input "4"
click at [171, 111] on button "Assign to" at bounding box center [161, 110] width 44 height 19
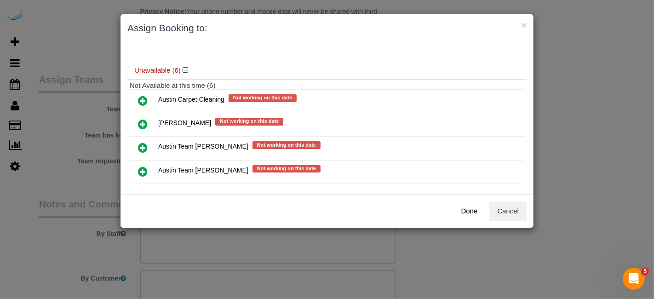
scroll to position [75, 0]
click at [146, 165] on icon at bounding box center [143, 170] width 10 height 11
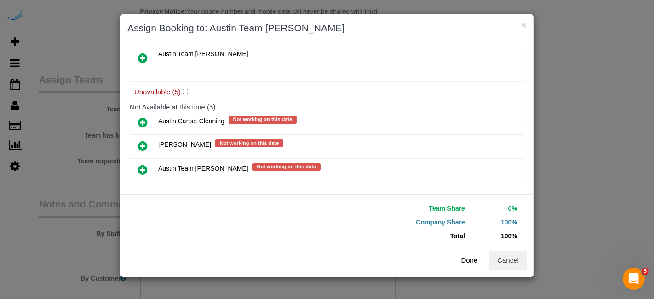
scroll to position [97, 0]
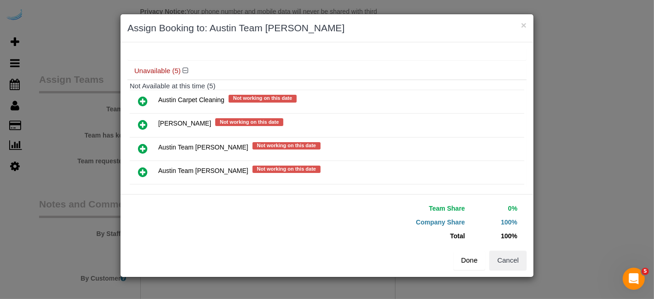
click at [463, 262] on button "Done" at bounding box center [469, 259] width 32 height 19
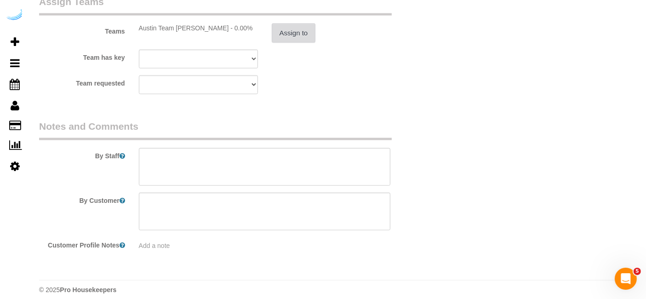
scroll to position [1398, 0]
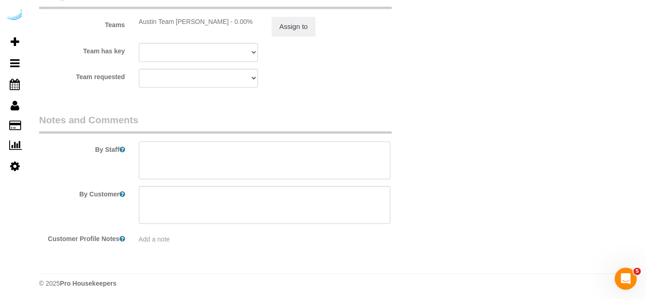
click at [321, 165] on textarea at bounding box center [265, 161] width 252 height 38
click at [268, 152] on textarea at bounding box center [265, 161] width 252 height 38
paste textarea "Permanent Notes:No notes from this customer.Today's Notes:No notes from this se…"
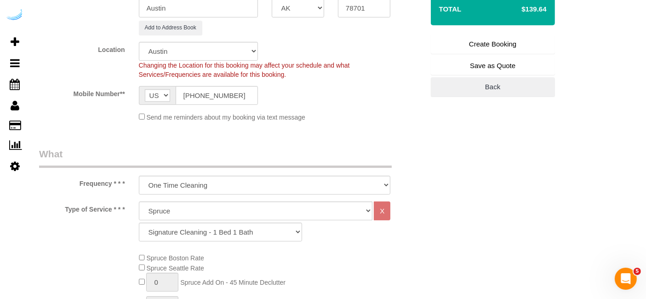
scroll to position [0, 0]
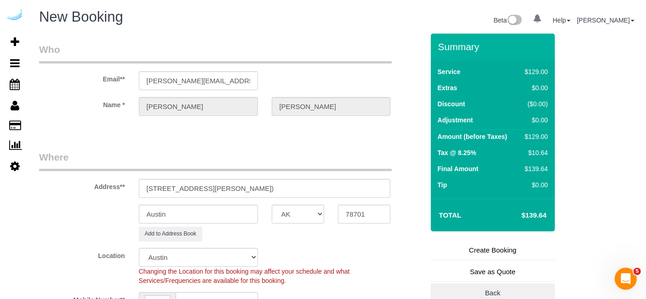
type textarea "Recurrency: One time service Permanent Notes:No notes from this customer.Today'…"
click at [493, 250] on link "Create Booking" at bounding box center [493, 249] width 124 height 19
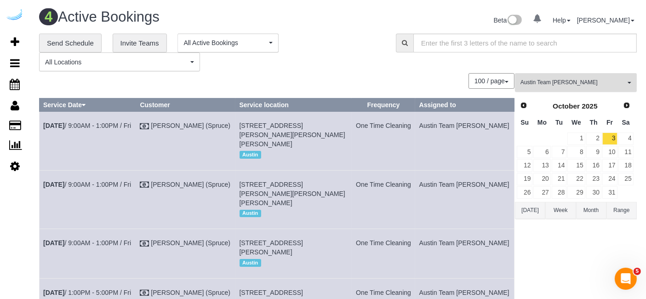
click at [537, 84] on span "Austin Team Isabel" at bounding box center [572, 83] width 105 height 8
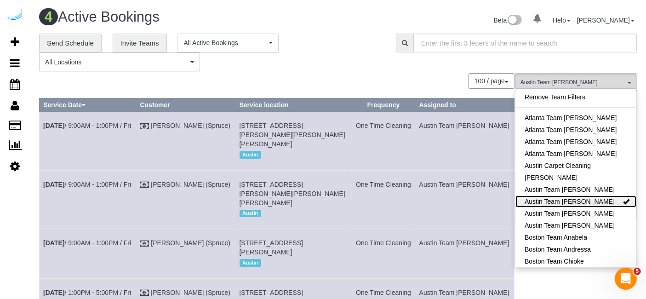
click at [591, 202] on link "Austin Team Isabel" at bounding box center [575, 201] width 121 height 12
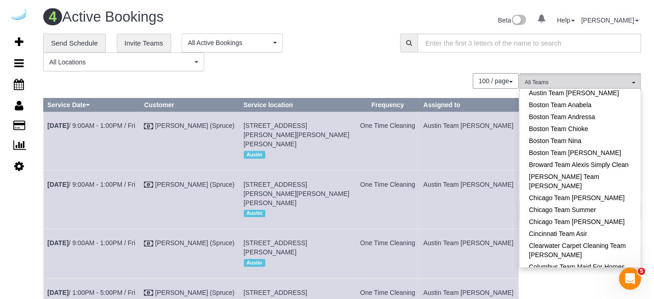
scroll to position [157, 0]
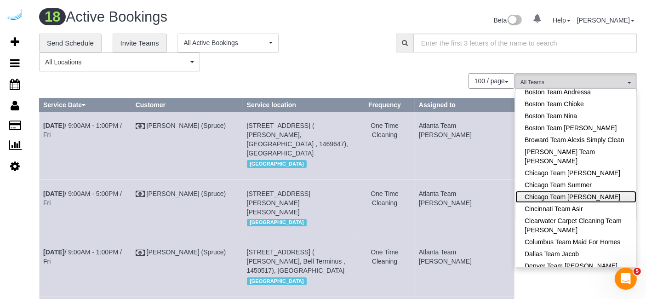
click at [592, 198] on link "Chicago Team Wesley" at bounding box center [575, 197] width 121 height 12
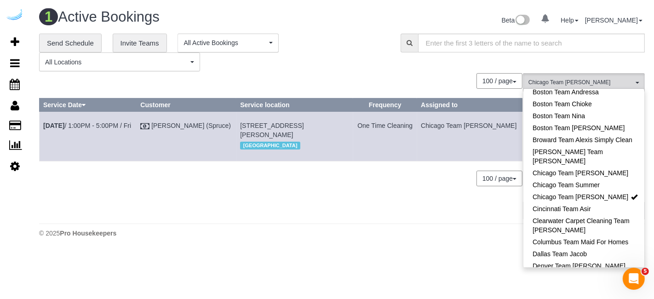
click at [424, 73] on div "100 / page 10 / page 20 / page 30 / page 40 / page 50 / page 100 / page" at bounding box center [280, 81] width 483 height 16
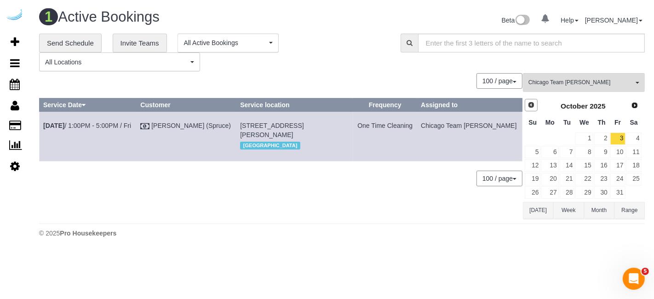
click at [532, 99] on link "Prev" at bounding box center [530, 105] width 13 height 13
click at [547, 191] on link "29" at bounding box center [549, 192] width 17 height 12
click at [568, 193] on link "30" at bounding box center [566, 192] width 15 height 12
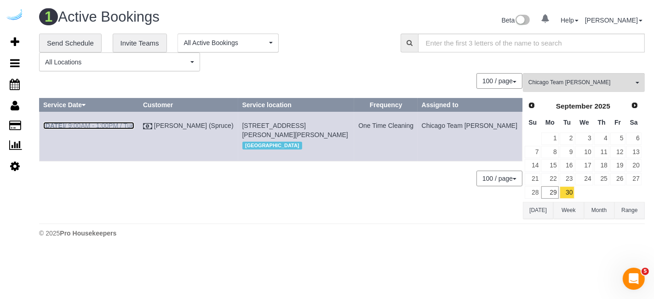
click at [124, 126] on link "Sep 30th / 9:00AM - 1:00PM / Tue" at bounding box center [88, 125] width 91 height 7
copy tr "Sep 30th / 9:00AM - 1:00PM / Tue Brandie Louck (Spruce) 728 N Morgan St, Unit S…"
click at [634, 106] on span "Next" at bounding box center [634, 104] width 7 height 7
click at [594, 136] on link "2" at bounding box center [601, 138] width 15 height 12
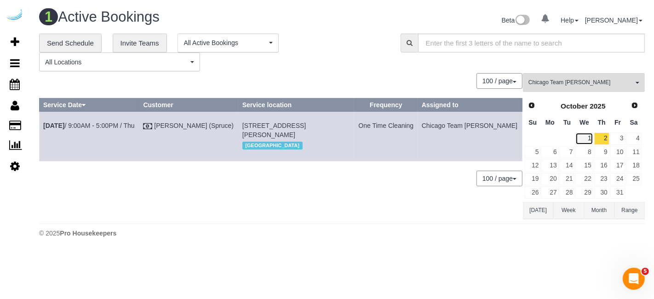
click at [588, 136] on link "1" at bounding box center [583, 138] width 17 height 12
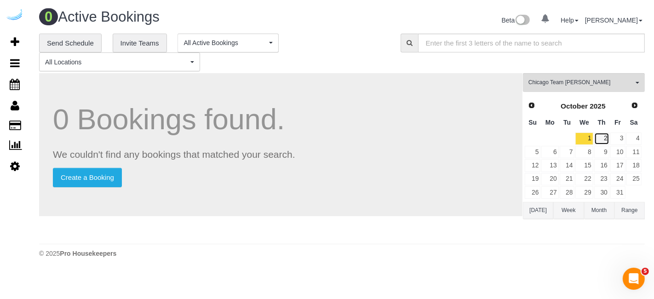
click at [599, 140] on link "2" at bounding box center [601, 138] width 15 height 12
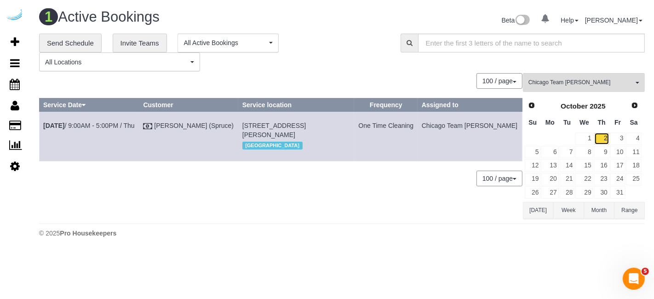
click at [601, 138] on link "2" at bounding box center [601, 138] width 15 height 12
click at [609, 126] on th "Th" at bounding box center [601, 123] width 16 height 18
click at [620, 139] on link "3" at bounding box center [617, 138] width 15 height 12
click at [605, 80] on span "Chicago Team [PERSON_NAME]" at bounding box center [580, 83] width 105 height 8
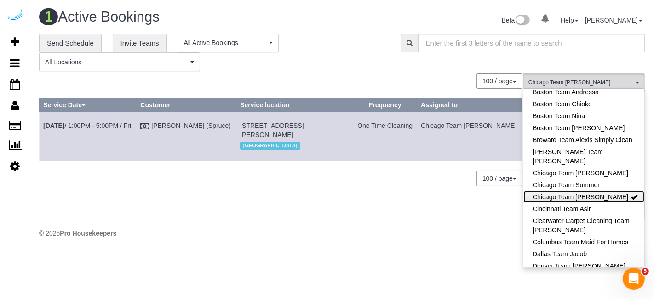
click at [595, 197] on link "Chicago Team [PERSON_NAME]" at bounding box center [583, 197] width 121 height 12
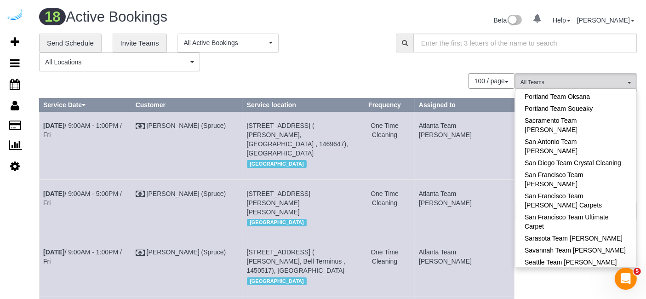
scroll to position [878, 0]
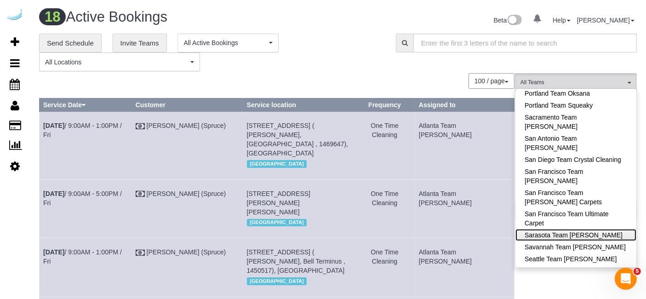
click at [593, 229] on link "Sarasota Team [PERSON_NAME]" at bounding box center [575, 235] width 121 height 12
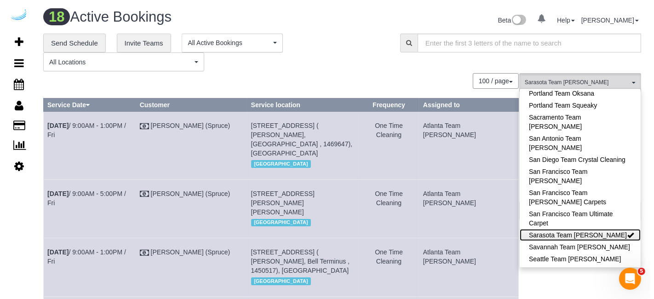
scroll to position [993, 0]
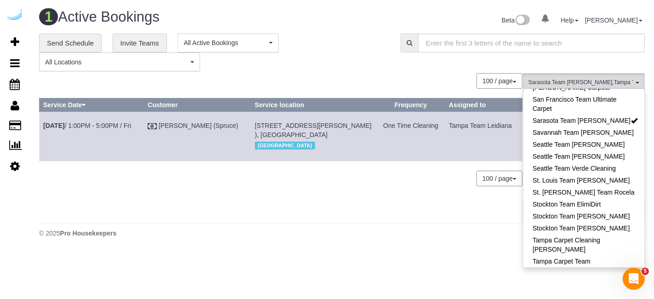
click at [478, 256] on body "0 Beta Your Notifications You have 0 alerts Add Booking Bookings Active Booking…" at bounding box center [327, 149] width 654 height 299
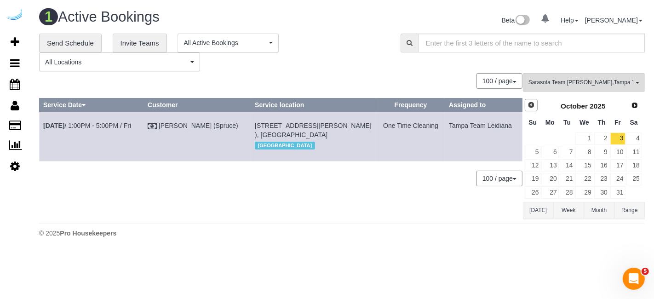
click at [529, 106] on span "Prev" at bounding box center [530, 104] width 7 height 7
click at [550, 190] on link "29" at bounding box center [549, 192] width 17 height 12
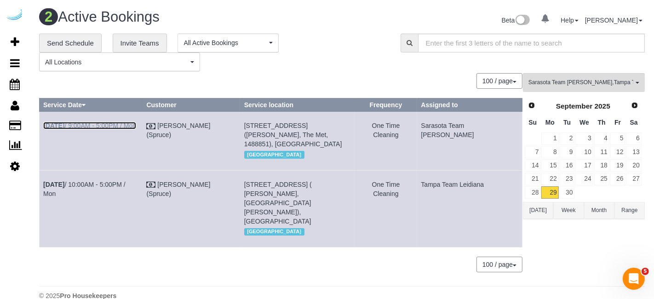
click at [125, 123] on link "Sep 29th / 9:00AM - 5:00PM / Mon" at bounding box center [89, 125] width 93 height 7
copy tr "Sep 29th / 9:00AM - 5:00PM / Mon Brandie Louck (Spruce) 1402 13th St W, Buildin…"
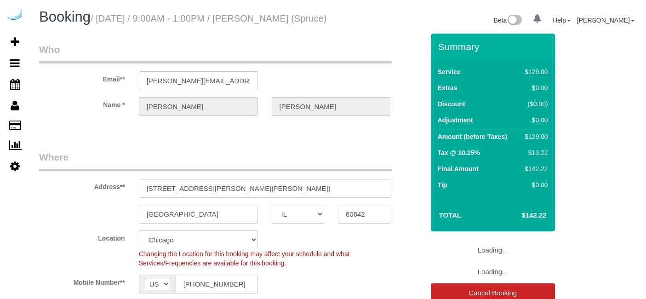
select select "IL"
select select "number:9"
select select "object:690"
select select "282"
select select "object:774"
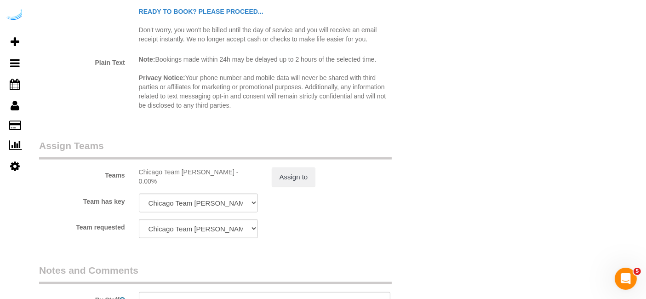
scroll to position [1451, 0]
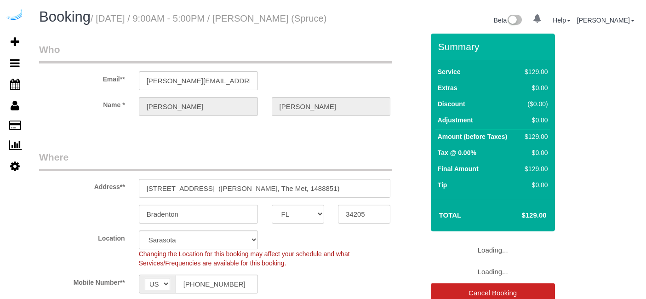
select select "FL"
select select "number:9"
select select "object:774"
select select "282"
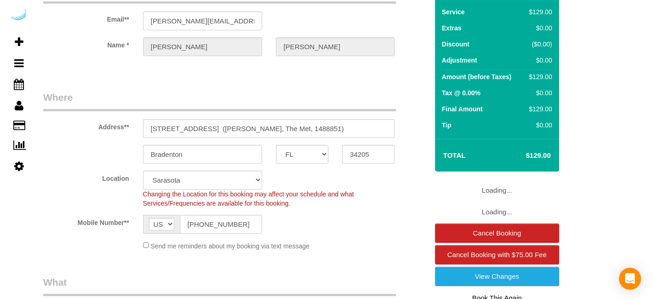
scroll to position [146, 0]
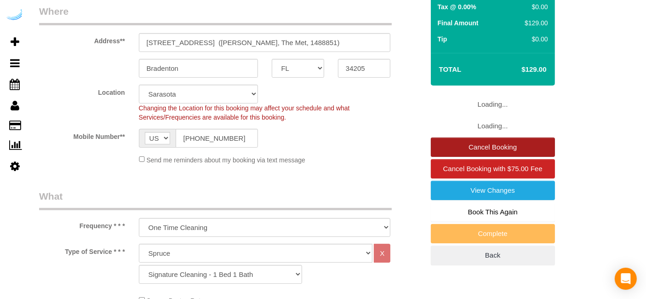
click at [471, 155] on link "Cancel Booking" at bounding box center [493, 146] width 124 height 19
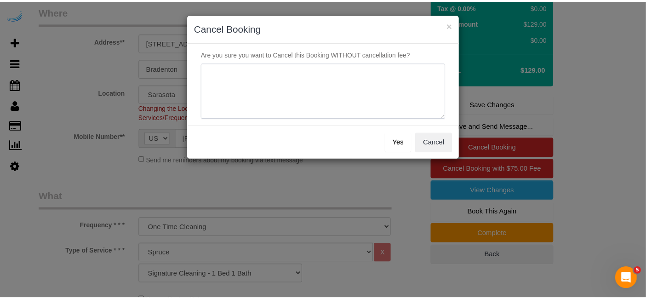
scroll to position [0, 0]
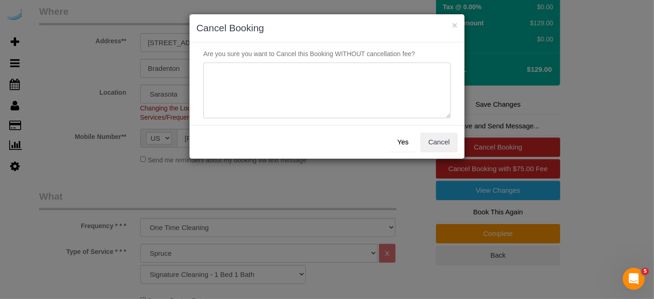
click at [383, 99] on textarea at bounding box center [326, 91] width 247 height 56
type textarea "Not on spruce."
click at [394, 137] on button "Yes" at bounding box center [402, 141] width 27 height 19
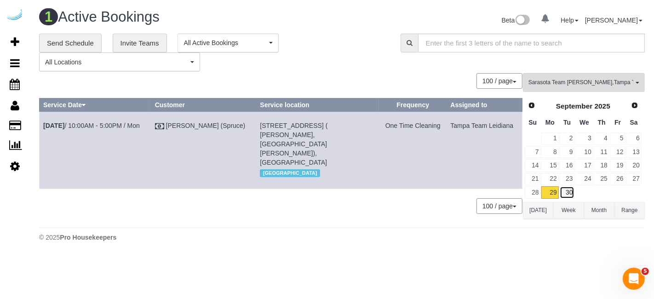
click at [569, 190] on link "30" at bounding box center [566, 192] width 15 height 12
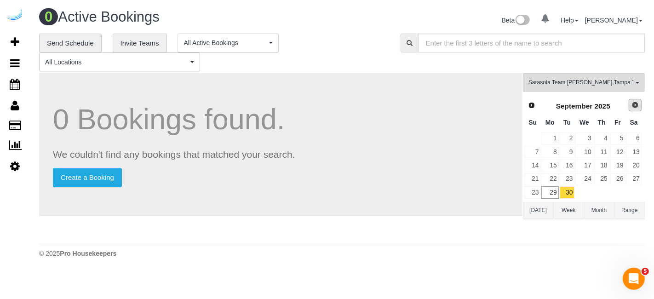
click at [637, 104] on span "Next" at bounding box center [634, 104] width 7 height 7
click at [583, 138] on link "1" at bounding box center [583, 138] width 17 height 12
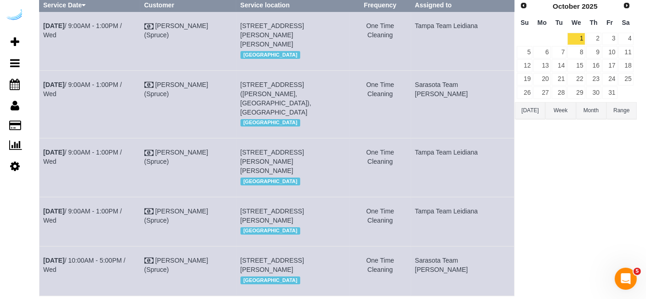
scroll to position [99, 0]
drag, startPoint x: 346, startPoint y: 141, endPoint x: 339, endPoint y: 141, distance: 7.4
click at [304, 149] on span "[STREET_ADDRESS][PERSON_NAME][PERSON_NAME]" at bounding box center [271, 162] width 63 height 26
drag, startPoint x: 264, startPoint y: 153, endPoint x: 256, endPoint y: 153, distance: 7.8
click at [256, 153] on span "[STREET_ADDRESS][PERSON_NAME][PERSON_NAME]" at bounding box center [271, 162] width 63 height 26
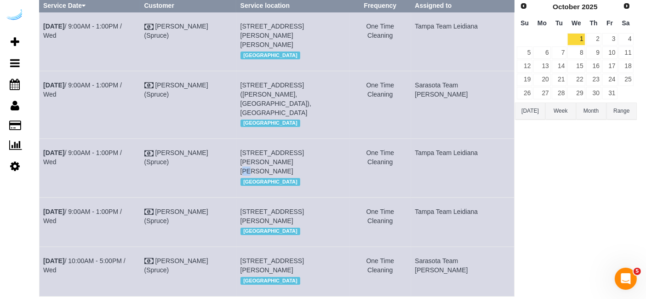
drag, startPoint x: 269, startPoint y: 153, endPoint x: 250, endPoint y: 153, distance: 19.3
click at [250, 153] on td "[STREET_ADDRESS][PERSON_NAME][PERSON_NAME] [GEOGRAPHIC_DATA]" at bounding box center [292, 168] width 113 height 58
copy span "5-204"
click at [109, 149] on link "[DATE] 9:00AM - 1:00PM / Wed" at bounding box center [82, 157] width 79 height 17
copy tr "[DATE] 9:00AM - 1:00PM / Wed [PERSON_NAME] (Spruce) [STREET_ADDRESS][PERSON_NAM…"
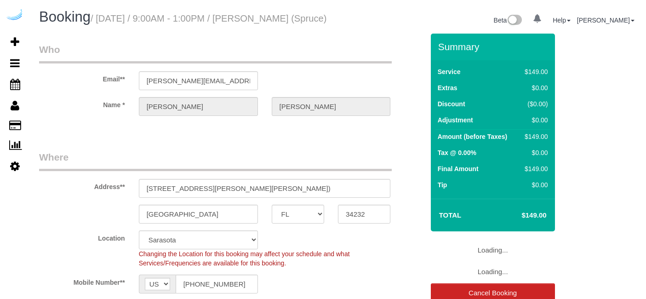
select select "FL"
select select "282"
select select "number:9"
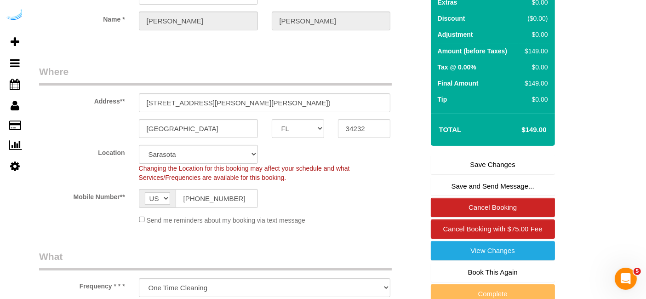
scroll to position [87, 0]
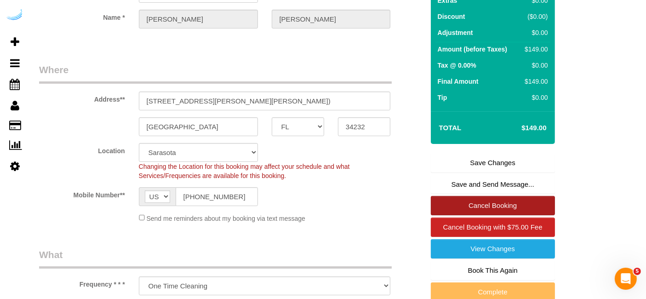
click at [481, 213] on link "Cancel Booking" at bounding box center [493, 205] width 124 height 19
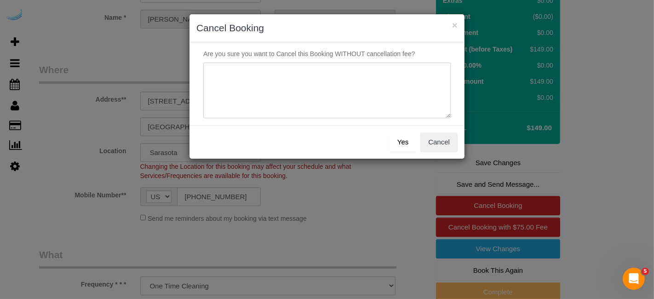
click at [379, 111] on textarea at bounding box center [326, 91] width 247 height 56
type textarea "Not on spruce."
click at [404, 148] on button "Yes" at bounding box center [402, 141] width 27 height 19
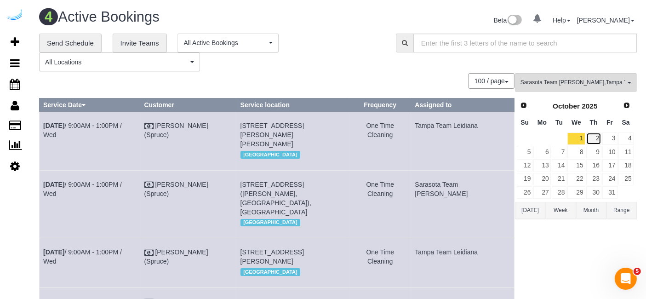
click at [597, 135] on link "2" at bounding box center [593, 138] width 15 height 12
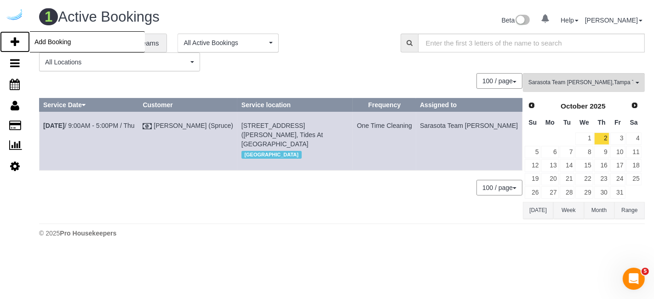
click at [13, 45] on icon at bounding box center [15, 41] width 9 height 11
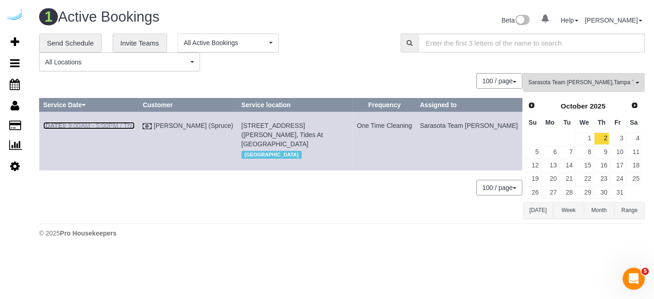
click at [120, 126] on link "[DATE] 9:00AM - 5:00PM / Thu" at bounding box center [88, 125] width 91 height 7
click at [558, 80] on span "Sarasota Team [PERSON_NAME] , Tampa Team Leidiana" at bounding box center [580, 83] width 105 height 8
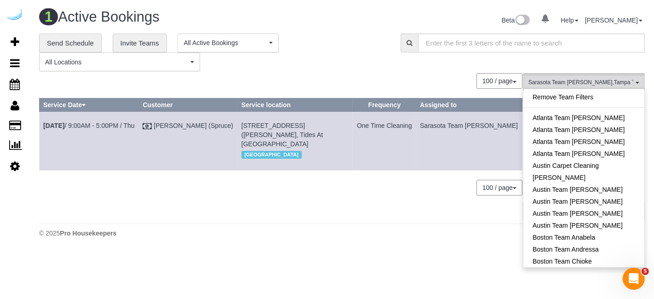
scroll to position [871, 0]
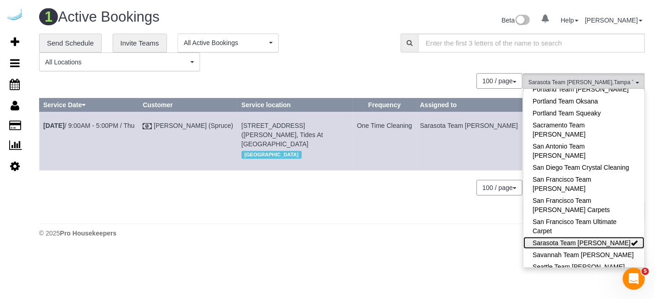
click at [621, 237] on link "Sarasota Team [PERSON_NAME]" at bounding box center [583, 243] width 121 height 12
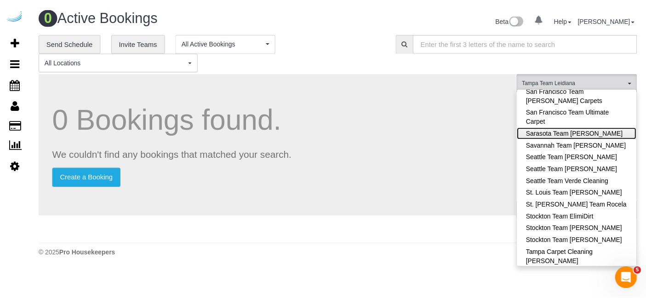
scroll to position [993, 0]
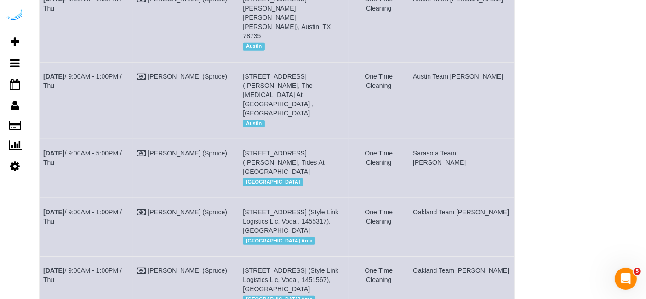
scroll to position [1602, 0]
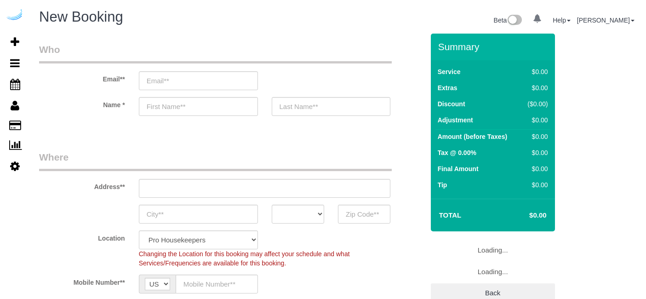
select select "4"
select select "number:9"
click at [202, 85] on input "email" at bounding box center [198, 80] width 119 height 19
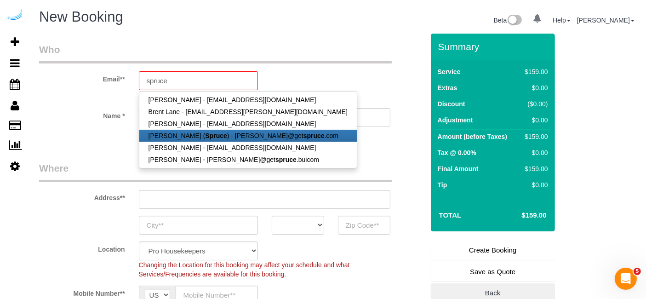
click at [196, 139] on link "[PERSON_NAME] ( Spruce ) - [PERSON_NAME]@get spruce .com" at bounding box center [247, 136] width 217 height 12
type input "[PERSON_NAME][EMAIL_ADDRESS][DOMAIN_NAME]"
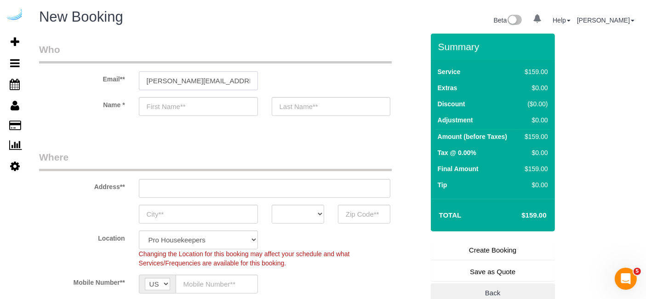
type input "[PERSON_NAME]"
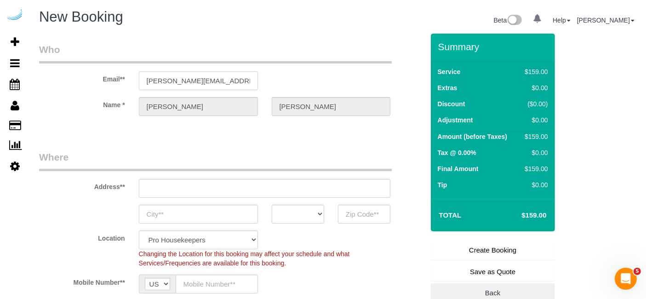
type input "[STREET_ADDRESS][PERSON_NAME]"
type input "Austin"
select select "[GEOGRAPHIC_DATA]"
type input "78704"
select select "9"
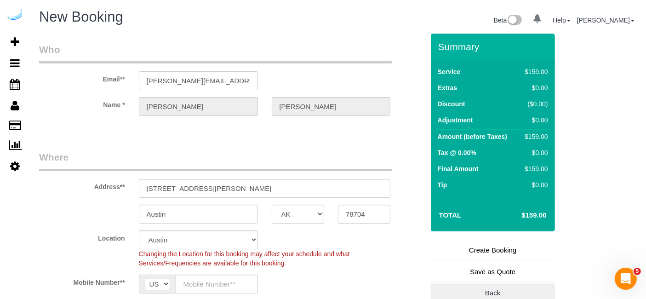
select select "object:1259"
click at [226, 186] on input "[STREET_ADDRESS][PERSON_NAME]" at bounding box center [265, 188] width 252 height 19
paste input "[STREET_ADDRESS]"
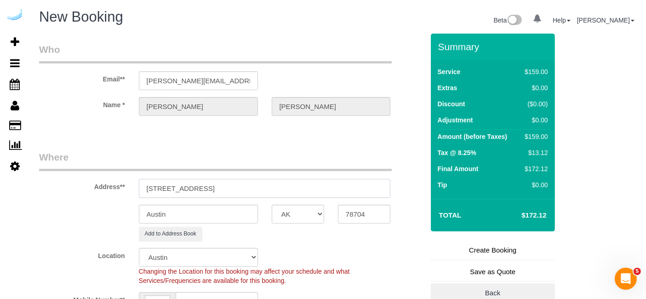
drag, startPoint x: 240, startPoint y: 186, endPoint x: 285, endPoint y: 185, distance: 45.1
click at [285, 185] on input "[STREET_ADDRESS]" at bounding box center [265, 188] width 252 height 19
type input "[STREET_ADDRESS]"
click at [369, 215] on input "78704" at bounding box center [364, 214] width 52 height 19
paste input "34205"
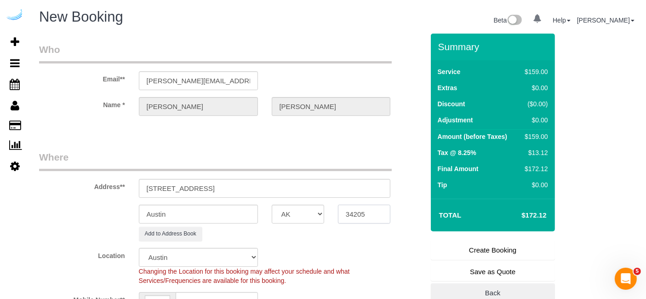
type input "34205"
click at [311, 213] on select "AK AL AR AZ CA CO CT DC DE [GEOGRAPHIC_DATA] [GEOGRAPHIC_DATA] HI IA ID IL IN K…" at bounding box center [298, 214] width 52 height 19
select select "22"
select select "object:1306"
select select "FL"
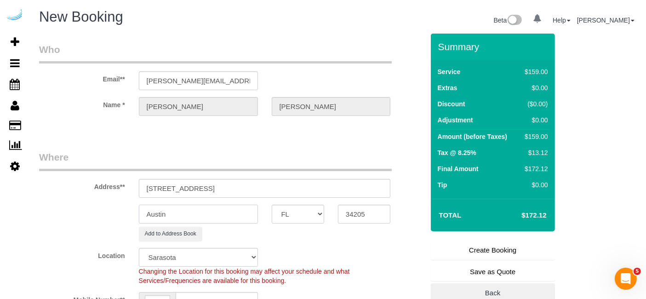
click at [243, 214] on input "Austin" at bounding box center [198, 214] width 119 height 19
type input "Bradenton"
drag, startPoint x: 199, startPoint y: 185, endPoint x: 394, endPoint y: 204, distance: 195.3
click at [394, 204] on sui-booking-address "Address** [STREET_ADDRESS] [GEOGRAPHIC_DATA] AK AL AR AZ CA CO CT DC DE [GEOGRA…" at bounding box center [231, 195] width 385 height 91
paste input "[PERSON_NAME]"
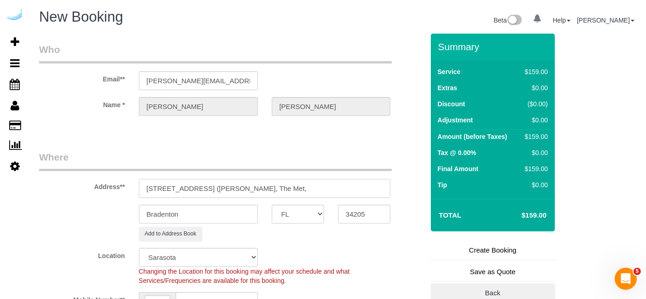
paste input "1488851"
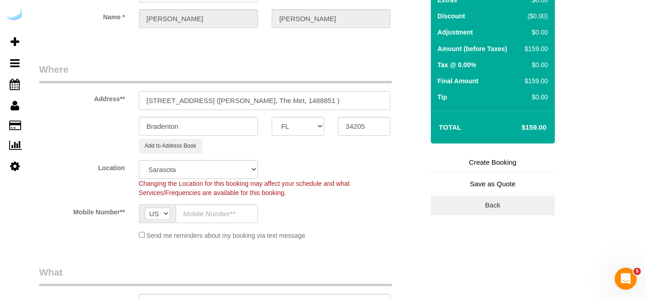
scroll to position [88, 0]
type input "[STREET_ADDRESS] ([PERSON_NAME], The Met, 1488851 )"
click at [228, 211] on input "text" at bounding box center [217, 213] width 82 height 19
type input "[PHONE_NUMBER]"
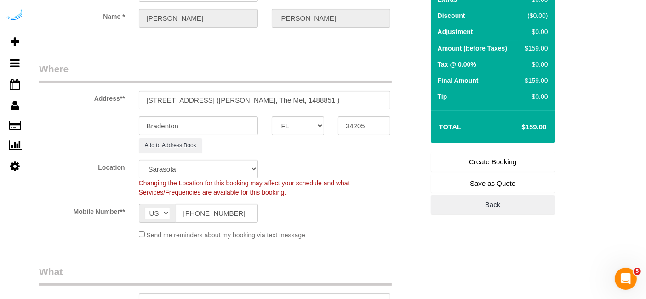
type input "[PERSON_NAME]"
type input "[PHONE_NUMBER]"
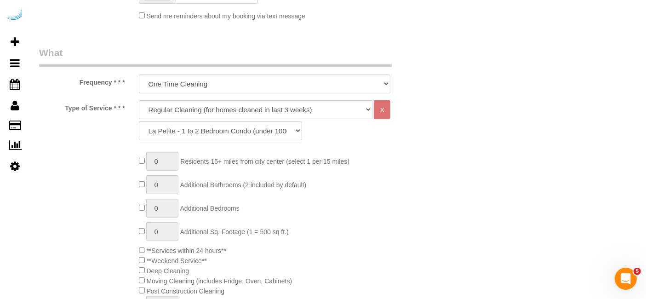
scroll to position [308, 0]
click at [268, 109] on select "Deep Cleaning (for homes that have not been cleaned in 3+ weeks) Spruce Regular…" at bounding box center [256, 108] width 234 height 19
select select "282"
click at [139, 99] on select "Deep Cleaning (for homes that have not been cleaned in 3+ weeks) Spruce Regular…" at bounding box center [256, 108] width 234 height 19
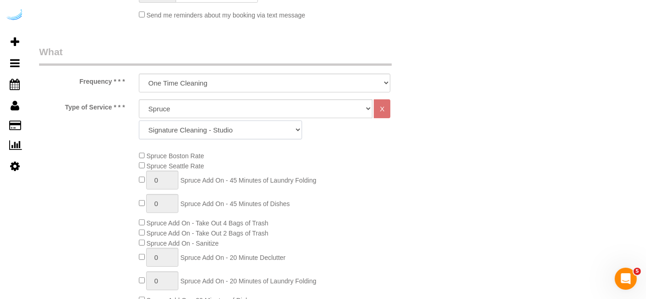
click at [258, 125] on select "Signature Cleaning - Studio Signature Cleaning - 1 Bed 1 Bath Signature Cleanin…" at bounding box center [220, 129] width 163 height 19
select select "304"
click at [139, 120] on select "Signature Cleaning - Studio Signature Cleaning - 1 Bed 1 Bath Signature Cleanin…" at bounding box center [220, 129] width 163 height 19
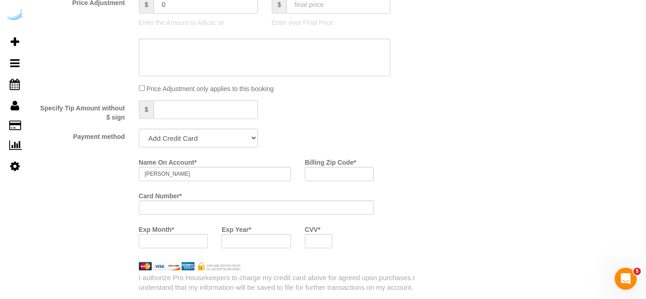
scroll to position [806, 0]
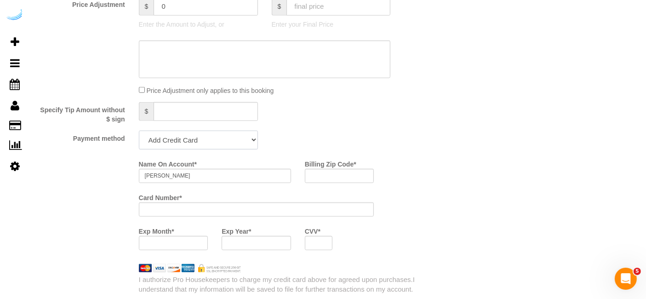
drag, startPoint x: 214, startPoint y: 131, endPoint x: 183, endPoint y: 181, distance: 58.4
select select "string:check"
click at [139, 131] on select "Add Credit Card Cash Check Paypal" at bounding box center [198, 140] width 119 height 19
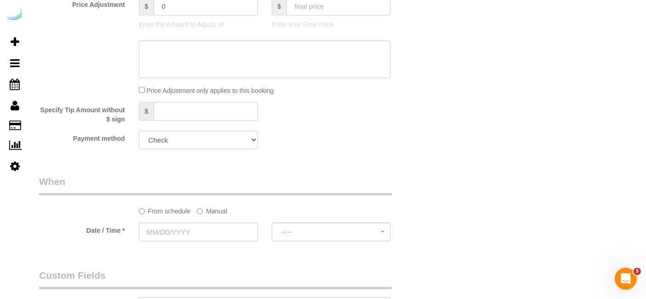
click at [212, 211] on label "Manual" at bounding box center [212, 209] width 30 height 12
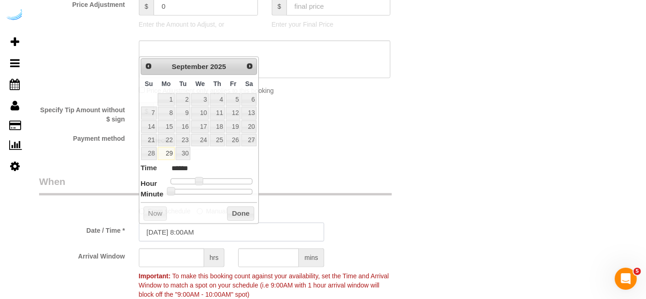
click at [195, 233] on input "[DATE] 8:00AM" at bounding box center [231, 231] width 185 height 19
click at [244, 72] on div "Prev Next [DATE]" at bounding box center [199, 66] width 117 height 17
click at [251, 62] on span "Next" at bounding box center [249, 65] width 7 height 7
click at [219, 102] on link "2" at bounding box center [217, 99] width 15 height 12
type input "[DATE] 9:00AM"
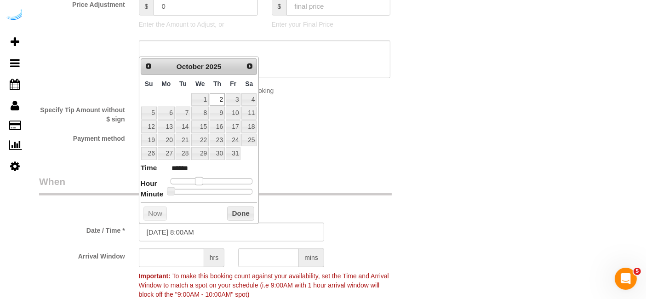
type input "******"
type input "[DATE] 10:00AM"
type input "*******"
type input "[DATE] 11:00AM"
type input "*******"
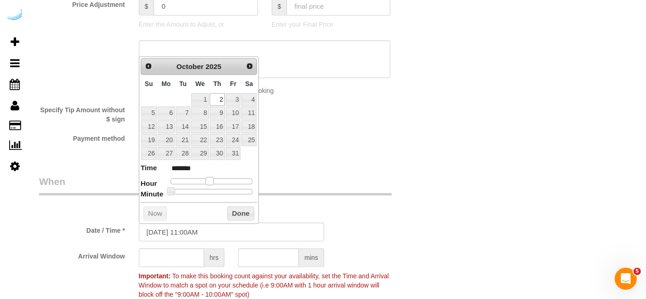
type input "[DATE] 12:00PM"
type input "*******"
type input "[DATE] 1:00PM"
type input "******"
drag, startPoint x: 197, startPoint y: 181, endPoint x: 213, endPoint y: 180, distance: 16.6
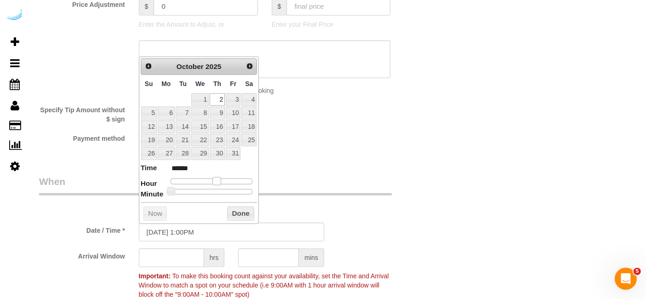
click at [213, 180] on span at bounding box center [216, 181] width 8 height 8
click at [173, 260] on input "text" at bounding box center [171, 257] width 65 height 19
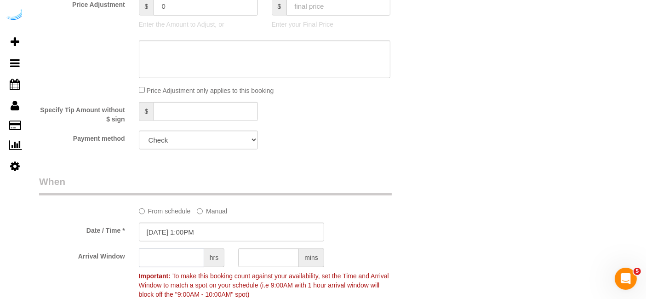
type input "7"
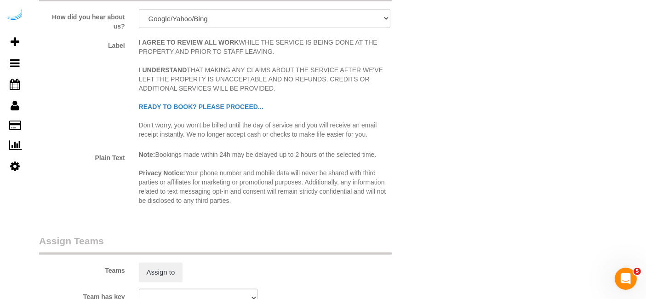
scroll to position [1201, 0]
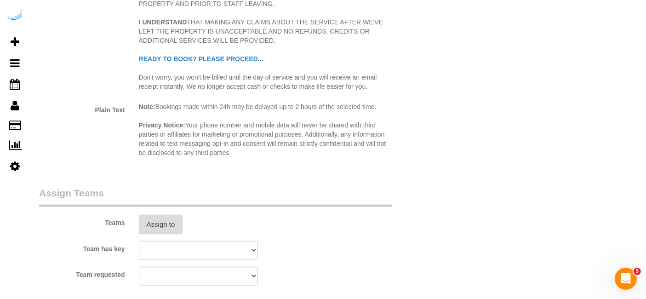
type input "4"
click at [170, 231] on button "Assign to" at bounding box center [161, 224] width 44 height 19
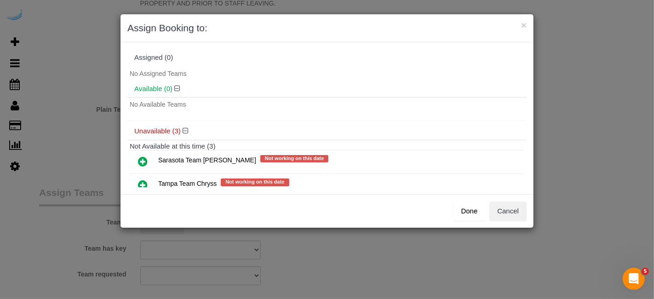
scroll to position [48, 0]
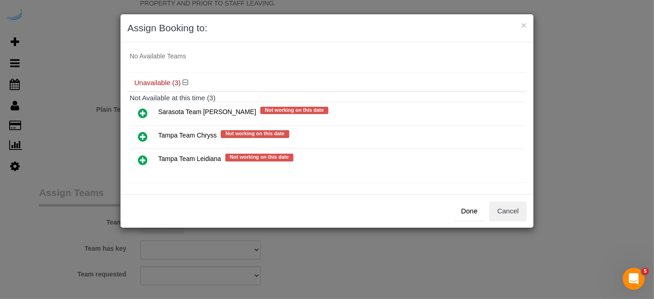
click at [141, 111] on icon at bounding box center [143, 113] width 10 height 11
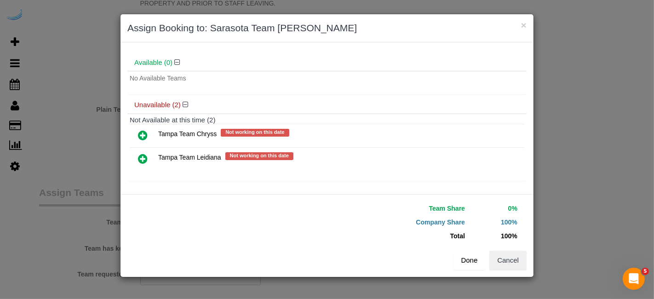
scroll to position [47, 0]
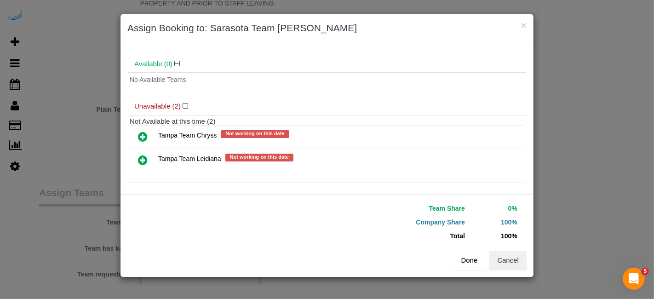
click at [468, 263] on button "Done" at bounding box center [469, 259] width 32 height 19
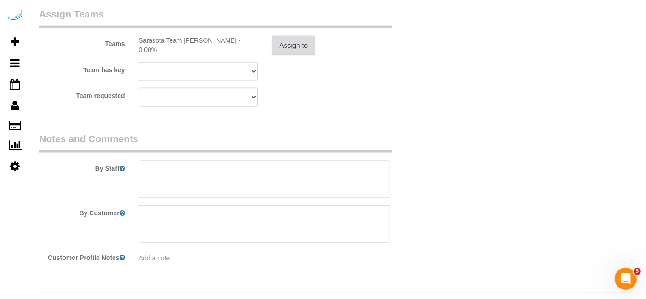
scroll to position [1398, 0]
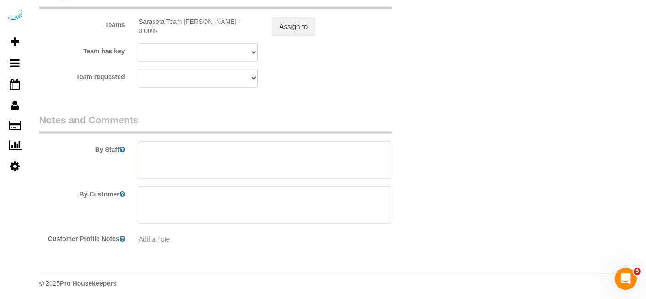
click at [306, 142] on textarea at bounding box center [265, 161] width 252 height 38
click at [233, 155] on textarea at bounding box center [265, 161] width 252 height 38
paste textarea "Permanent Notes:No notes from this [DOMAIN_NAME][DATE] Notes:CST IS AT WORK REQ…"
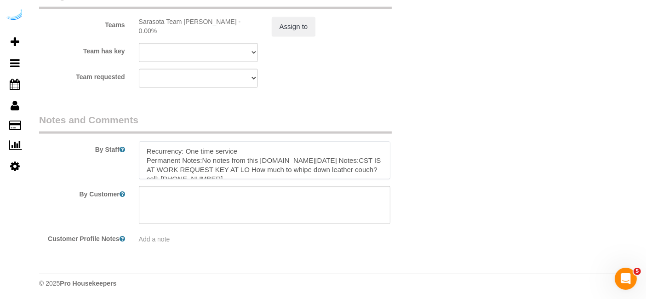
scroll to position [59, 0]
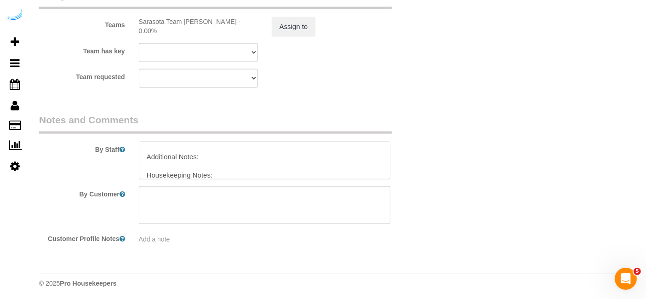
type textarea "Recurrency: One time service Permanent Notes:No notes from this [DOMAIN_NAME][D…"
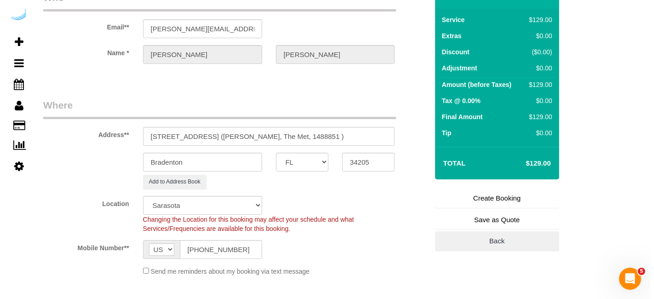
scroll to position [0, 0]
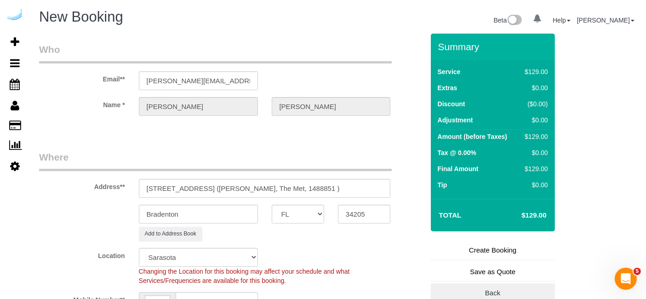
click at [461, 254] on link "Create Booking" at bounding box center [493, 249] width 124 height 19
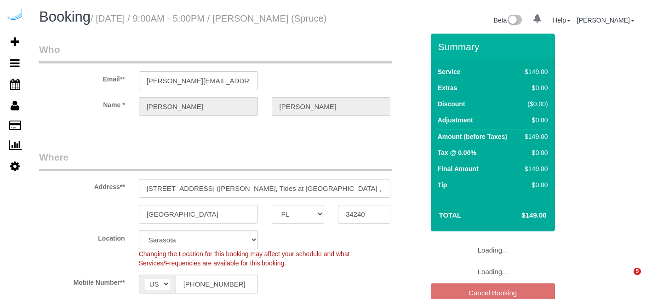
select select "FL"
select select "282"
select select "number:9"
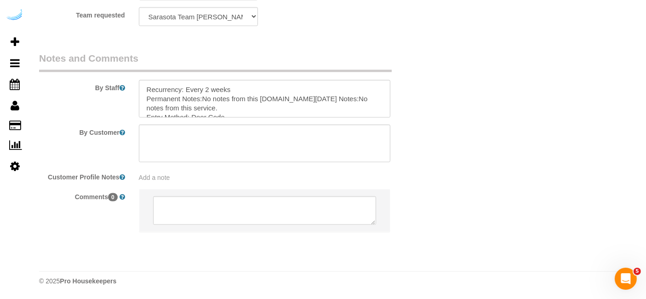
scroll to position [1451, 0]
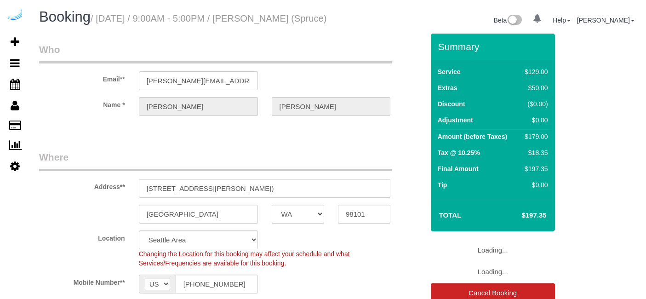
select select "WA"
select select "282"
select select "number:9"
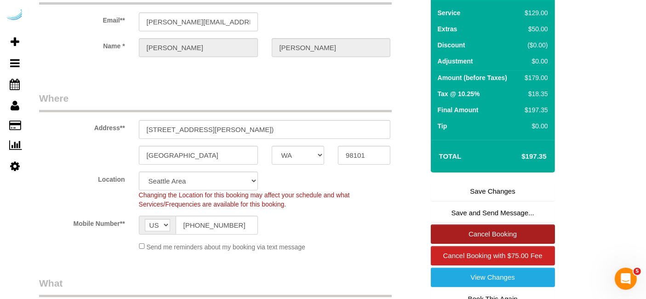
click at [480, 243] on link "Cancel Booking" at bounding box center [493, 233] width 124 height 19
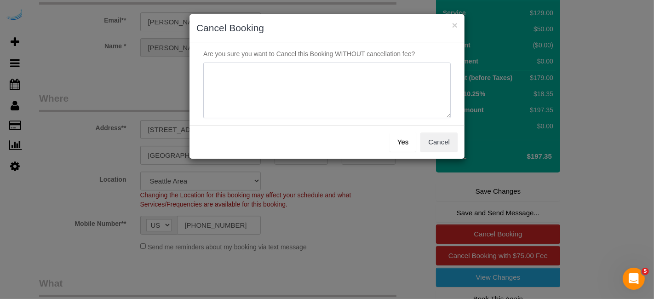
click at [383, 99] on textarea at bounding box center [326, 91] width 247 height 56
type textarea "Not on spruce."
click at [396, 141] on button "Yes" at bounding box center [402, 141] width 27 height 19
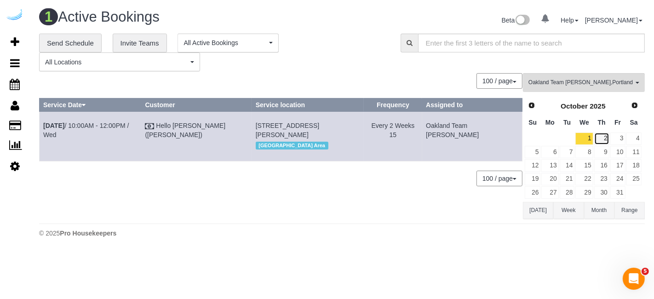
click at [603, 143] on link "2" at bounding box center [601, 138] width 15 height 12
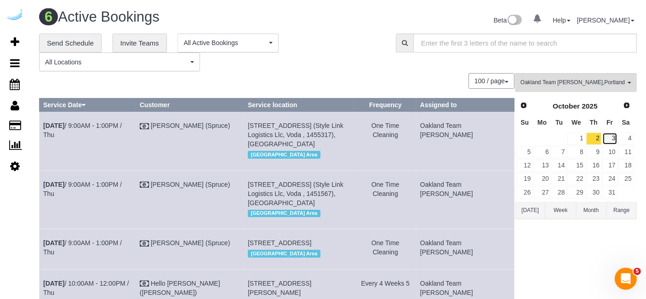
click at [611, 139] on link "3" at bounding box center [609, 138] width 15 height 12
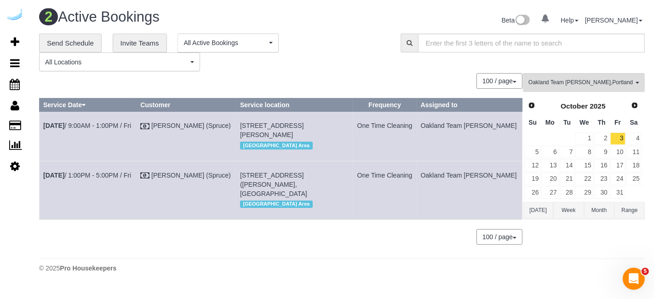
click at [327, 61] on div "**********" at bounding box center [212, 53] width 347 height 38
click at [331, 53] on div "**********" at bounding box center [212, 53] width 347 height 38
click at [340, 36] on div "**********" at bounding box center [212, 53] width 347 height 38
click at [307, 256] on div "2 Active Bookings Beta 0 Your Notifications You have 0 alerts Help Help Docs Ta…" at bounding box center [342, 143] width 624 height 286
click at [547, 76] on button "Oakland Team [PERSON_NAME] , Portland Team Squeaky , [GEOGRAPHIC_DATA] Team Ver…" at bounding box center [584, 82] width 122 height 19
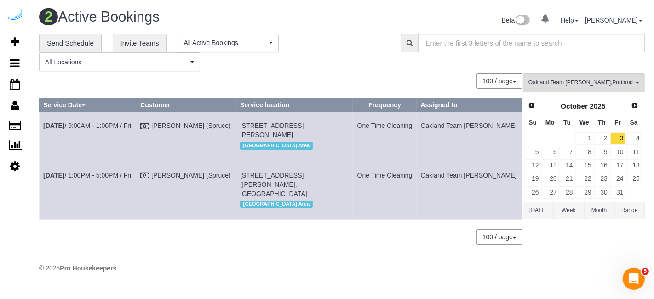
scroll to position [574, 0]
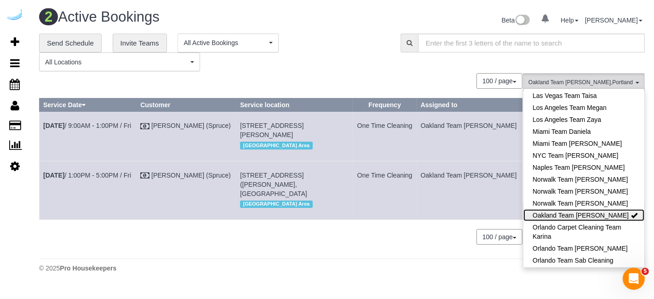
click at [583, 209] on link "Oakland Team [PERSON_NAME]" at bounding box center [583, 215] width 121 height 12
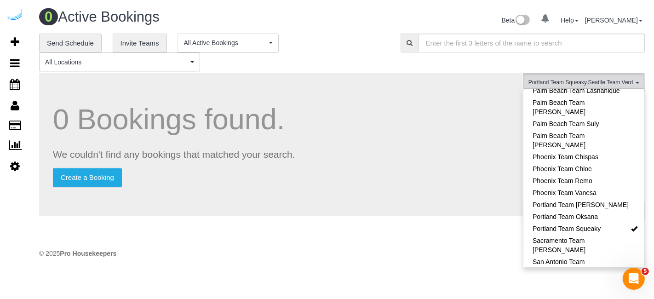
scroll to position [756, 0]
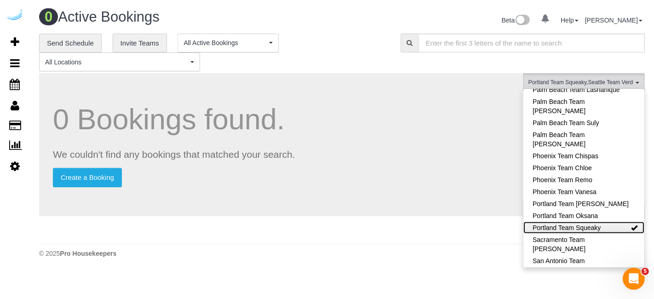
click at [596, 222] on link "Portland Team Squeaky" at bounding box center [583, 228] width 121 height 12
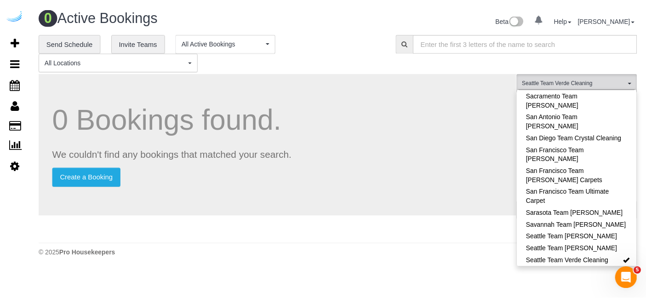
scroll to position [902, 0]
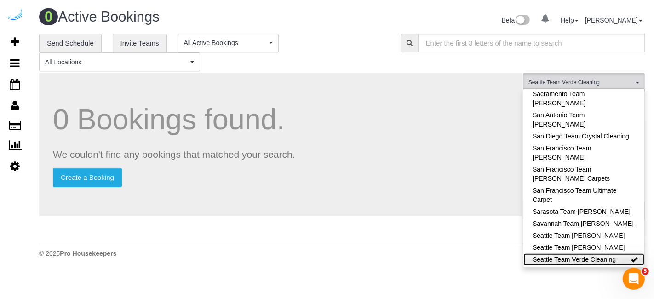
click at [603, 253] on link "Seattle Team Verde Cleaning" at bounding box center [583, 259] width 121 height 12
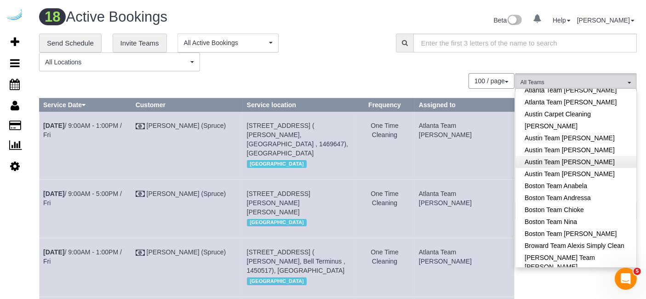
scroll to position [52, 0]
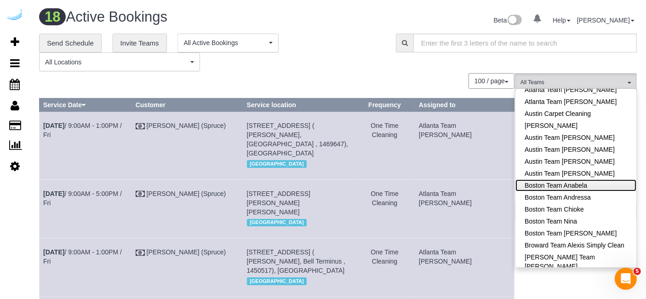
click at [585, 179] on link "Boston Team Anabela" at bounding box center [575, 185] width 121 height 12
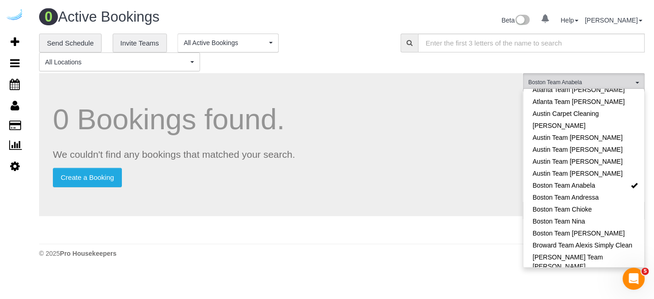
click at [475, 74] on div "0 Bookings found. We couldn't find any bookings that matched your search. Creat…" at bounding box center [280, 144] width 483 height 143
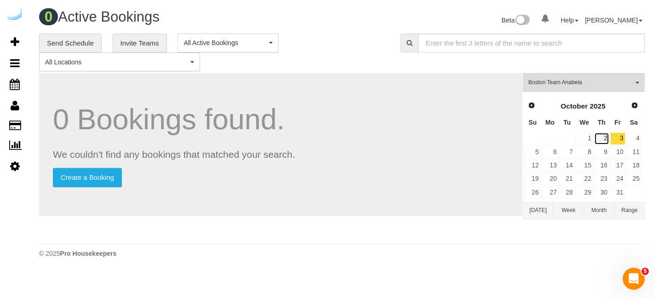
click at [604, 140] on link "2" at bounding box center [601, 138] width 15 height 12
